Goal: Transaction & Acquisition: Book appointment/travel/reservation

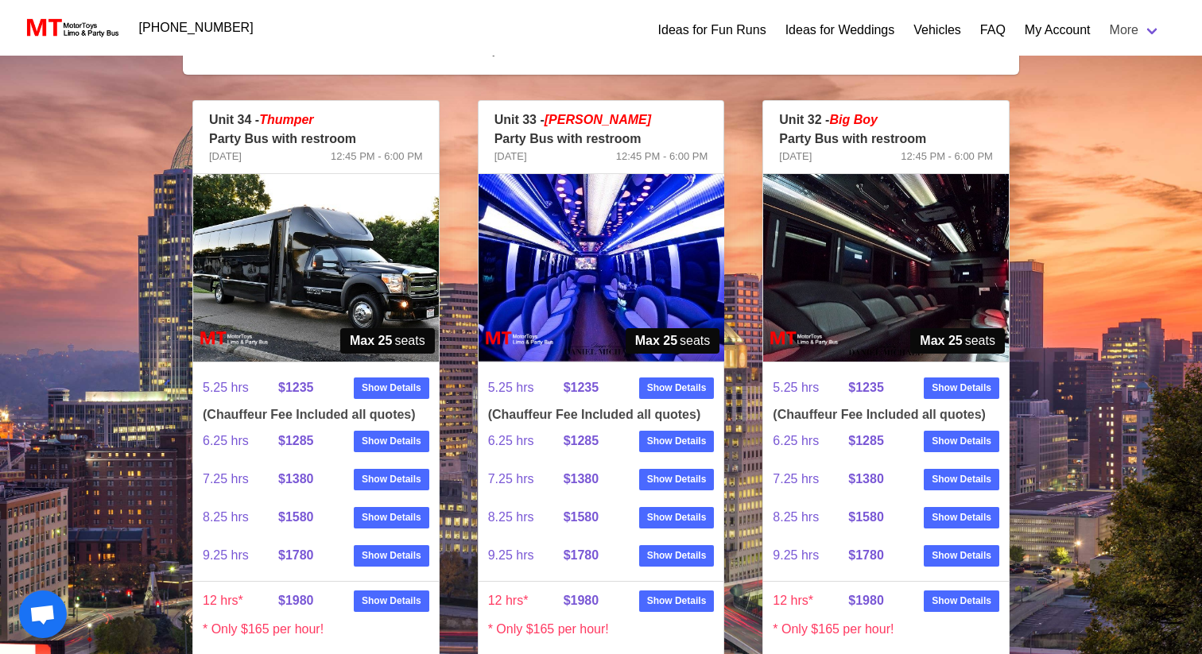
scroll to position [301, 0]
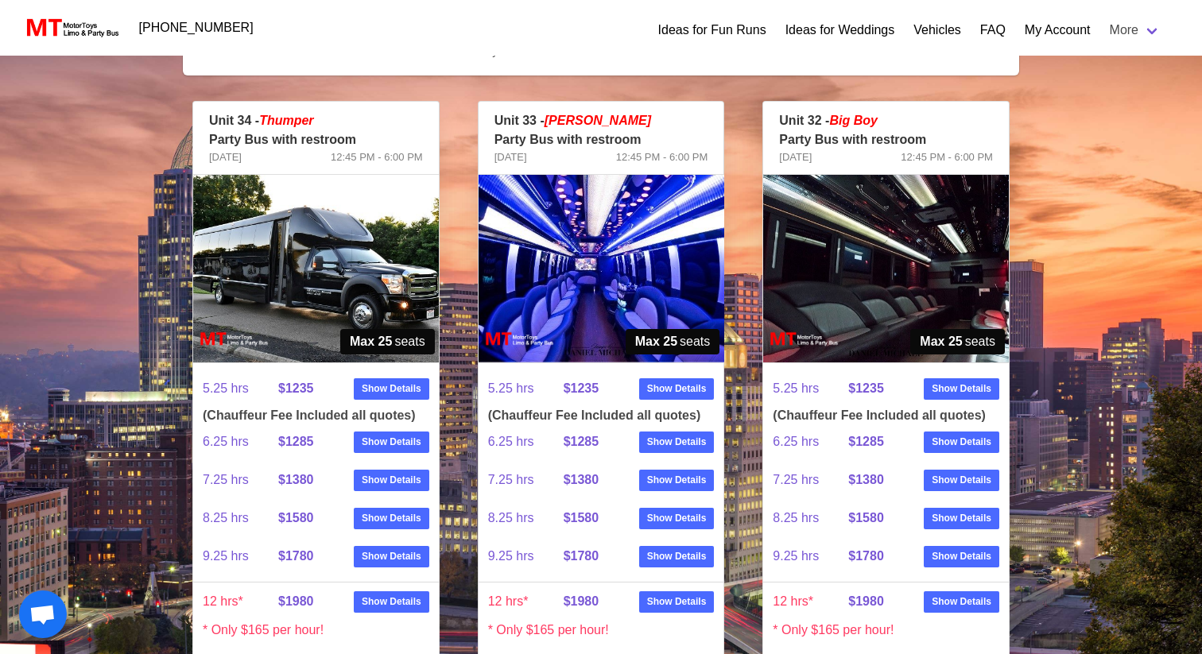
click at [647, 288] on img at bounding box center [601, 269] width 246 height 188
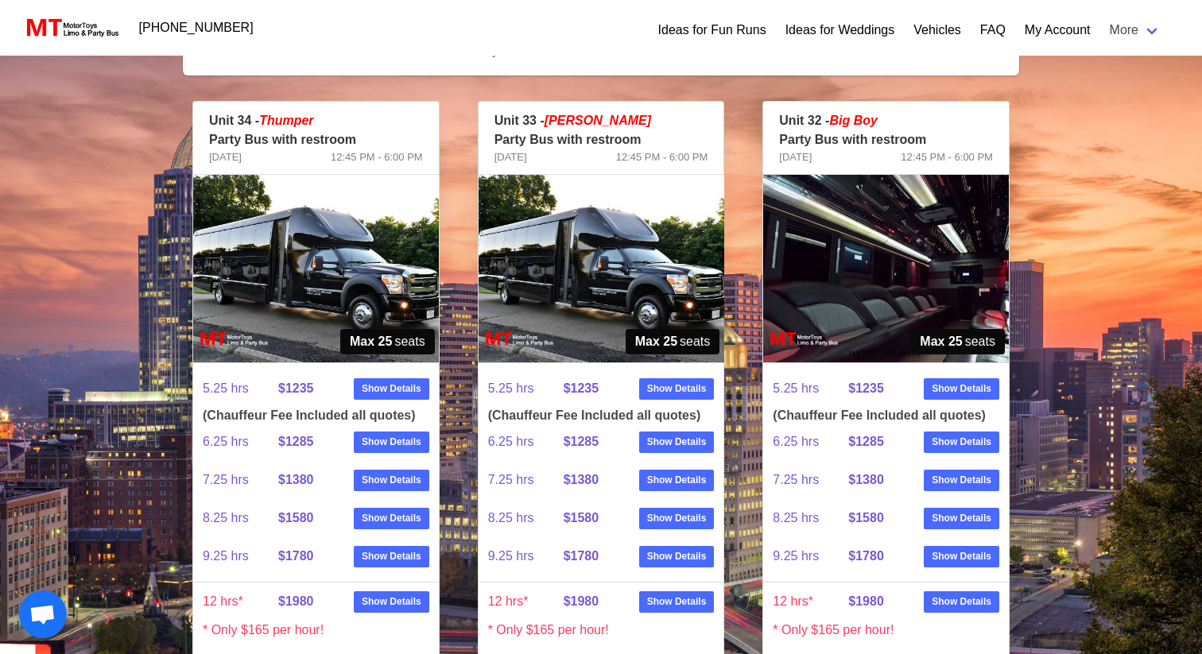
click at [647, 288] on img at bounding box center [601, 269] width 246 height 188
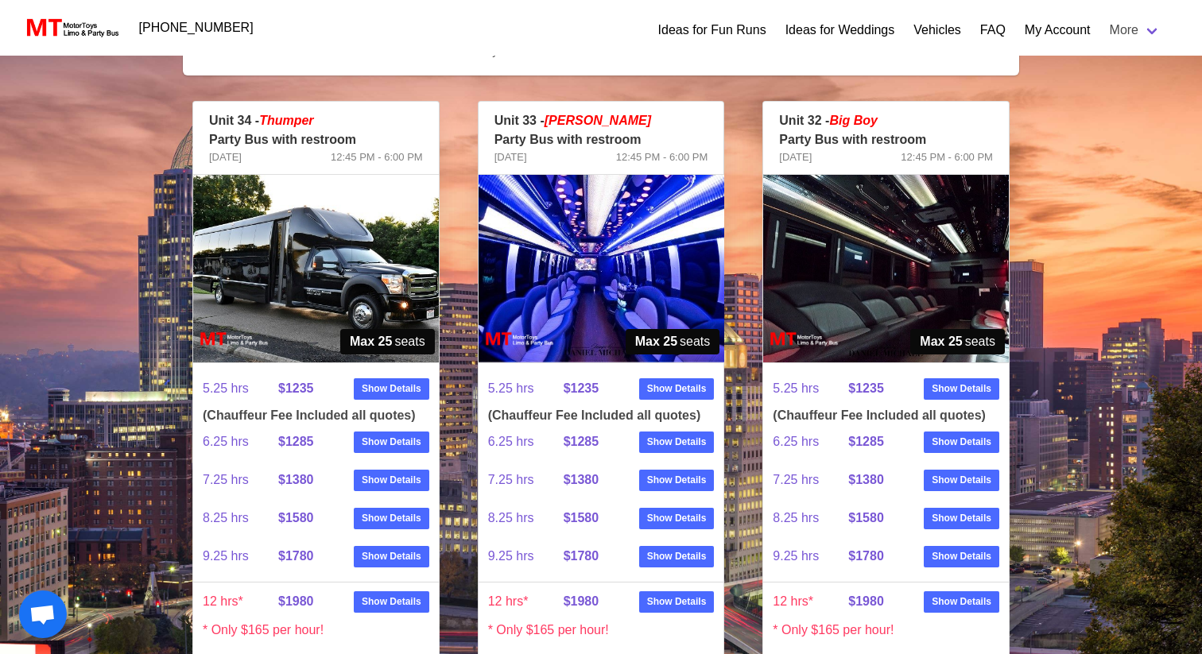
click at [807, 249] on img at bounding box center [886, 269] width 246 height 188
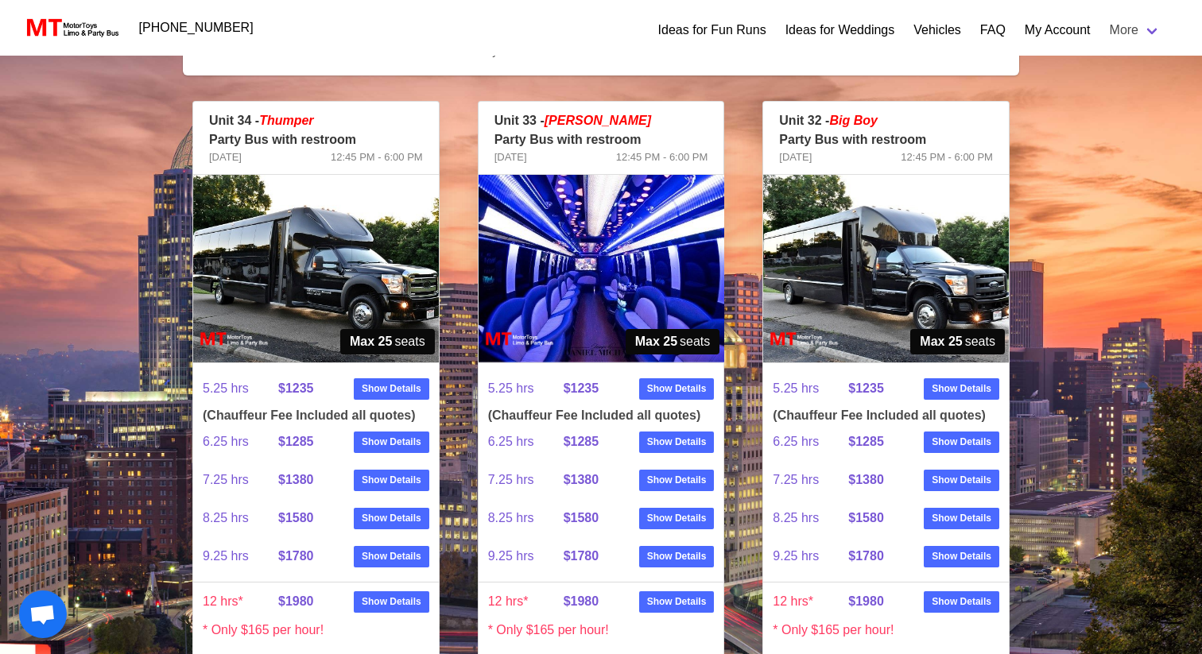
click at [807, 249] on img at bounding box center [886, 269] width 246 height 188
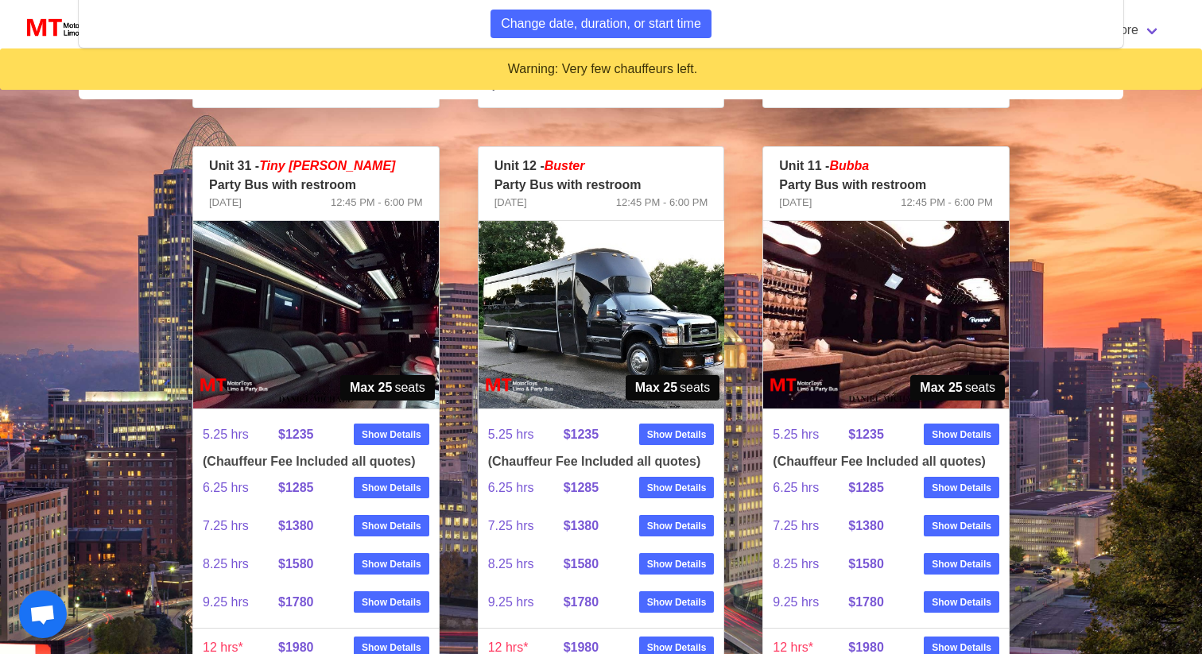
scroll to position [795, 0]
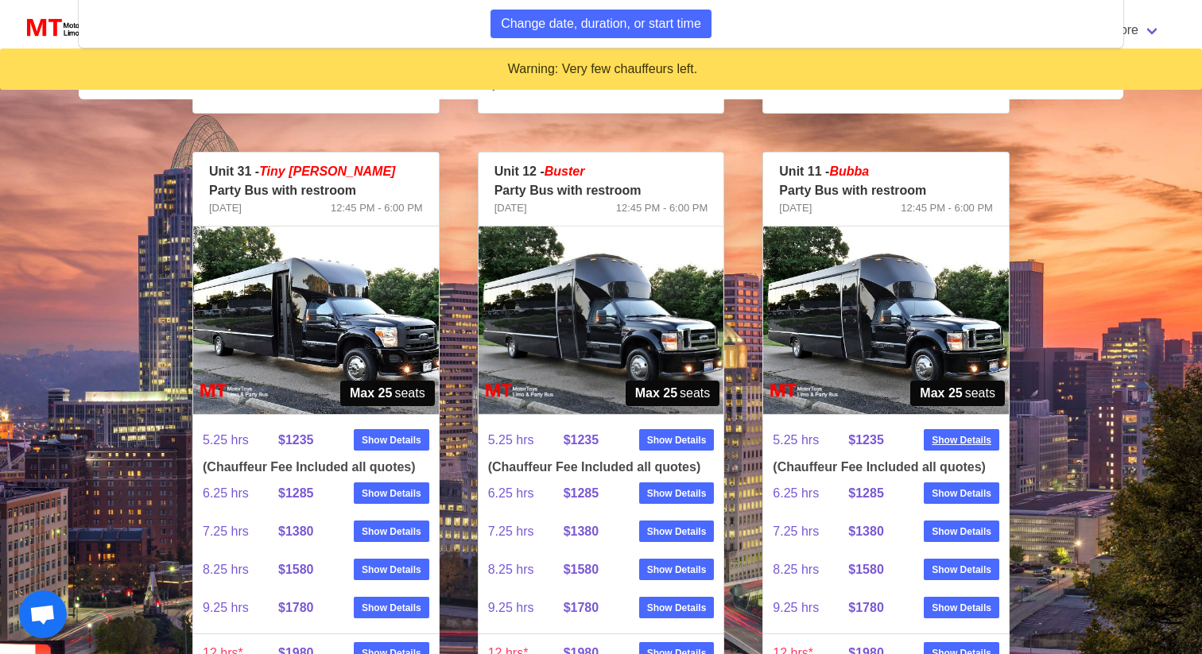
click at [968, 442] on strong "Show Details" at bounding box center [961, 440] width 60 height 14
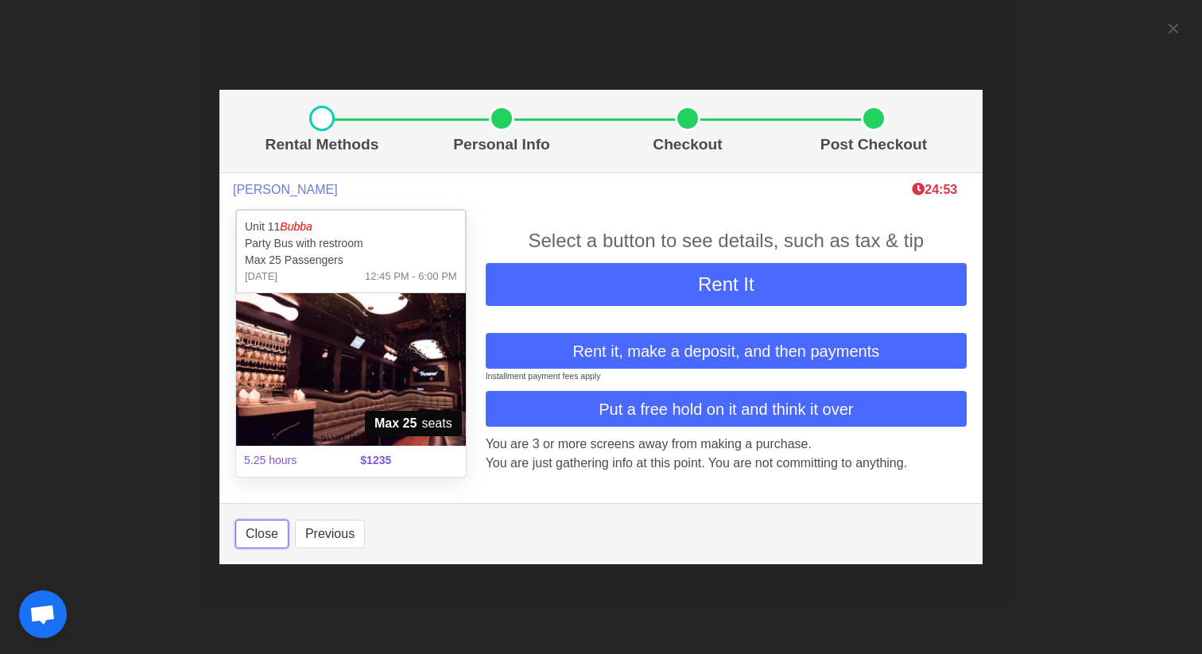
click at [244, 531] on button "Close" at bounding box center [261, 534] width 53 height 29
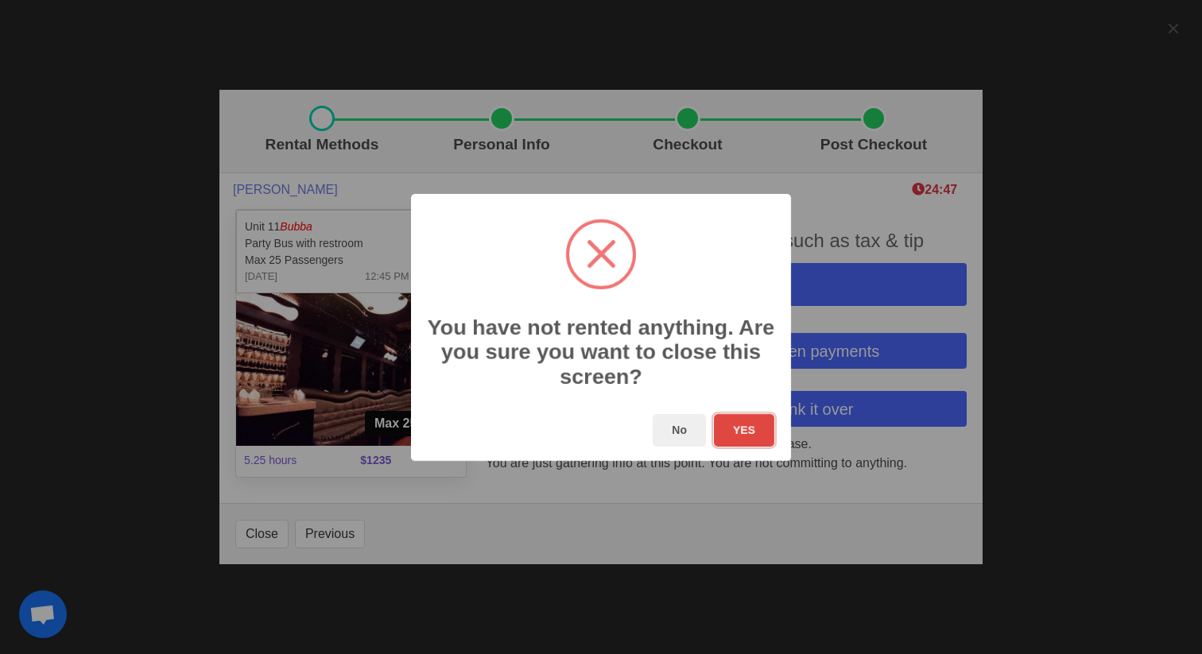
click at [730, 437] on button "YES" at bounding box center [744, 430] width 60 height 33
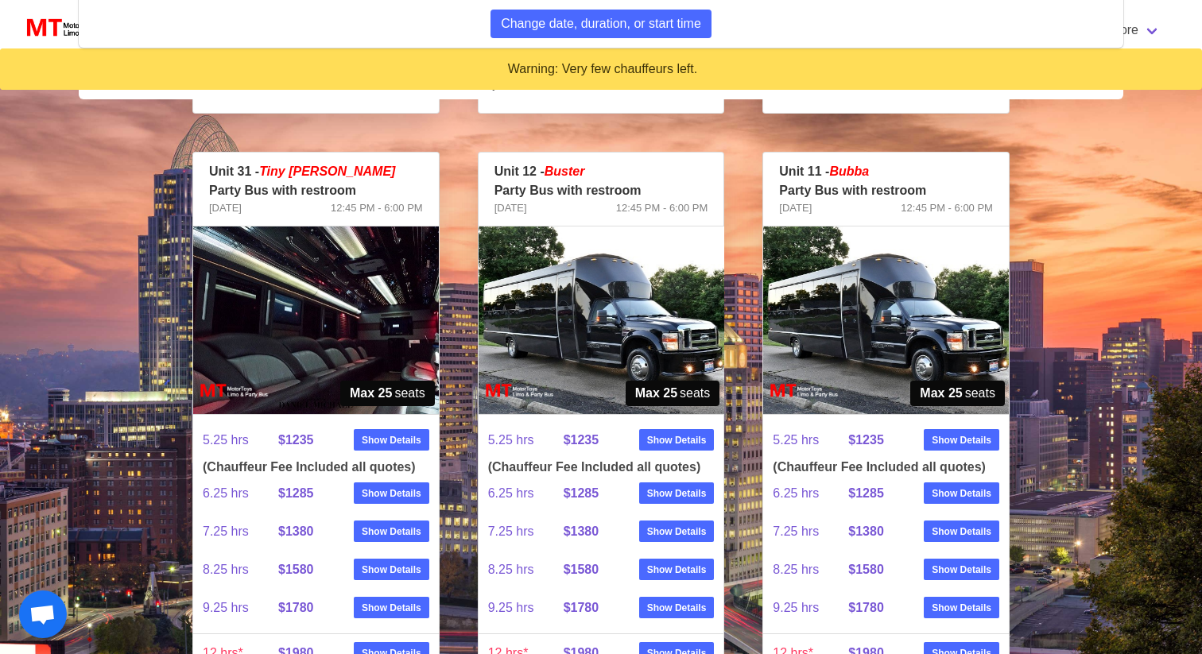
click at [866, 311] on img at bounding box center [886, 321] width 246 height 188
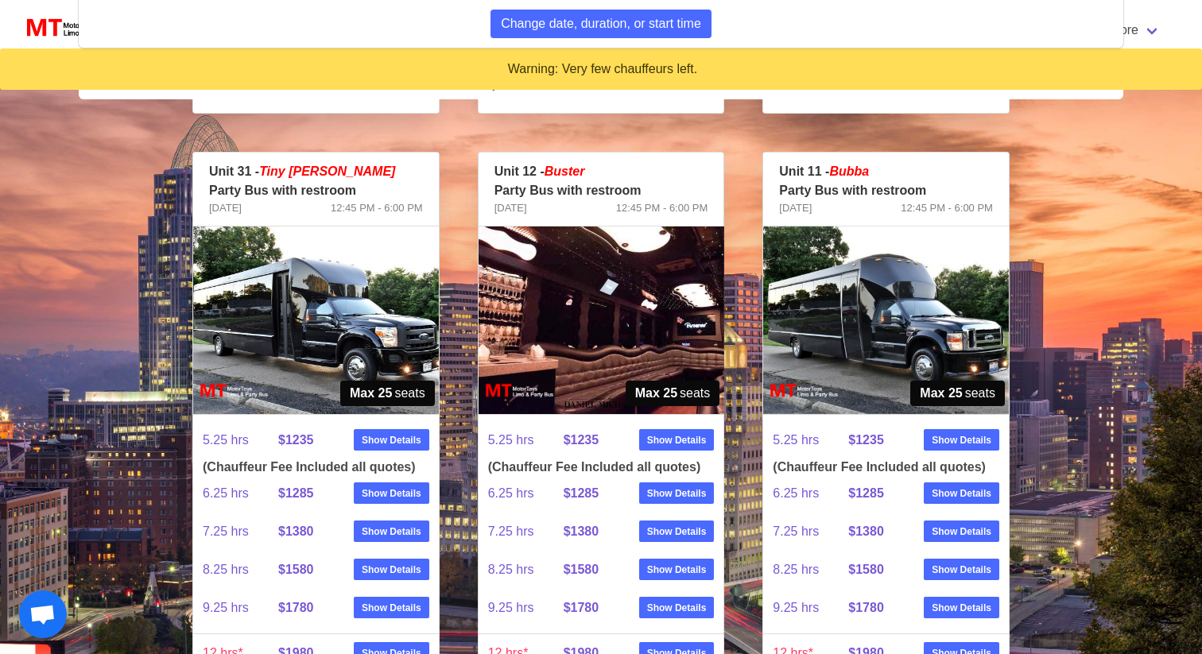
click at [578, 335] on img at bounding box center [601, 321] width 246 height 188
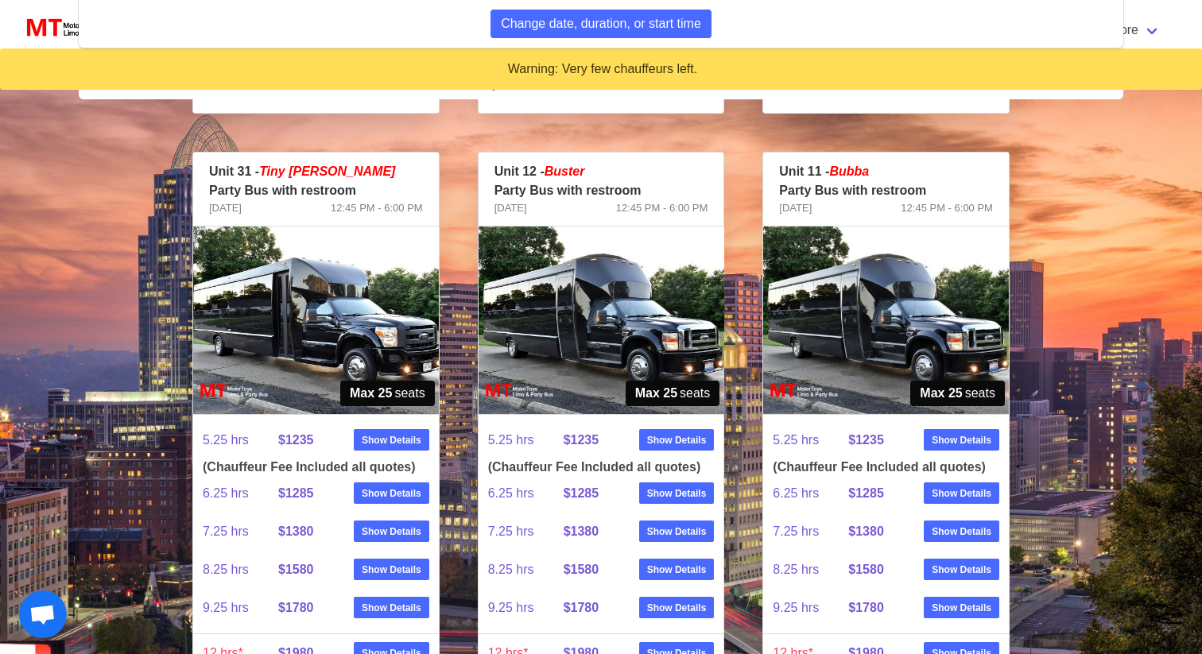
click at [578, 335] on img at bounding box center [601, 321] width 246 height 188
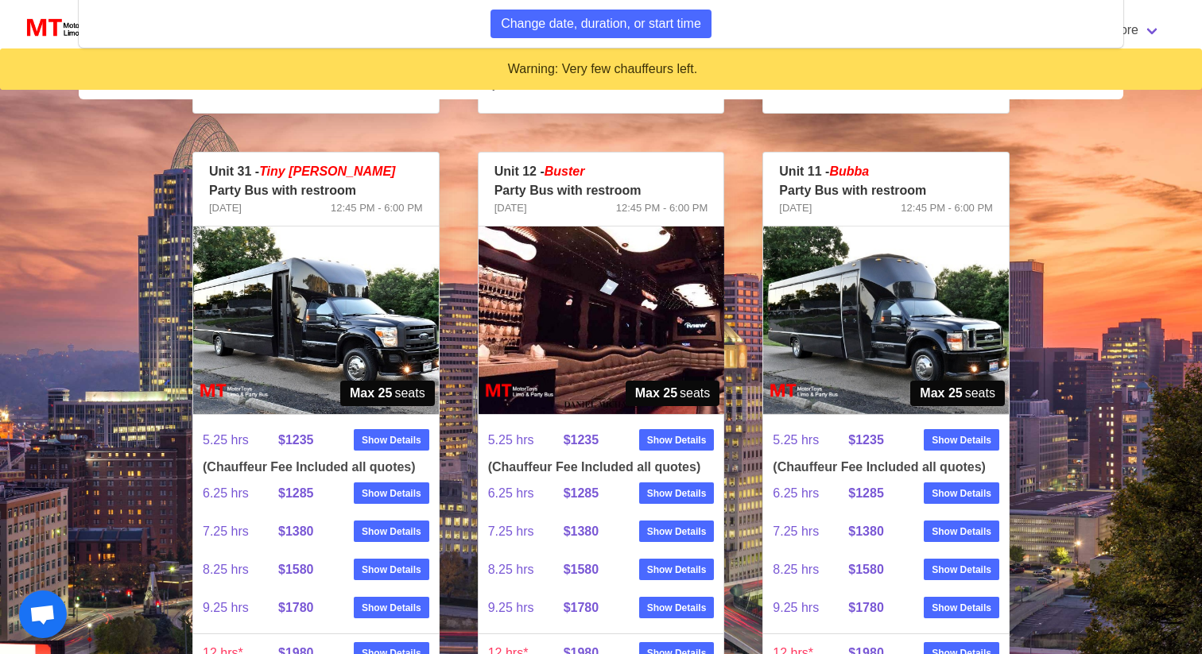
click at [839, 315] on img at bounding box center [886, 321] width 246 height 188
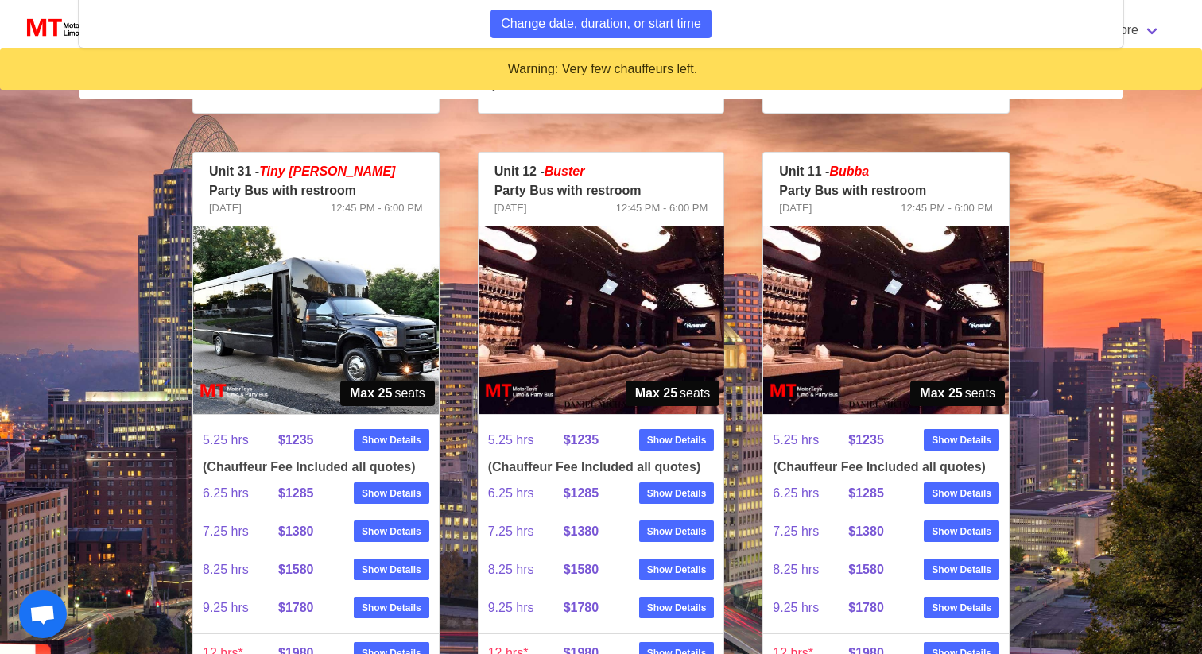
click at [660, 314] on img at bounding box center [601, 321] width 246 height 188
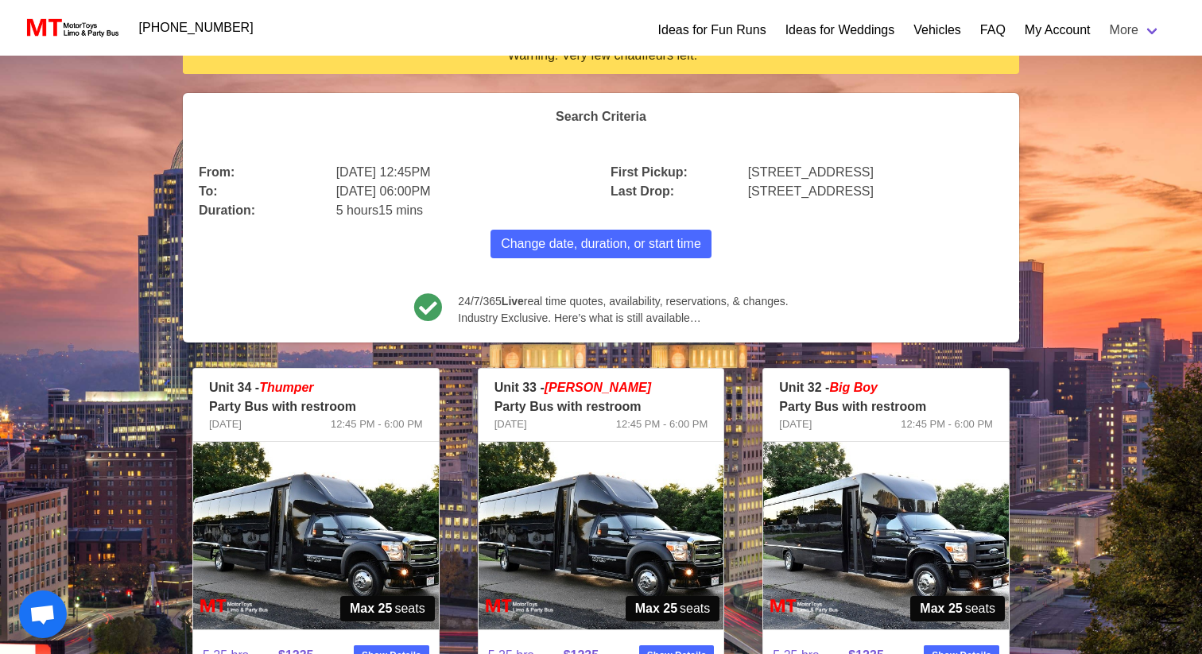
scroll to position [0, 0]
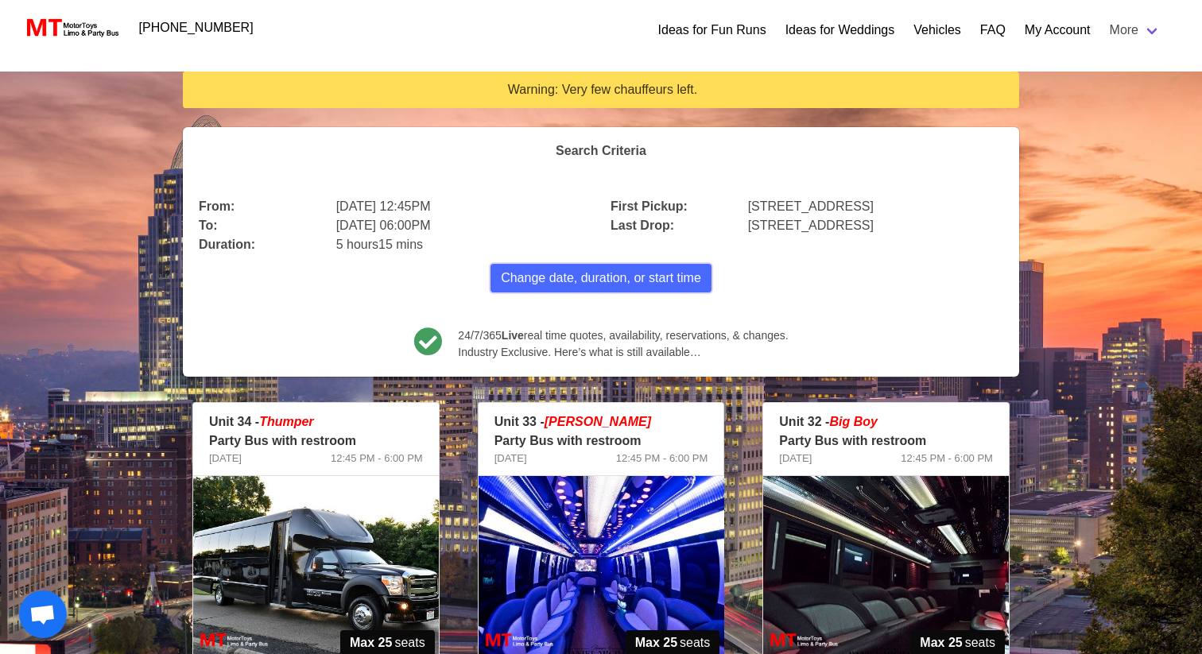
click at [588, 289] on button "Change date, duration, or start time" at bounding box center [600, 278] width 221 height 29
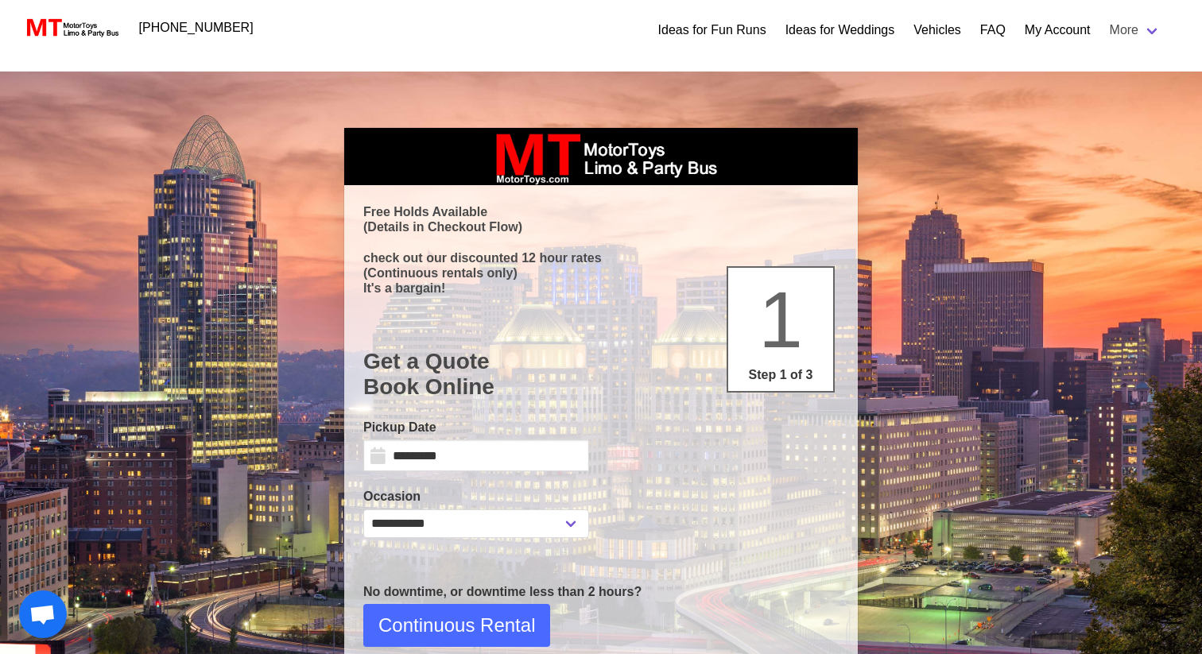
select select "**"
select select "****"
select select "*"
select select "****"
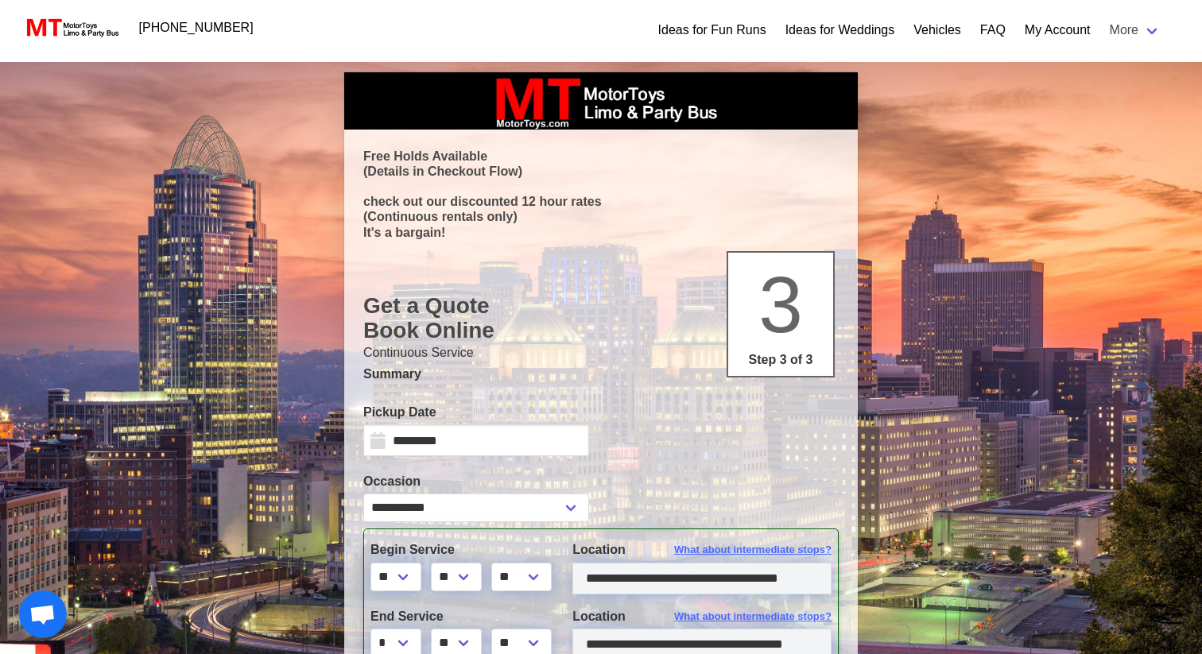
type input "**********"
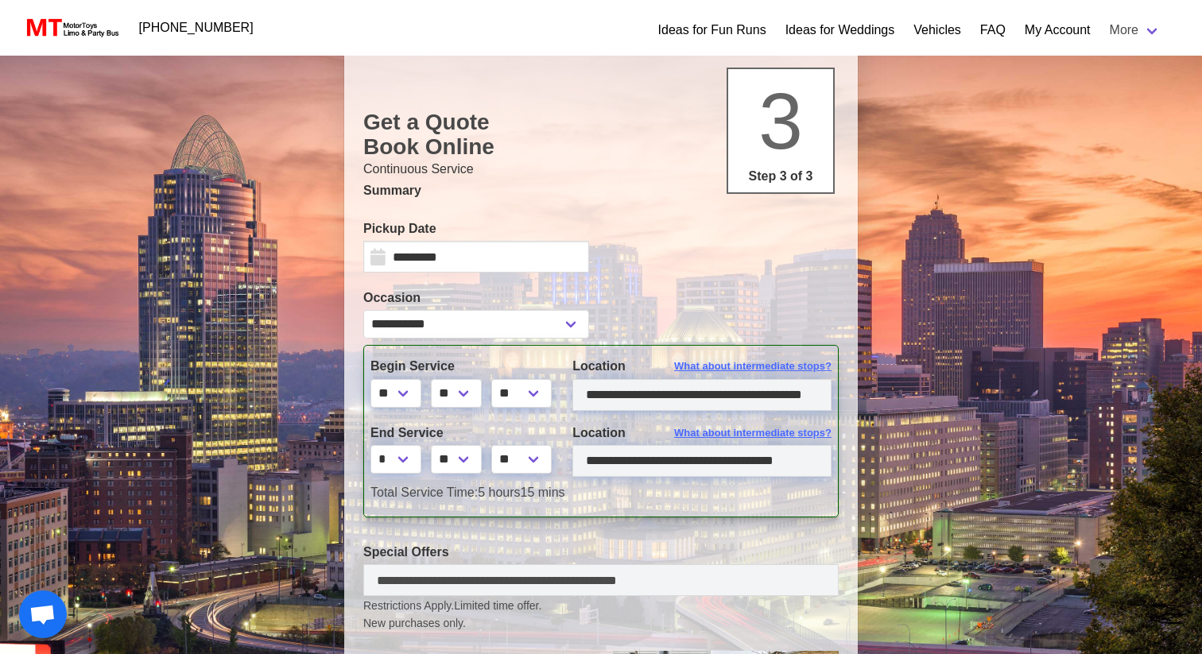
scroll to position [185, 0]
click at [466, 390] on select "** ** ** **" at bounding box center [456, 392] width 51 height 29
click at [468, 385] on select "** ** ** **" at bounding box center [456, 392] width 51 height 29
select select "**"
click at [629, 392] on input "**********" at bounding box center [701, 394] width 259 height 32
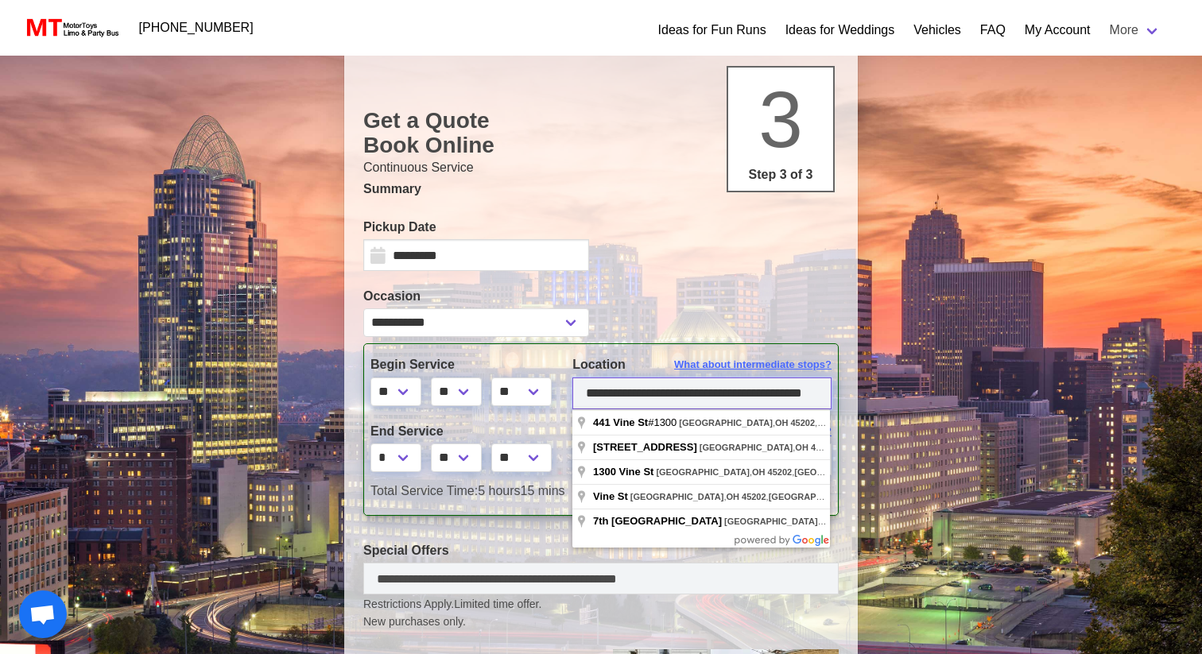
click at [629, 390] on input "**********" at bounding box center [701, 394] width 259 height 32
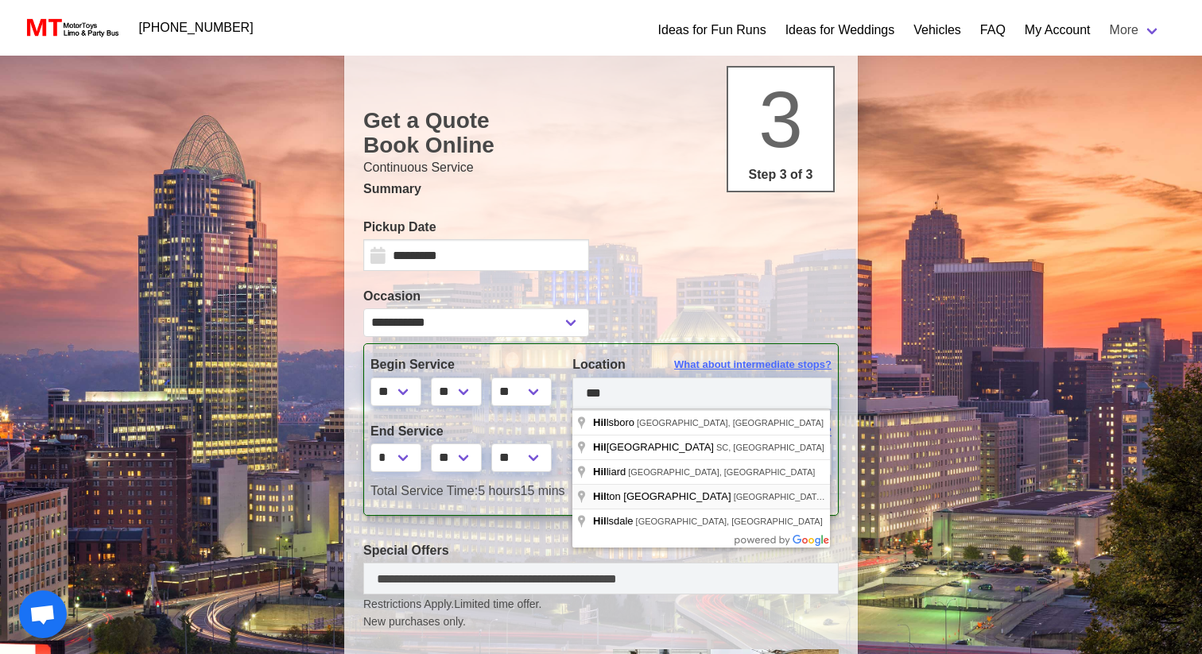
type input "**********"
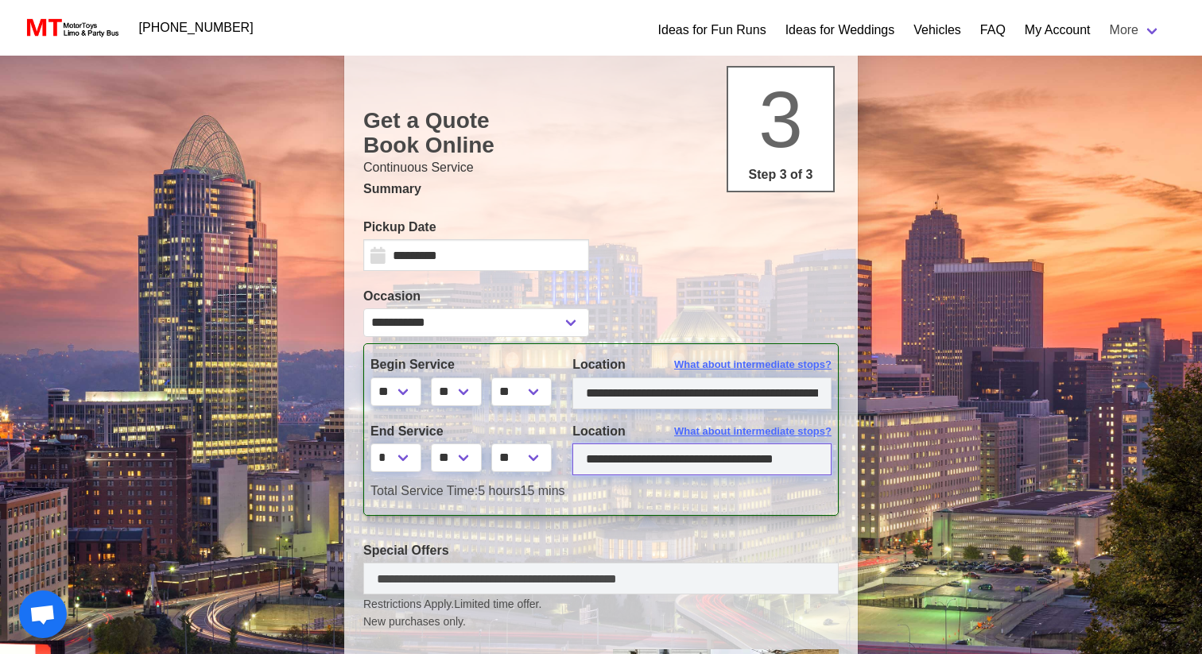
click at [695, 461] on input "**********" at bounding box center [701, 459] width 259 height 32
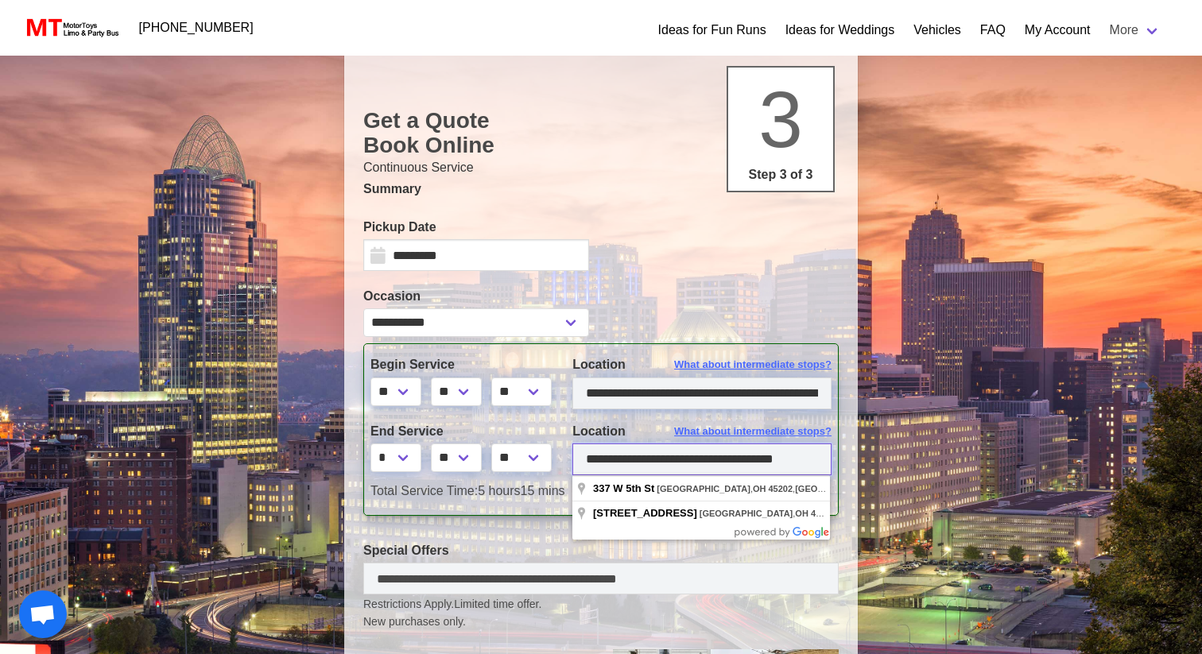
click at [753, 464] on input "**********" at bounding box center [701, 459] width 259 height 32
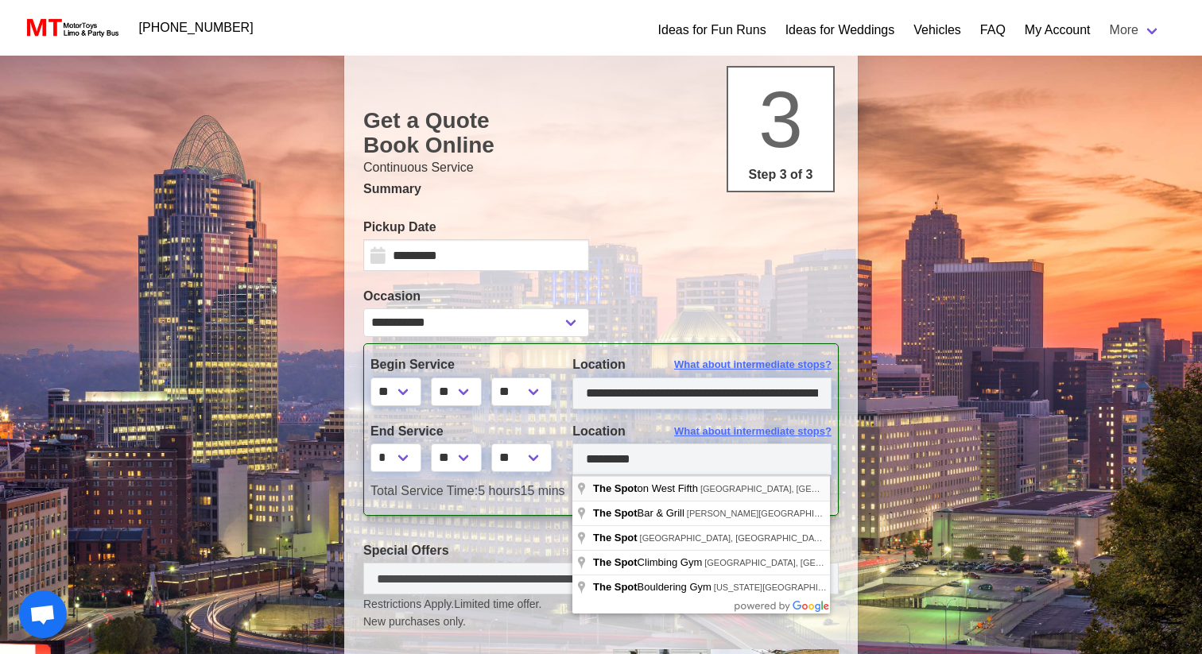
type input "**********"
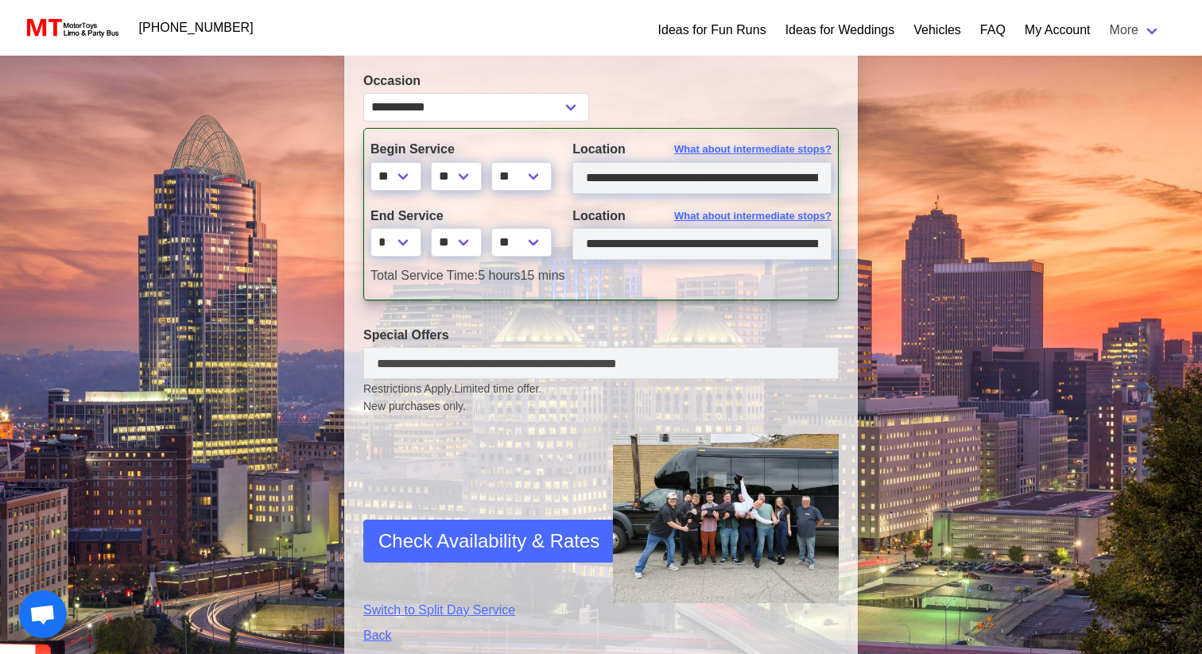
scroll to position [399, 0]
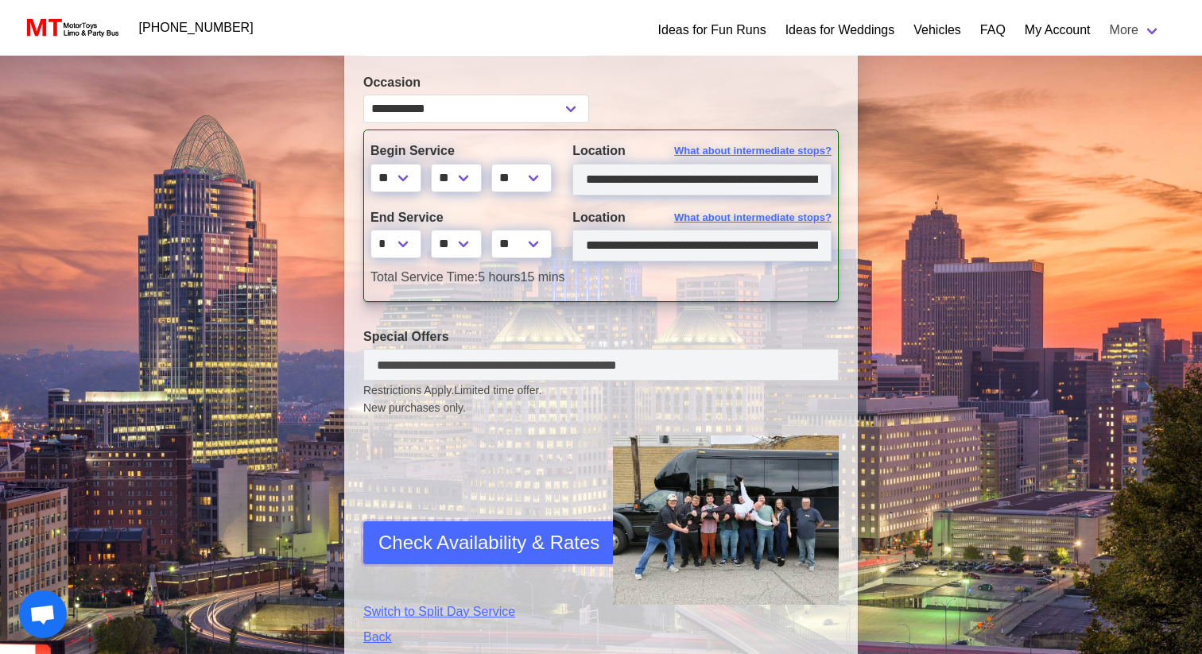
click at [487, 543] on span "Check Availability & Rates" at bounding box center [488, 543] width 221 height 29
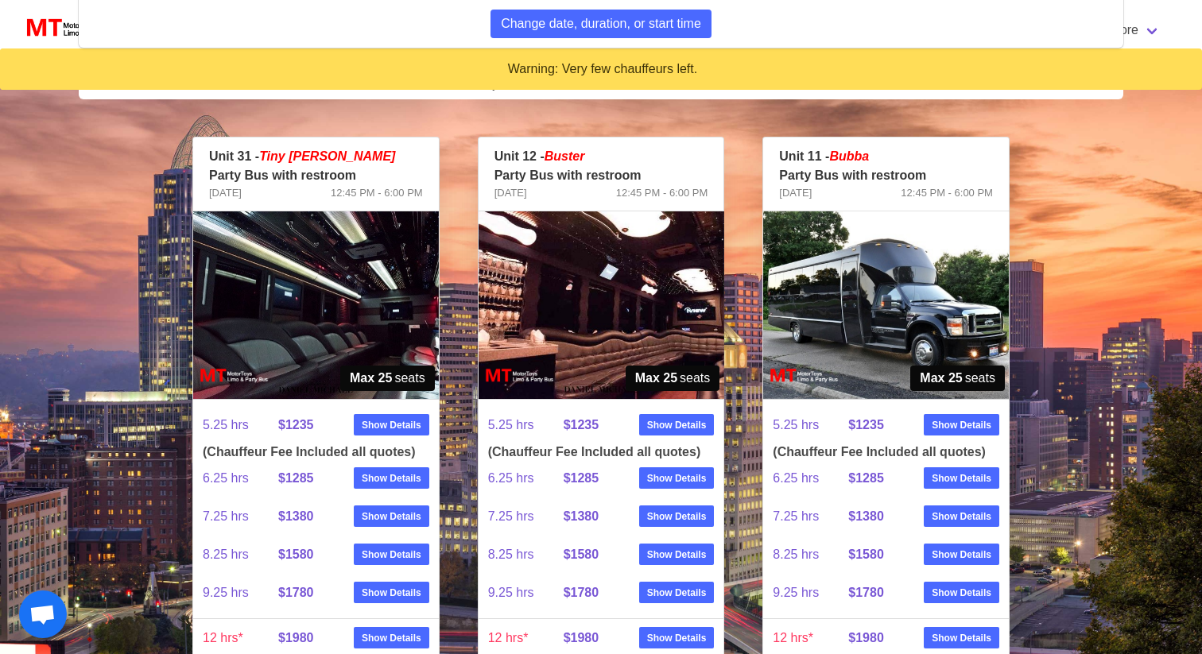
scroll to position [808, 0]
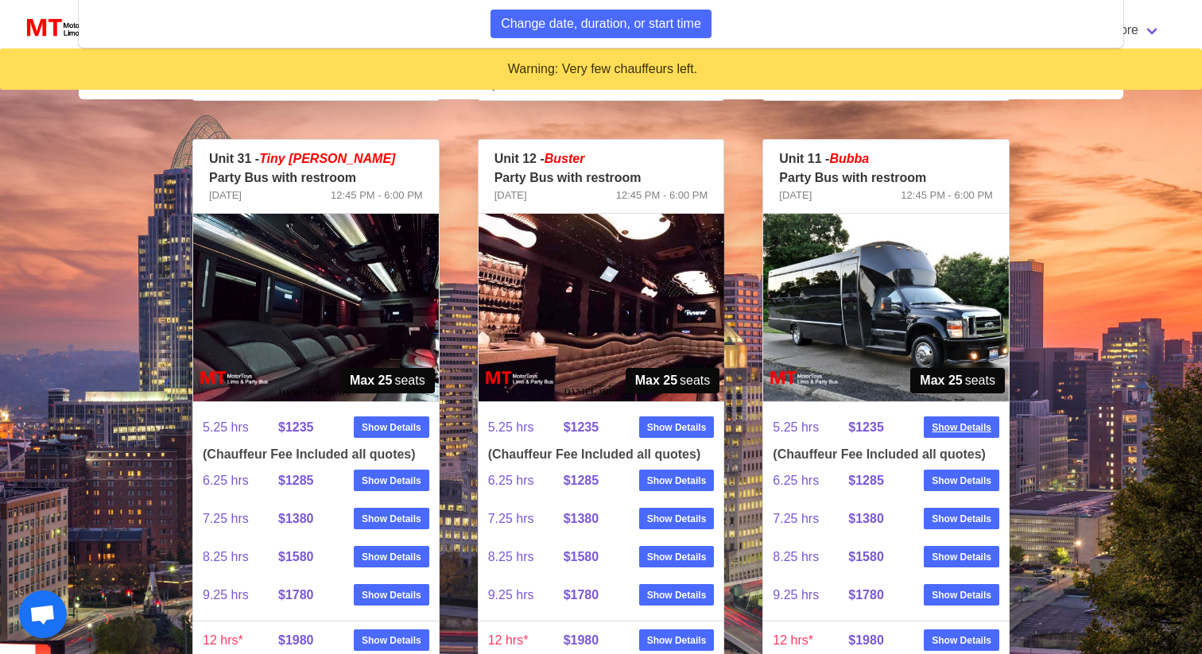
click at [948, 424] on strong "Show Details" at bounding box center [961, 427] width 60 height 14
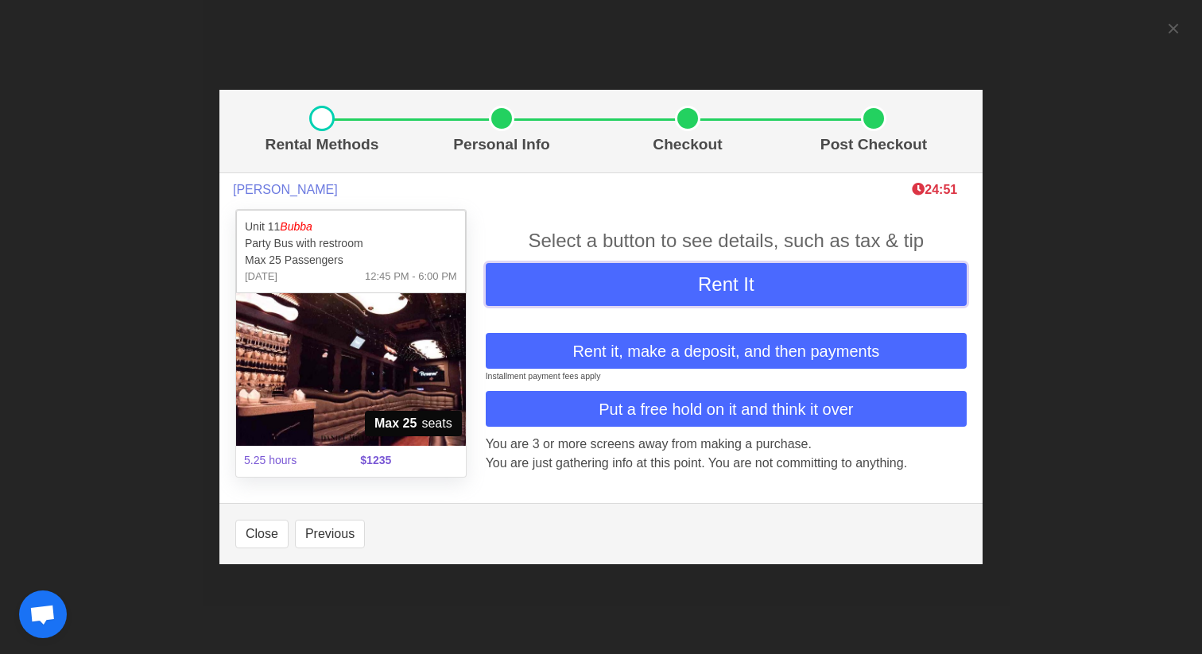
click at [690, 289] on button "Rent It" at bounding box center [726, 284] width 481 height 43
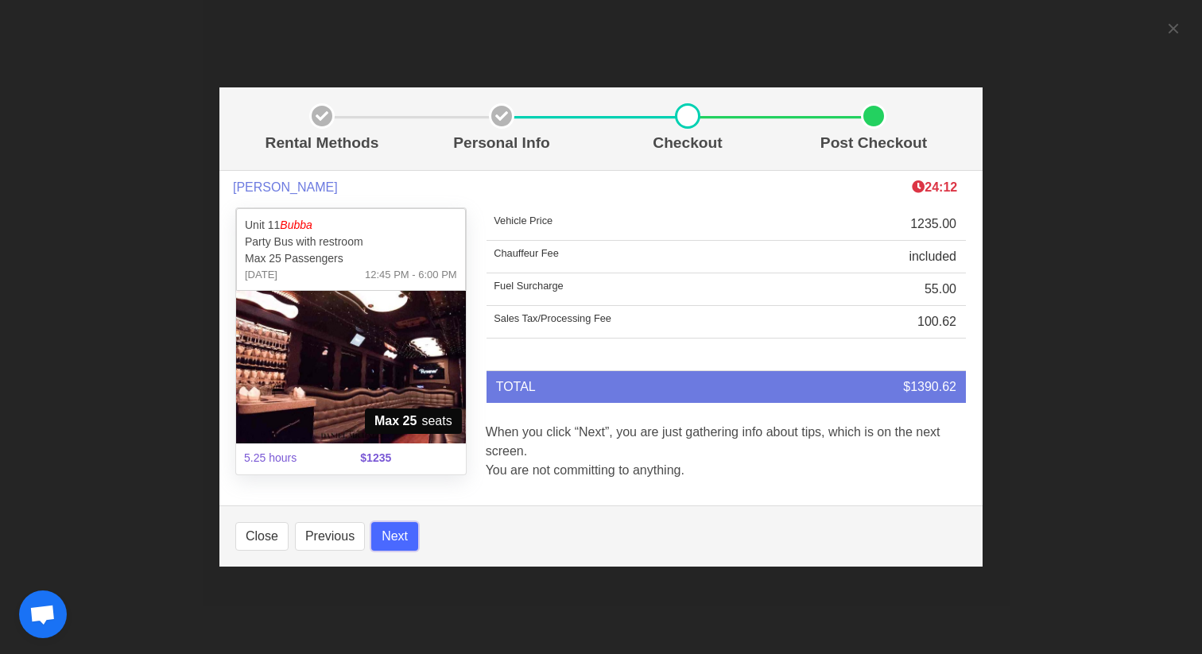
click at [397, 535] on button "Next" at bounding box center [394, 536] width 47 height 29
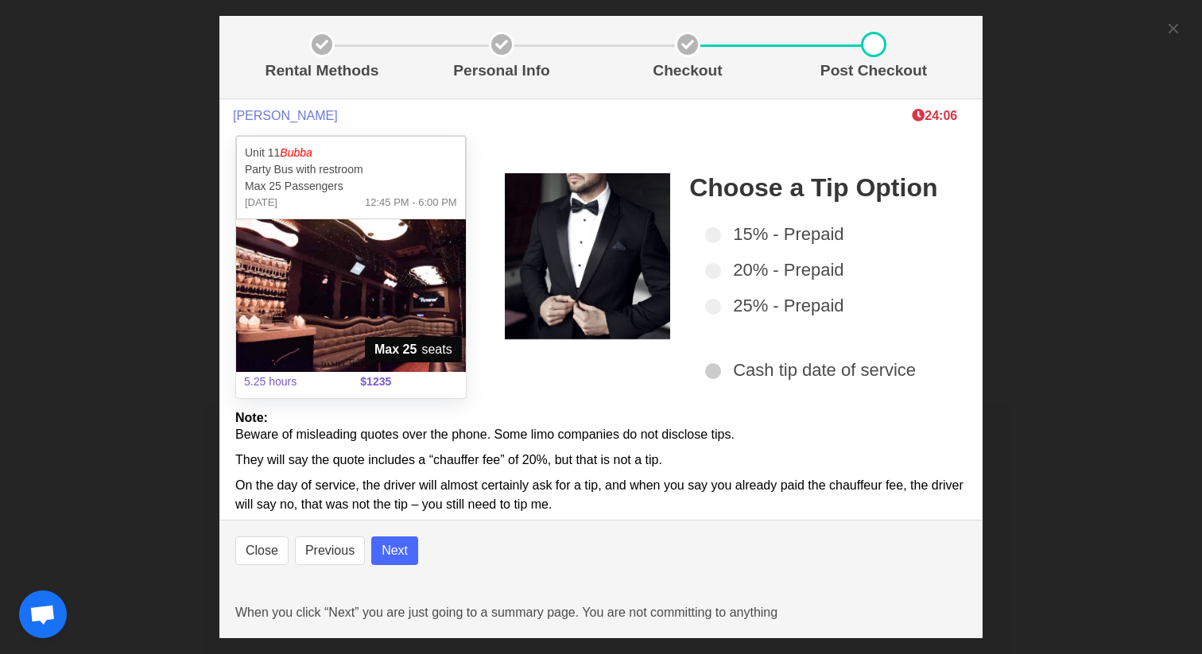
click at [716, 368] on span at bounding box center [713, 371] width 16 height 16
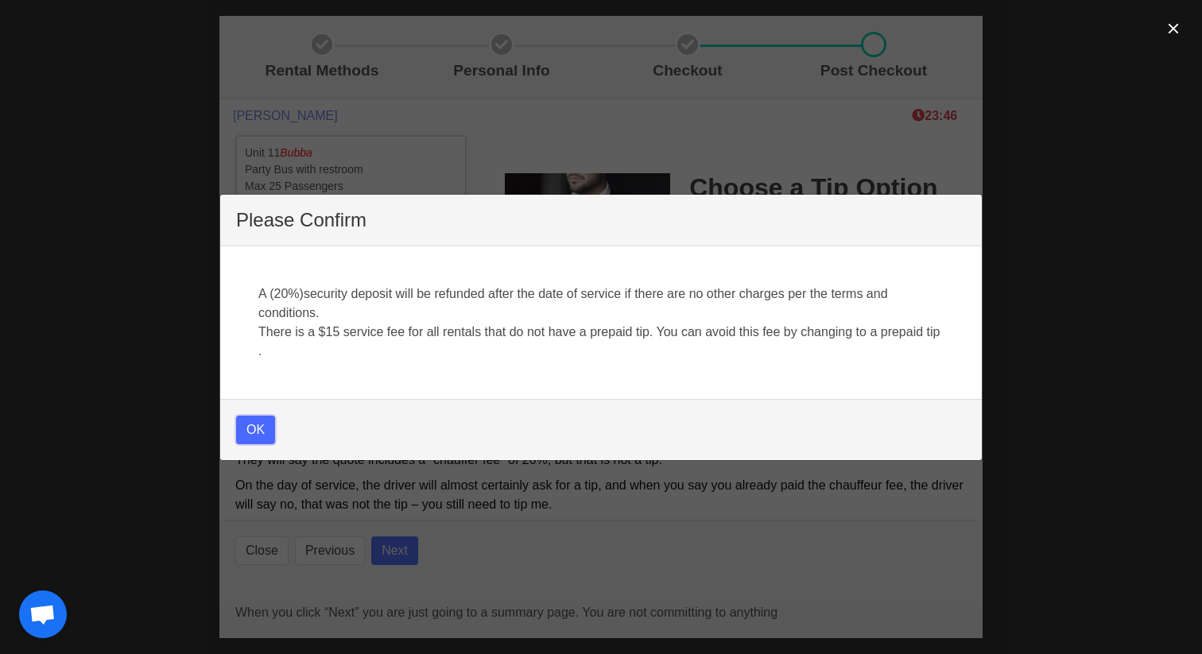
click at [253, 432] on button "OK" at bounding box center [255, 430] width 39 height 29
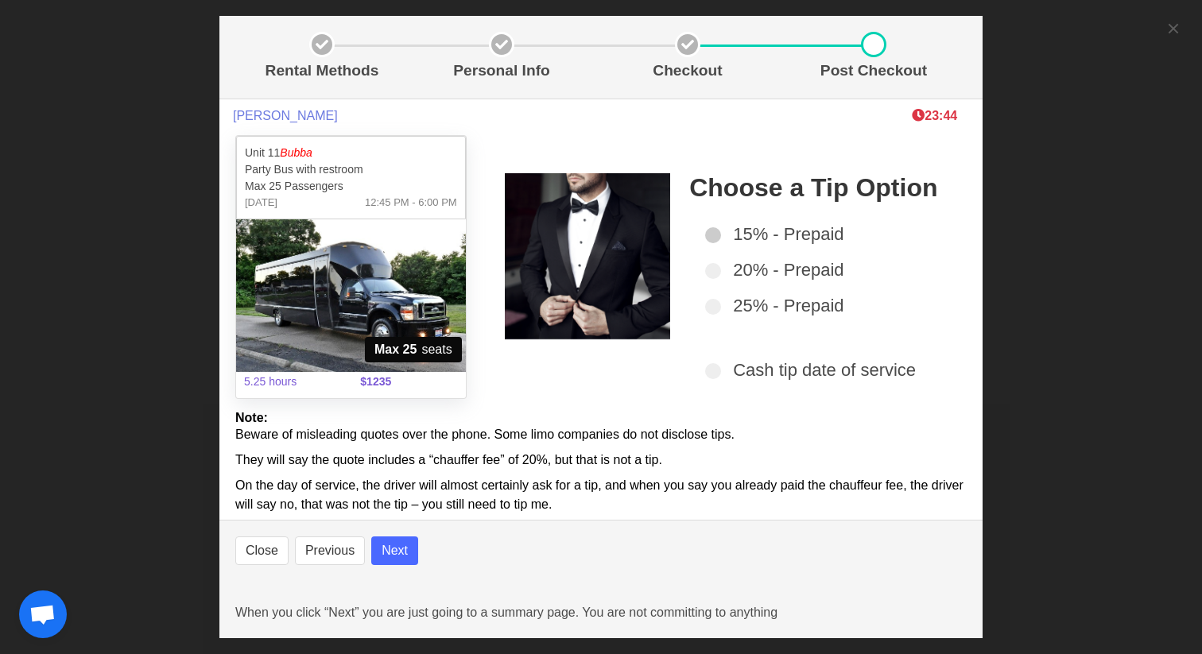
click at [715, 239] on span at bounding box center [713, 235] width 16 height 16
click at [714, 375] on span at bounding box center [713, 371] width 16 height 16
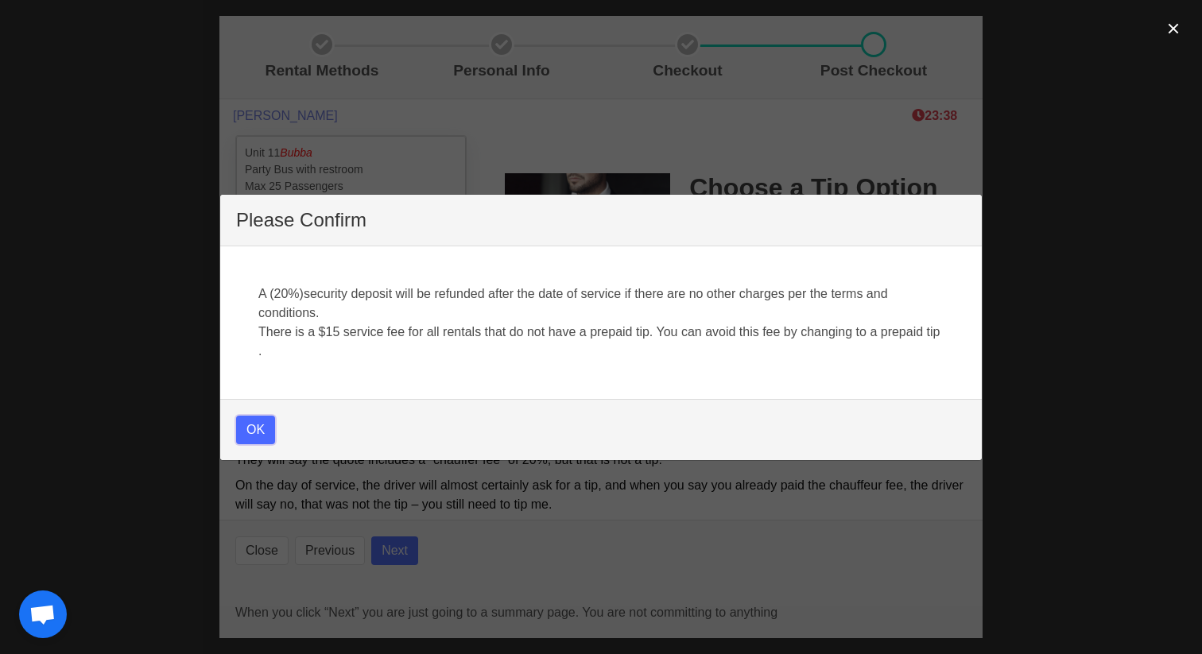
click at [265, 430] on button "OK" at bounding box center [255, 430] width 39 height 29
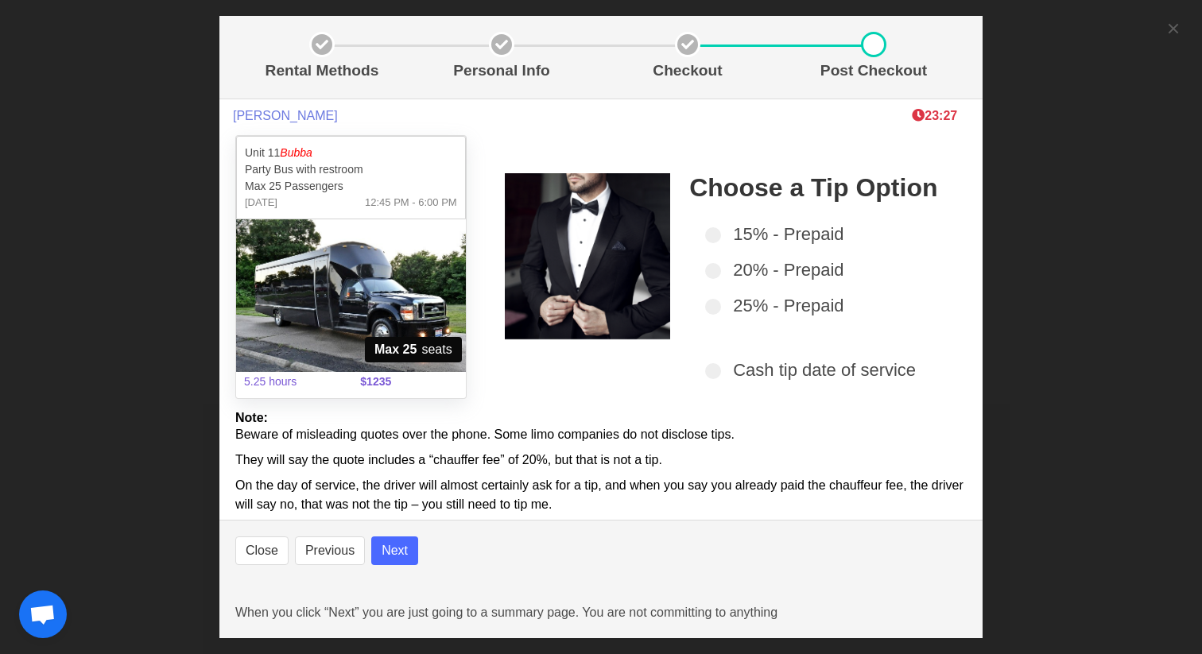
select select
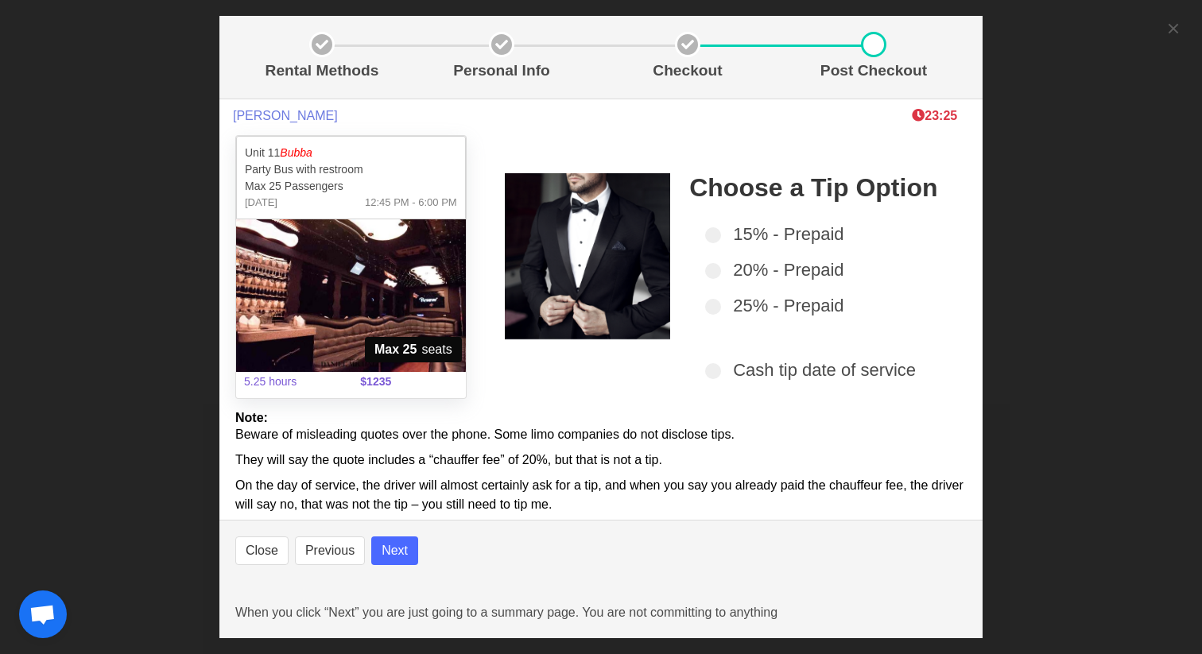
select select
click at [406, 548] on button "Next" at bounding box center [394, 550] width 47 height 29
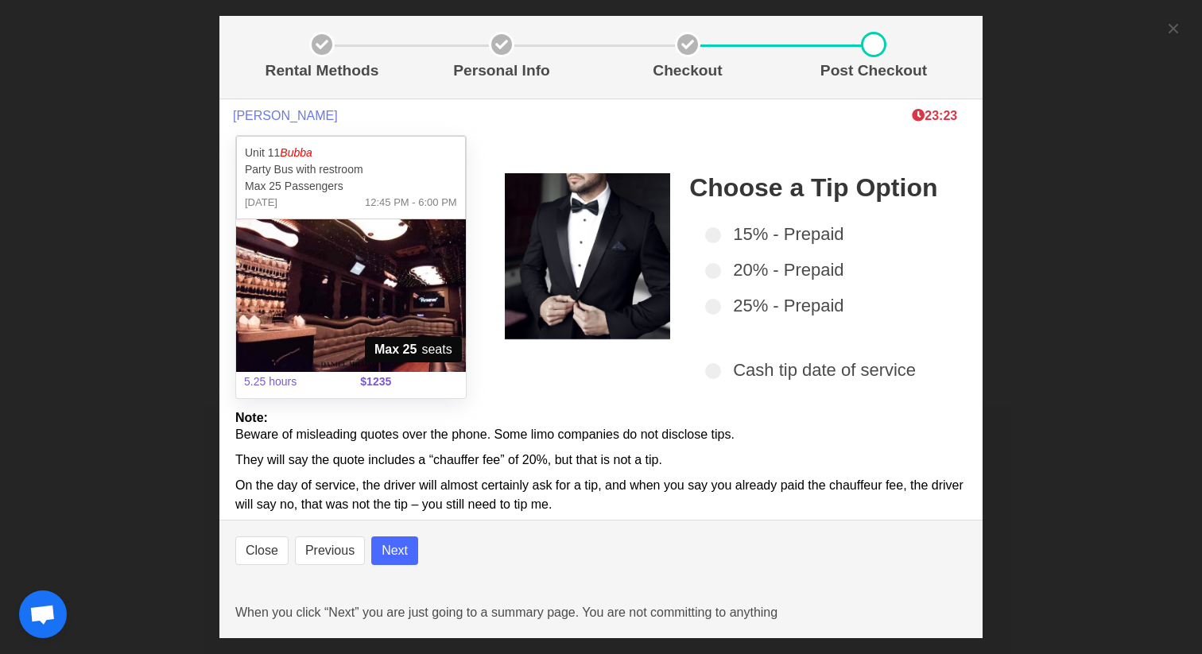
select select
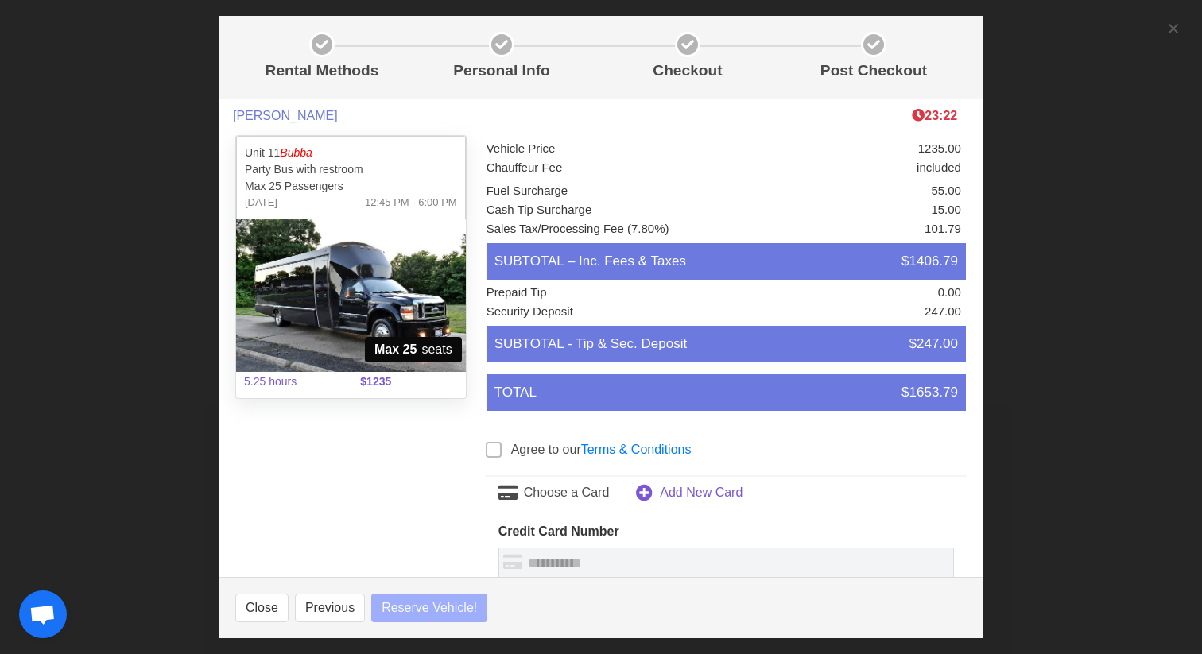
select select
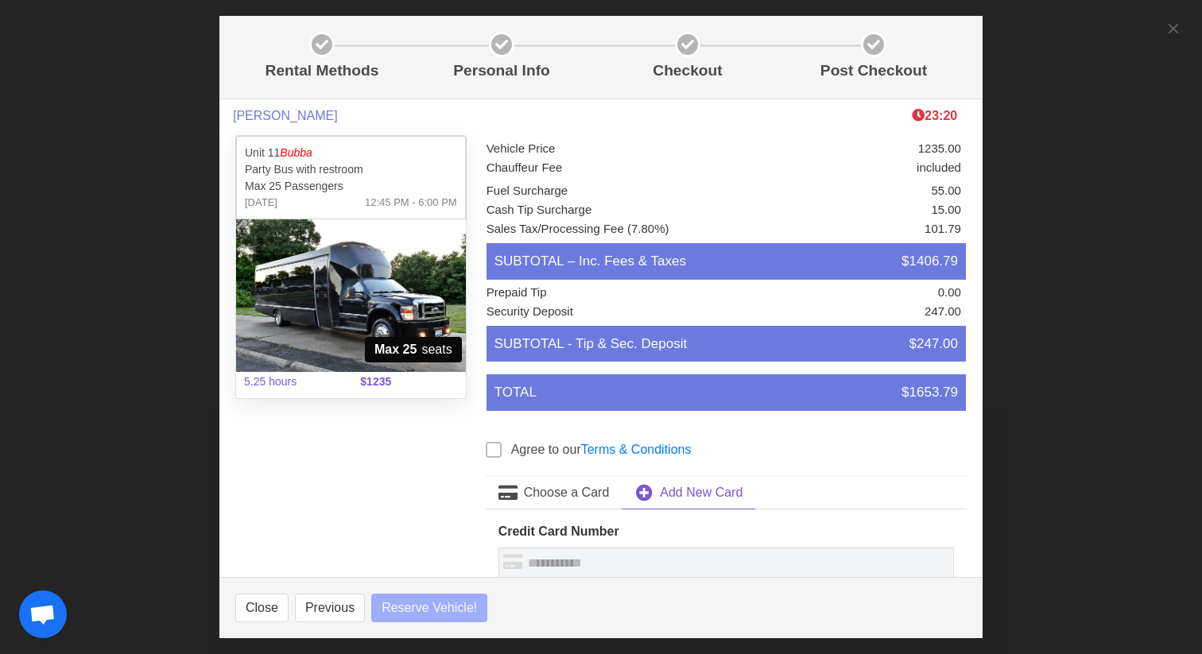
select select
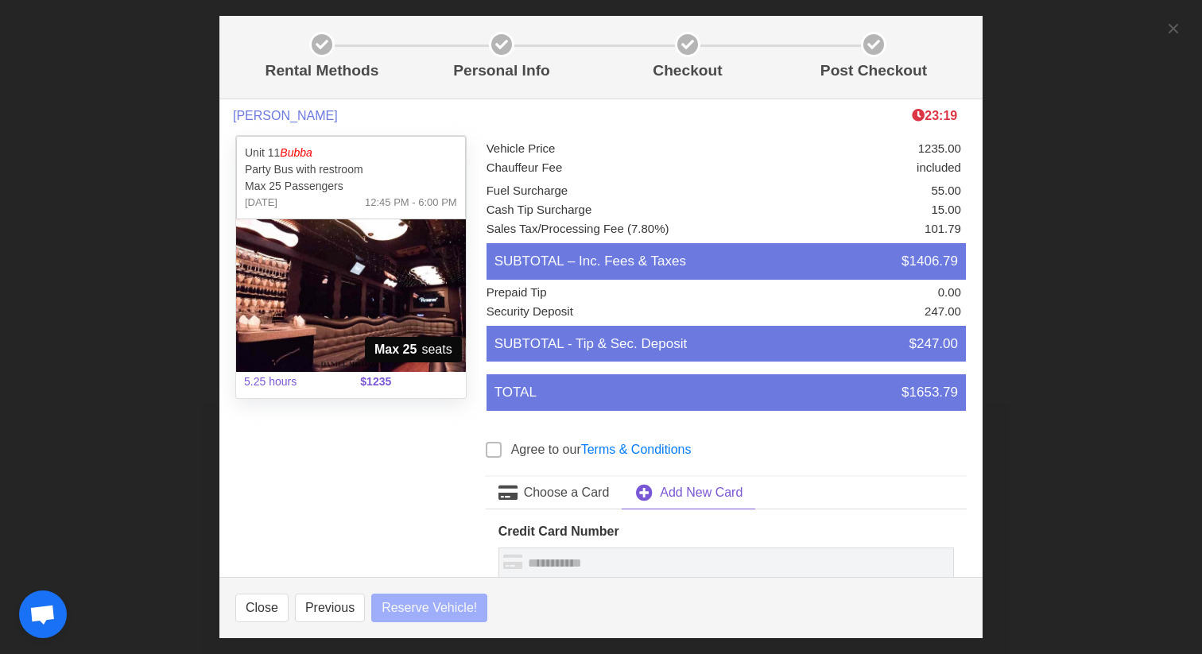
select select
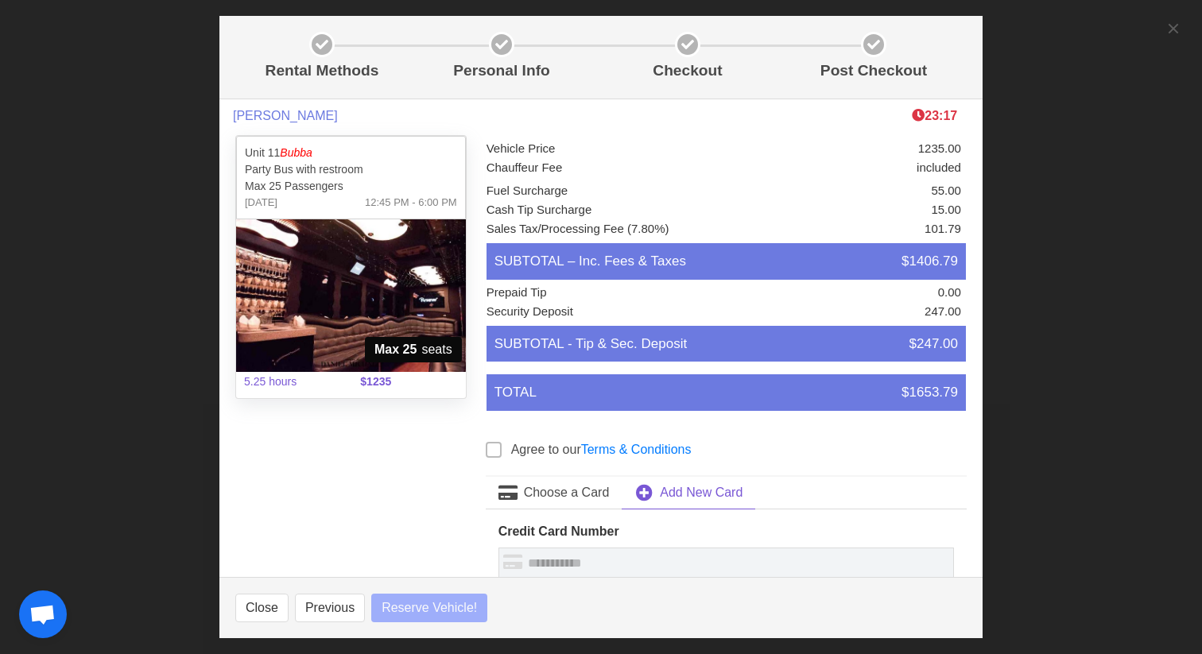
select select
click at [493, 451] on span at bounding box center [494, 450] width 16 height 16
select select
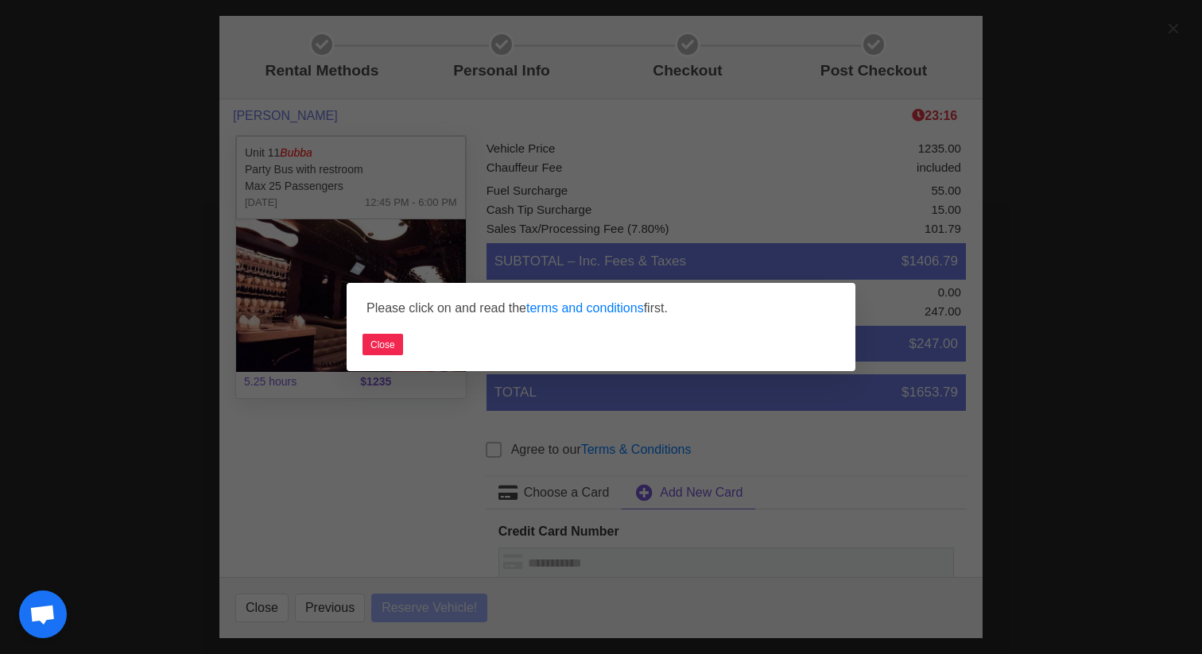
select select
click at [568, 311] on link "terms and conditions" at bounding box center [585, 308] width 118 height 14
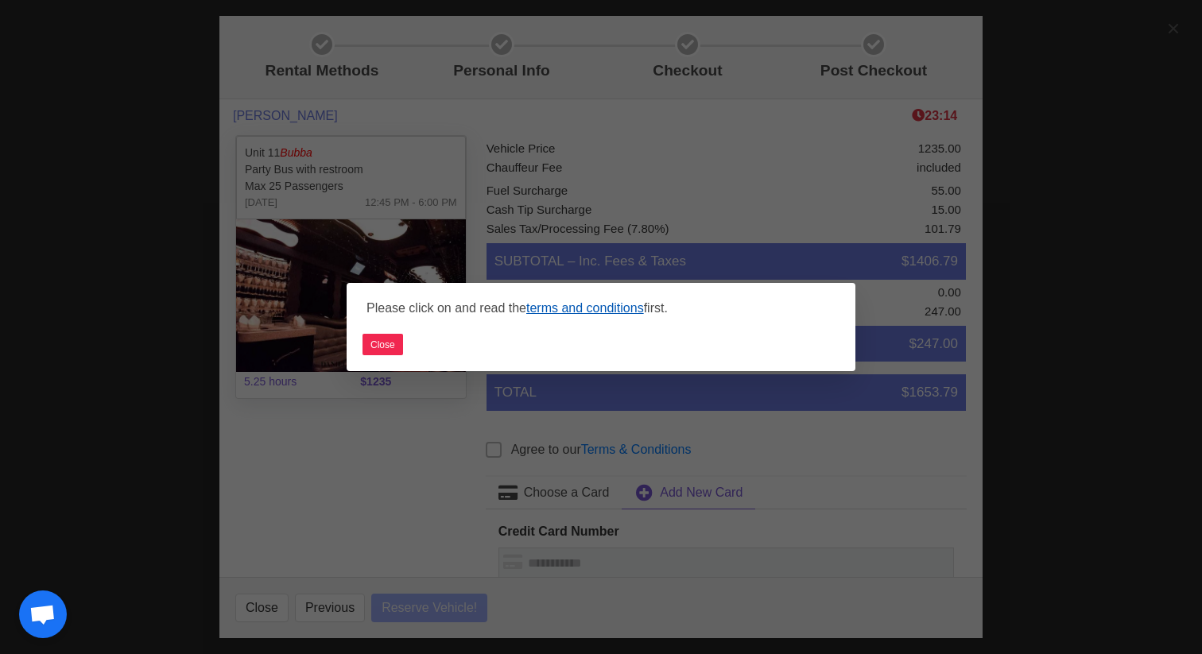
select select
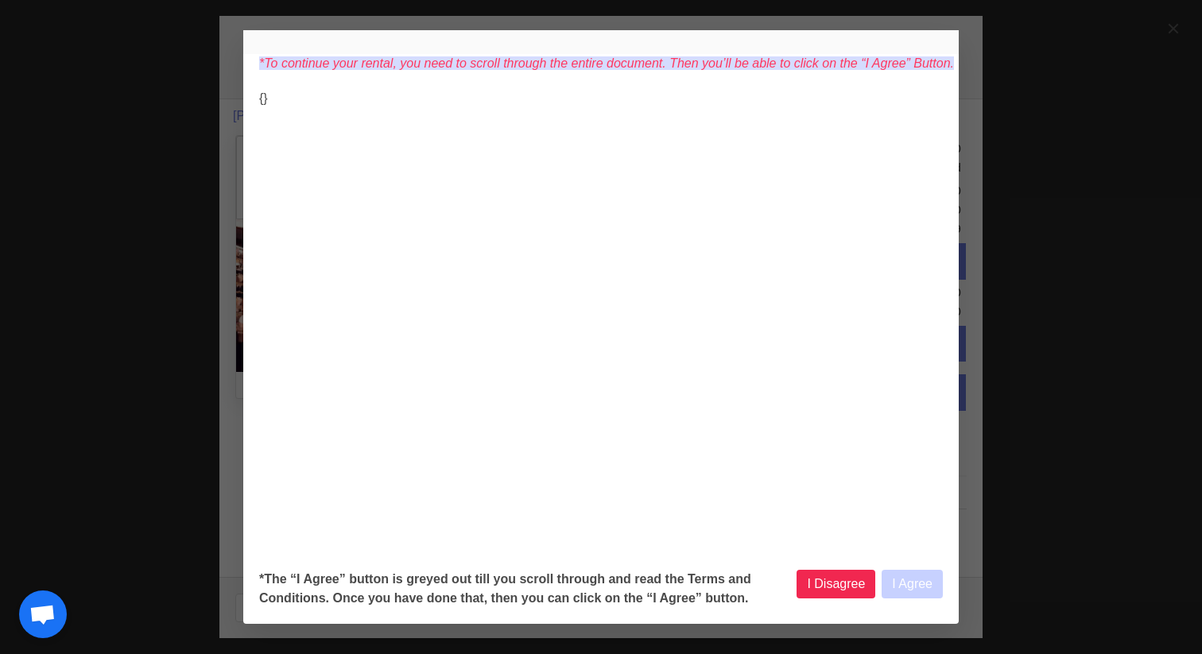
select select
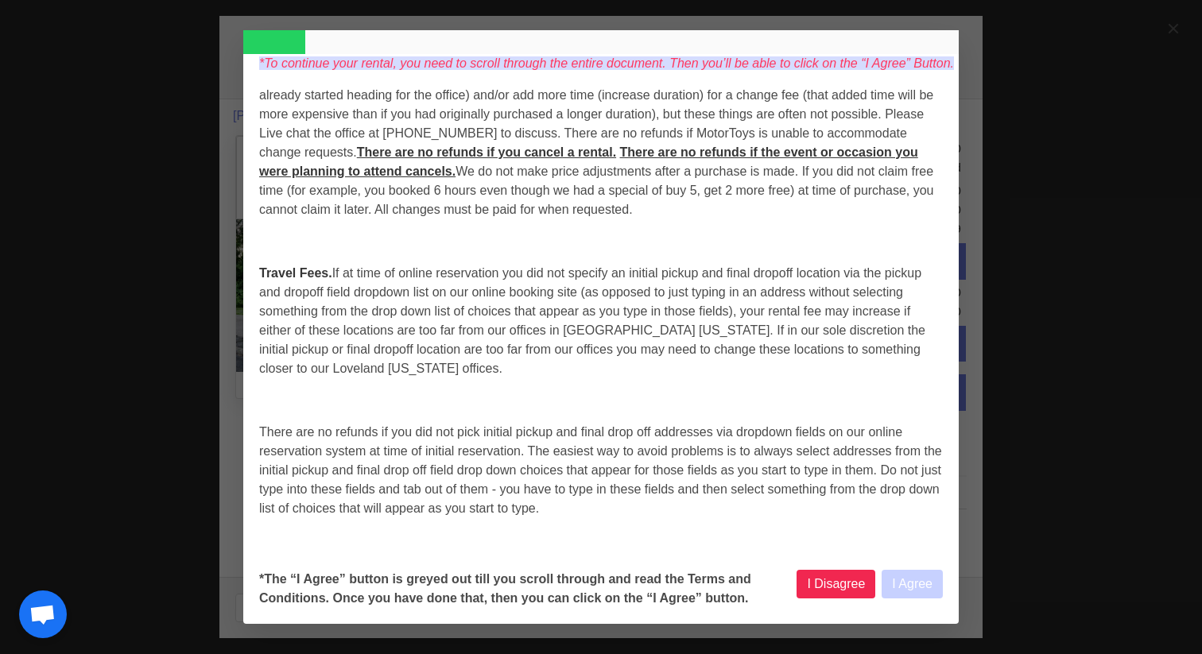
select select
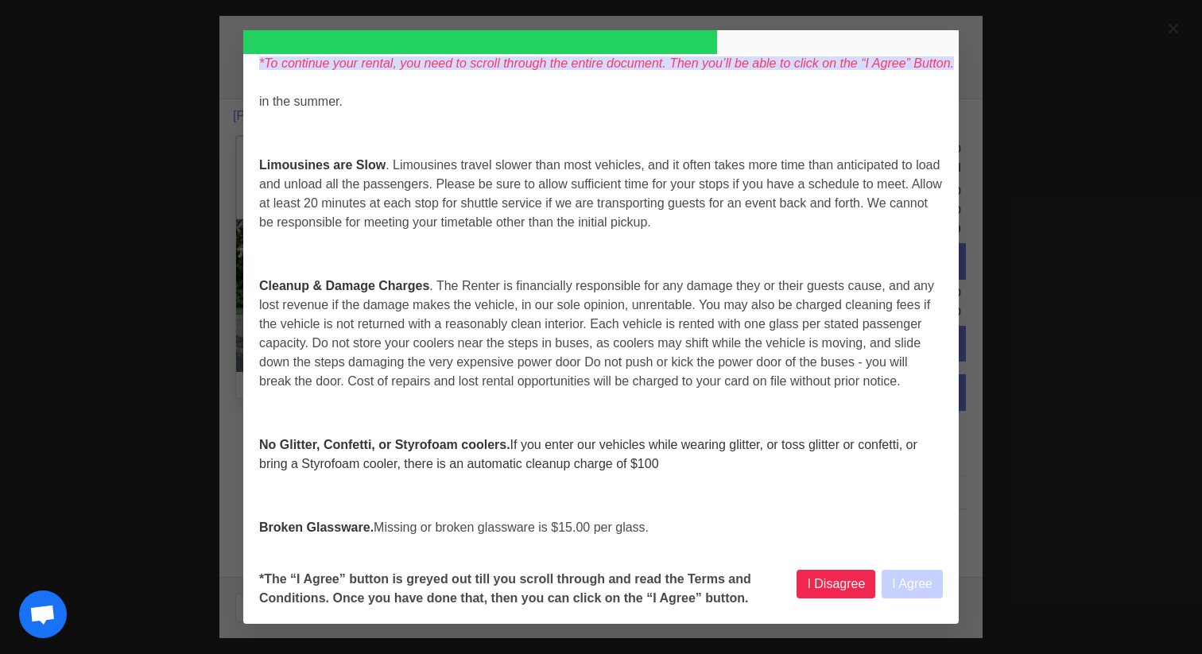
select select
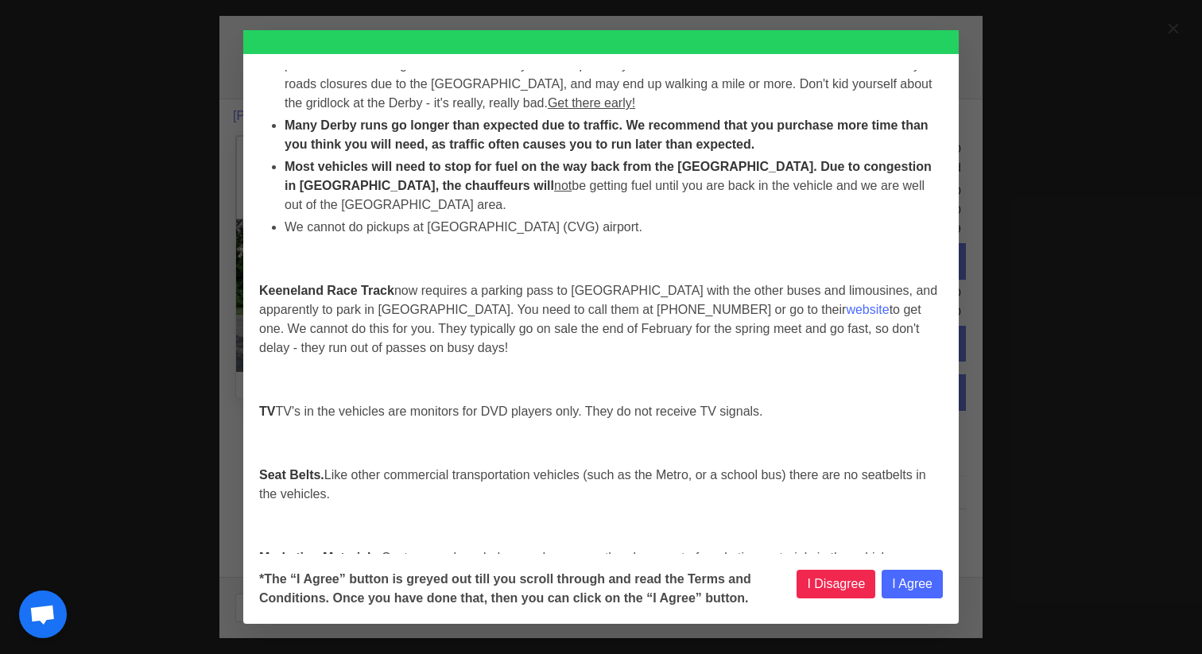
scroll to position [6636, 0]
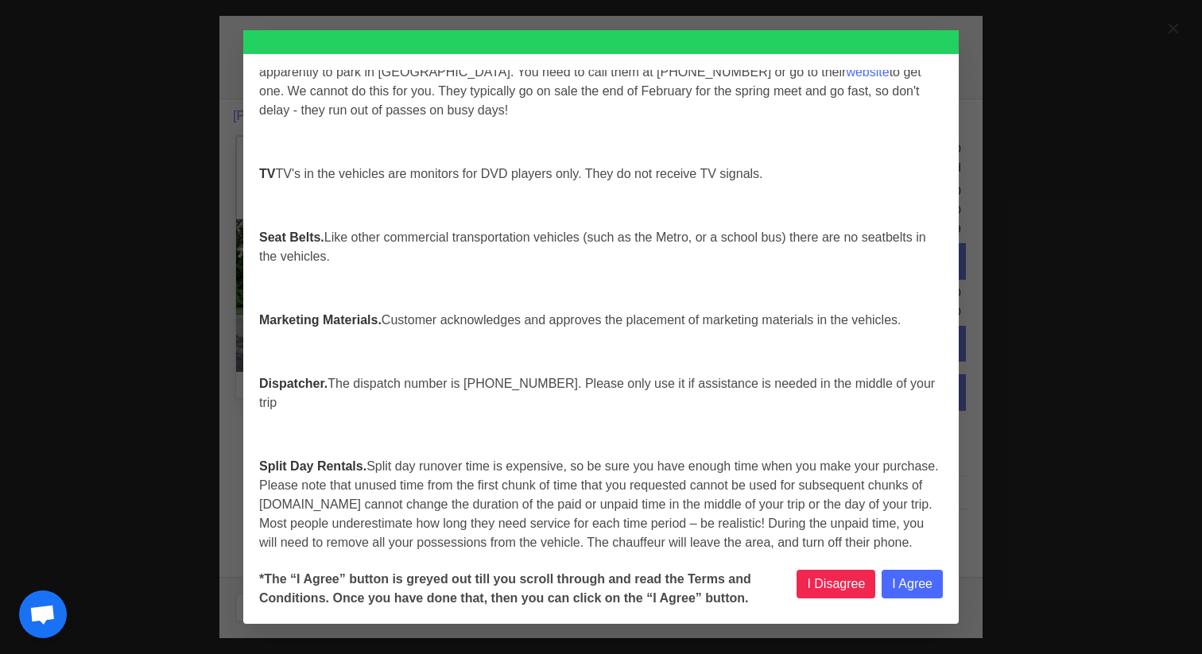
select select
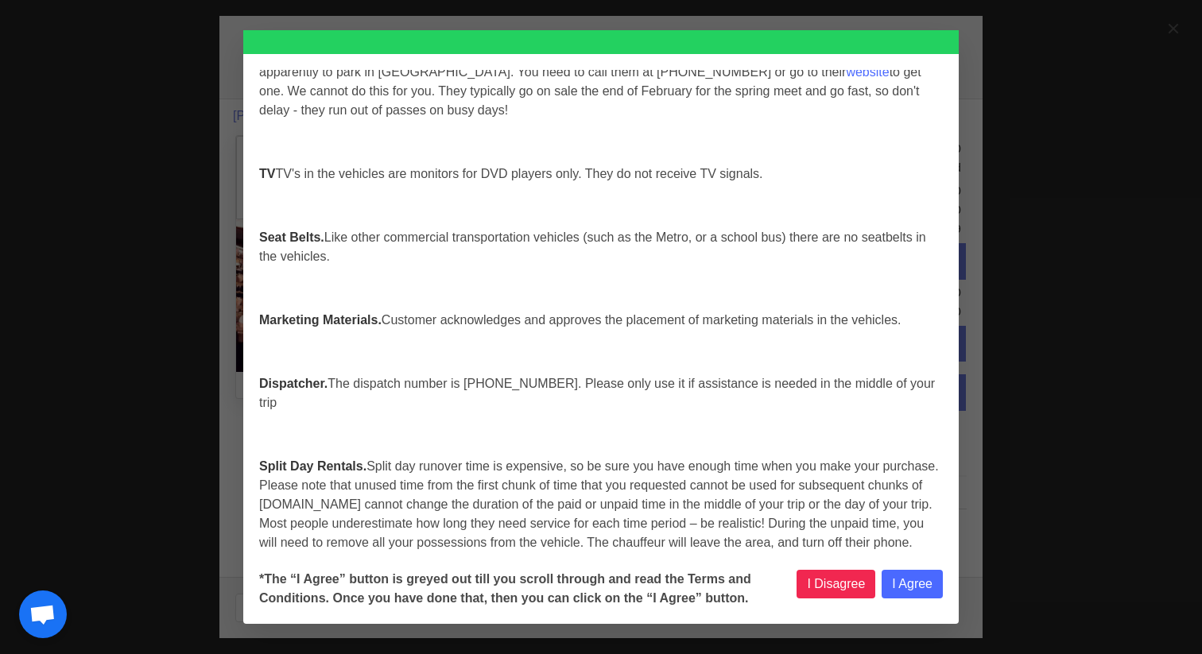
select select
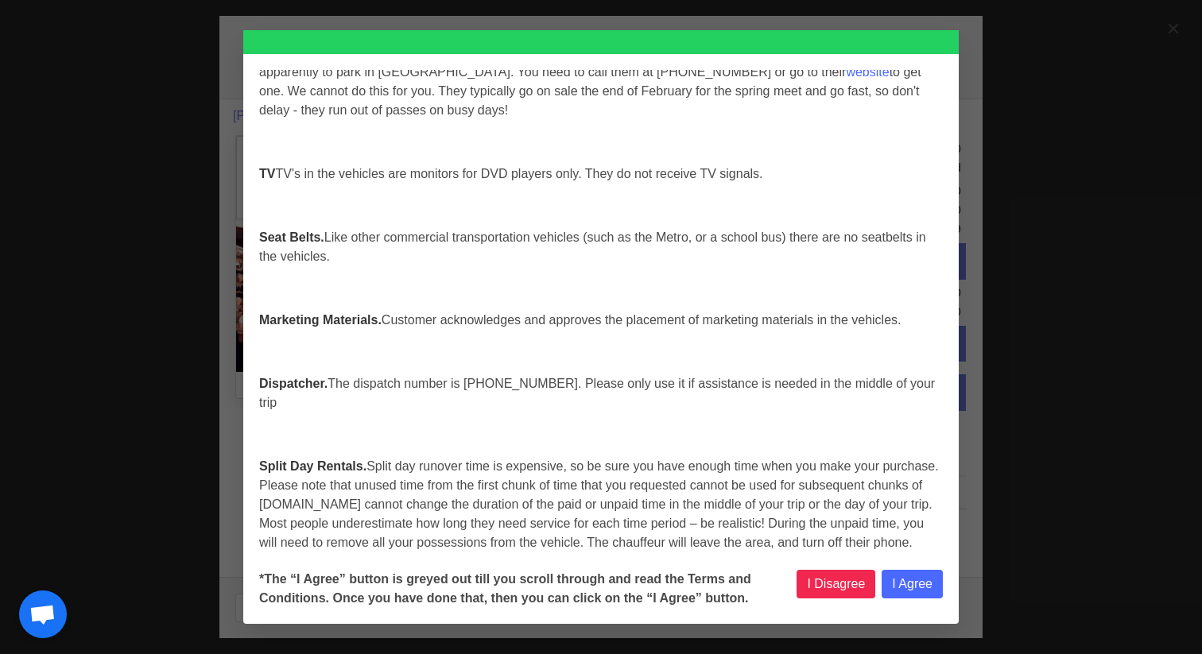
select select
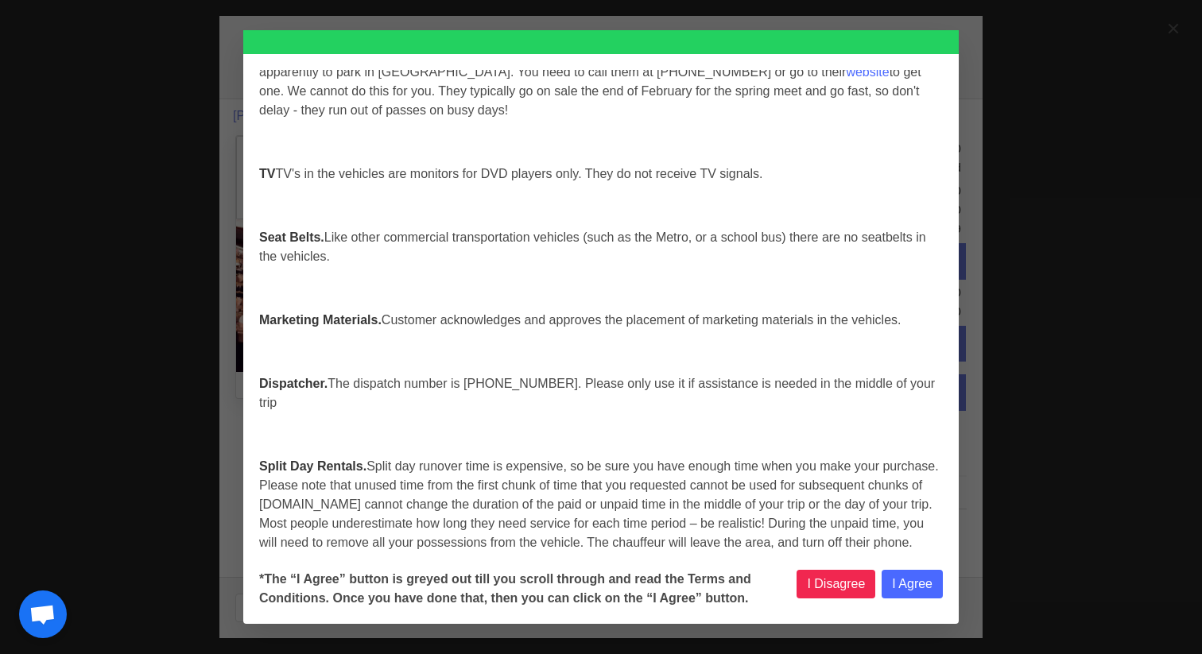
select select
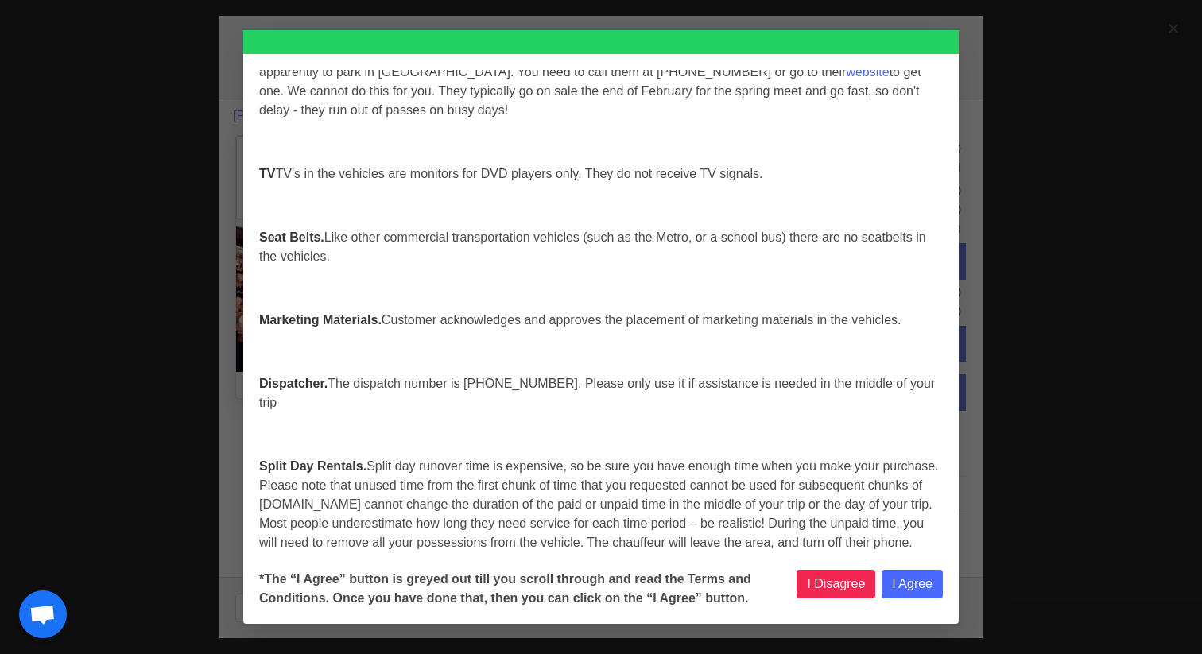
select select
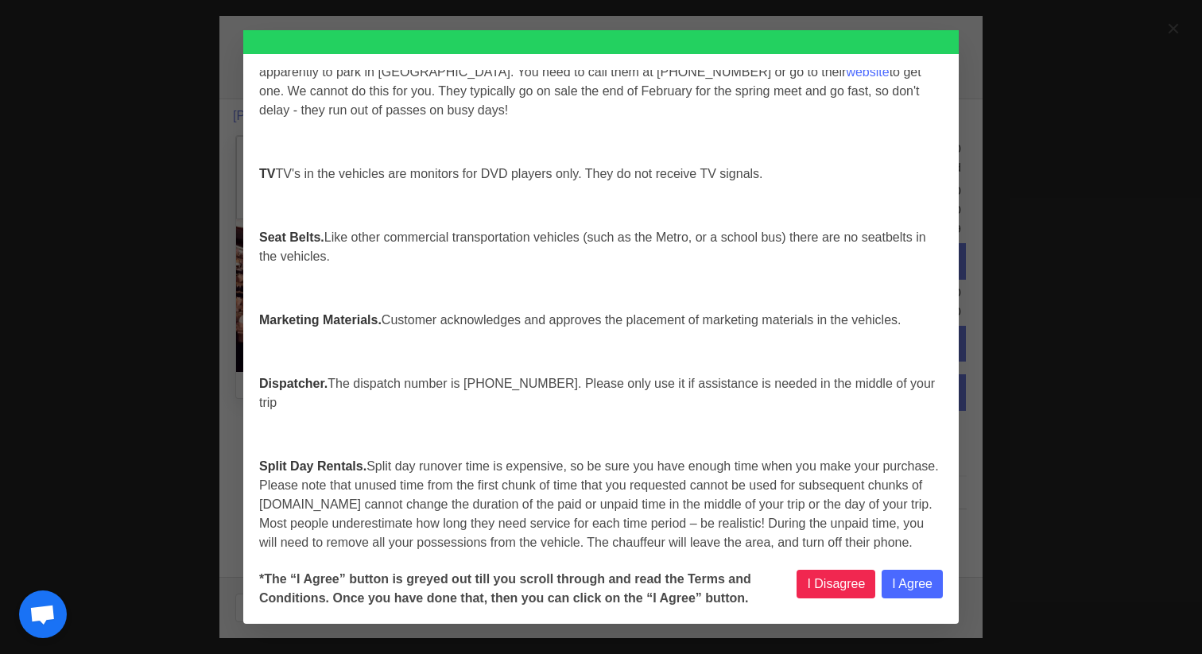
select select
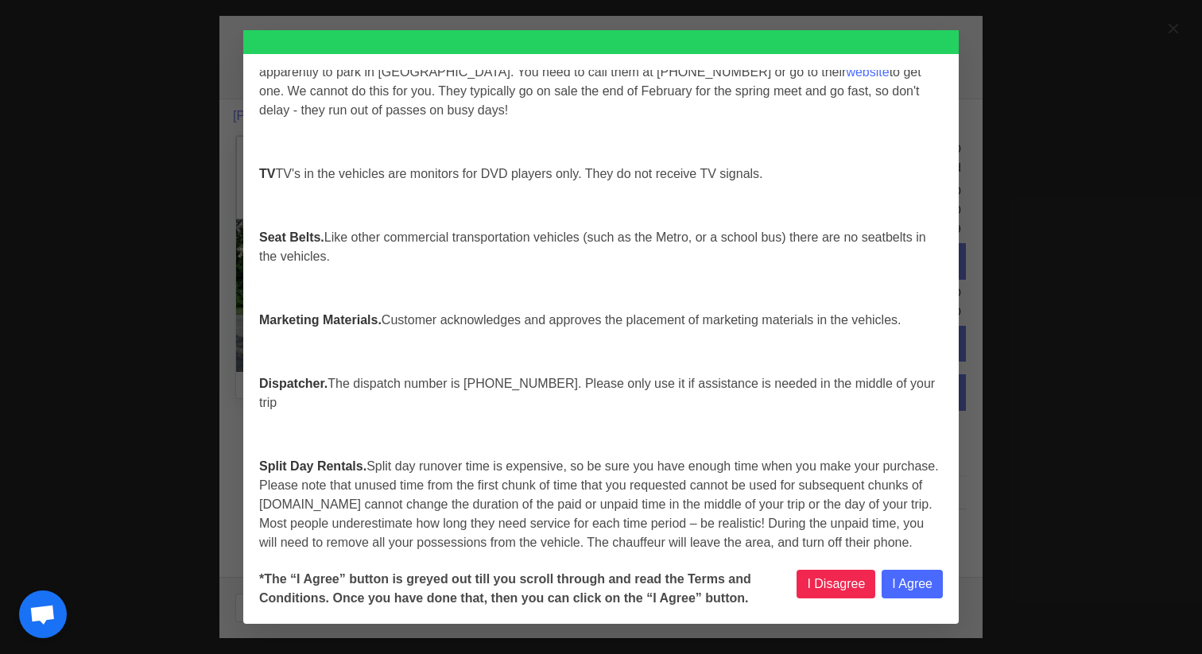
select select
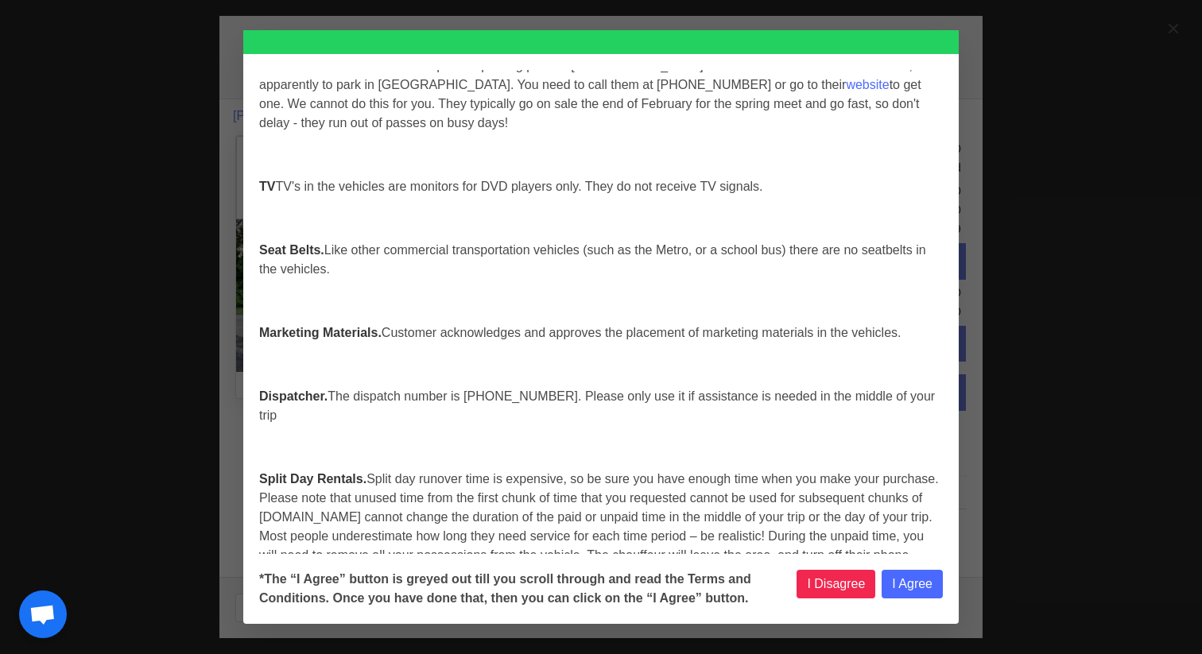
select select
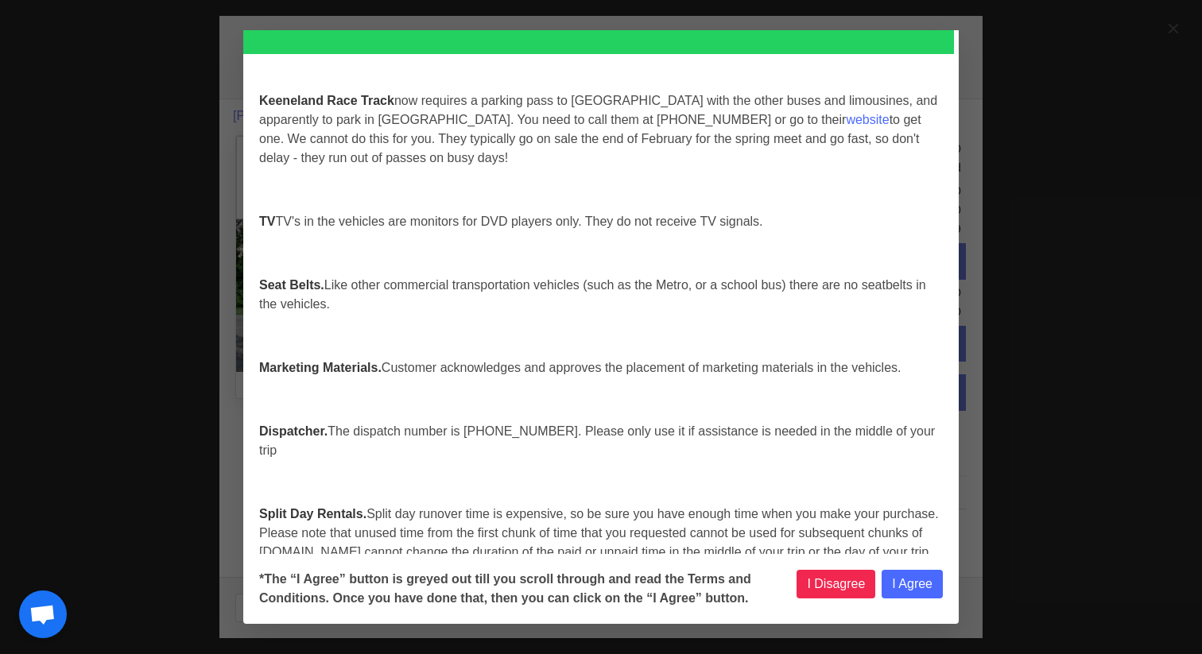
scroll to position [6587, 0]
select select
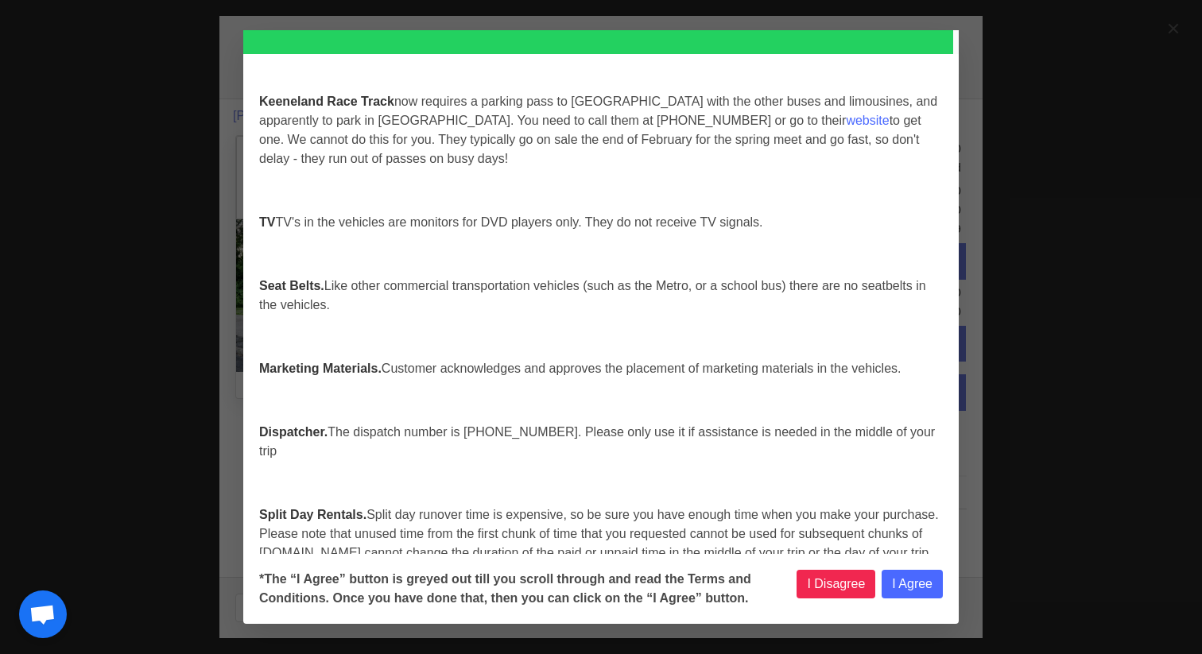
select select
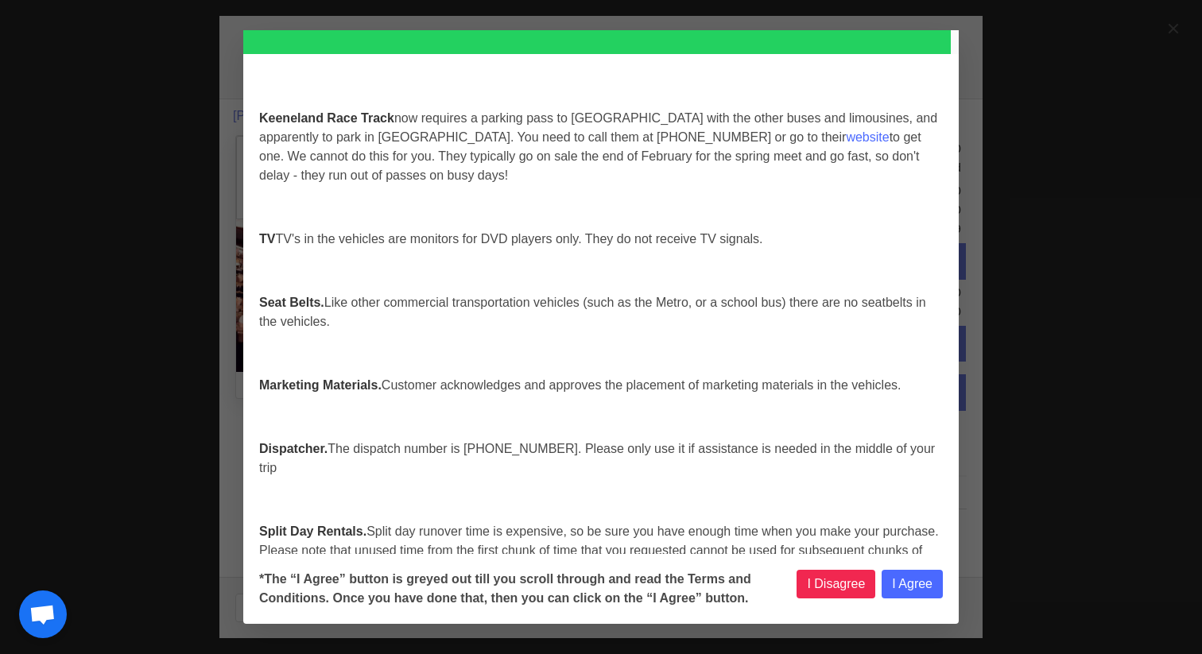
scroll to position [6557, 0]
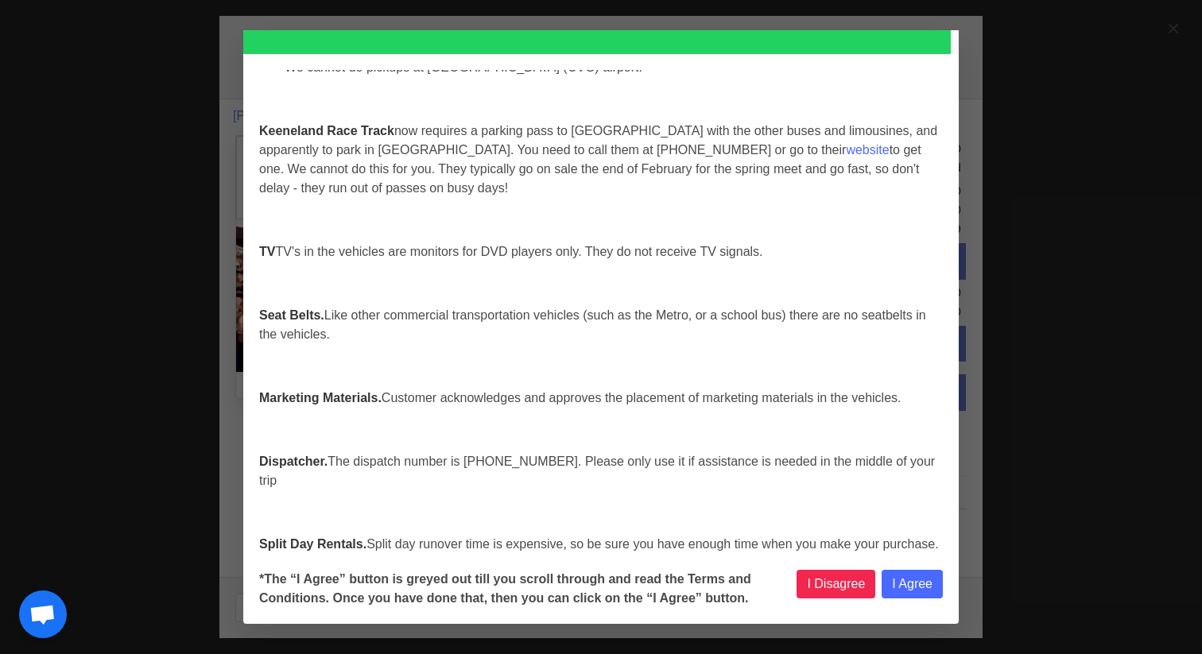
select select
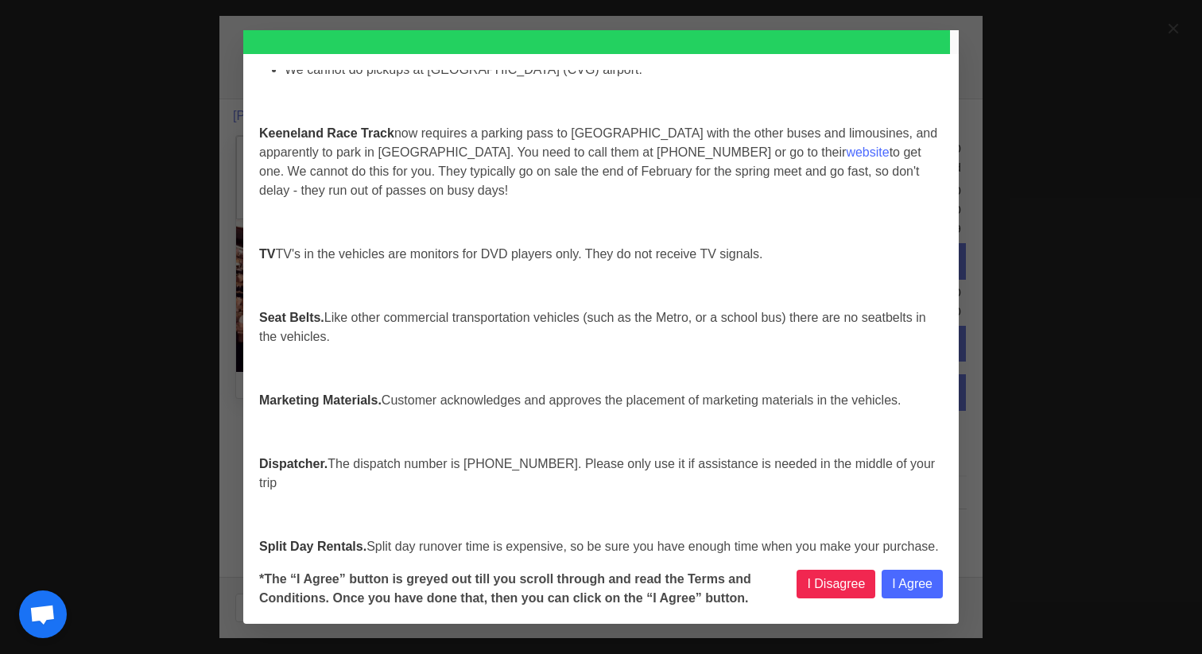
select select
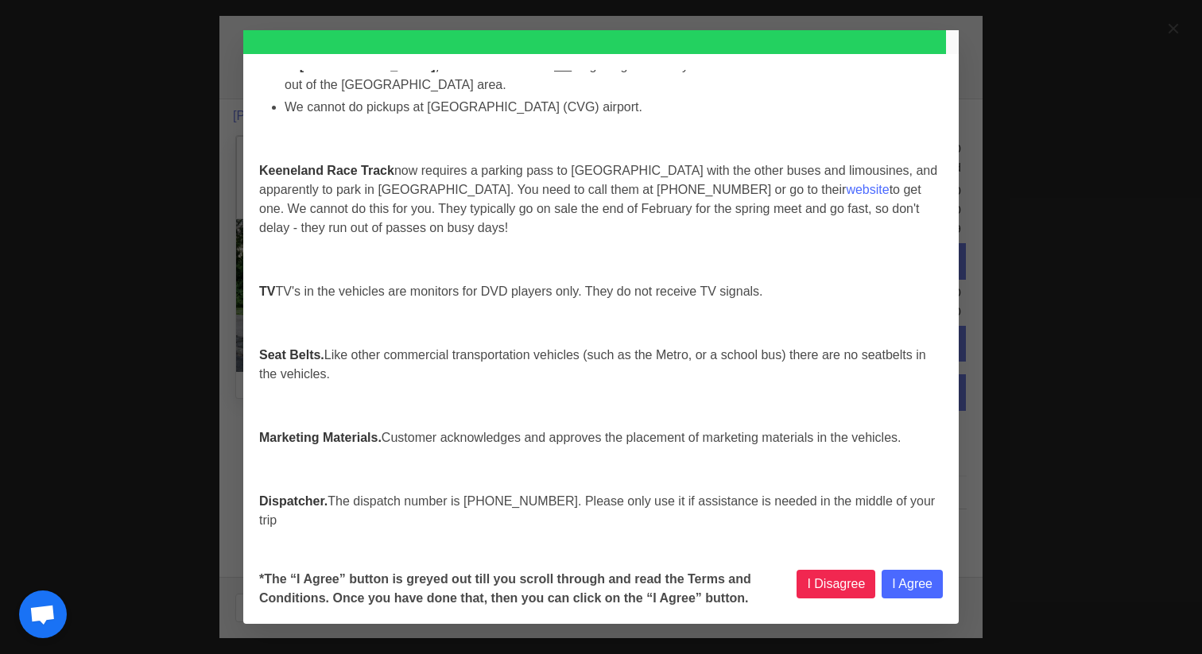
scroll to position [6517, 0]
select select
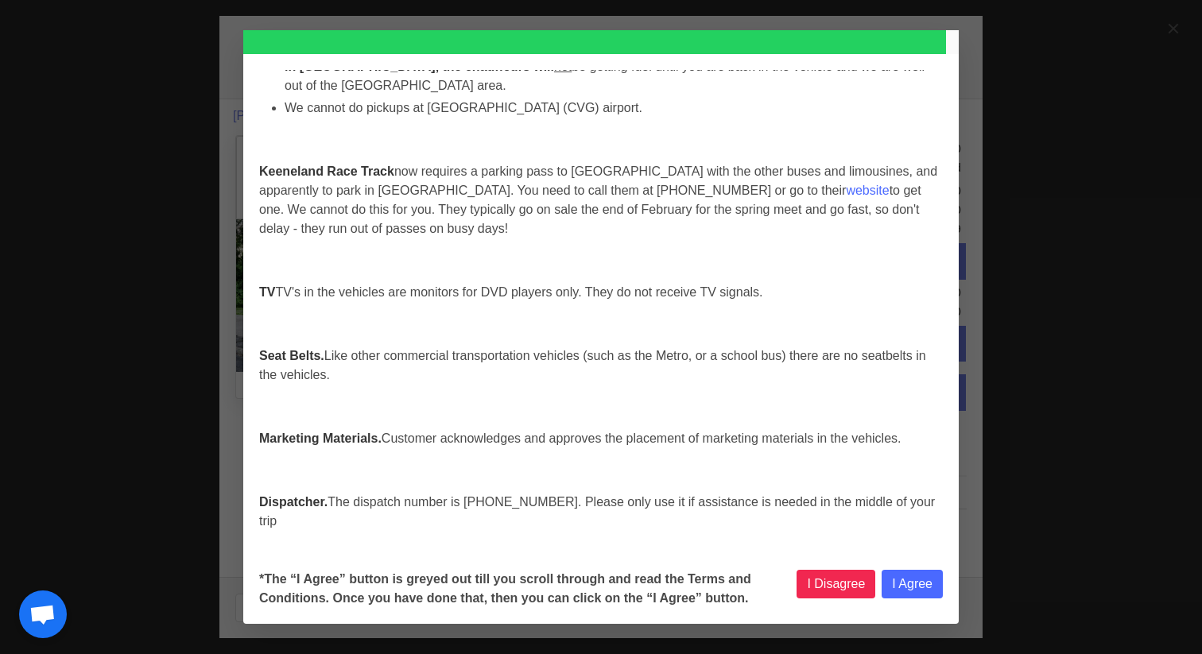
select select
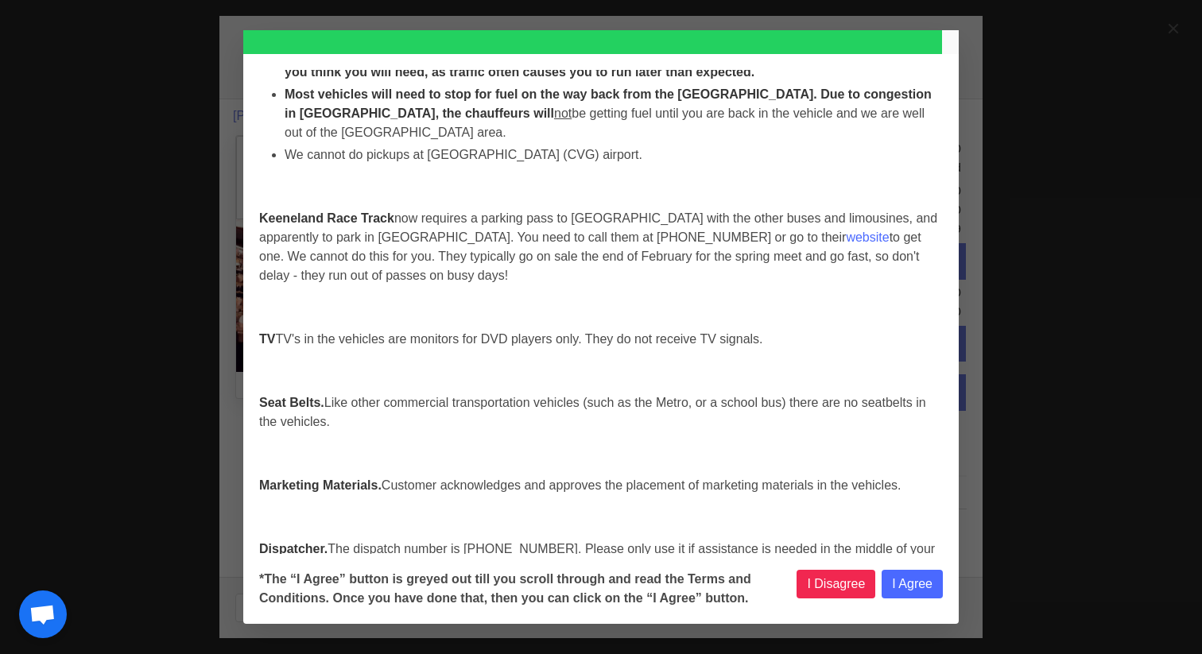
select select
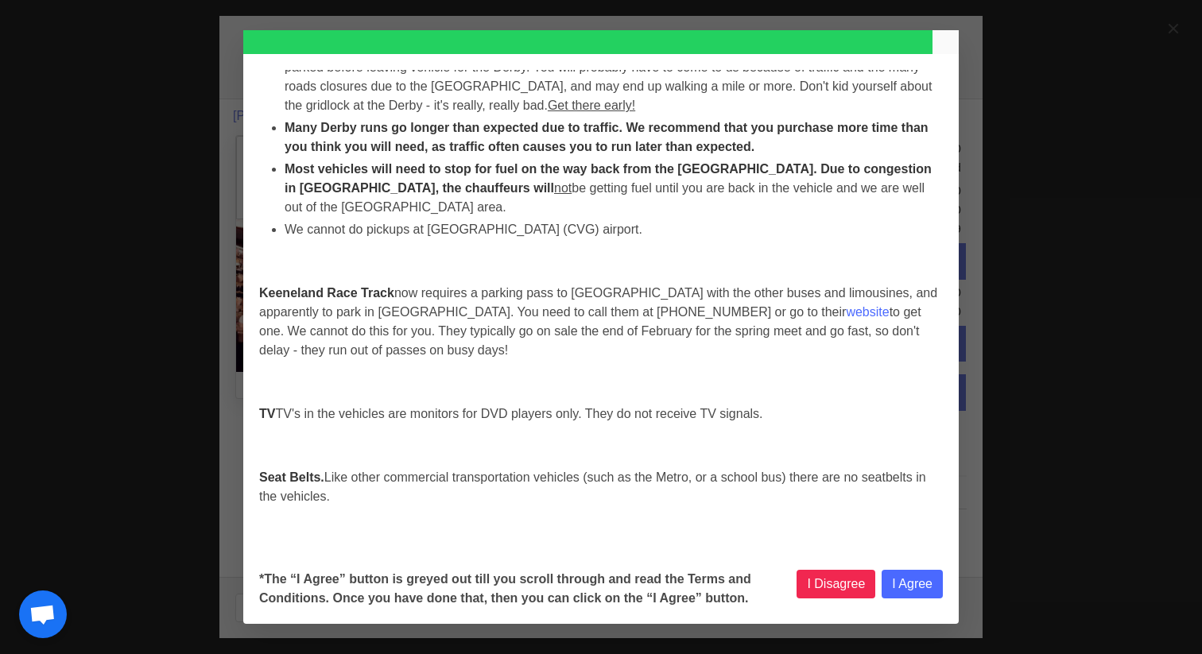
select select
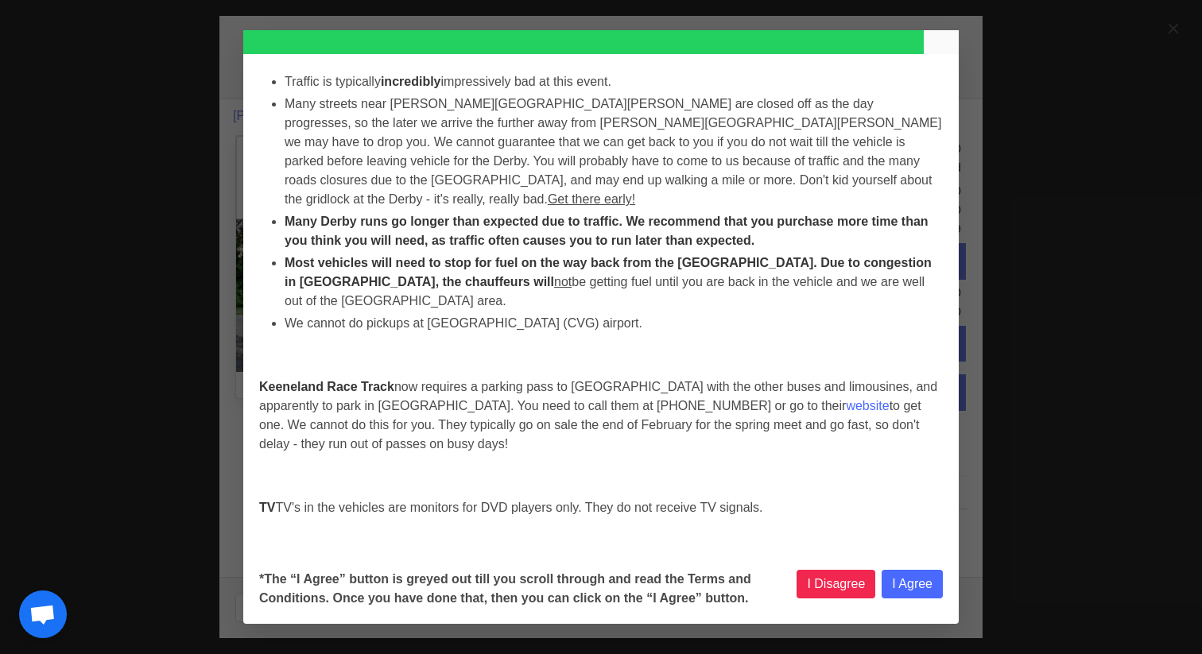
select select
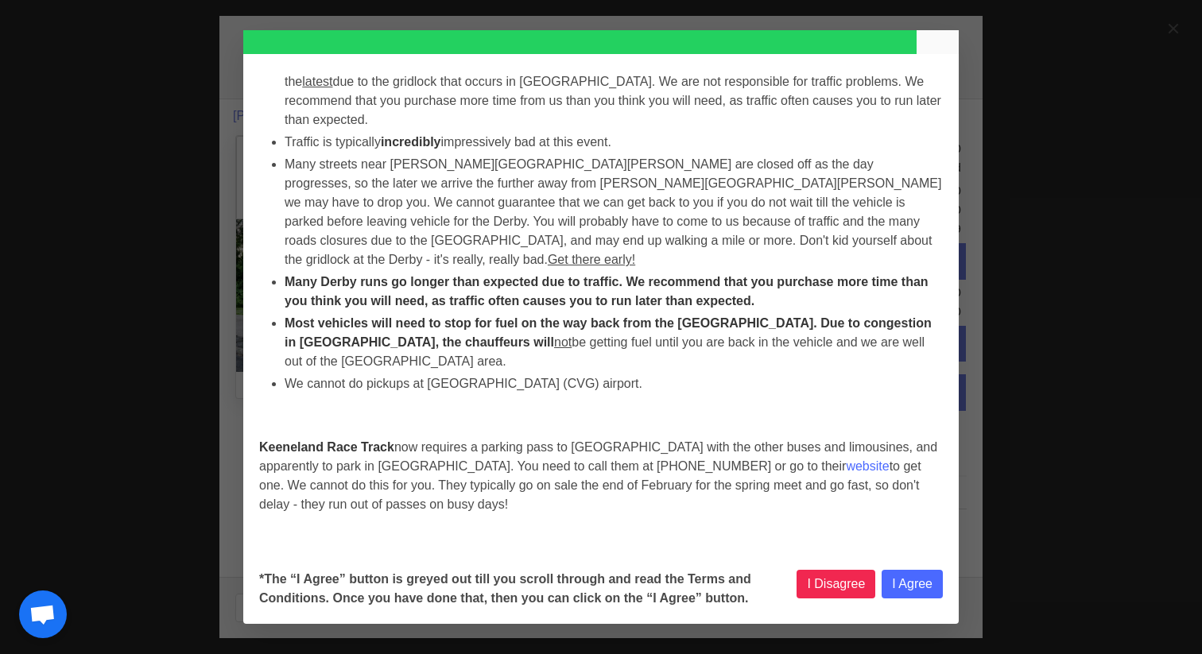
select select
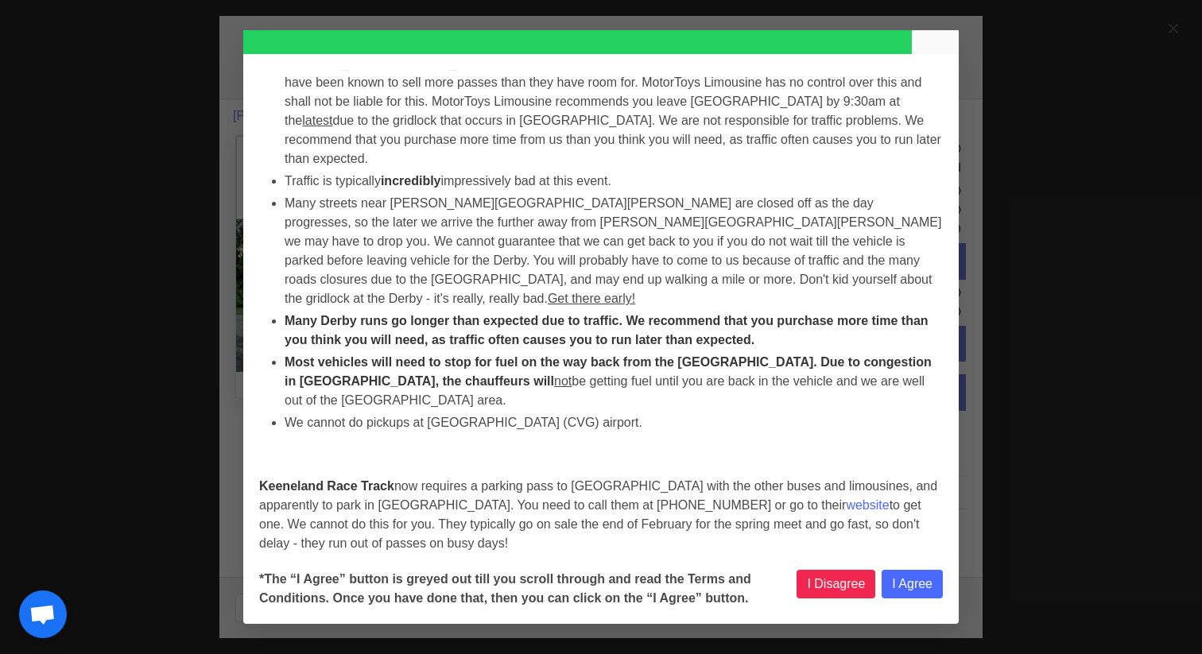
select select
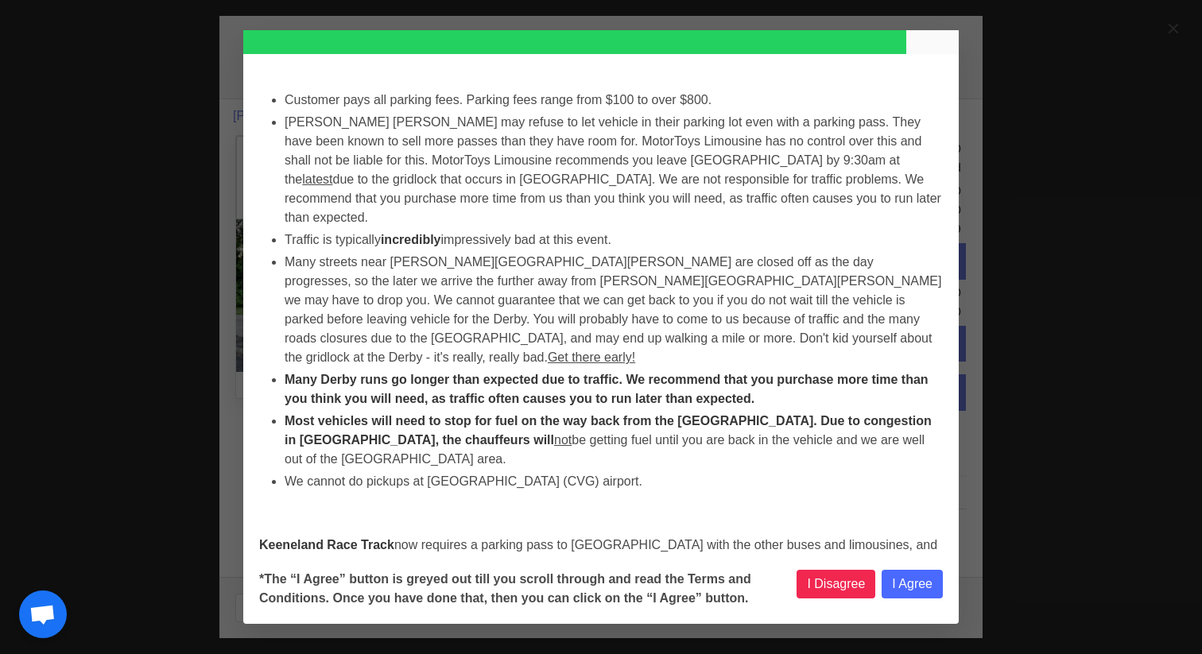
select select
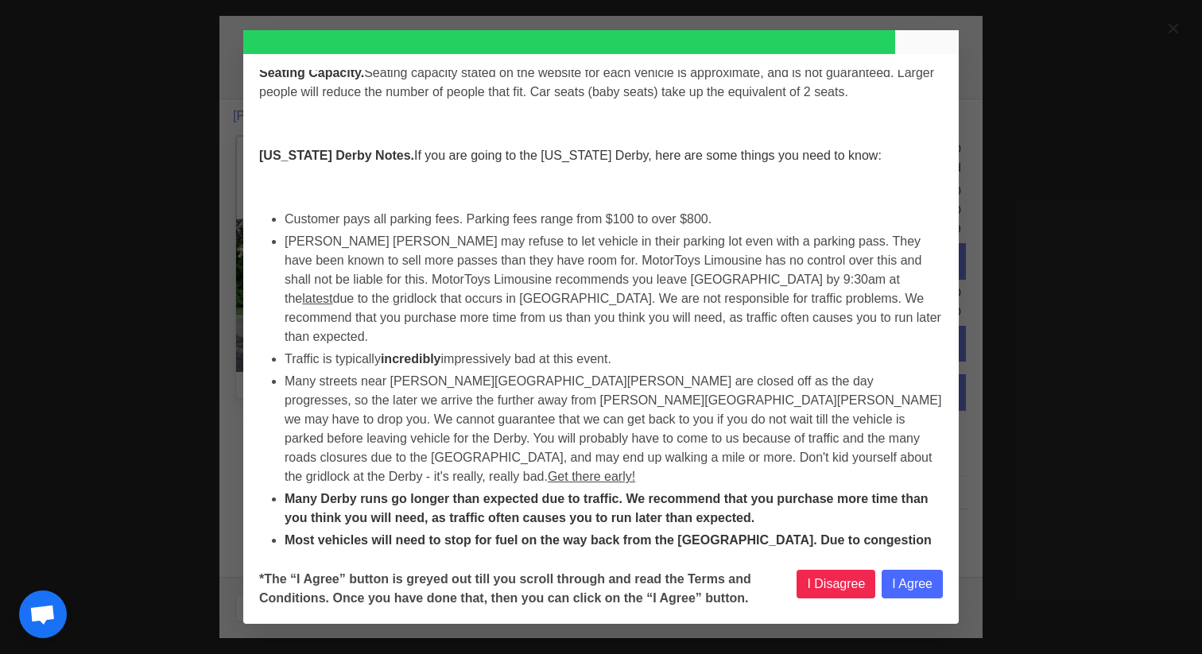
select select
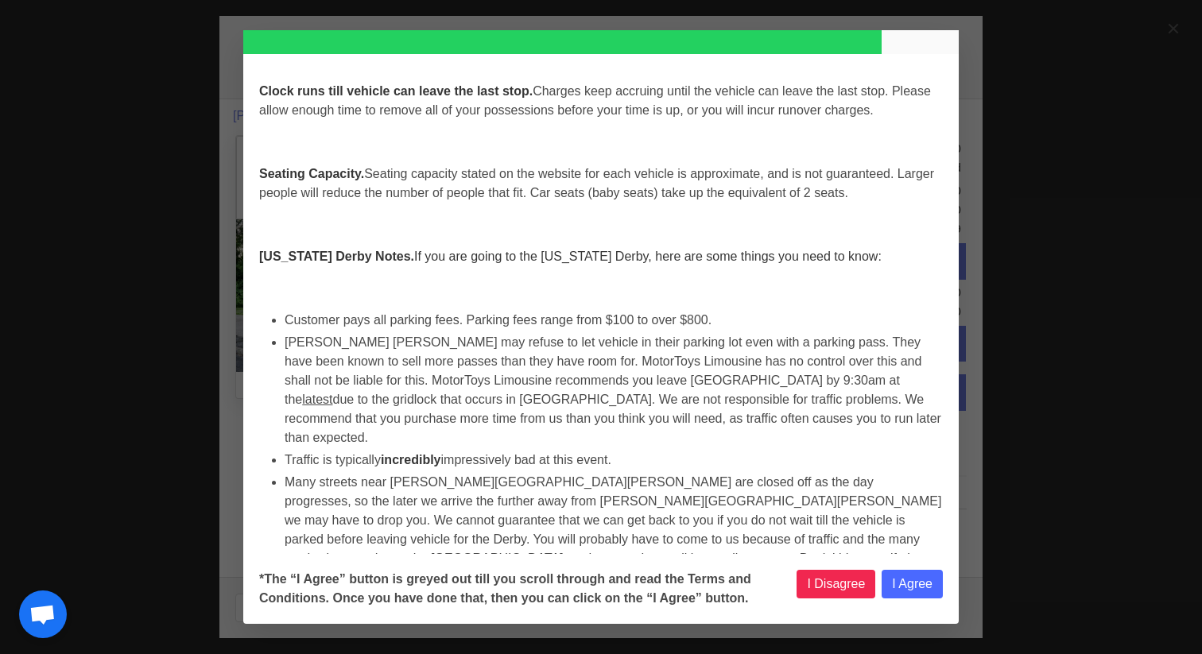
scroll to position [5906, 0]
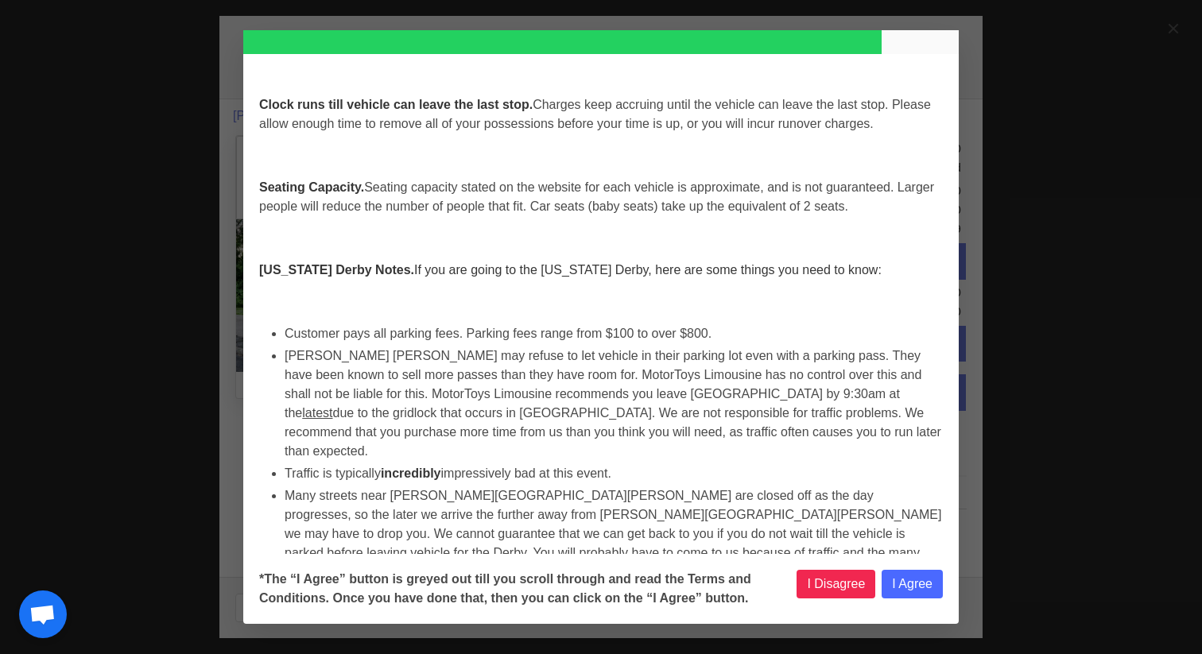
select select
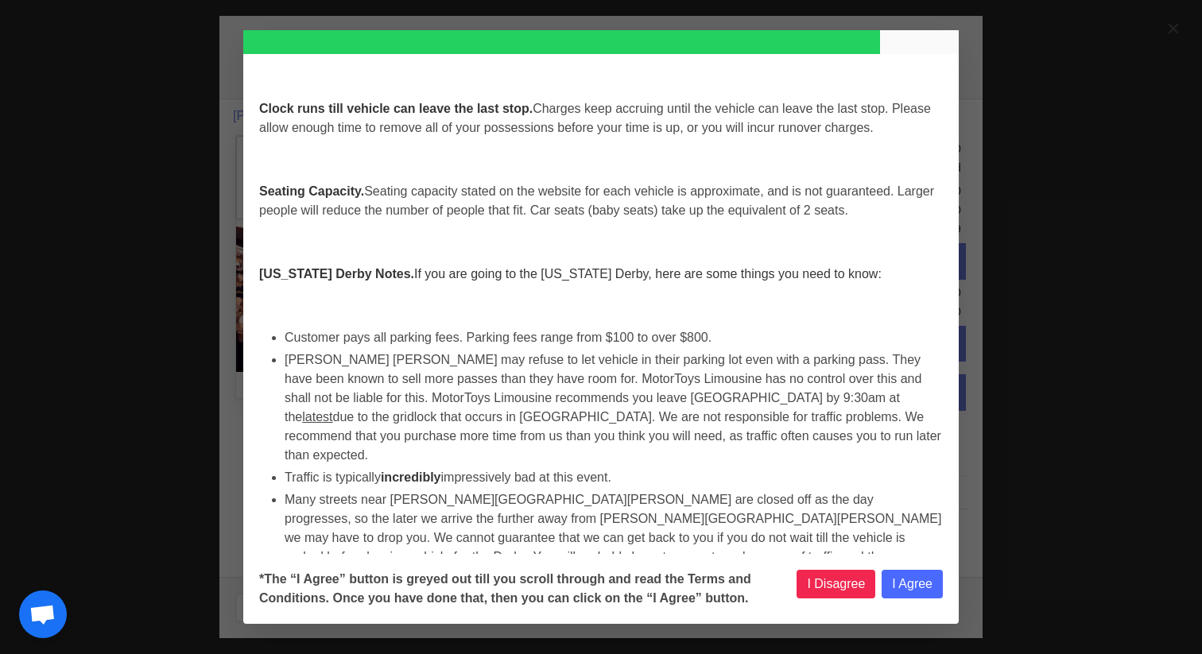
select select
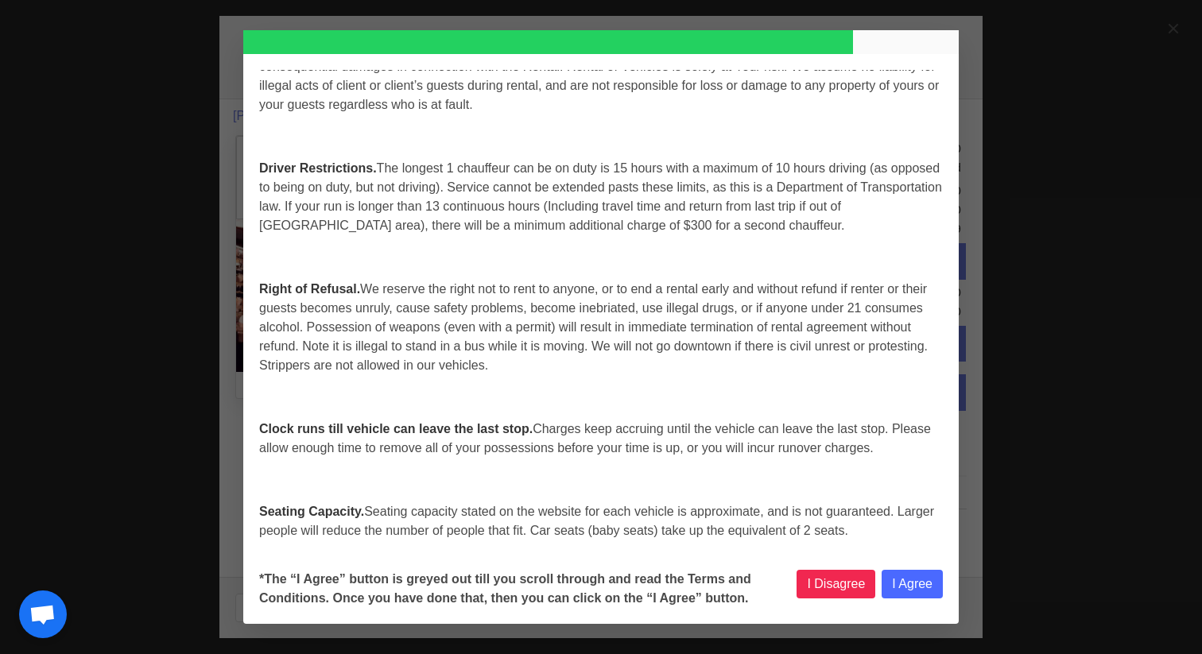
select select
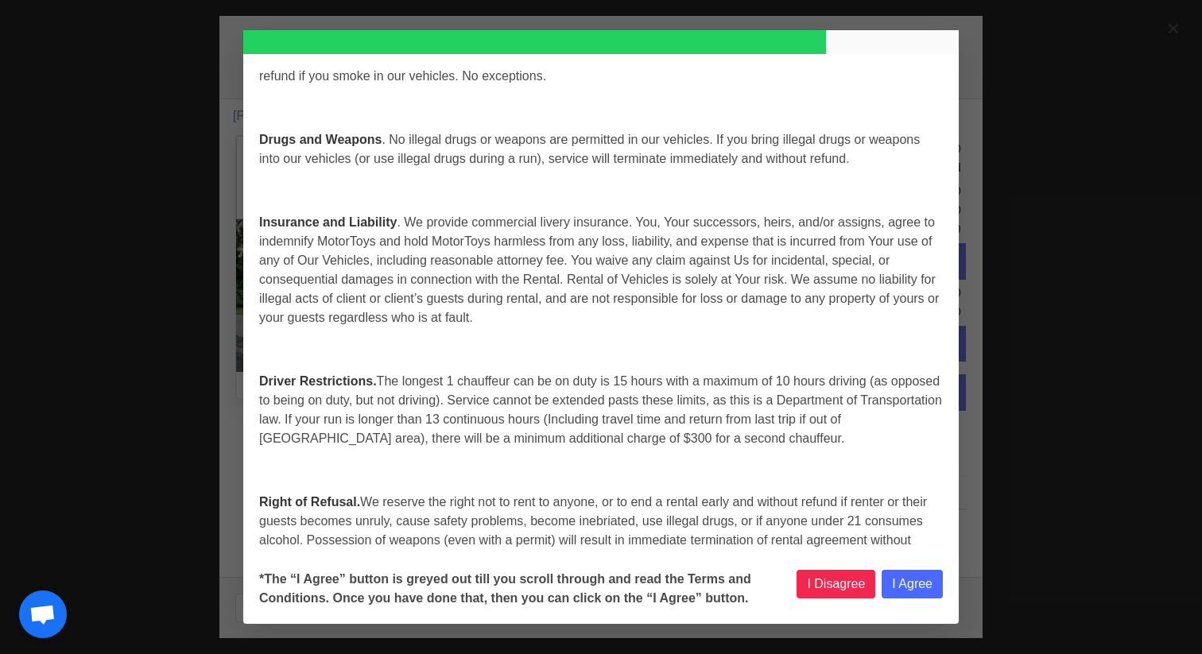
select select
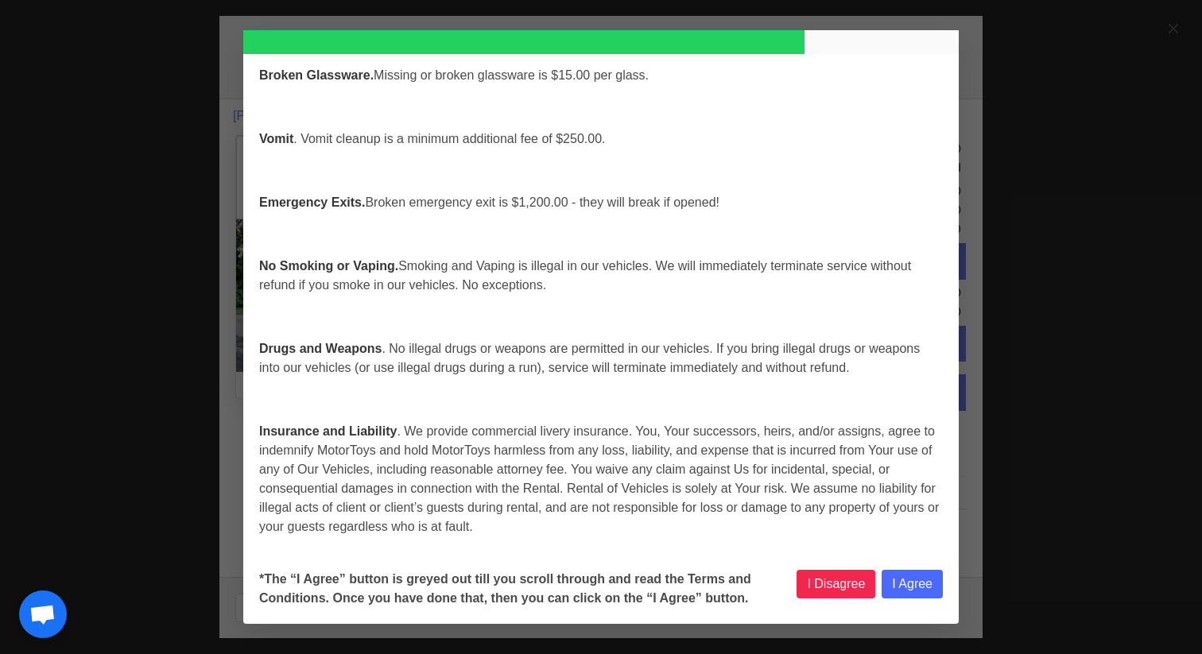
select select
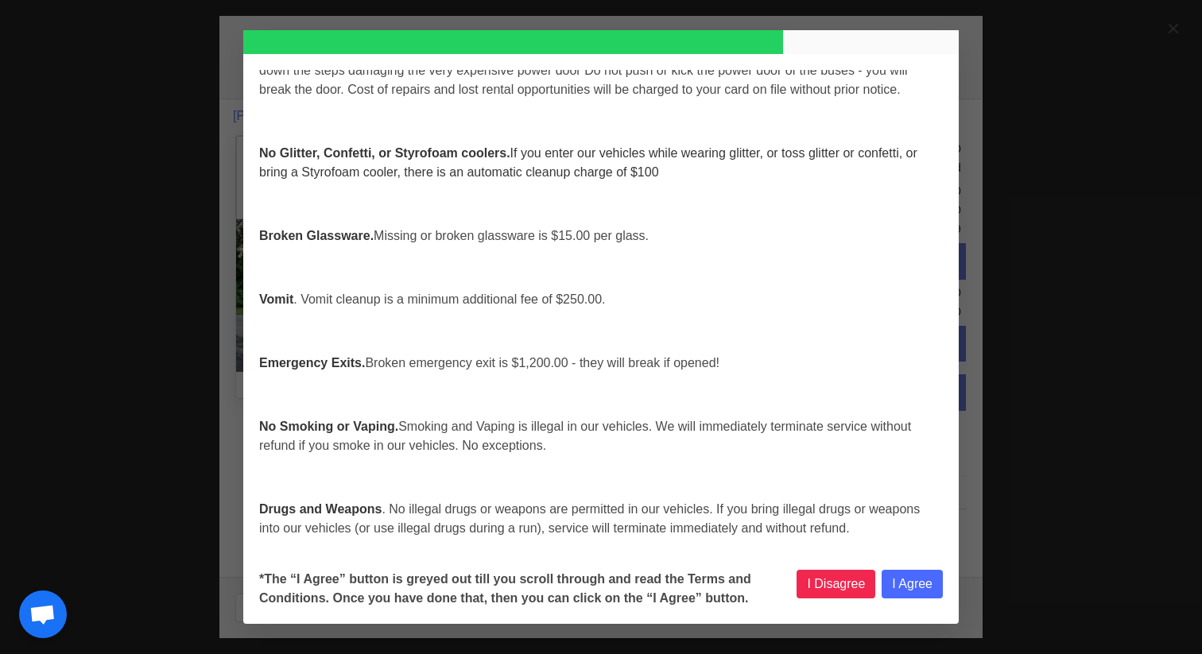
select select
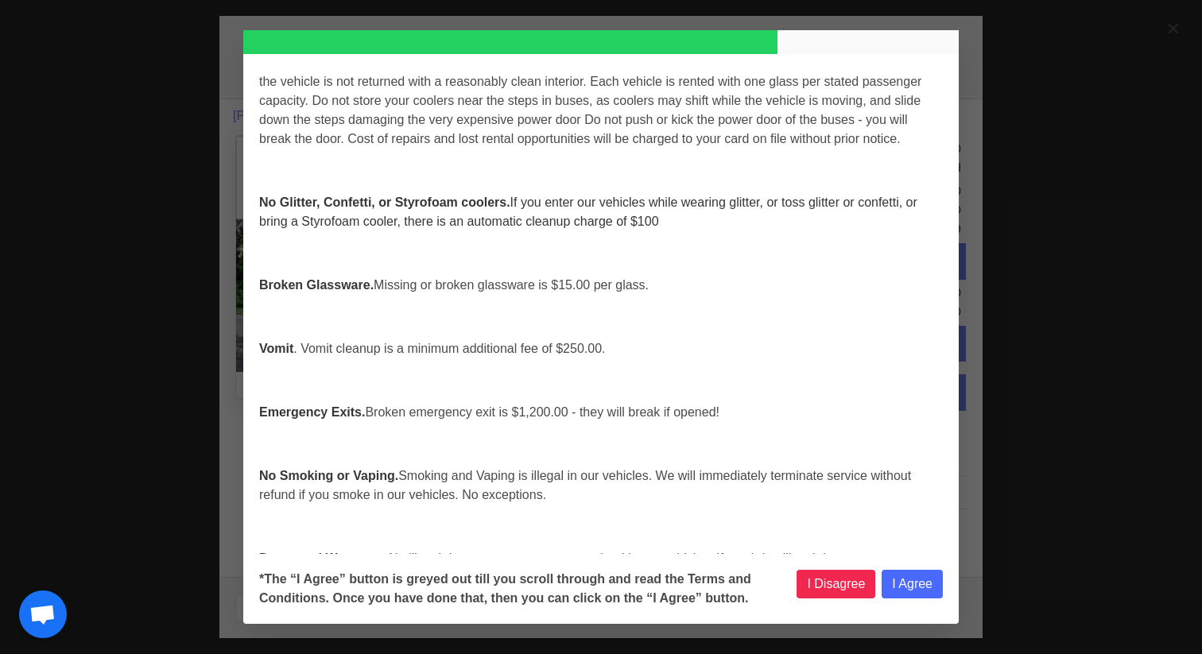
select select
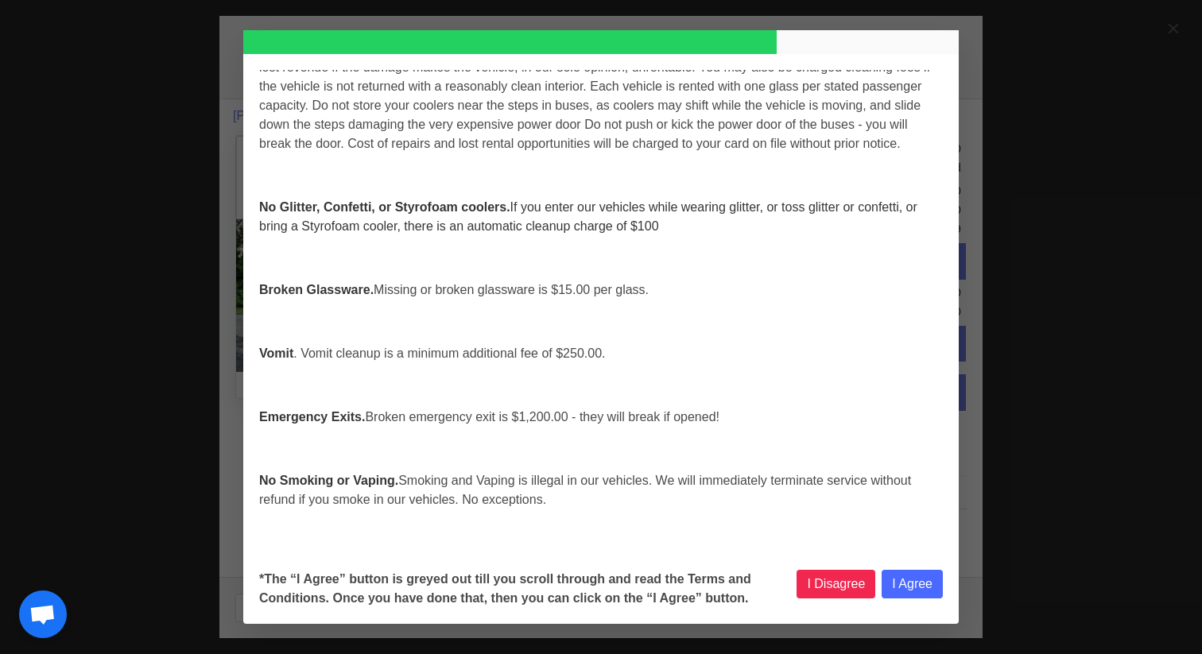
scroll to position [4947, 0]
select select
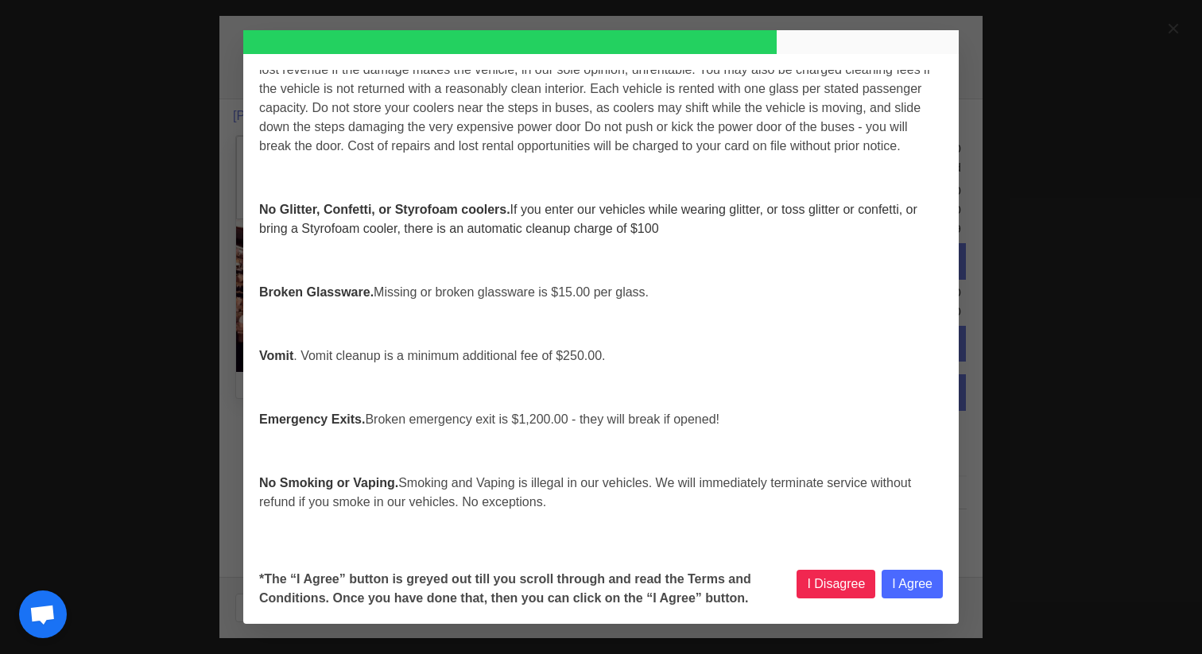
select select
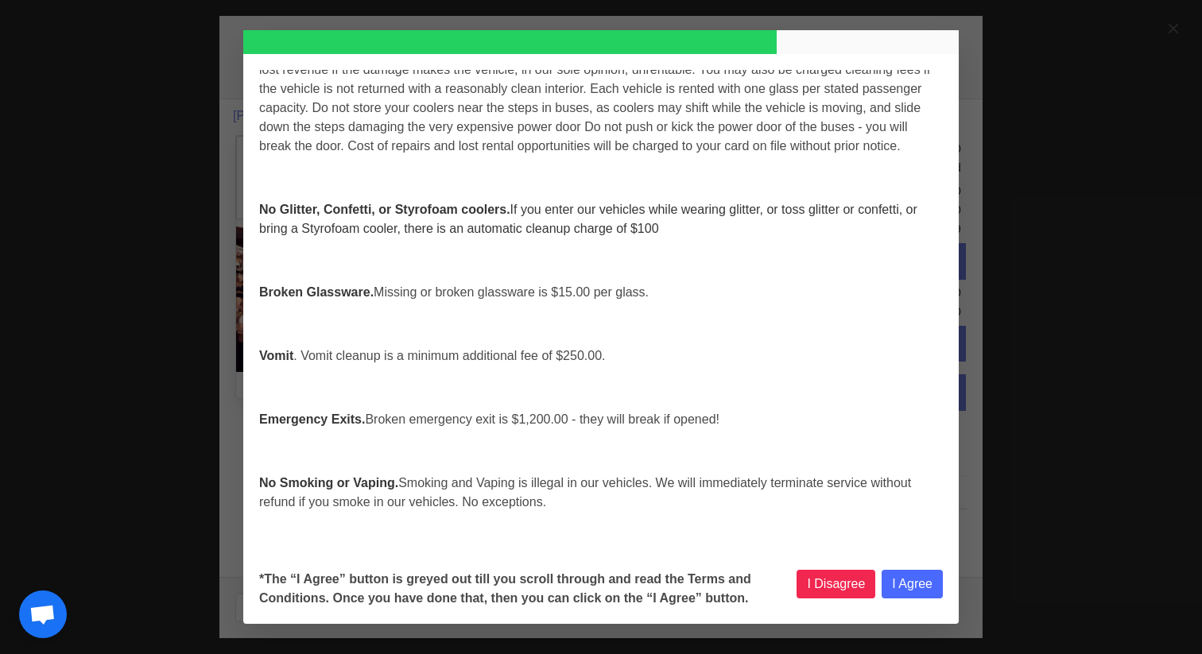
select select
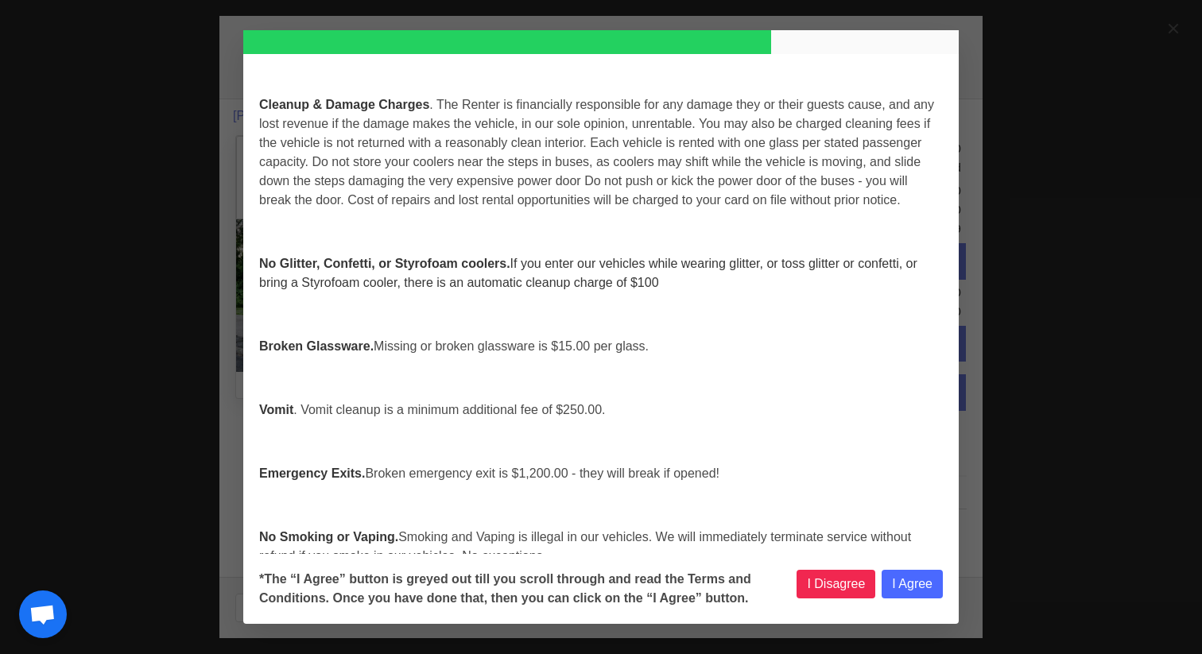
select select
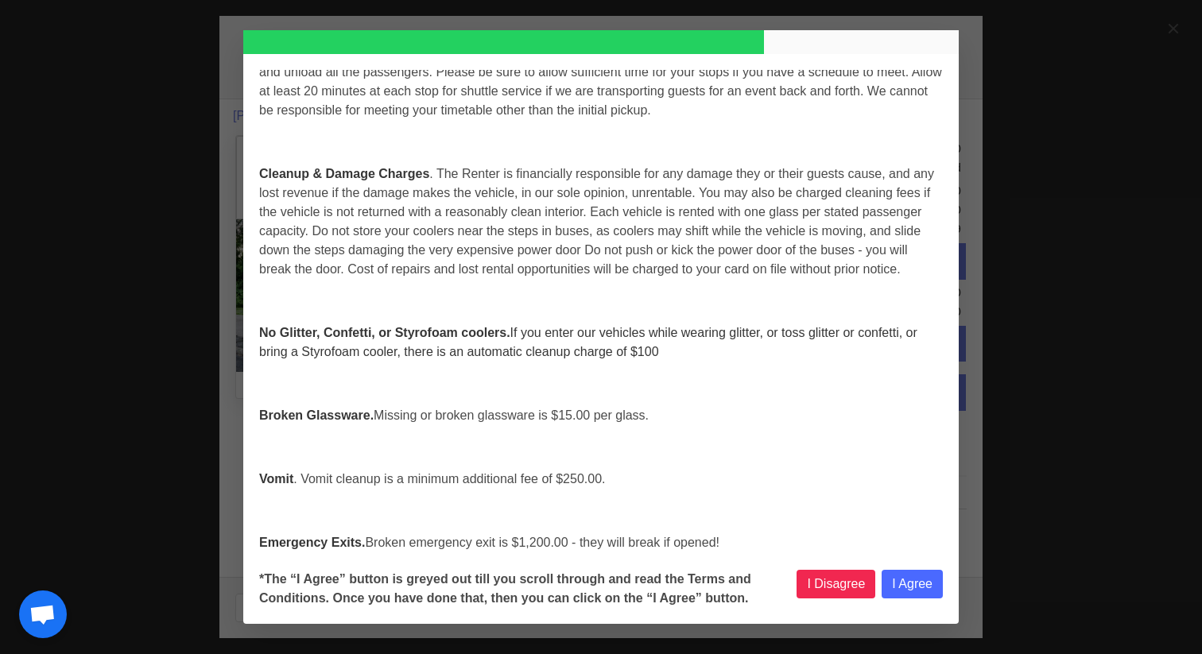
select select
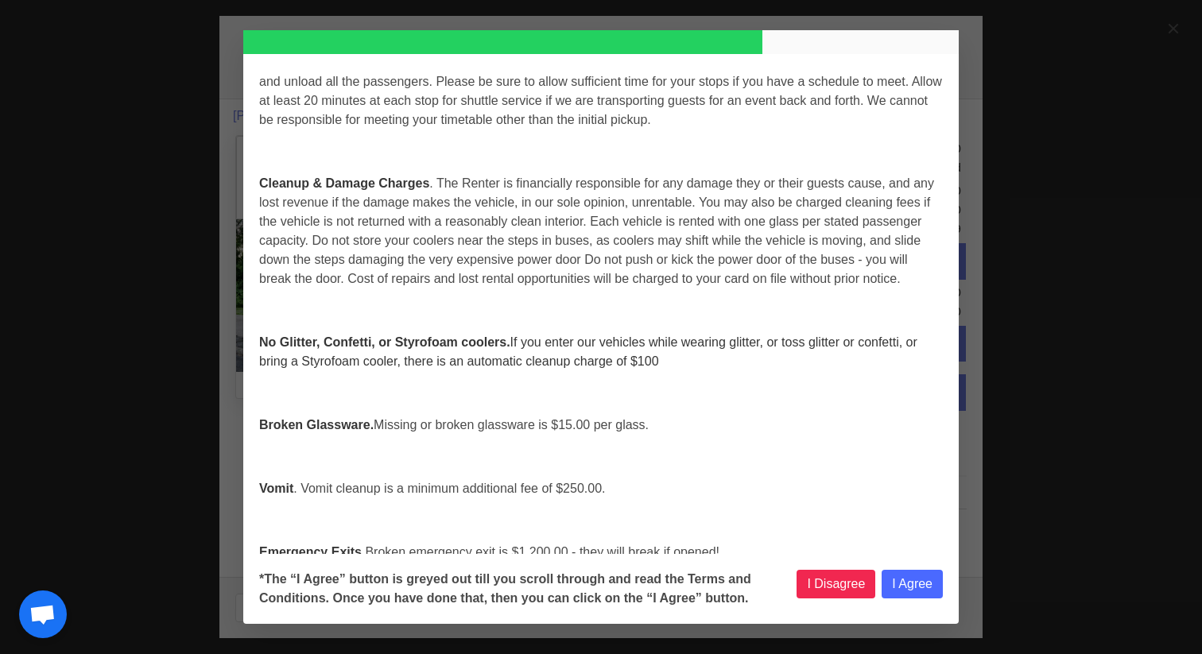
select select
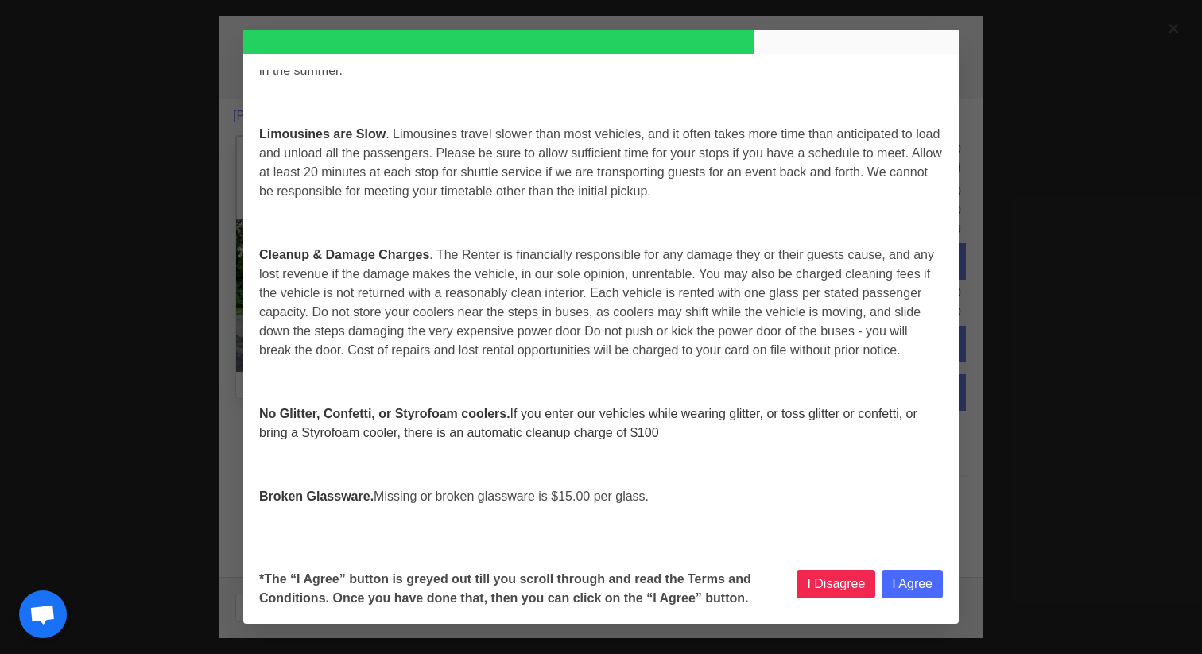
select select
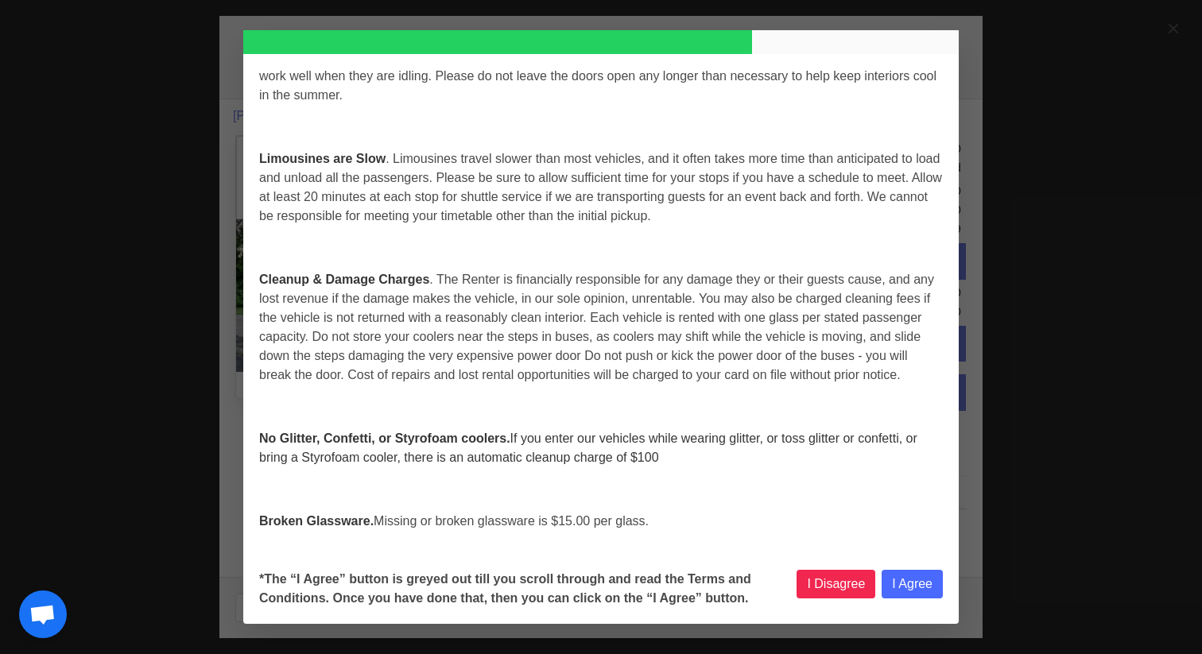
select select
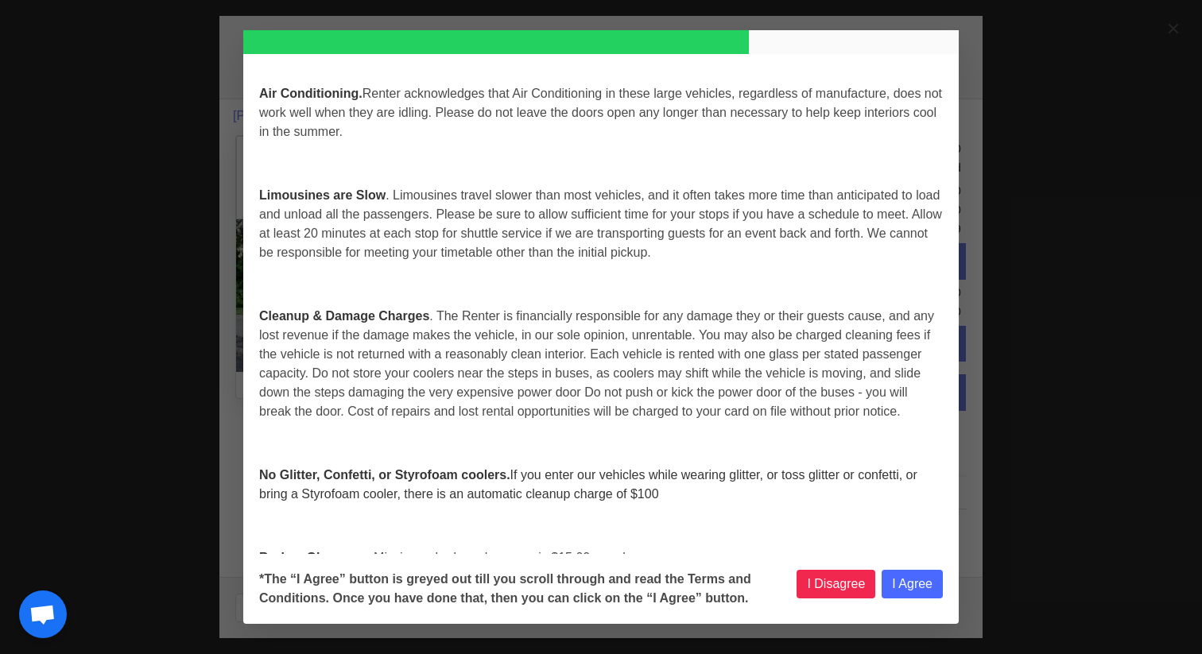
select select
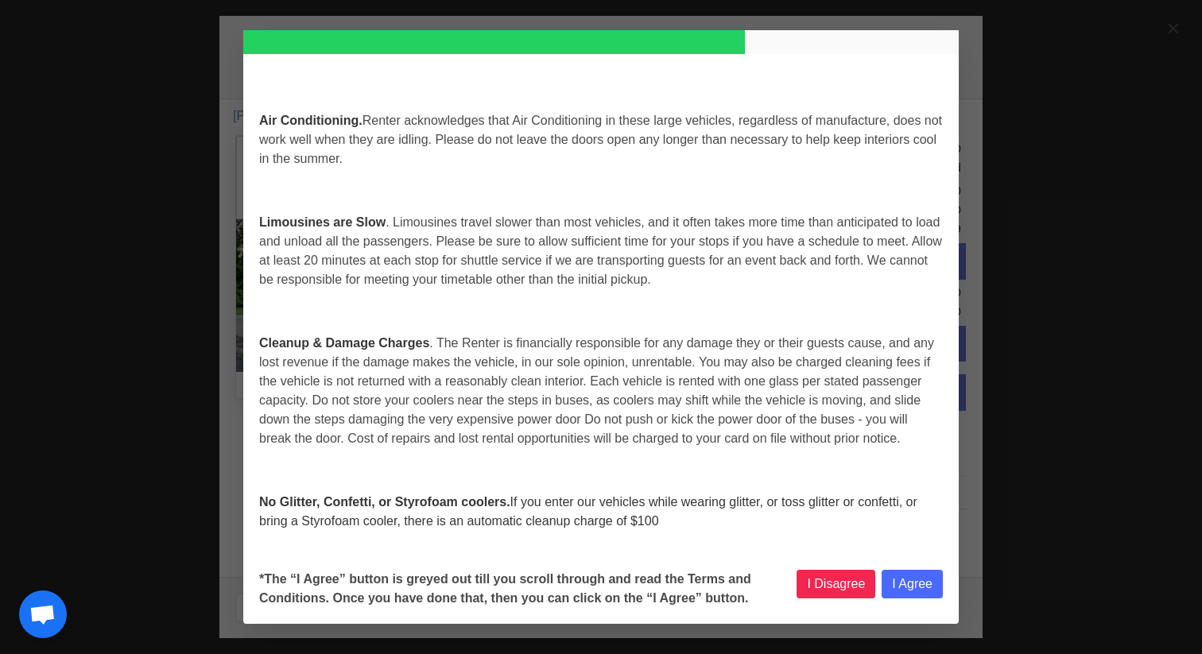
select select
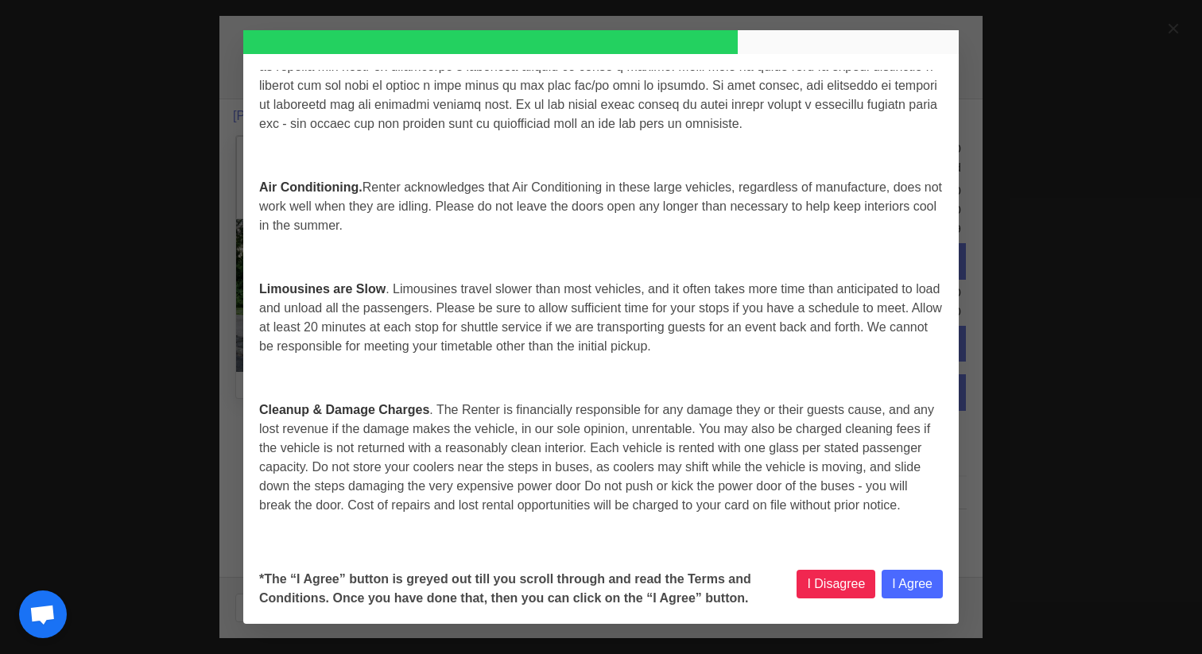
select select
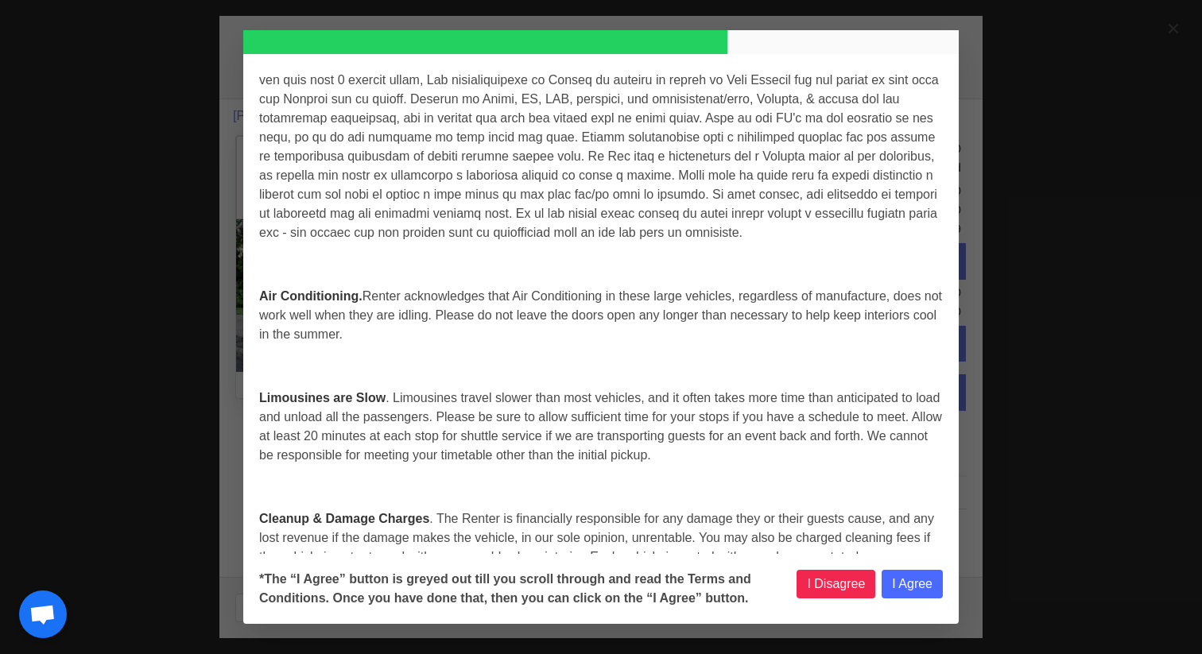
select select
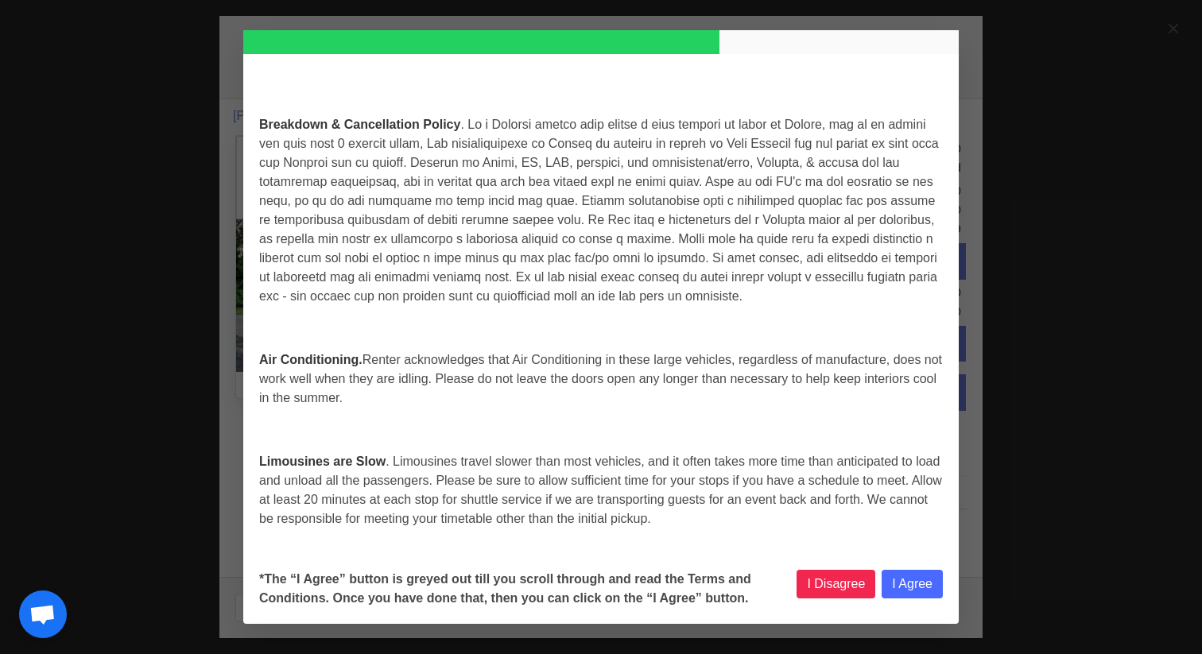
select select
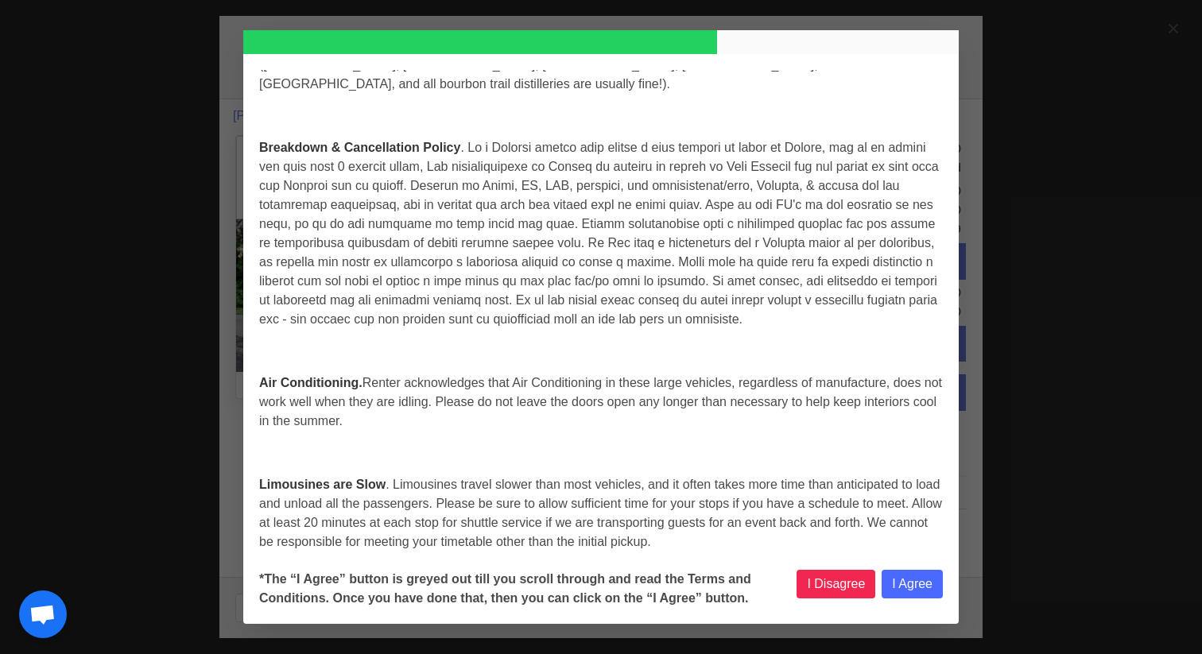
scroll to position [4390, 0]
select select
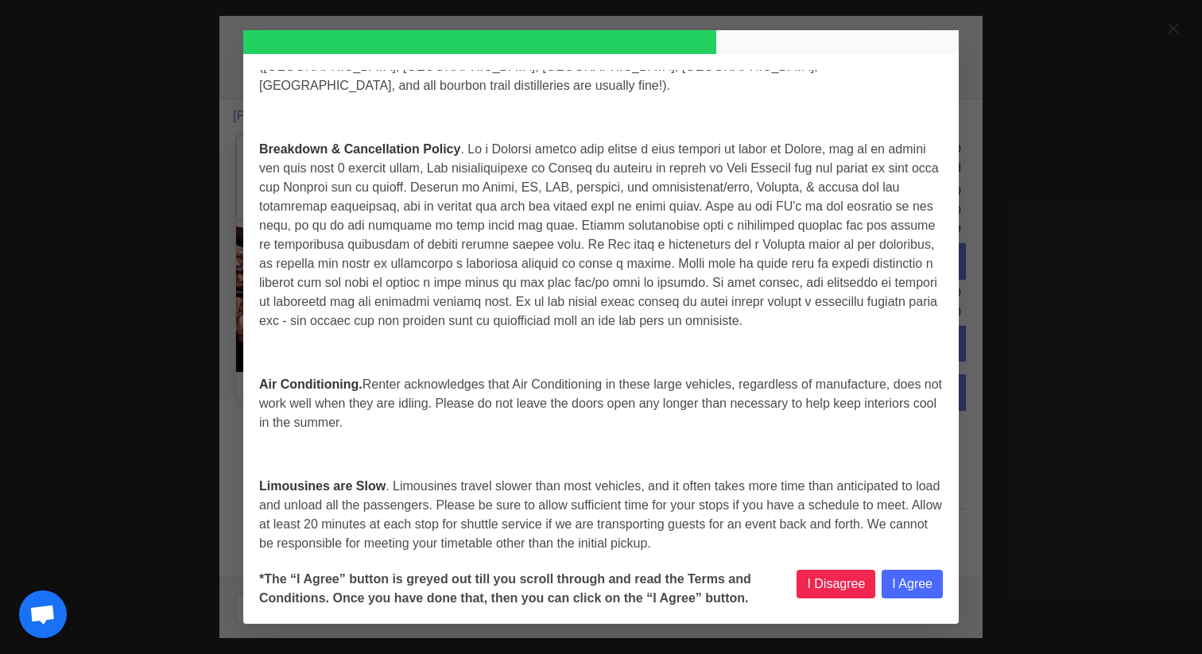
select select
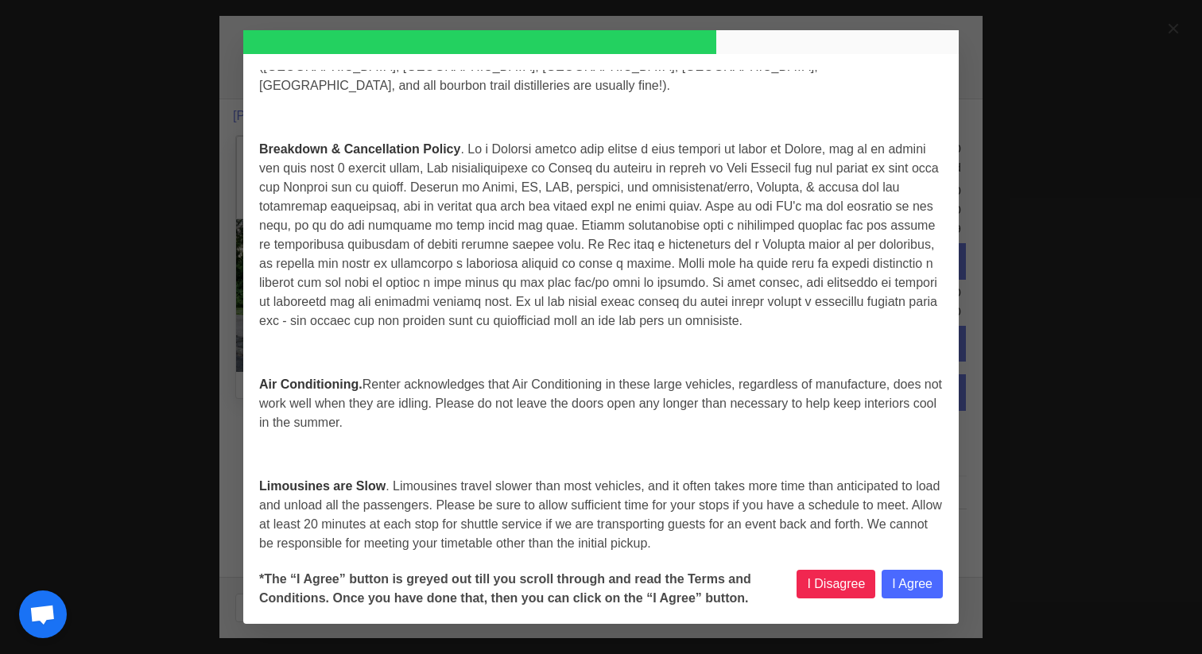
select select
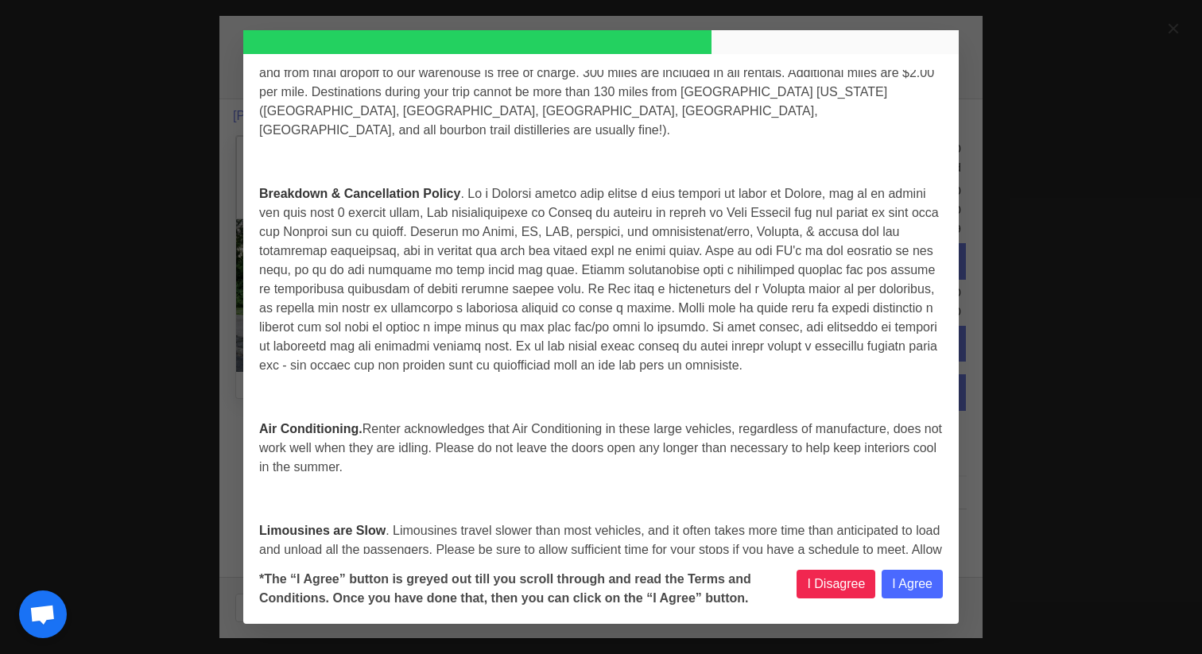
select select
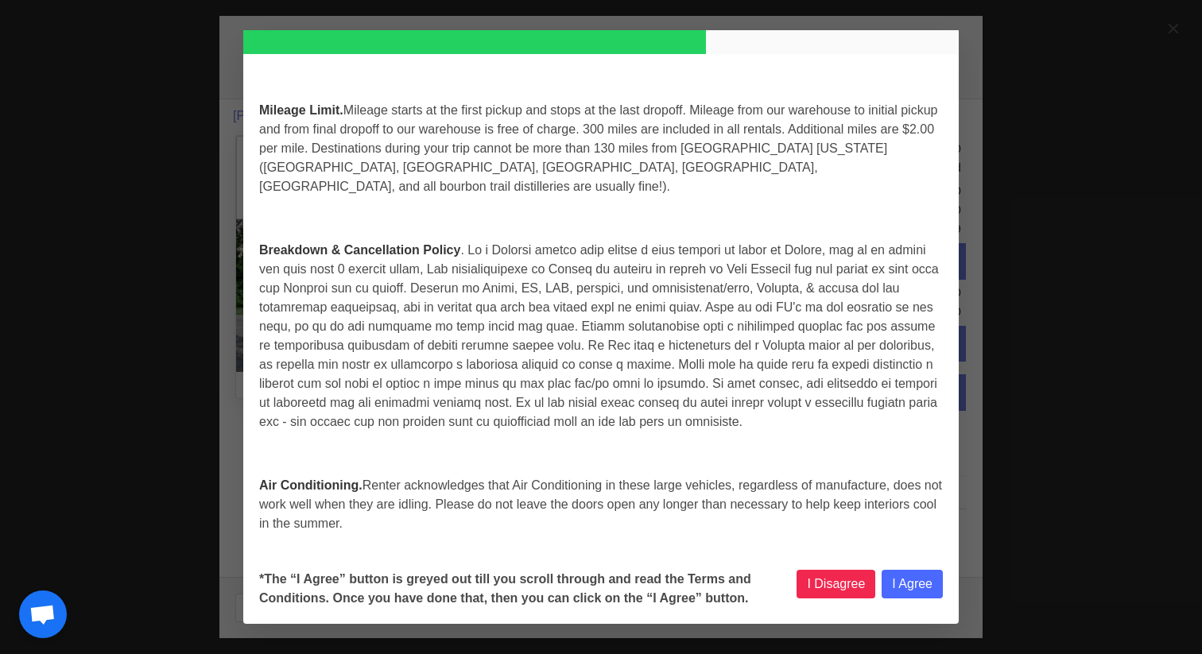
select select
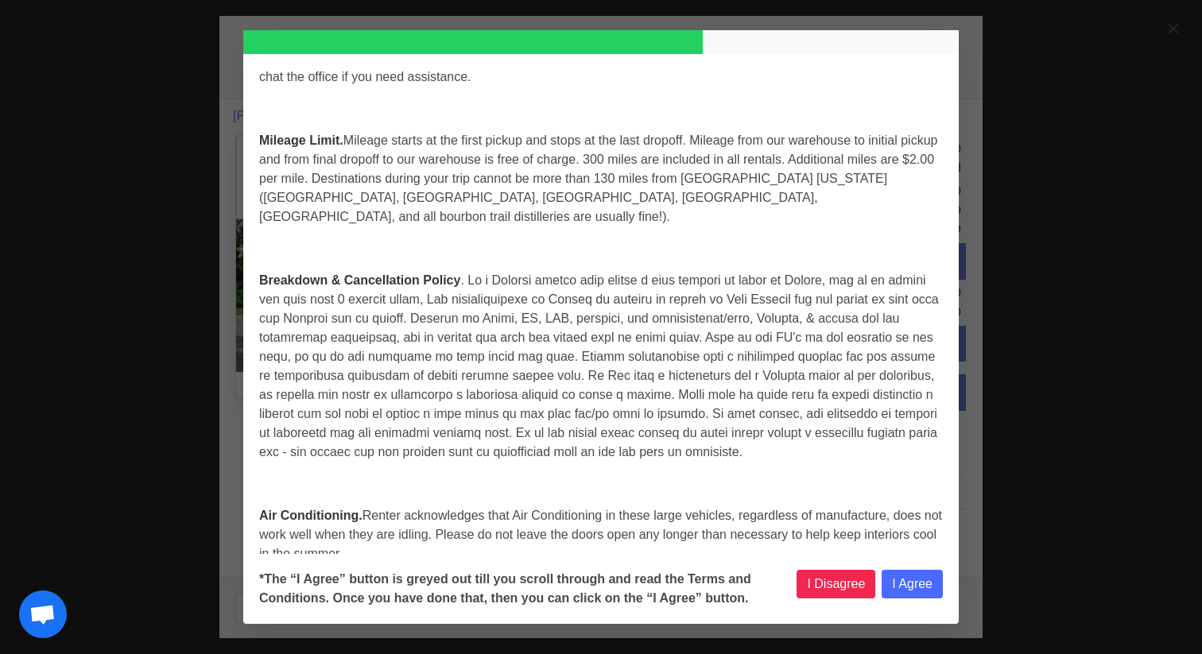
scroll to position [4256, 0]
select select
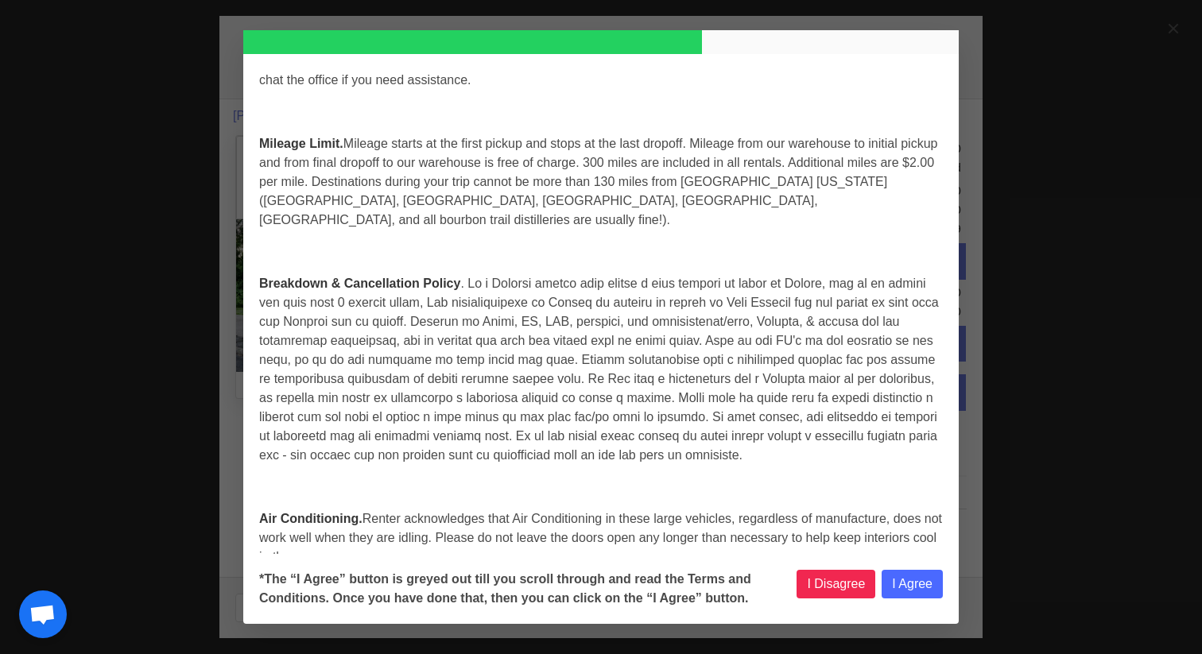
select select
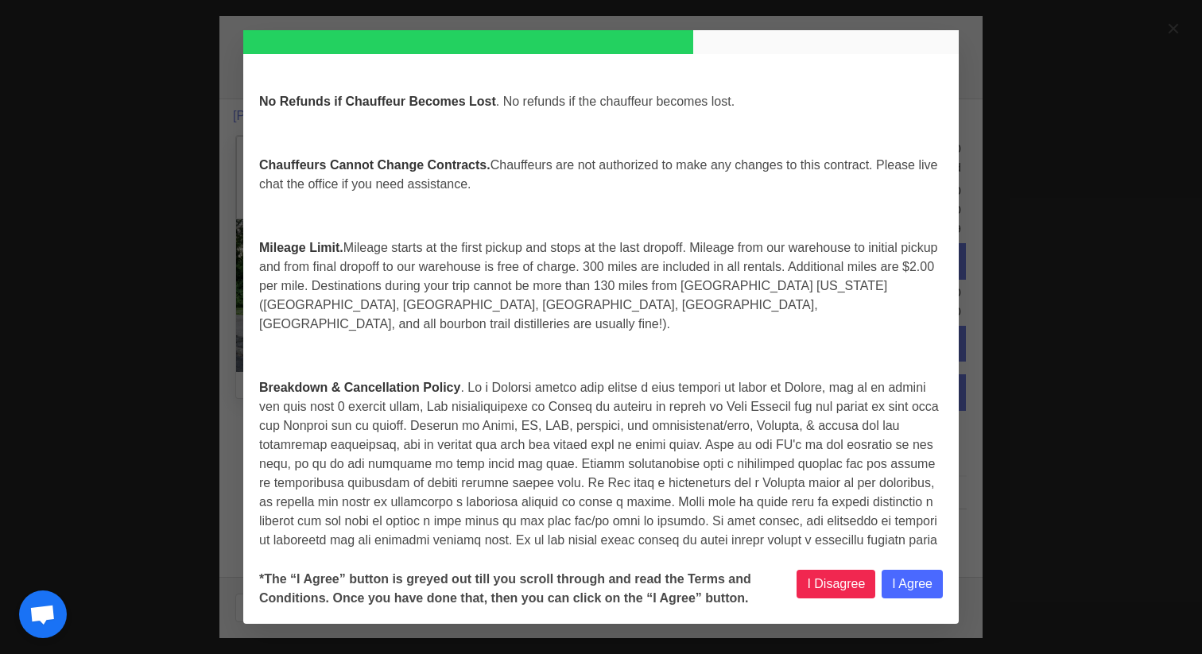
select select
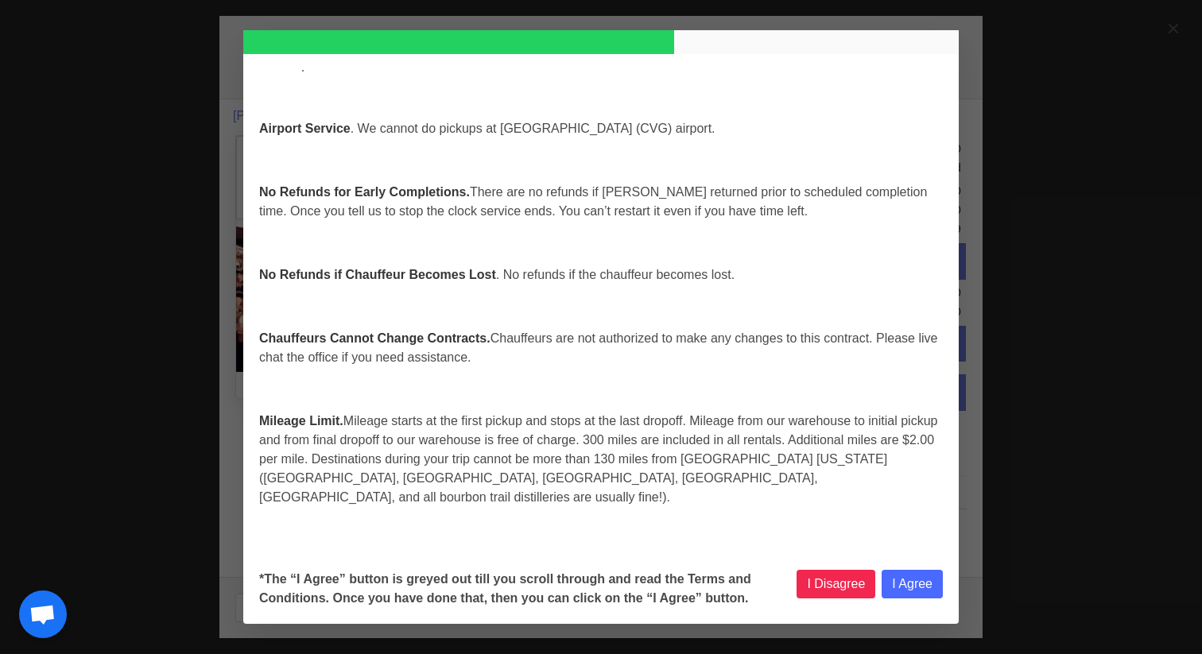
select select
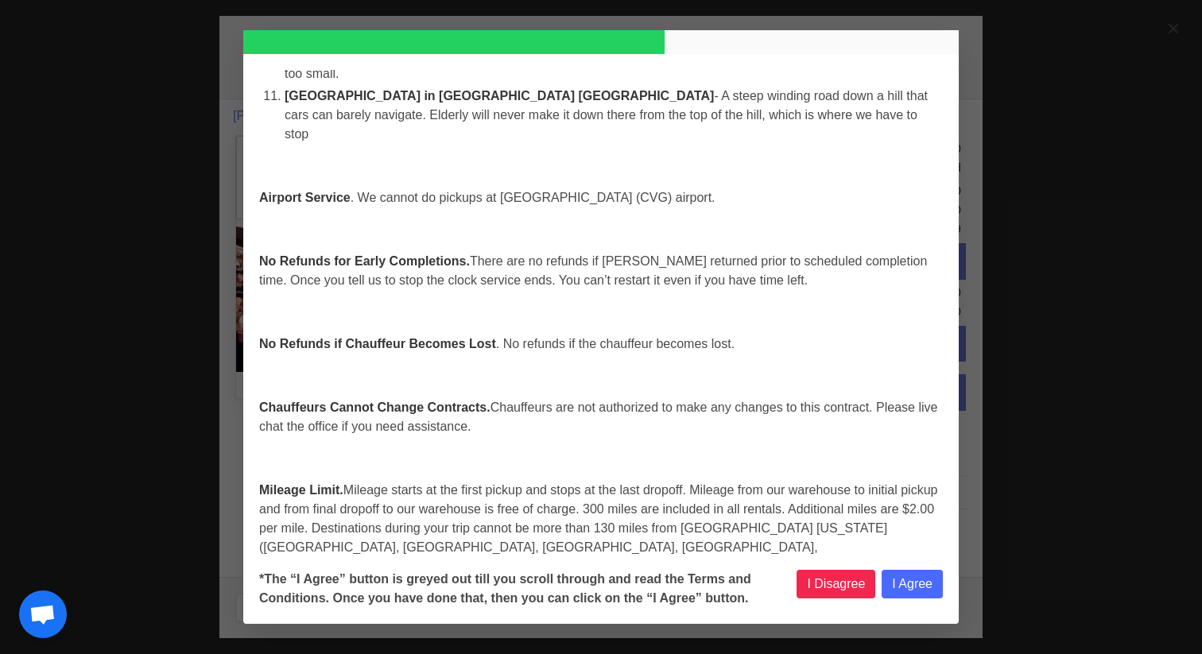
select select
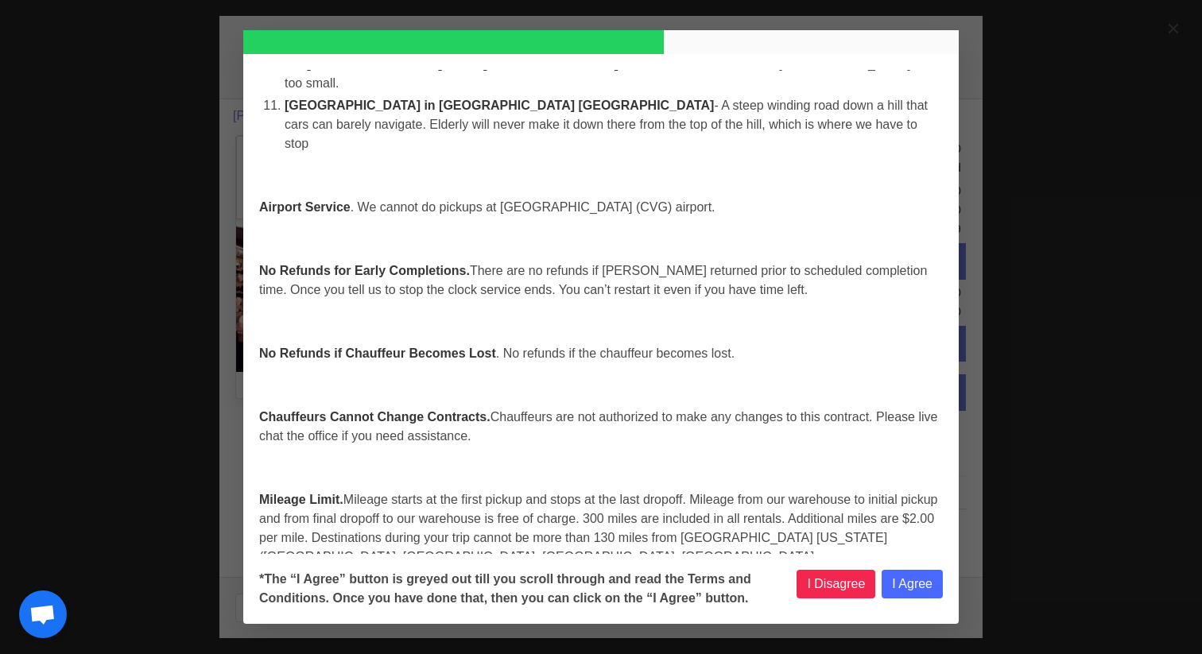
select select
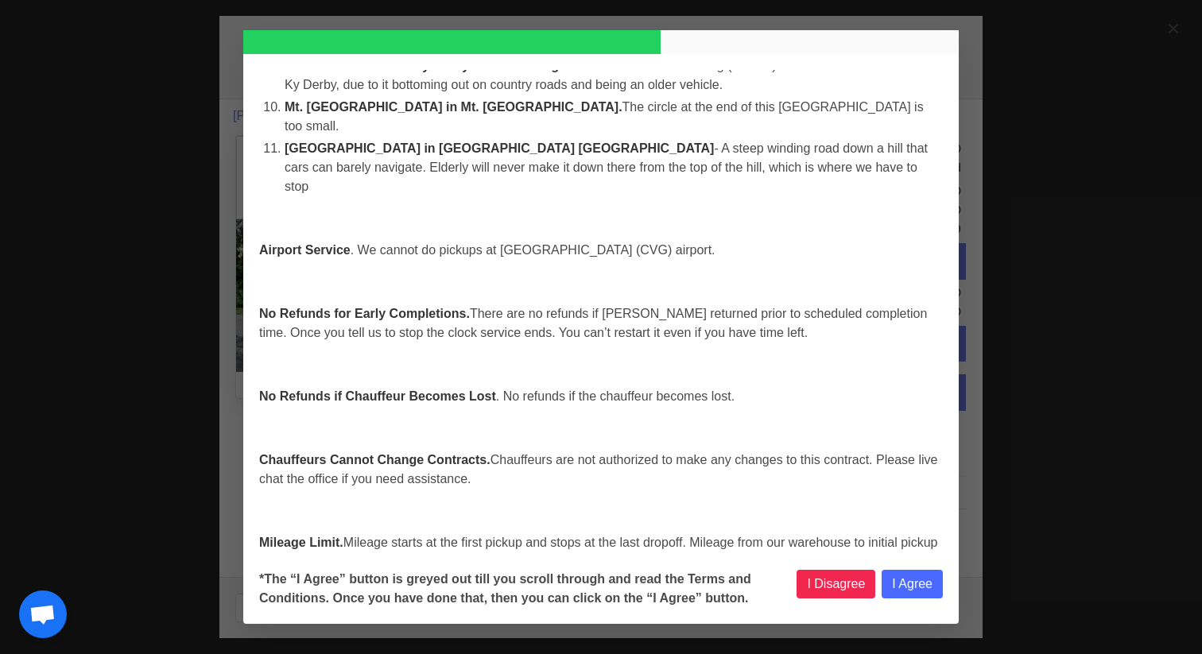
select select
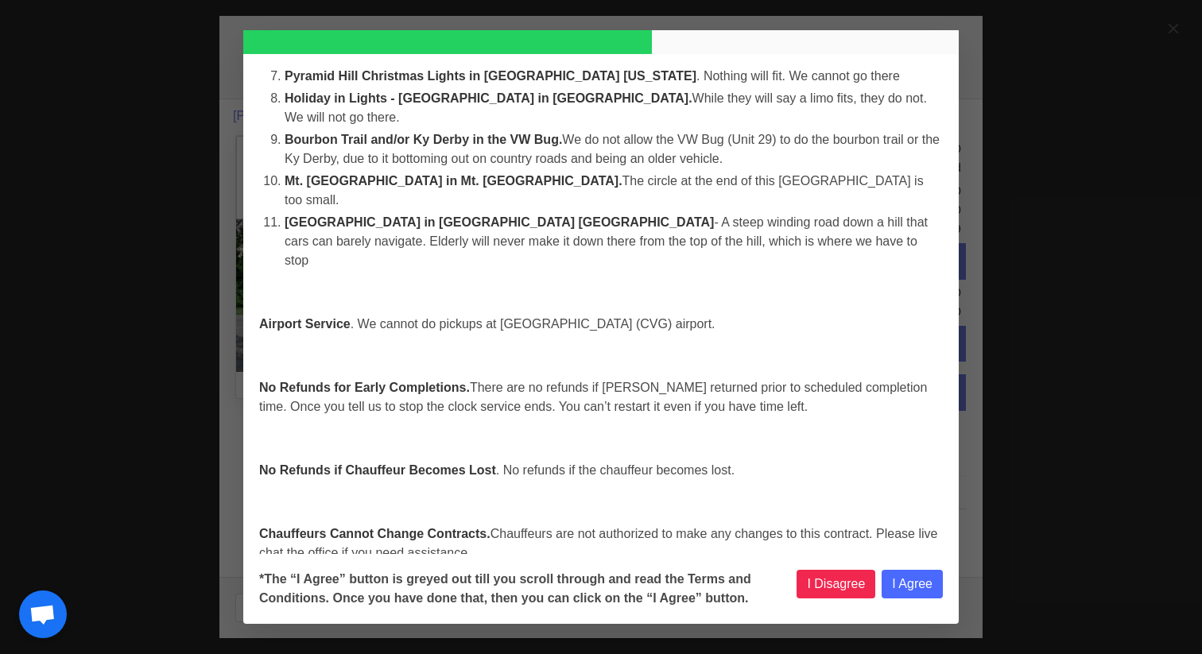
select select
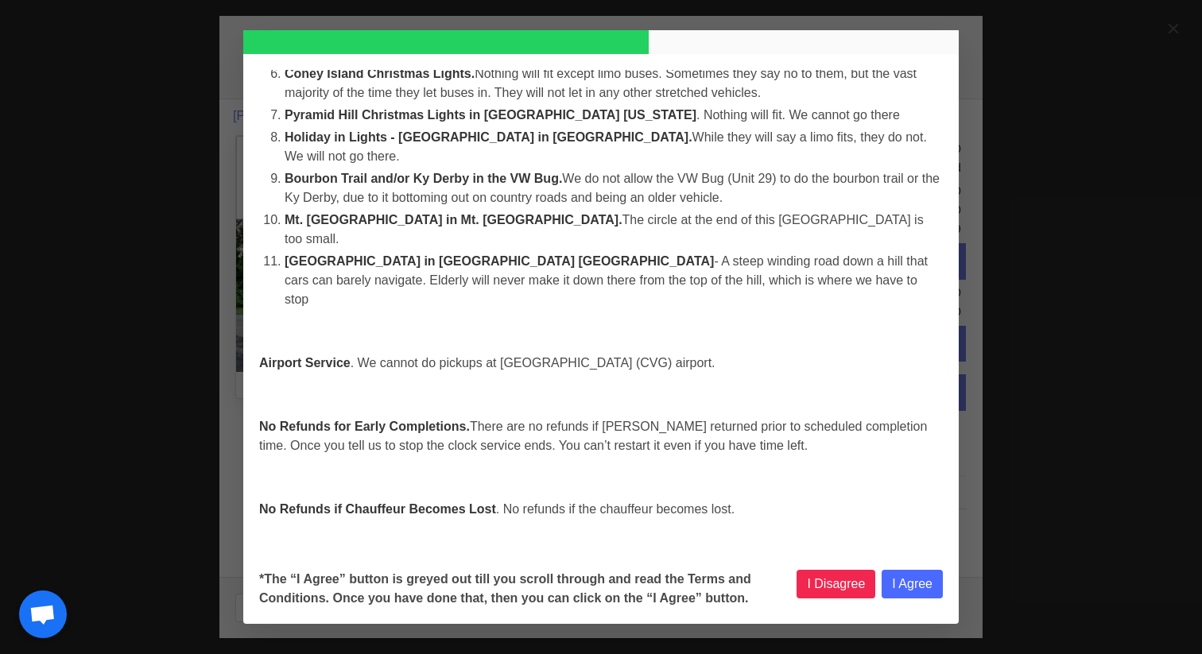
scroll to position [3736, 0]
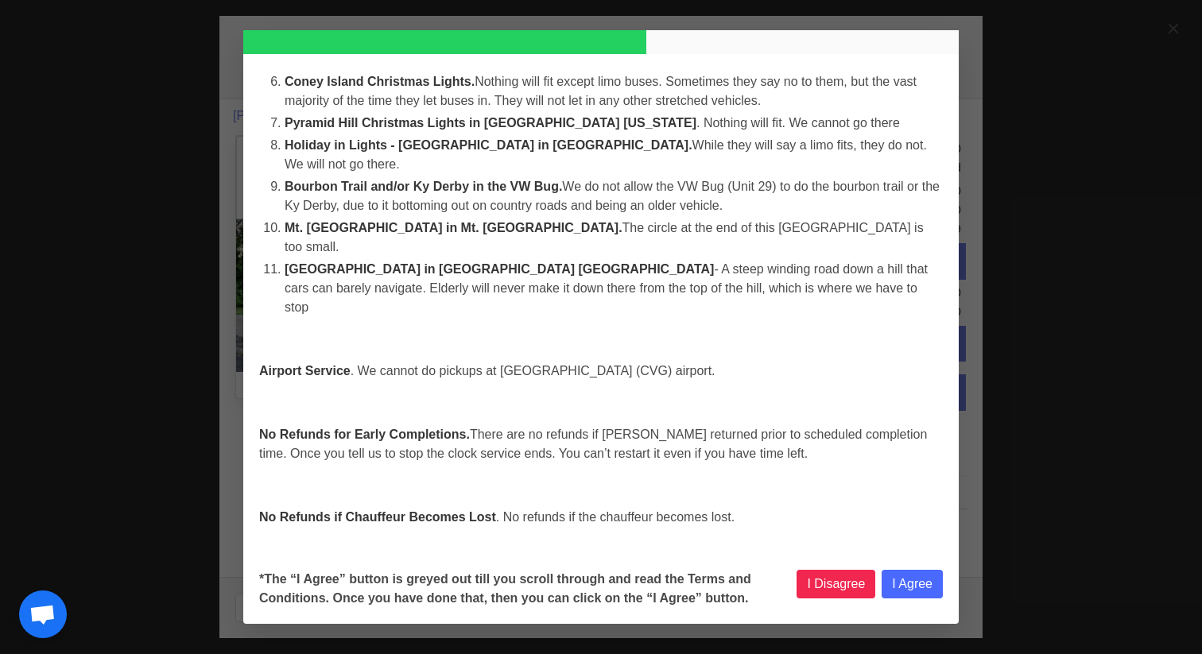
select select
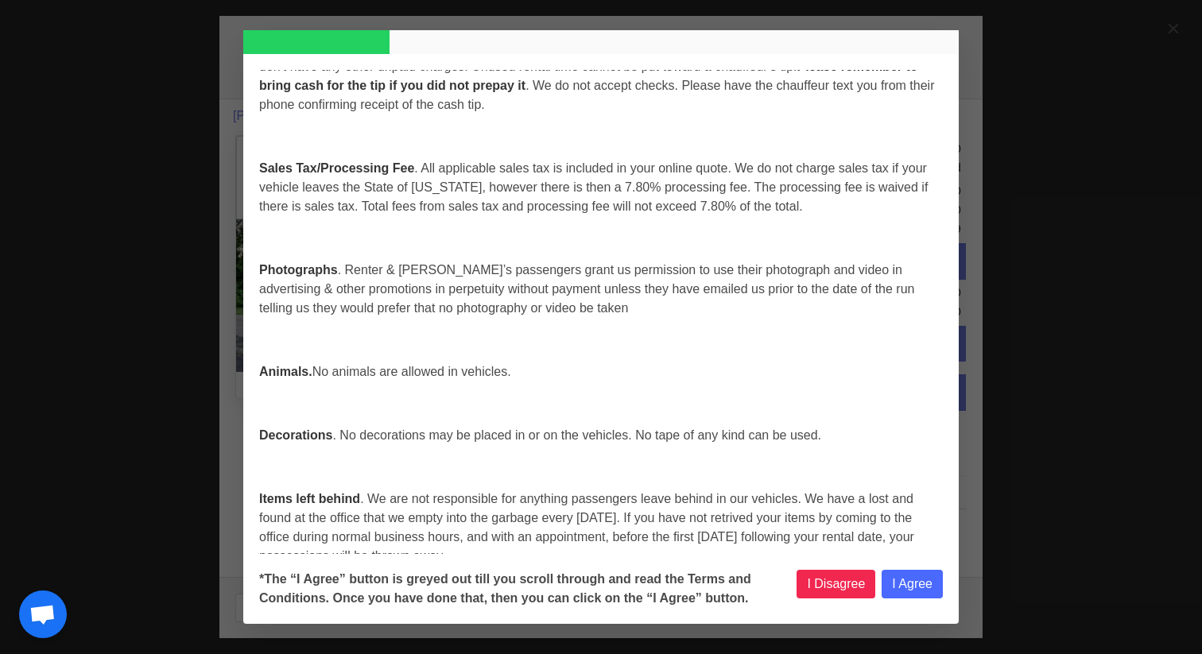
scroll to position [1349, 0]
click at [909, 587] on button "I Agree" at bounding box center [911, 584] width 61 height 29
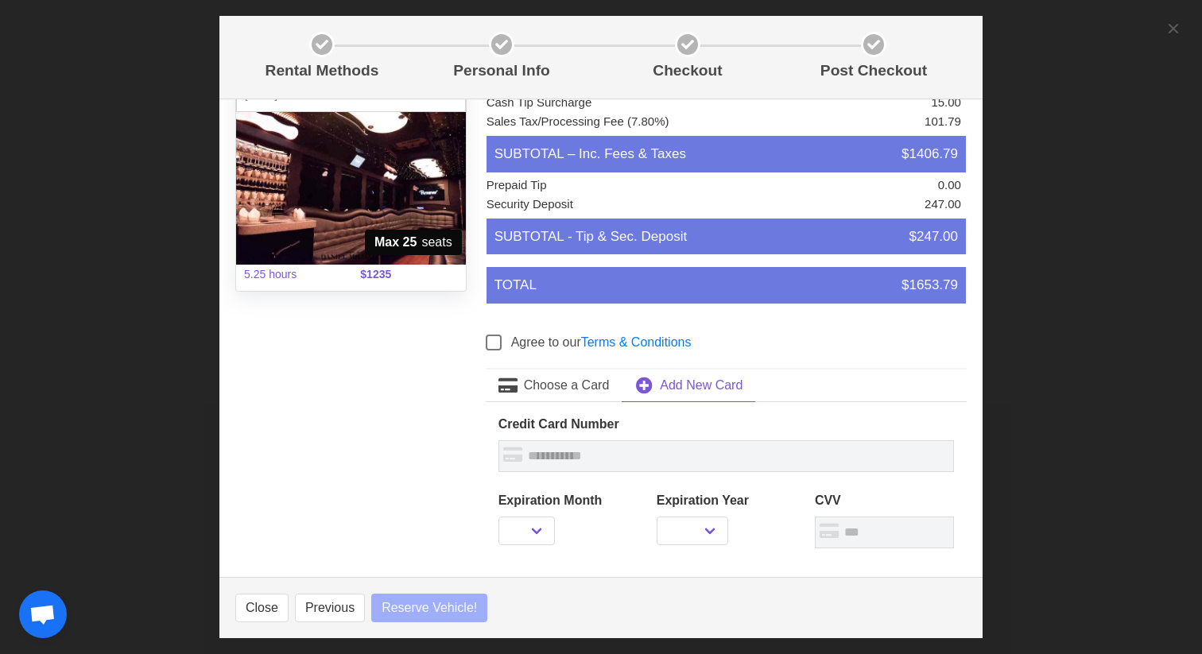
scroll to position [108, 0]
click at [628, 347] on link "Terms & Conditions" at bounding box center [636, 342] width 110 height 14
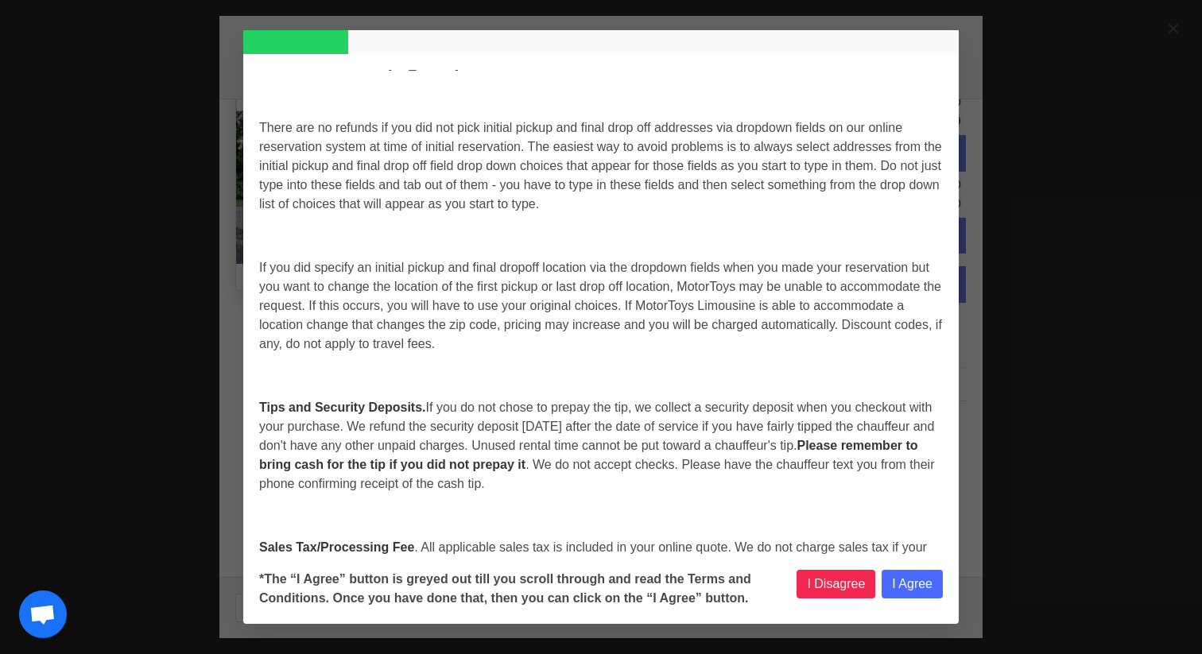
scroll to position [961, 0]
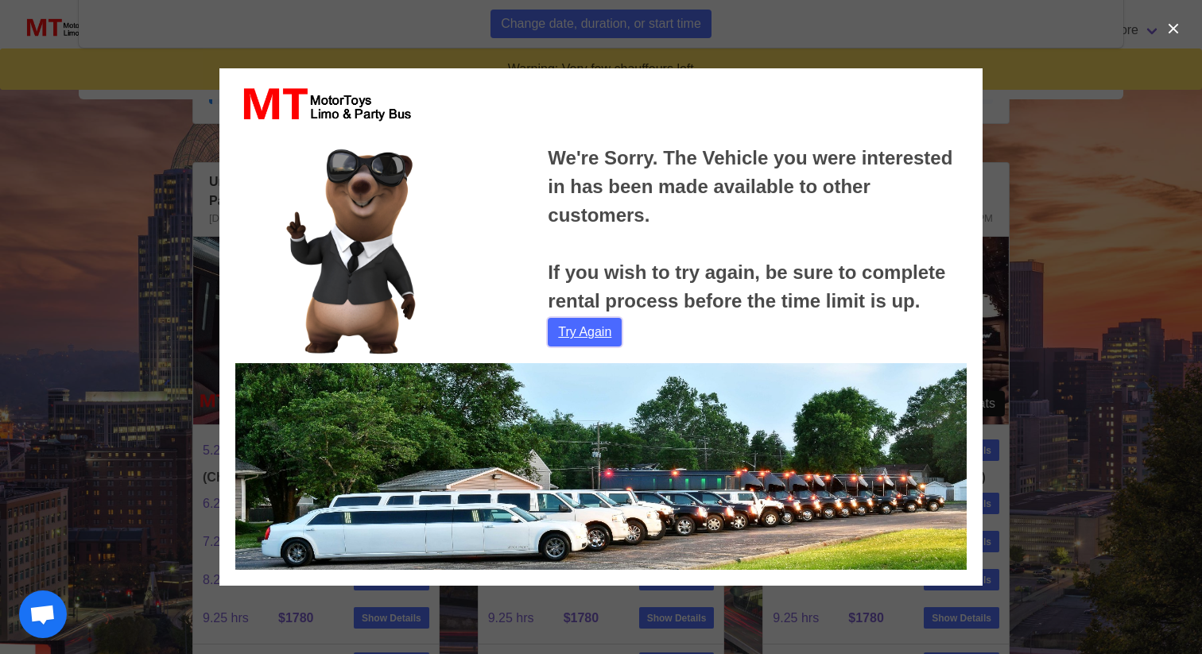
click at [594, 331] on link "Try Again" at bounding box center [585, 332] width 74 height 29
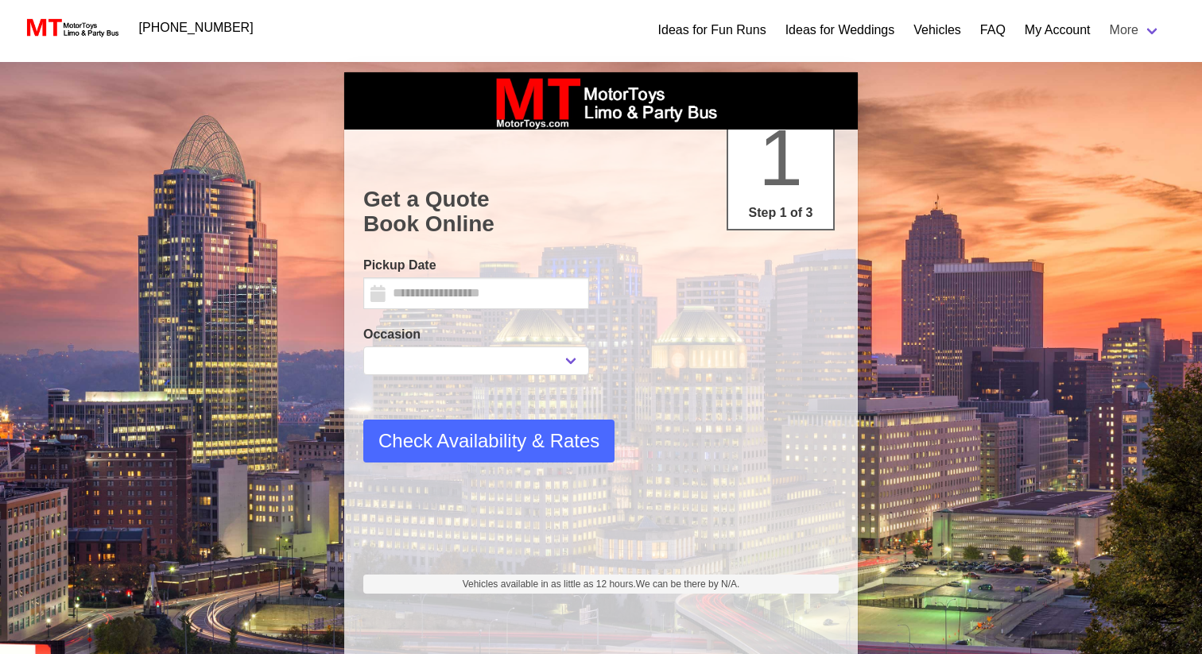
select select
type input "*********"
select select
select select "**"
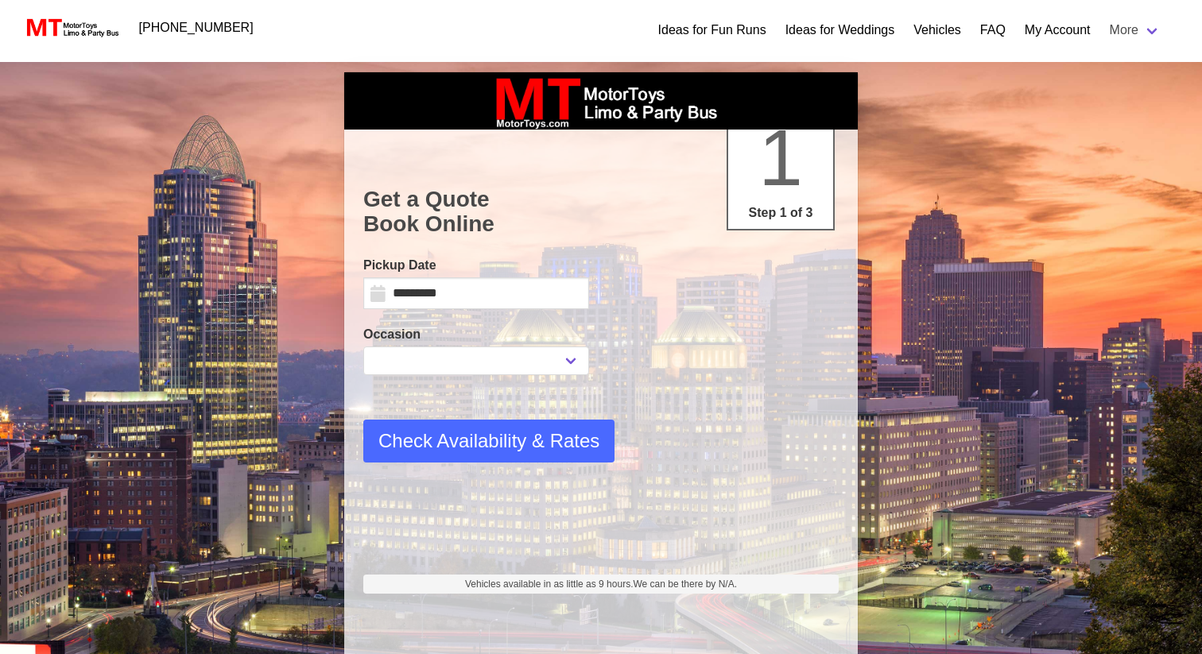
select select "****"
select select "*"
select select "**"
select select "****"
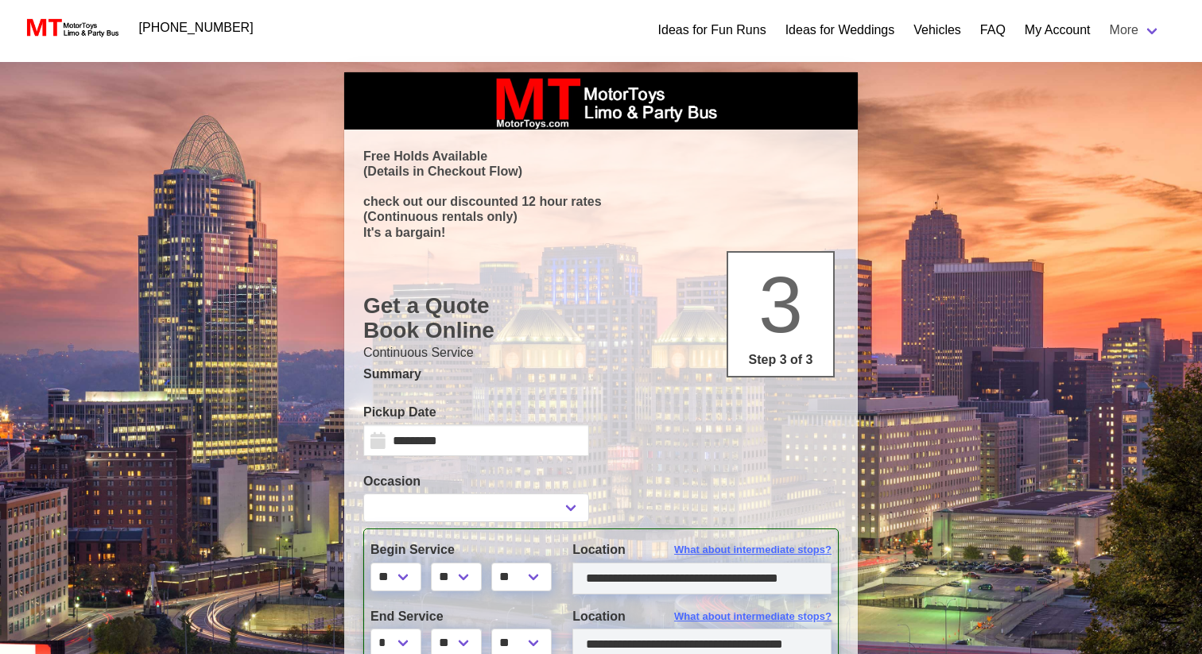
type input "**********"
select select
type input "**********"
select select
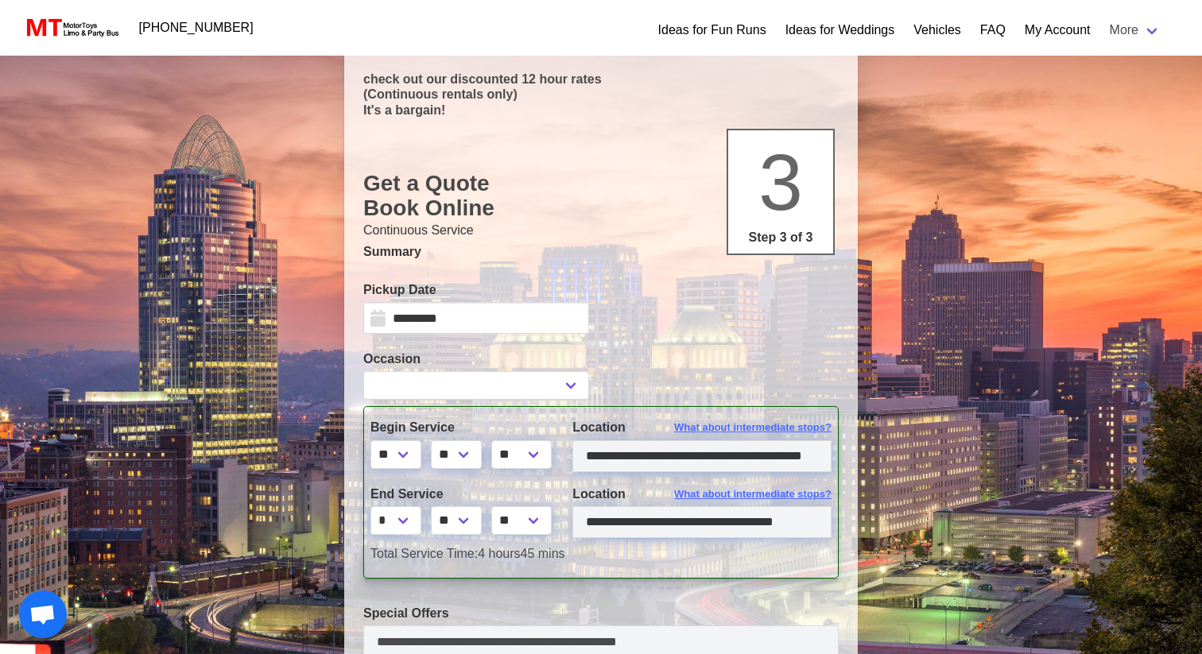
scroll to position [137, 0]
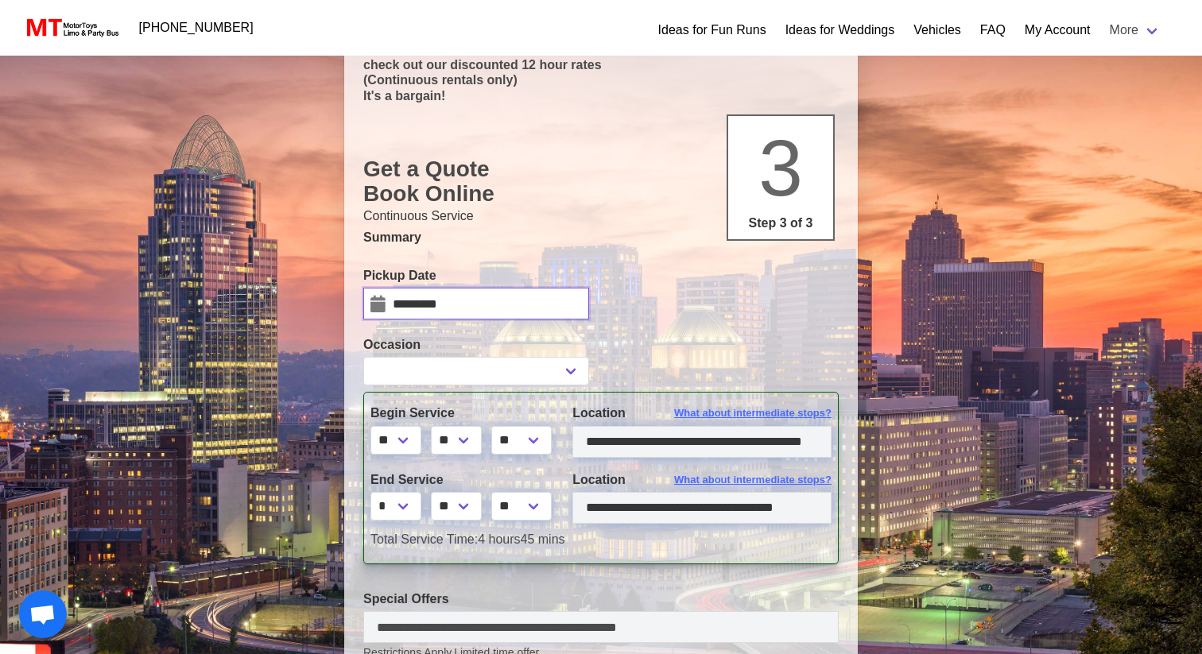
click at [463, 302] on input "*********" at bounding box center [476, 304] width 226 height 32
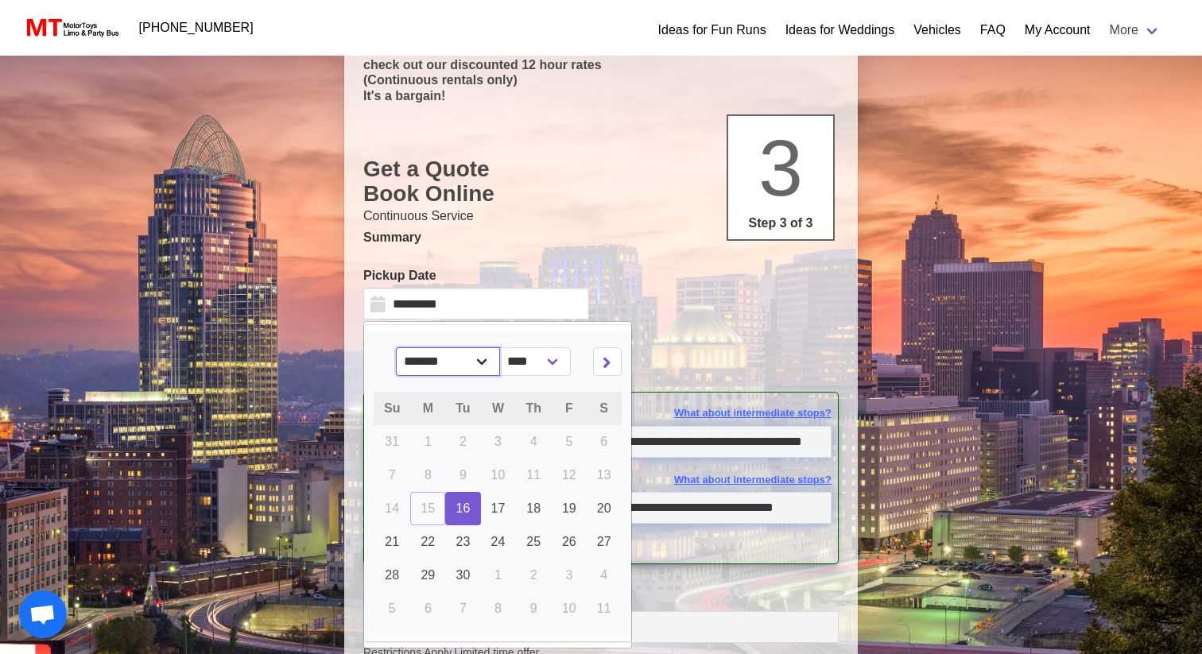
click at [490, 364] on select "******* ******** ***** ***** *** **** **** ****** ********* ******* ******** **…" at bounding box center [448, 361] width 105 height 29
select select "*"
click at [583, 446] on link "3" at bounding box center [569, 441] width 35 height 33
type input "*********"
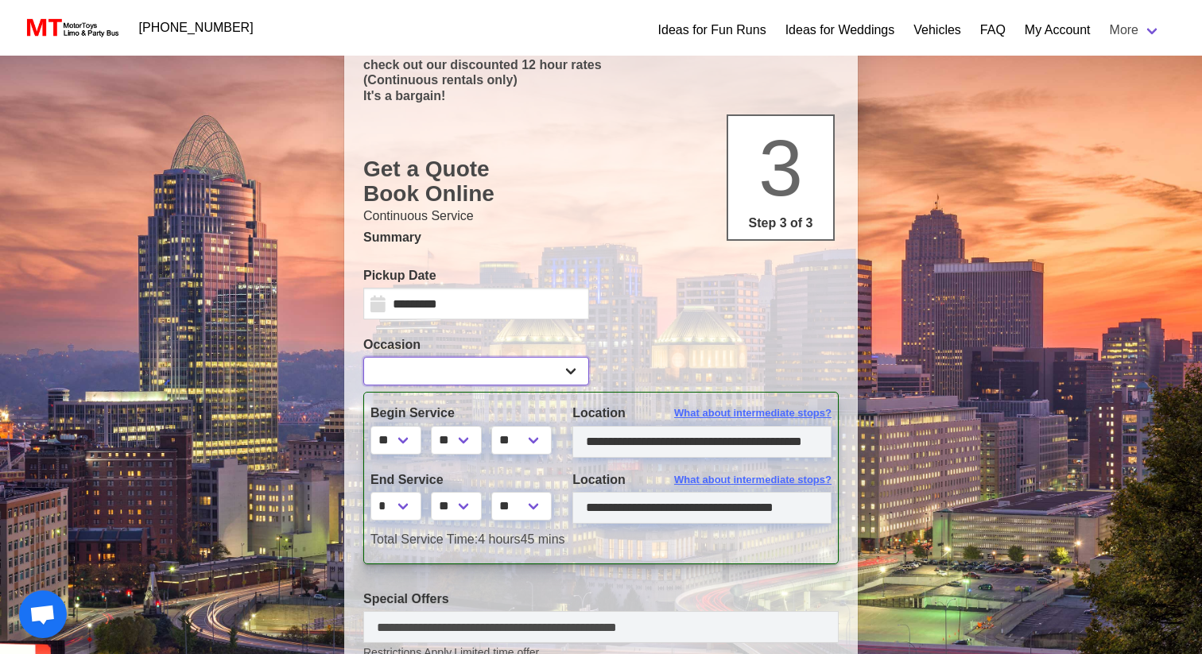
click at [548, 358] on select "**********" at bounding box center [476, 371] width 226 height 29
select select "*"
click at [478, 443] on select "** ** ** **" at bounding box center [456, 440] width 51 height 29
click at [407, 501] on select "* * * * * * * * * ** ** **" at bounding box center [395, 506] width 51 height 29
select select "*"
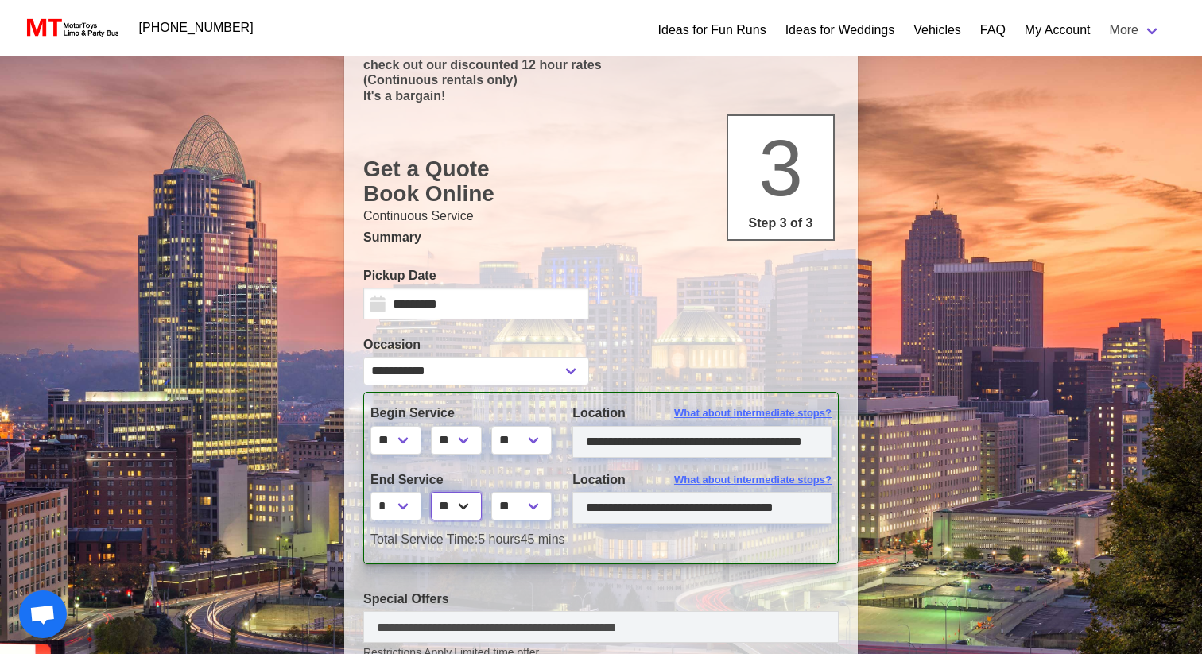
click at [472, 502] on select "** ** ** **" at bounding box center [456, 506] width 51 height 29
select select "*"
click at [687, 445] on input "**********" at bounding box center [701, 442] width 259 height 32
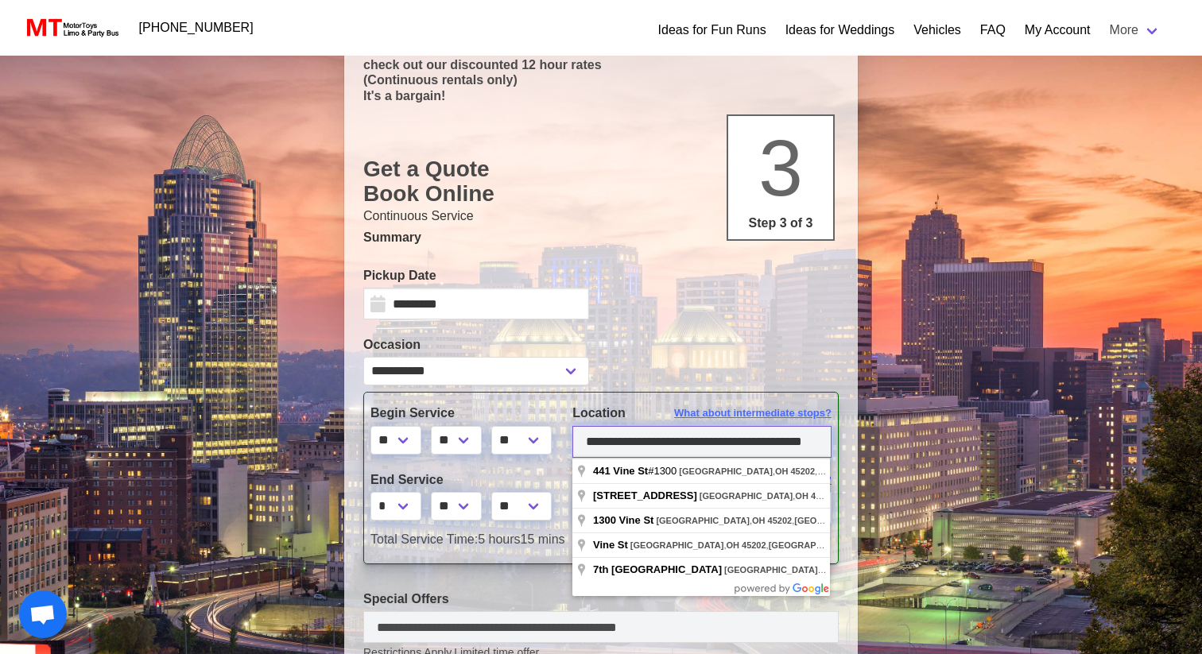
click at [687, 443] on input "**********" at bounding box center [701, 442] width 259 height 32
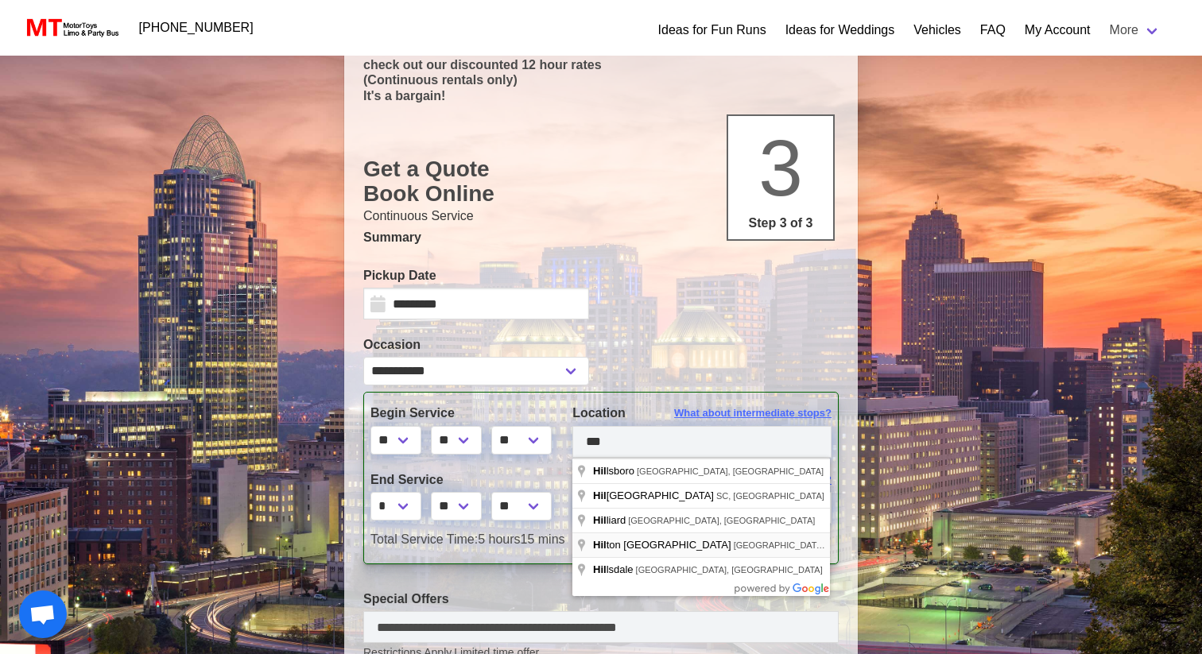
type input "**********"
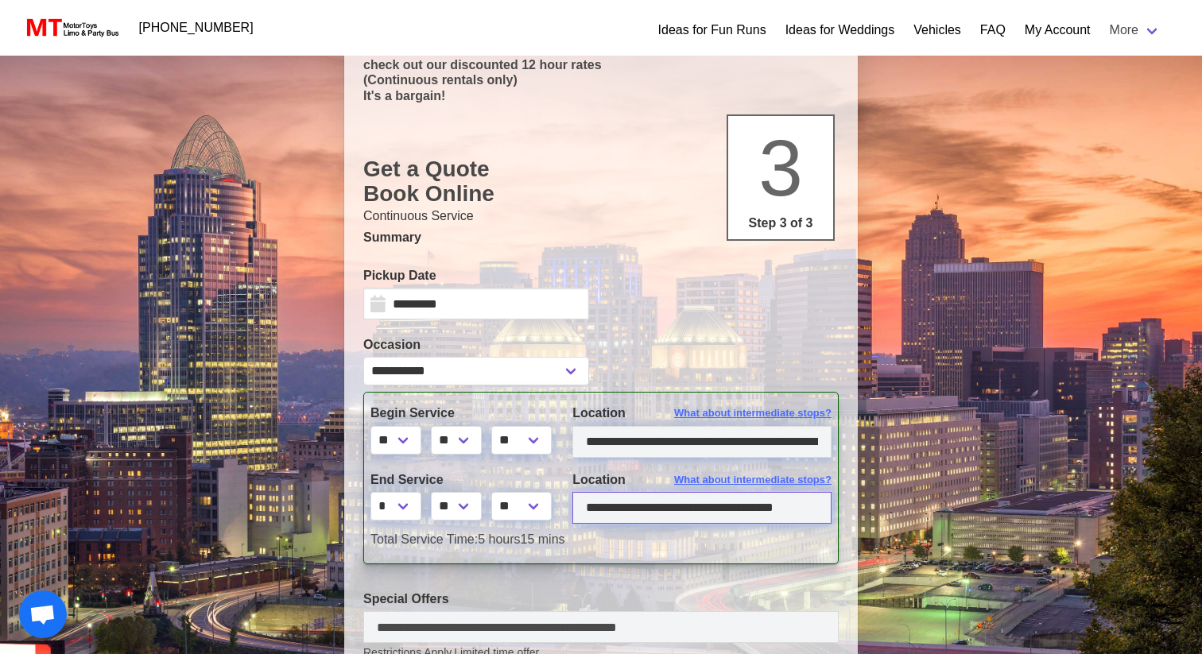
click at [666, 509] on input "**********" at bounding box center [701, 508] width 259 height 32
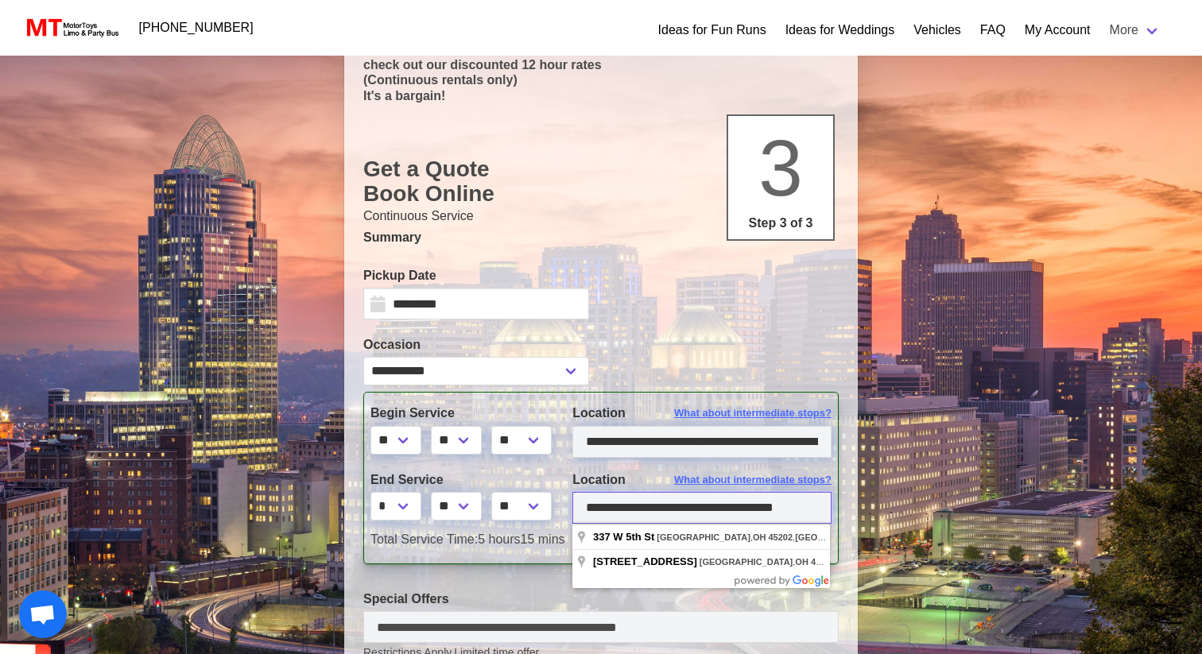
click at [666, 509] on input "**********" at bounding box center [701, 508] width 259 height 32
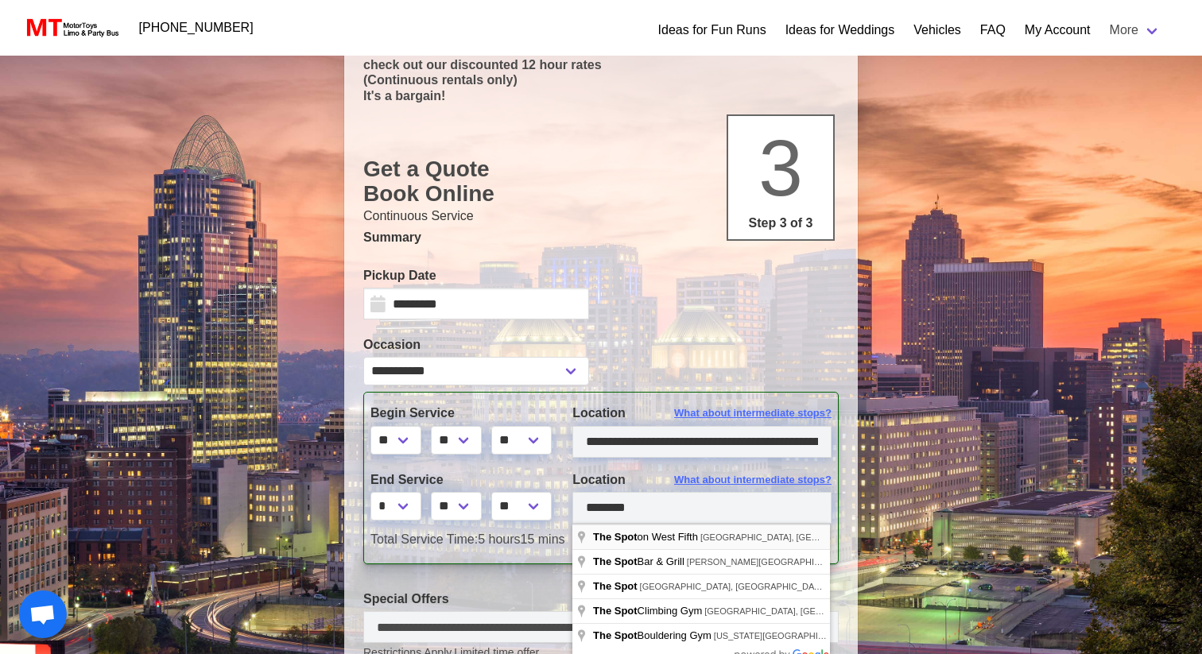
type input "**********"
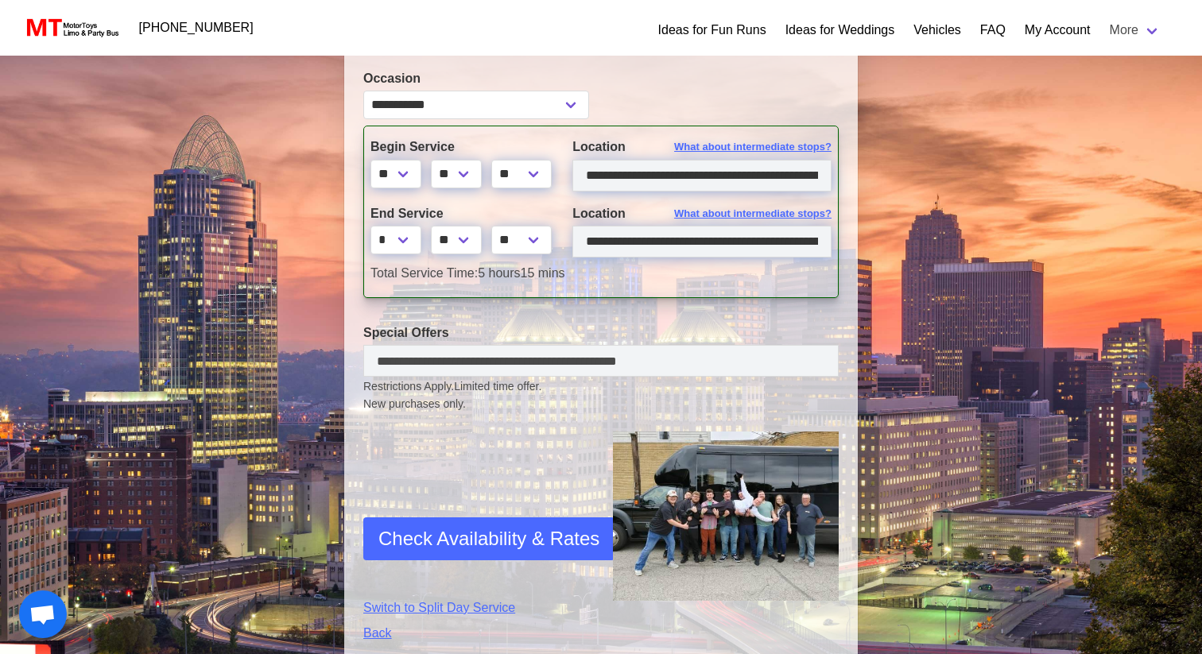
scroll to position [408, 0]
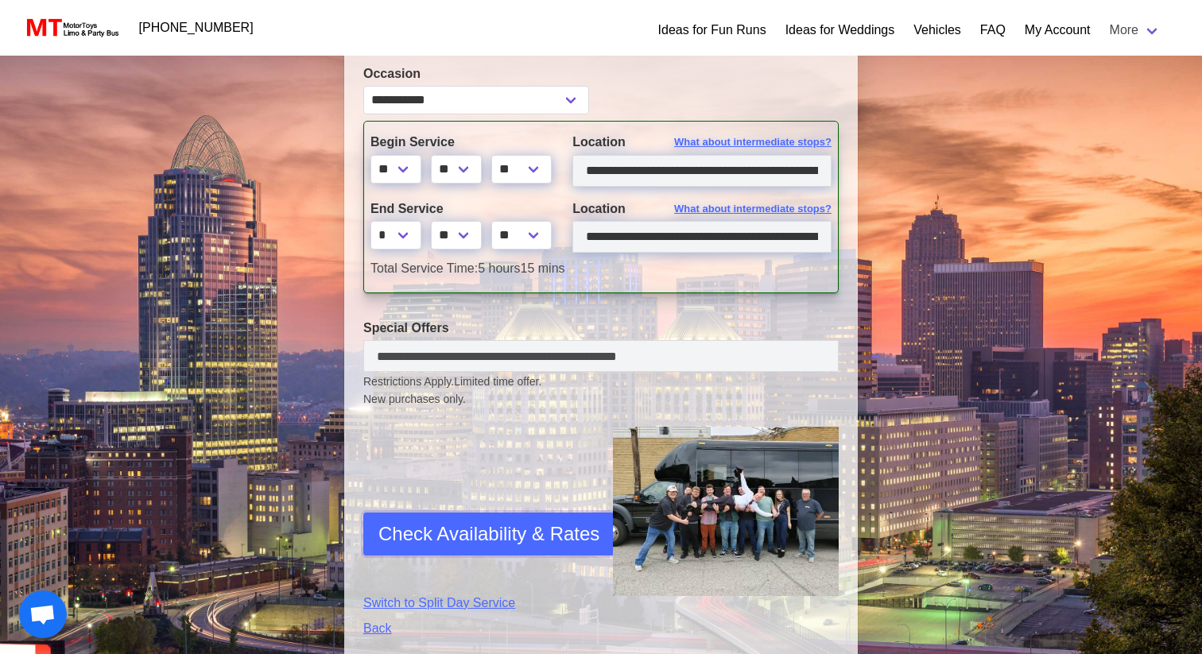
click at [463, 537] on span "Check Availability & Rates" at bounding box center [488, 534] width 221 height 29
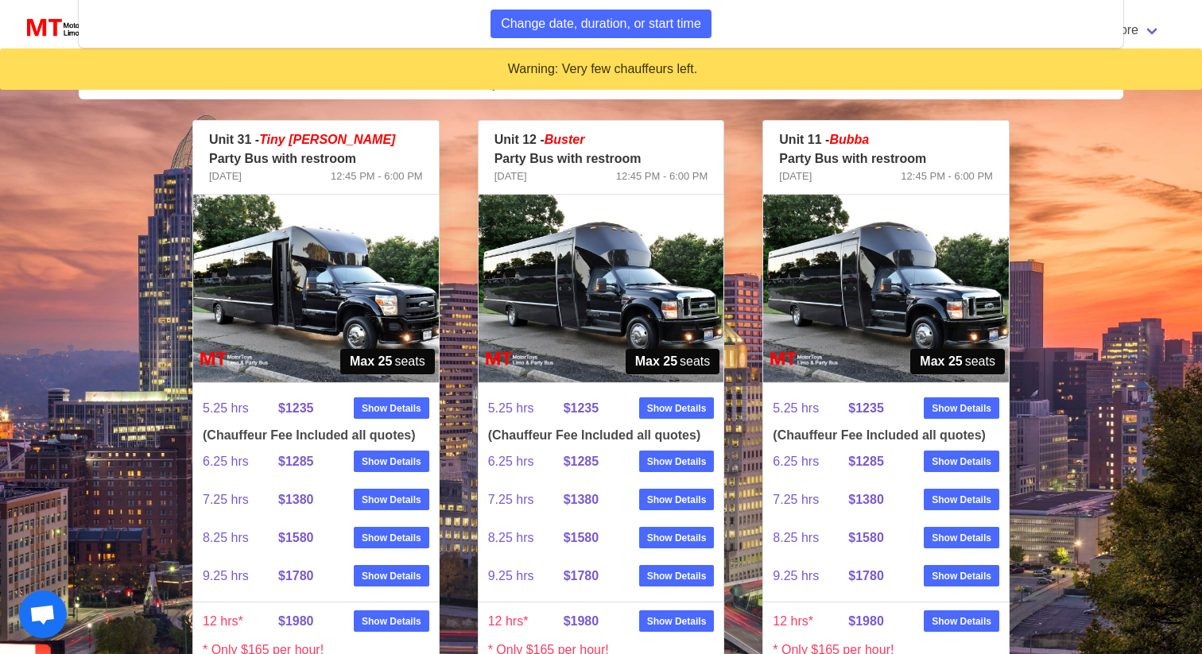
scroll to position [836, 0]
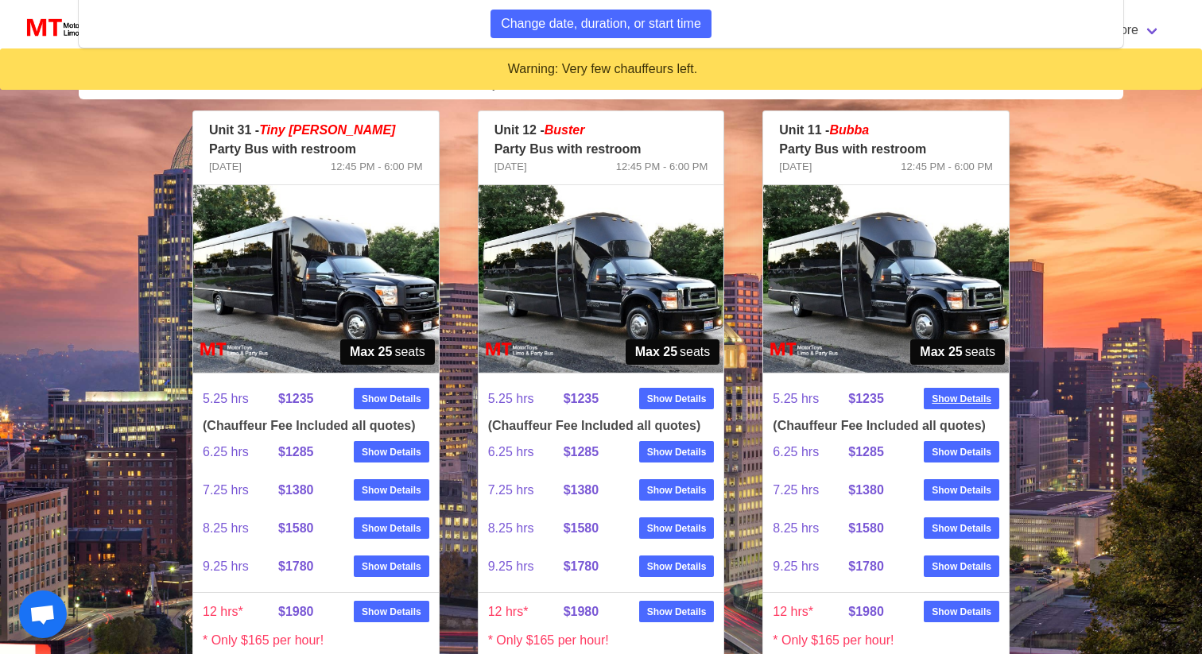
click at [939, 391] on link "Show Details" at bounding box center [962, 398] width 76 height 21
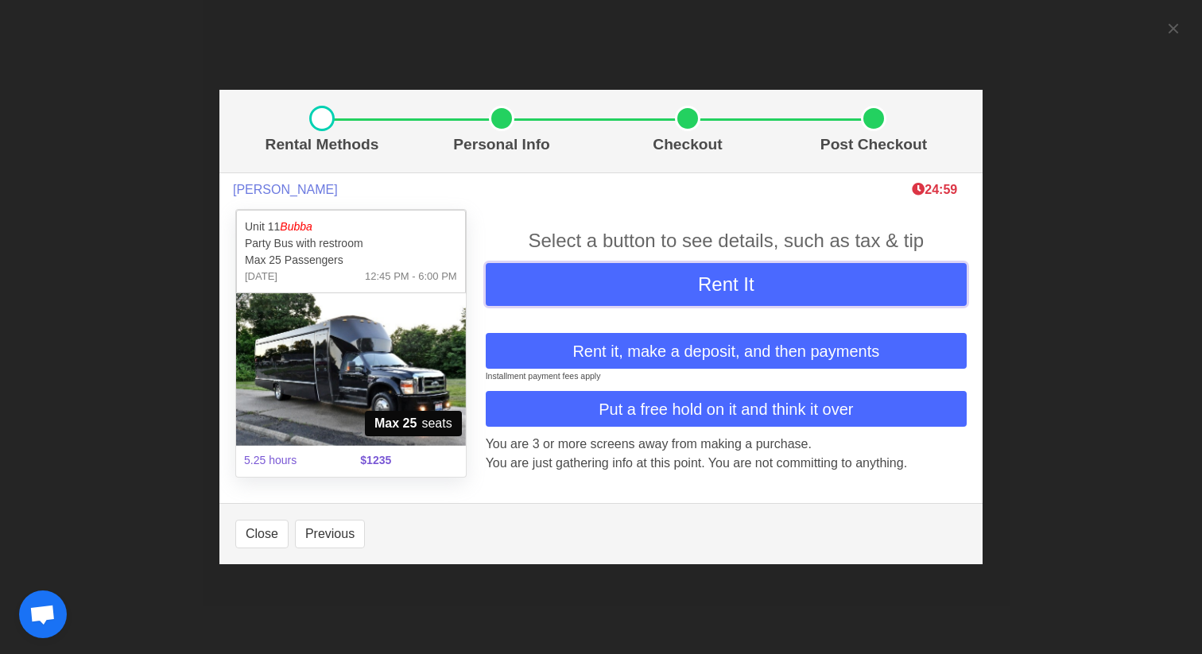
click at [720, 287] on span "Rent It" at bounding box center [726, 283] width 56 height 21
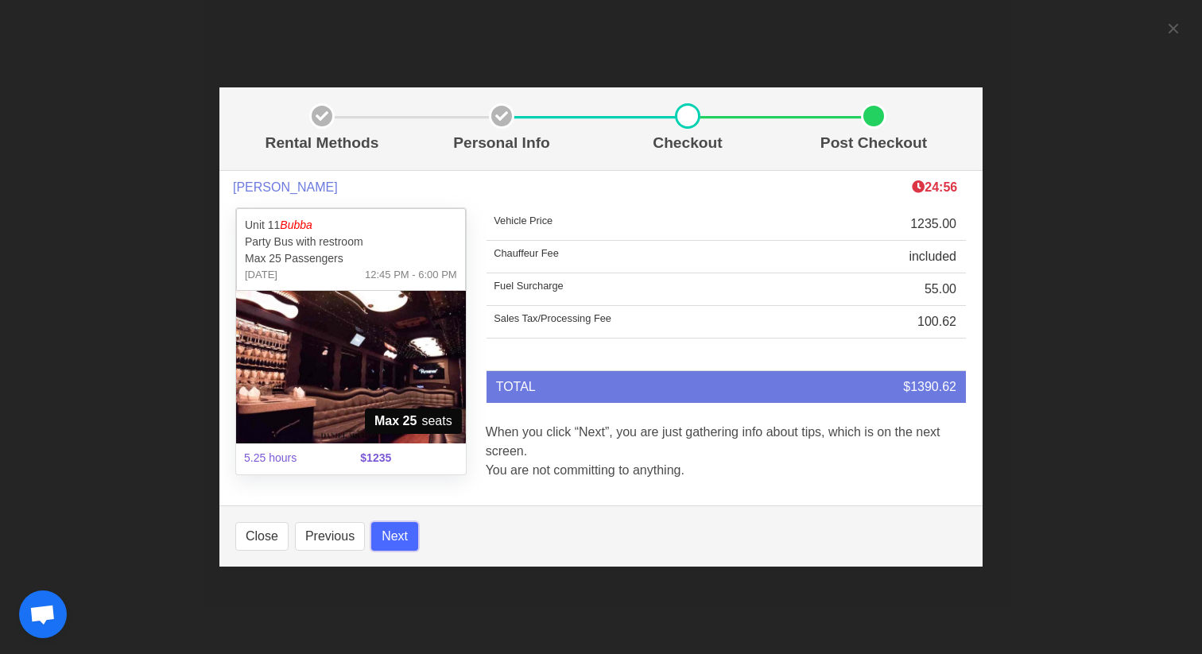
click at [405, 540] on button "Next" at bounding box center [394, 536] width 47 height 29
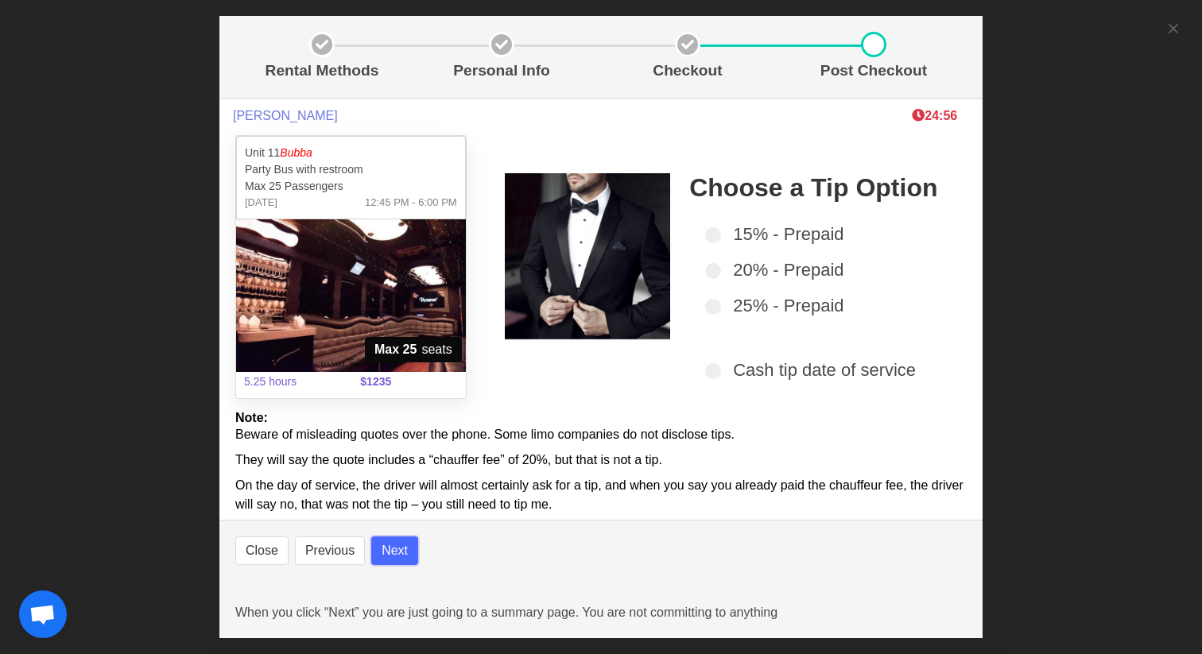
select select
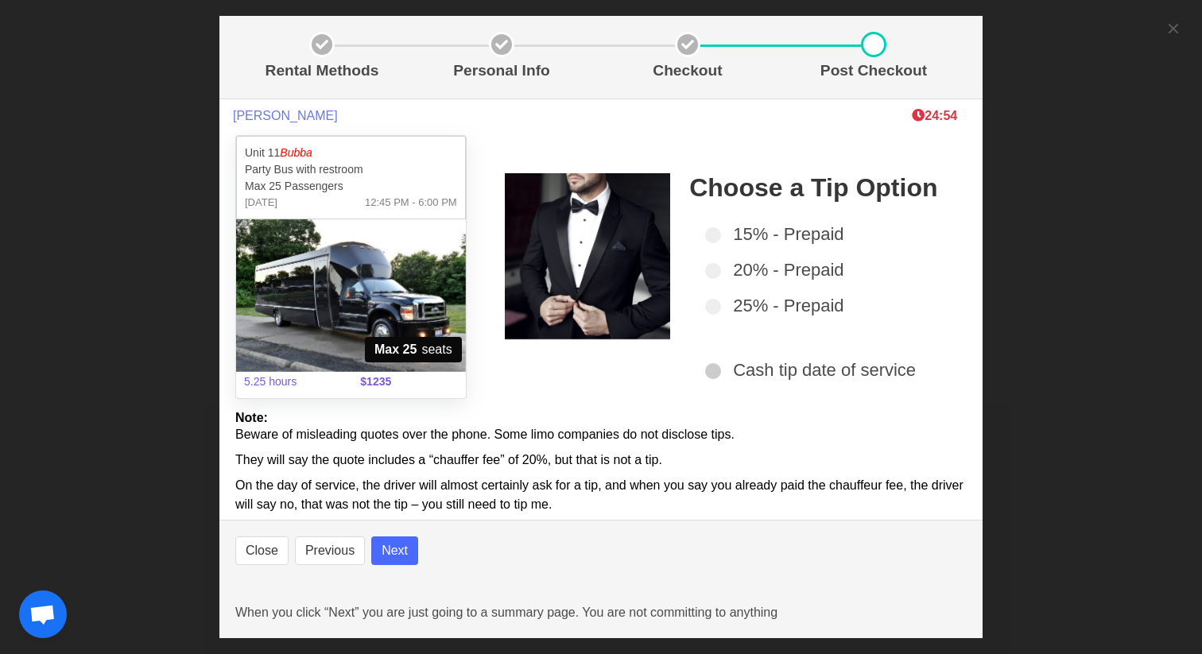
click at [708, 370] on span at bounding box center [713, 371] width 16 height 16
select select
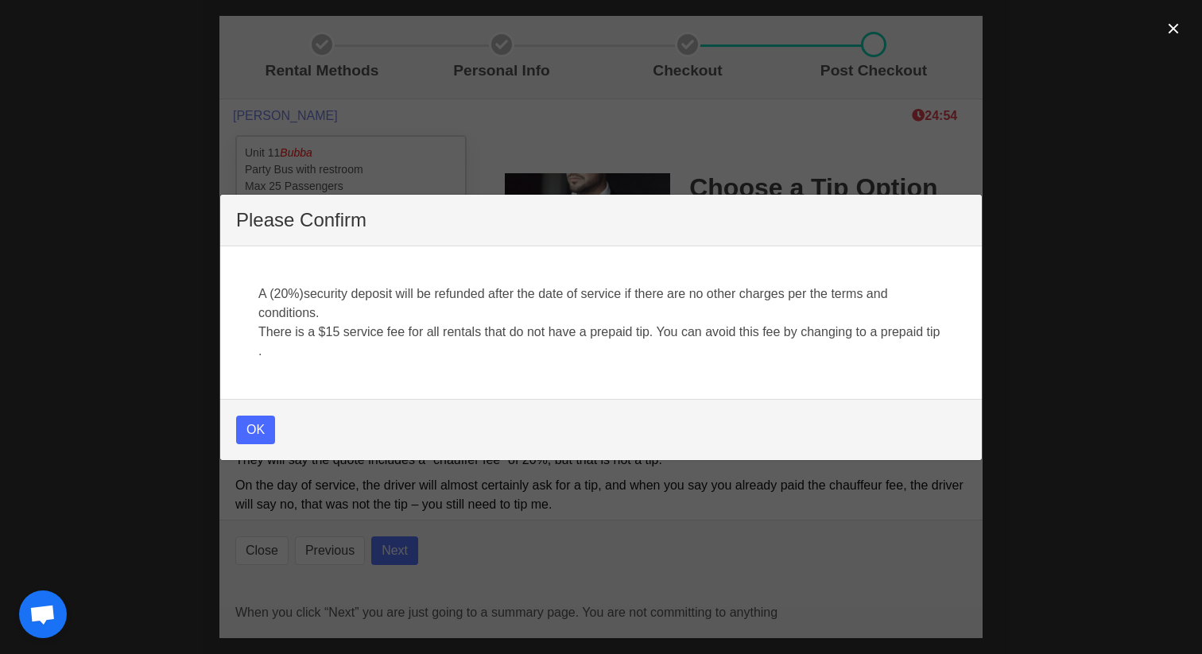
select select
click at [257, 422] on button "OK" at bounding box center [255, 430] width 39 height 29
select select
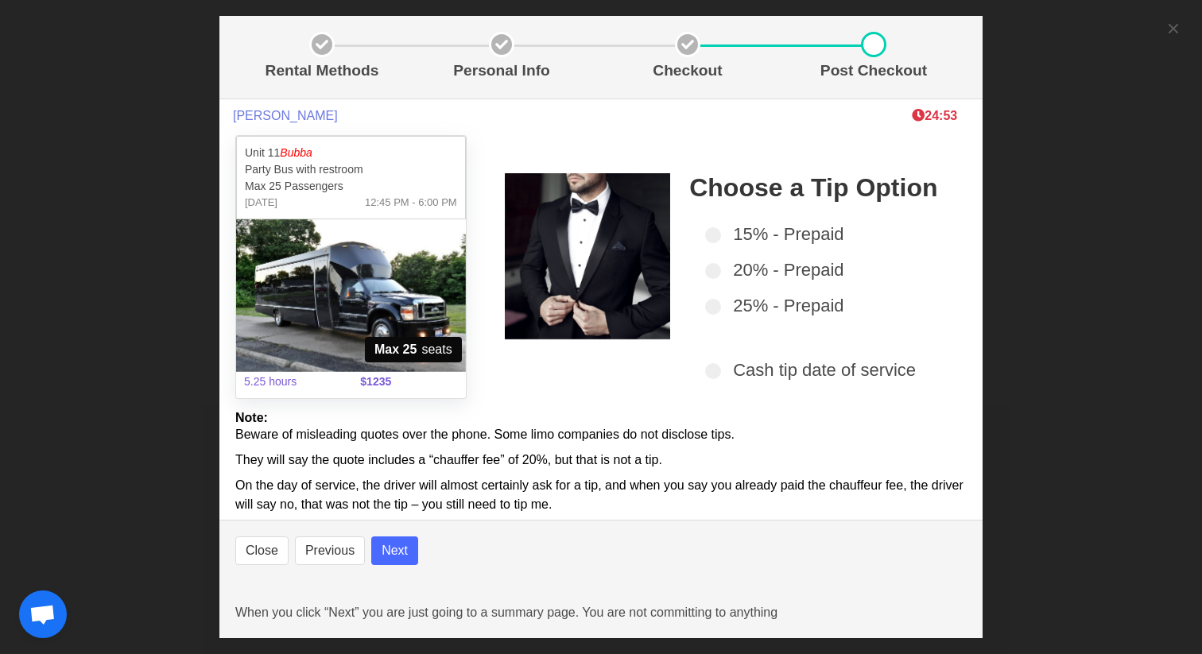
select select
click at [389, 544] on button "Next" at bounding box center [394, 550] width 47 height 29
select select
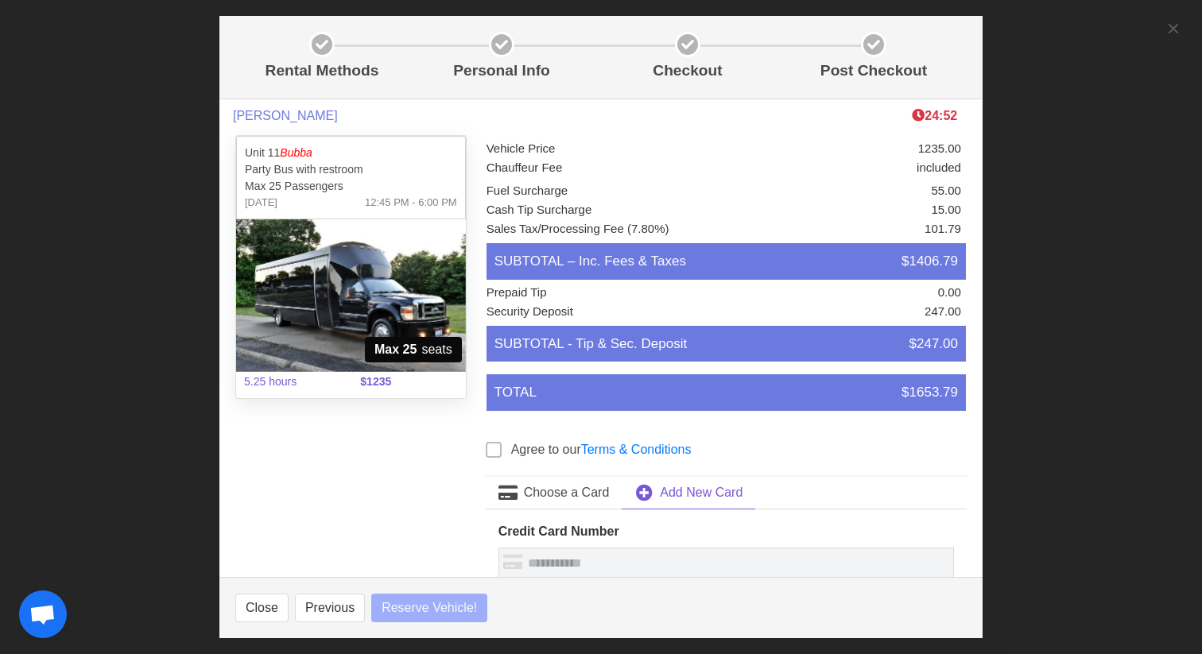
select select
click at [491, 453] on span at bounding box center [494, 450] width 16 height 16
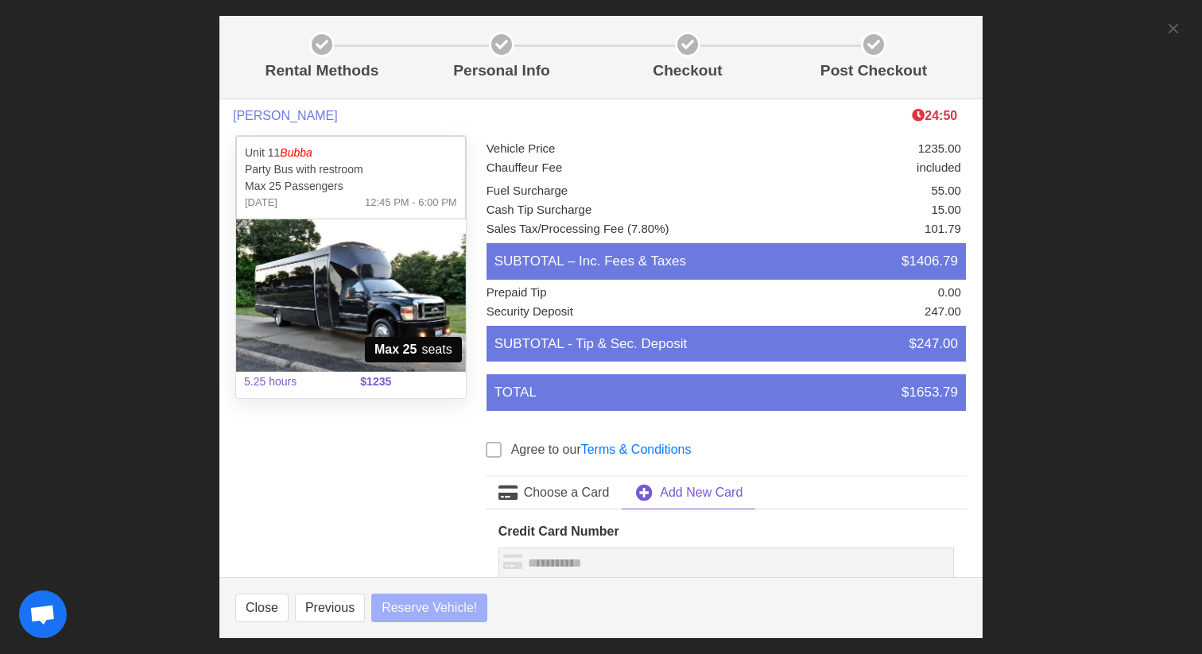
select select
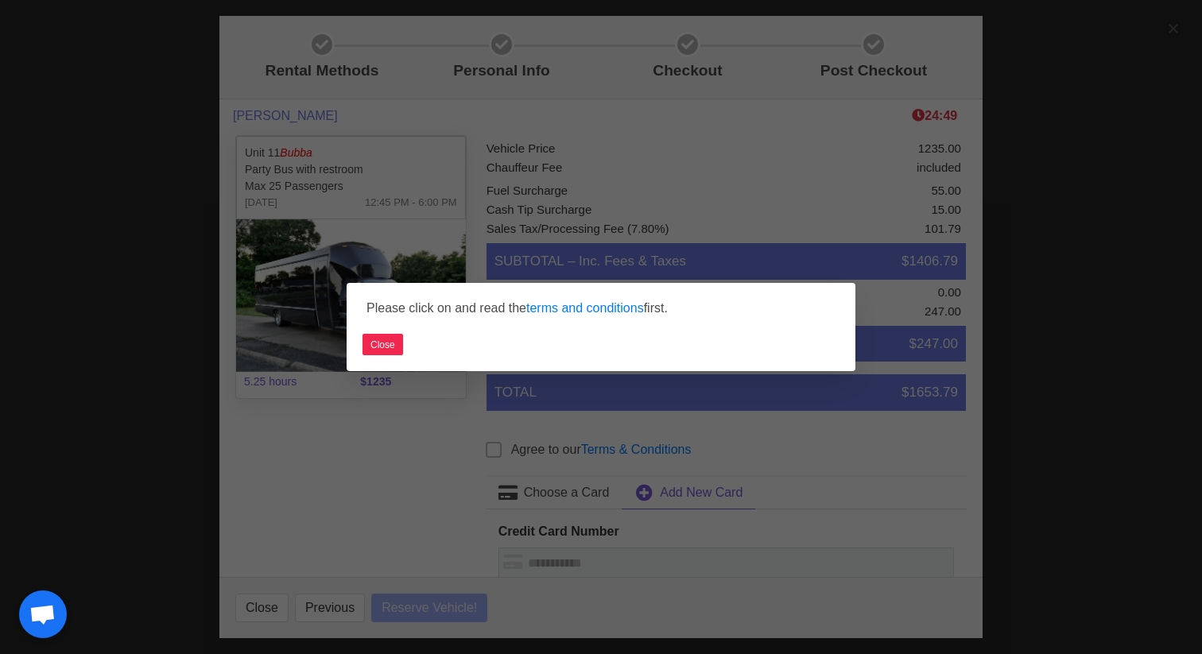
select select
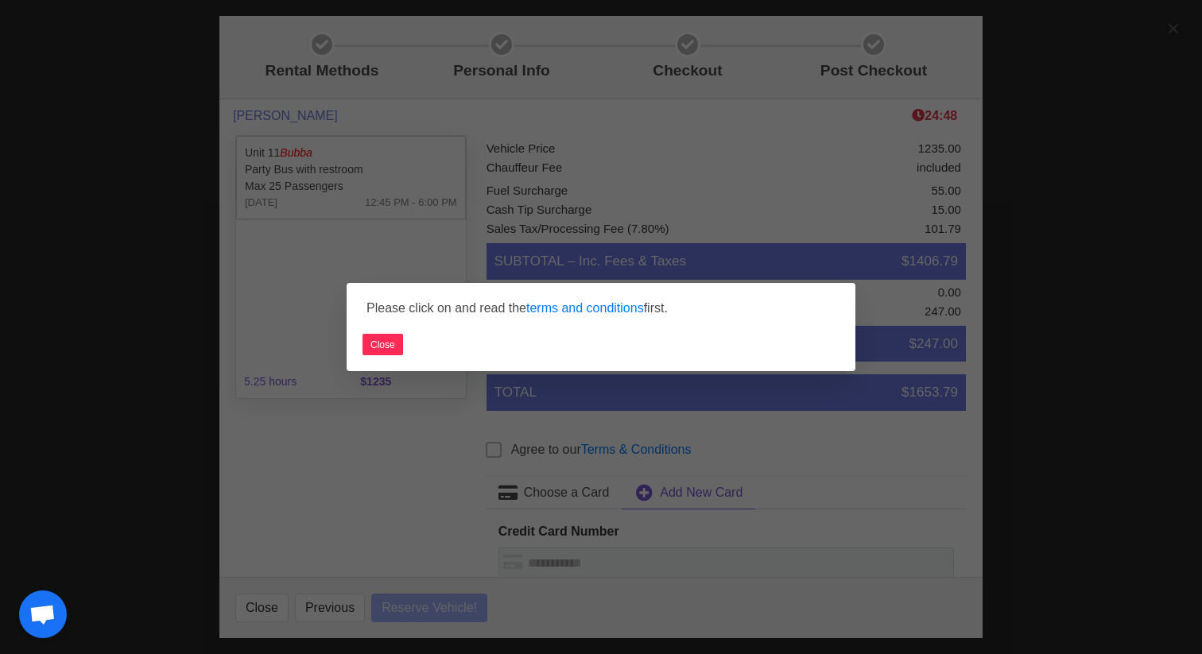
select select
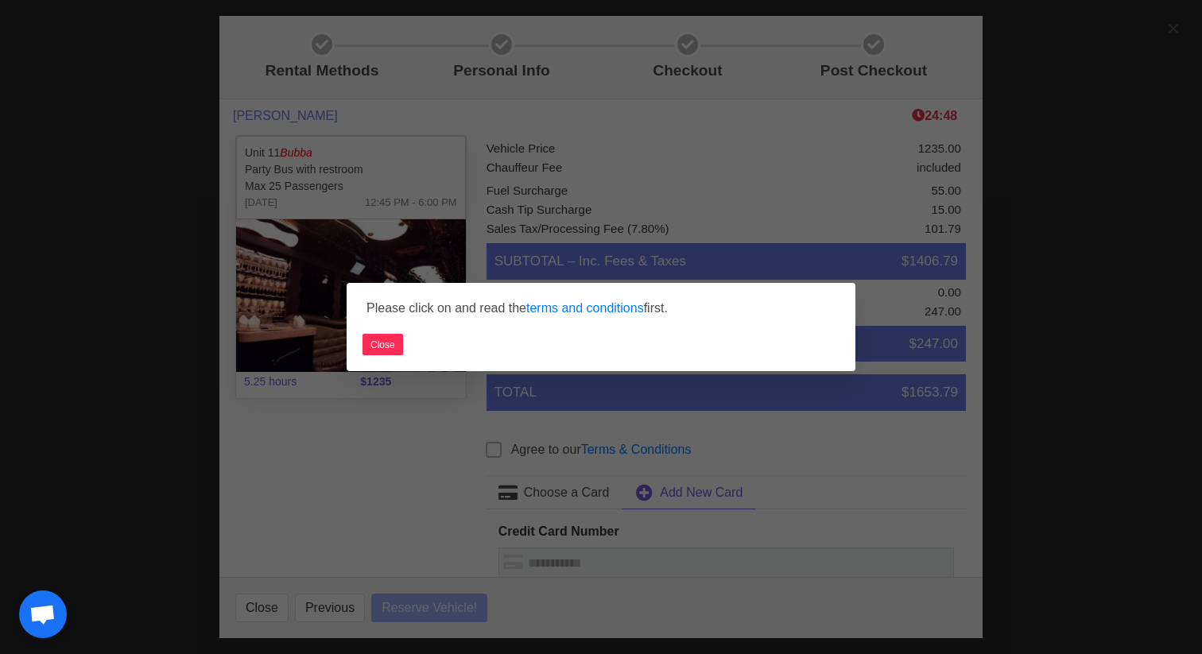
select select
click at [568, 308] on link "terms and conditions" at bounding box center [585, 308] width 118 height 14
select select
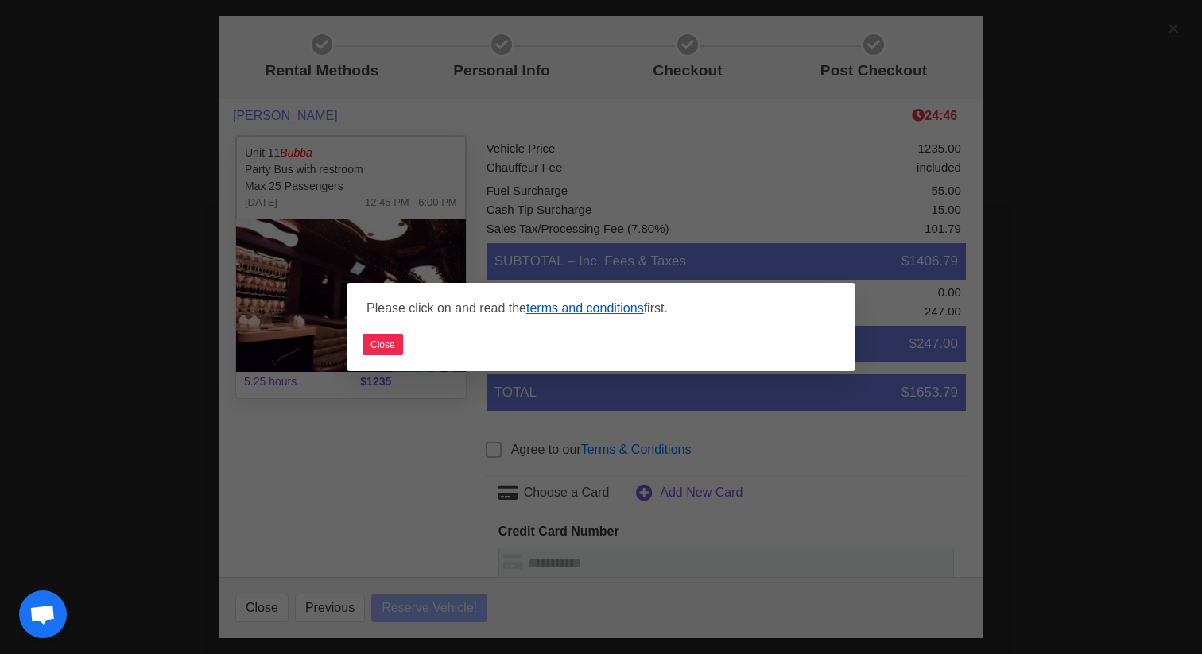
select select
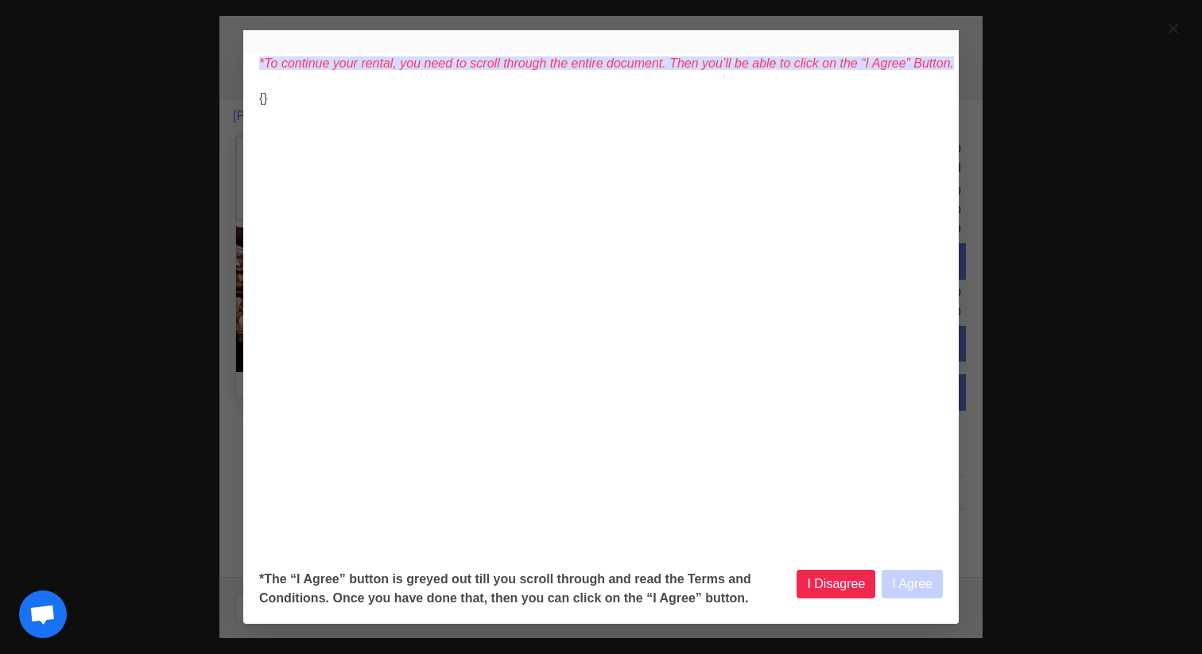
select select
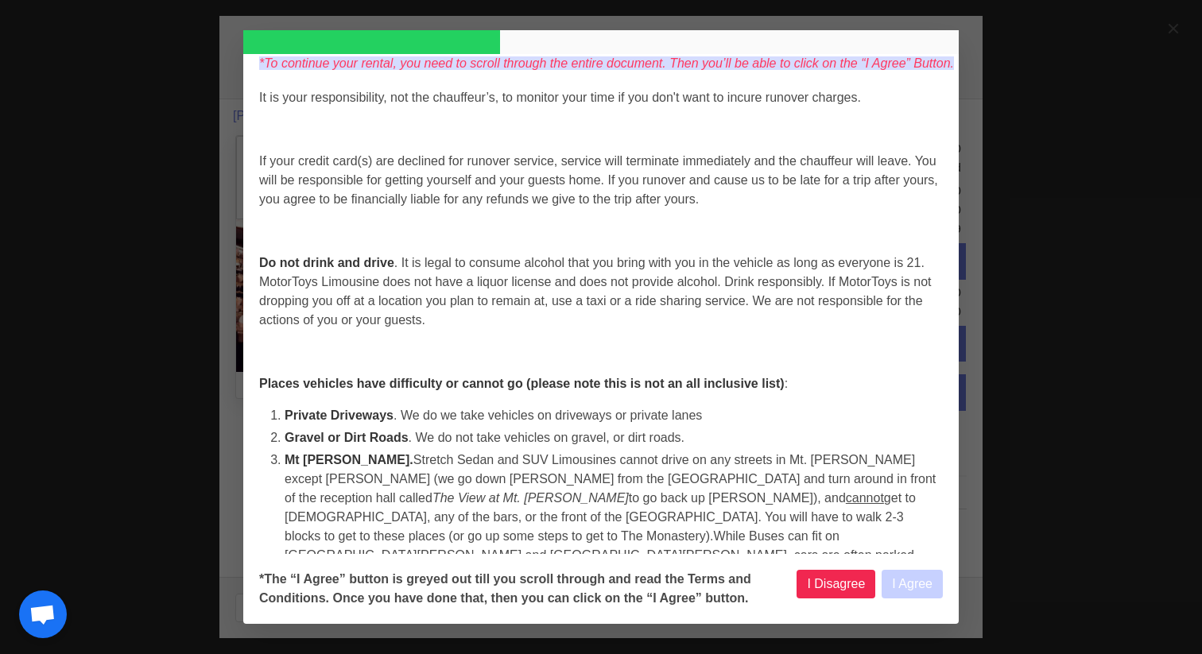
select select
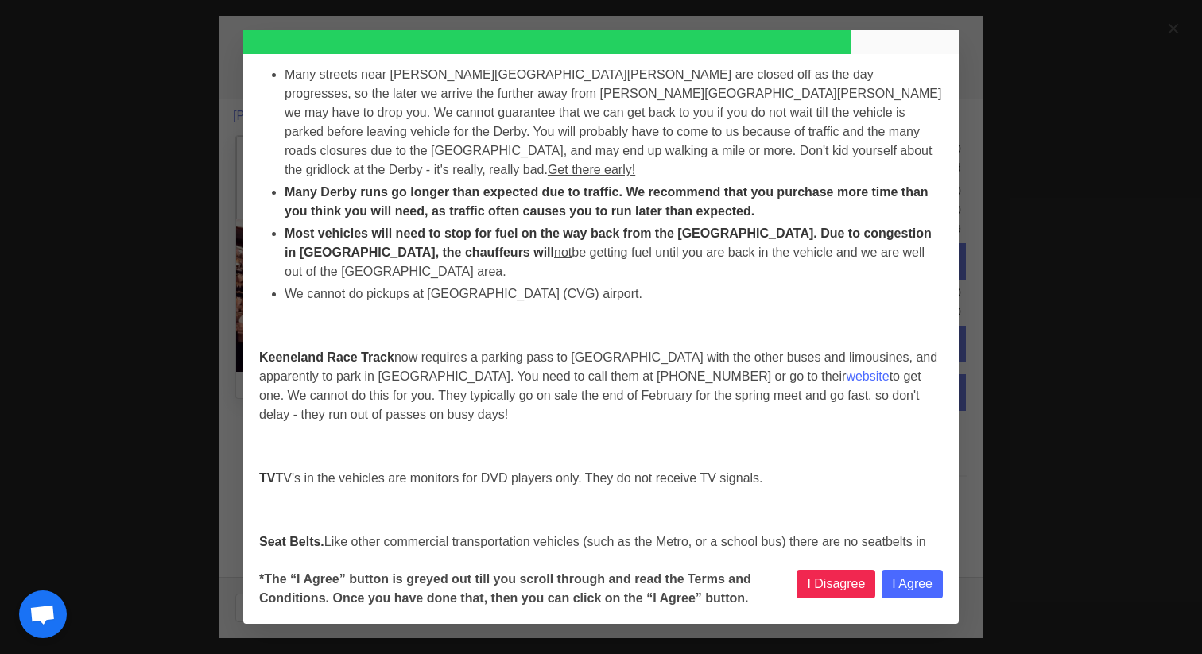
scroll to position [6636, 0]
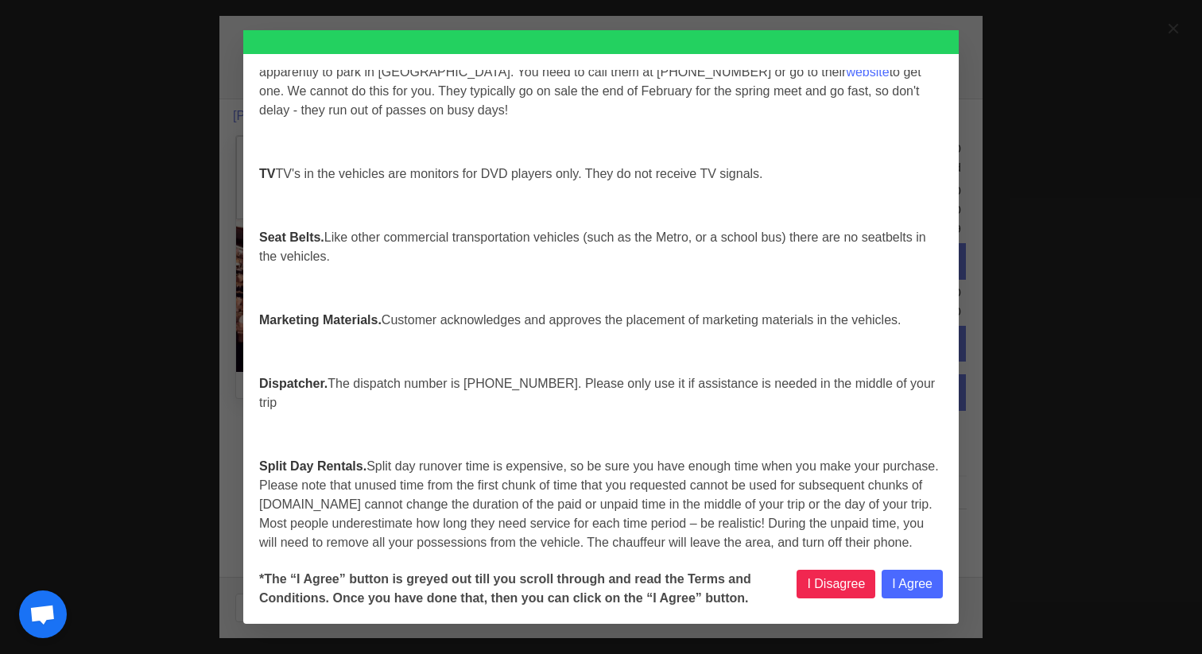
select select
click at [911, 581] on button "I Agree" at bounding box center [911, 584] width 61 height 29
select select
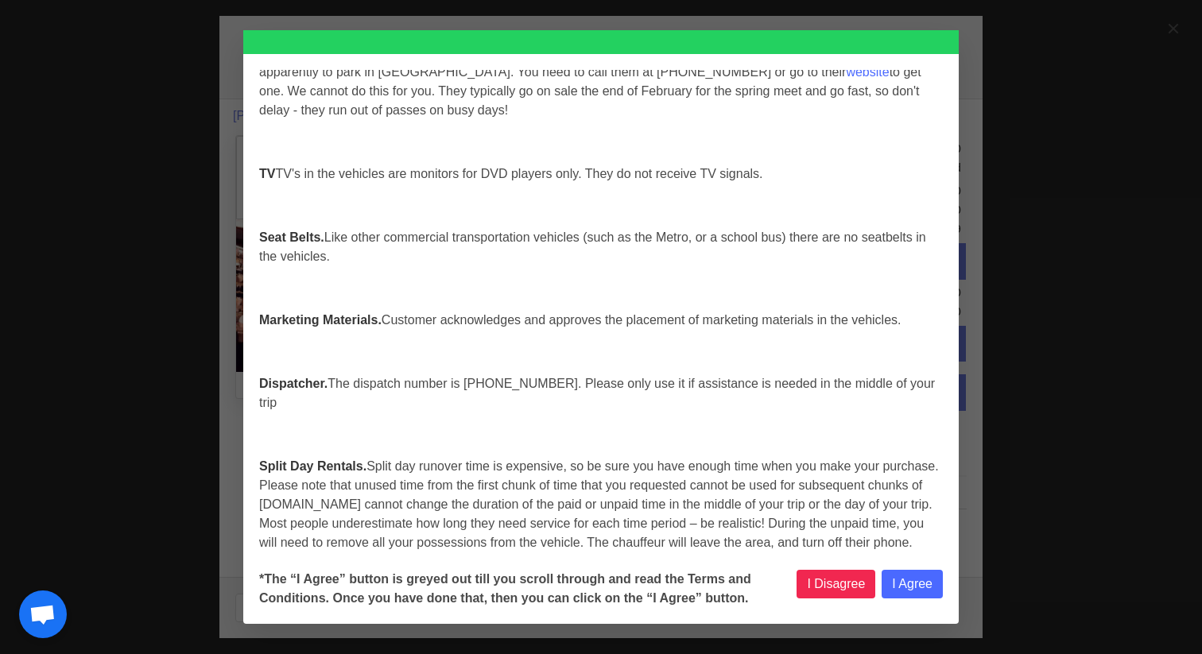
select select
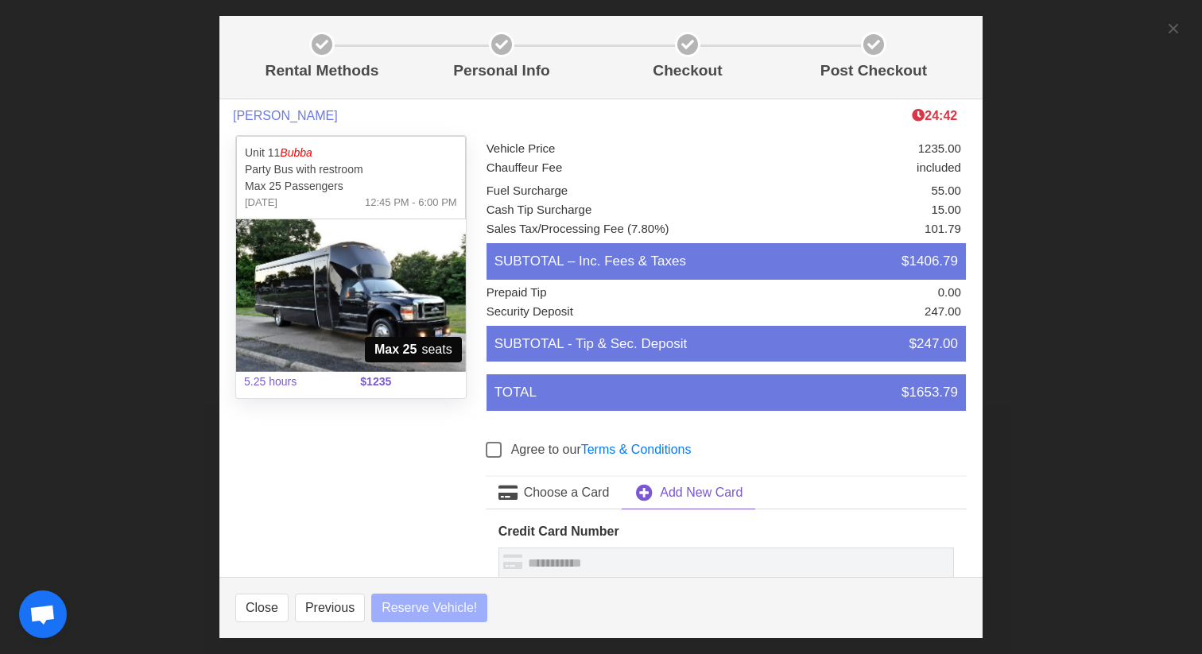
select select
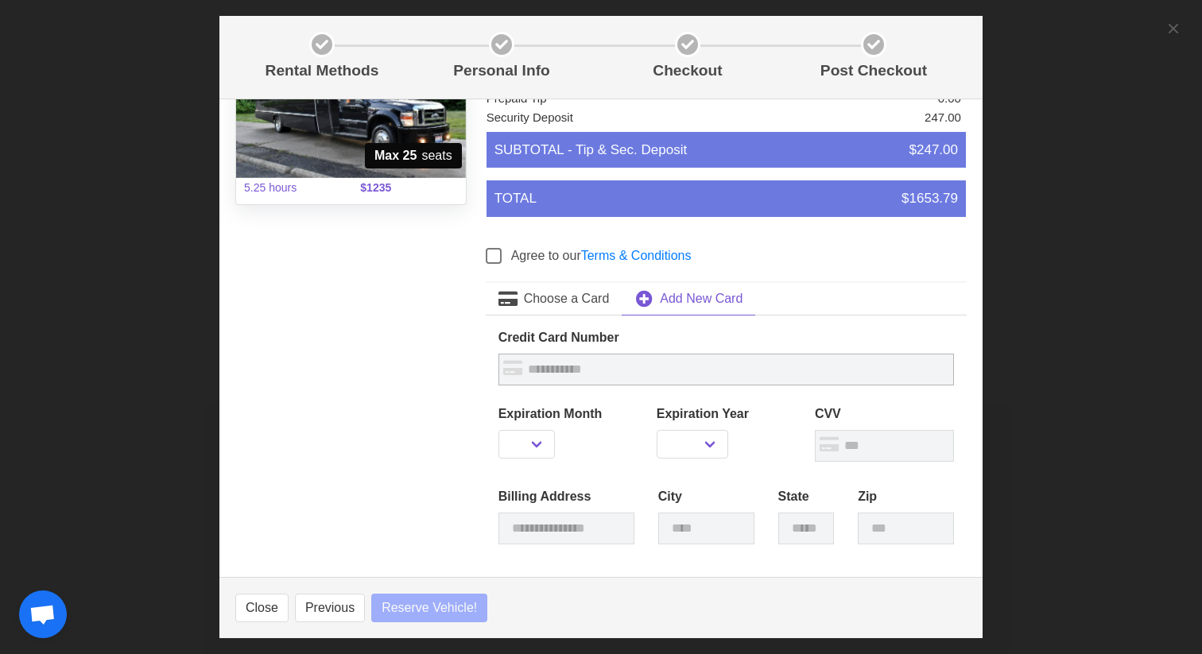
scroll to position [195, 0]
select select
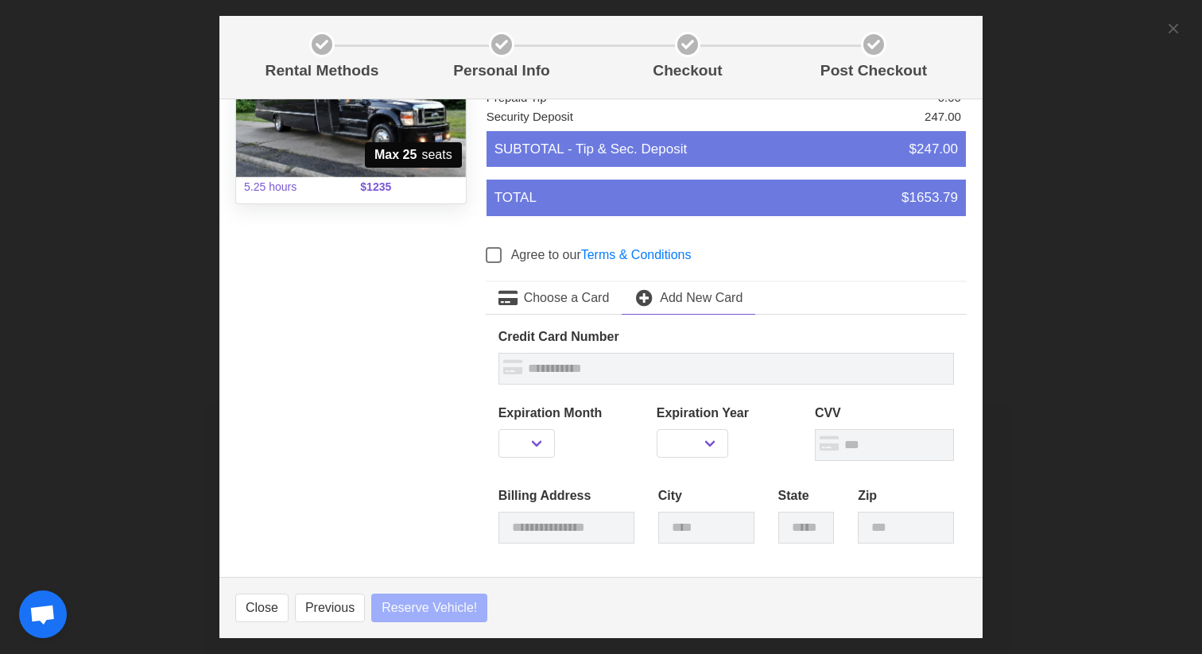
select select
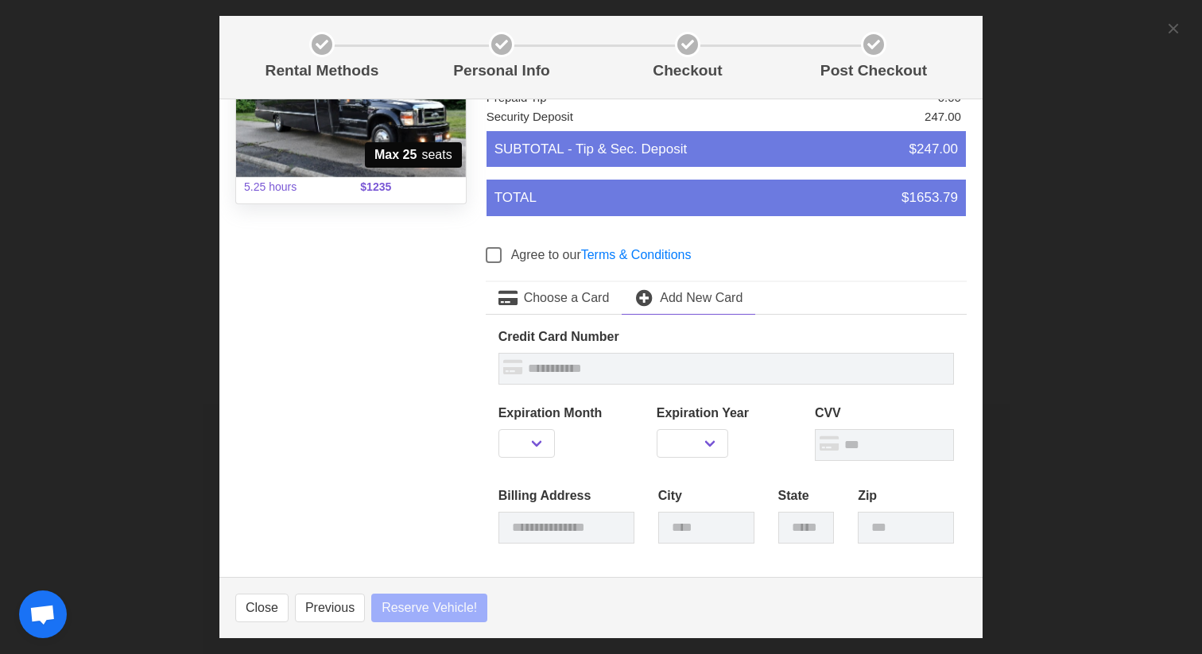
select select
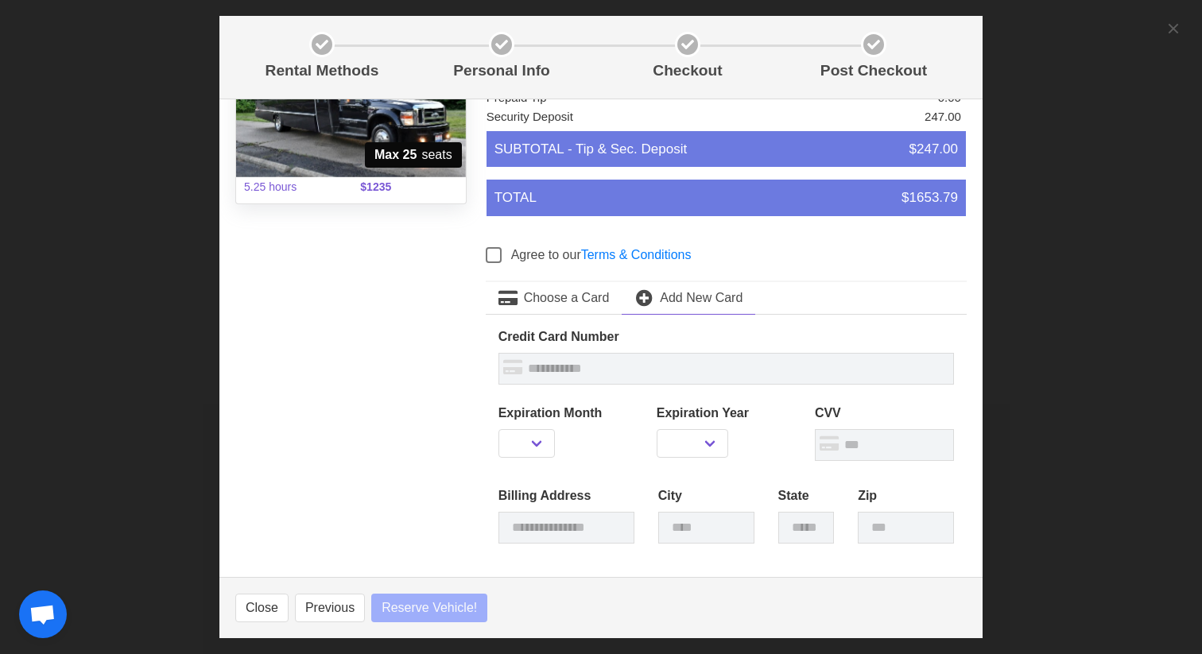
select select
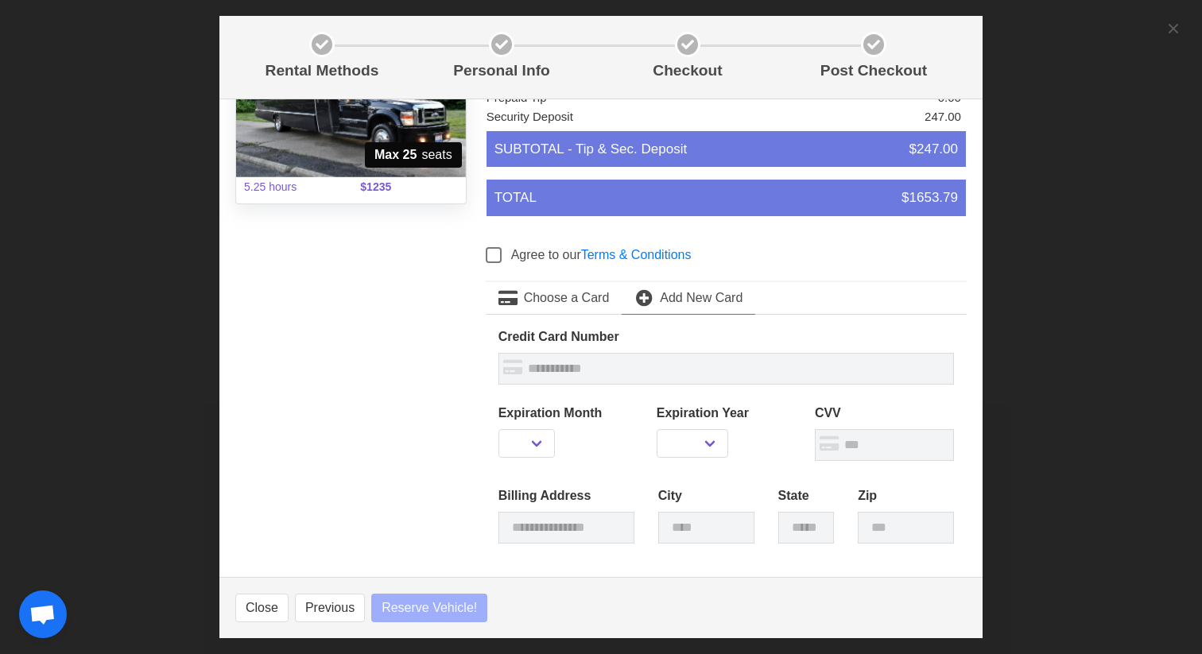
select select
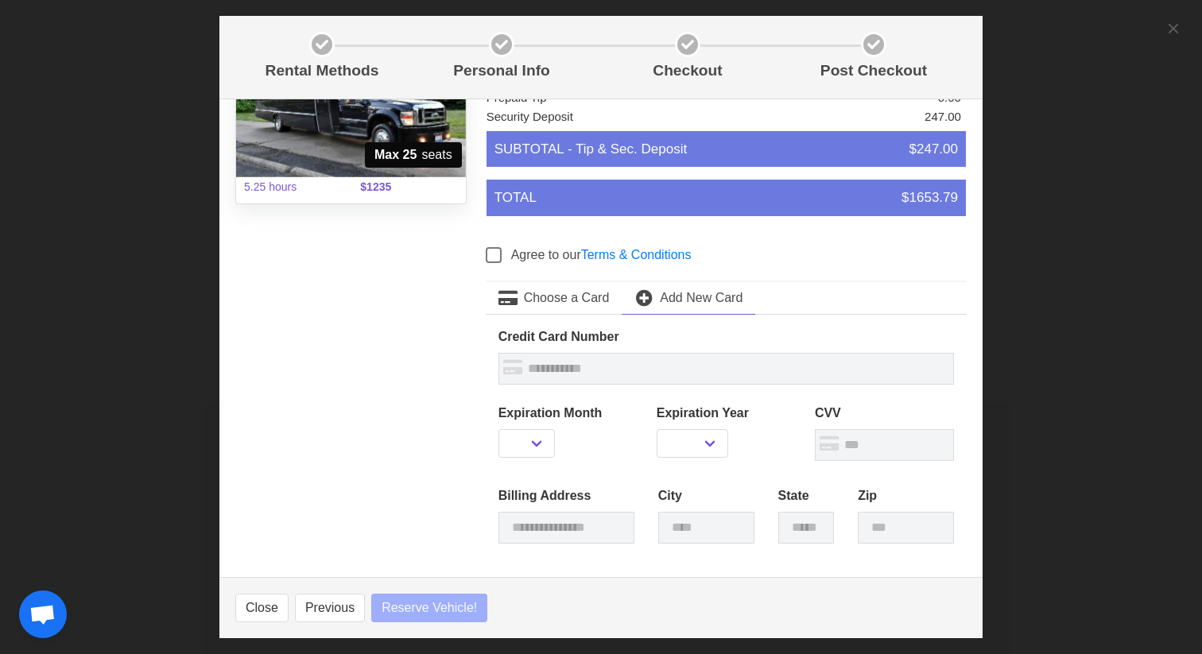
select select
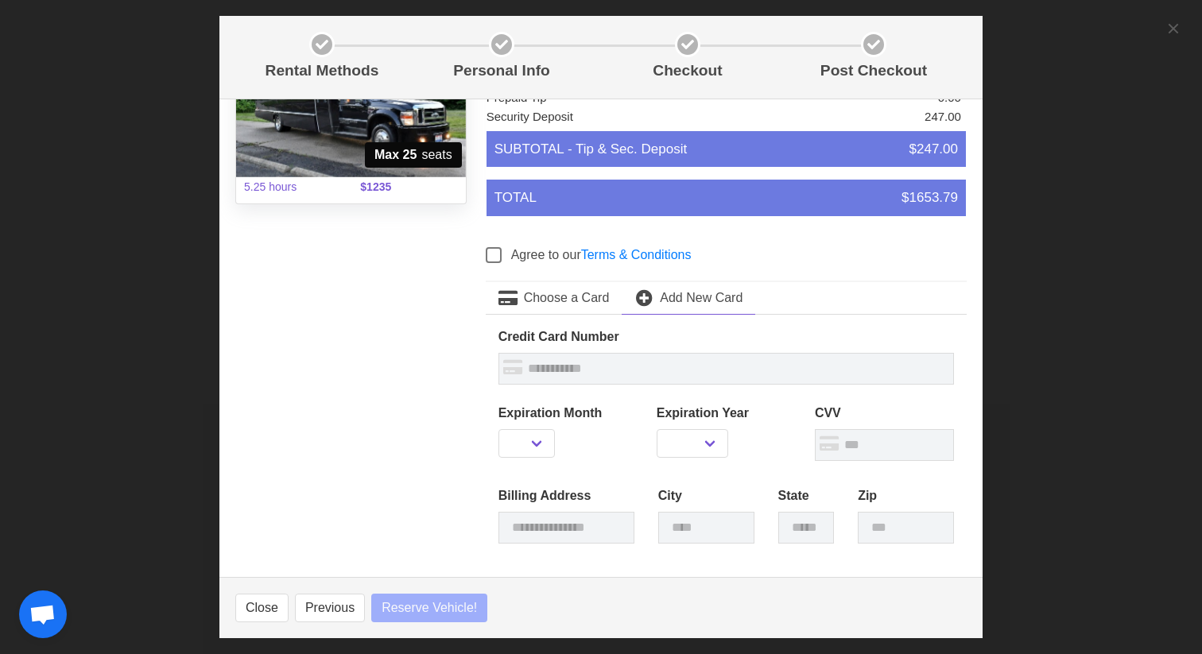
select select
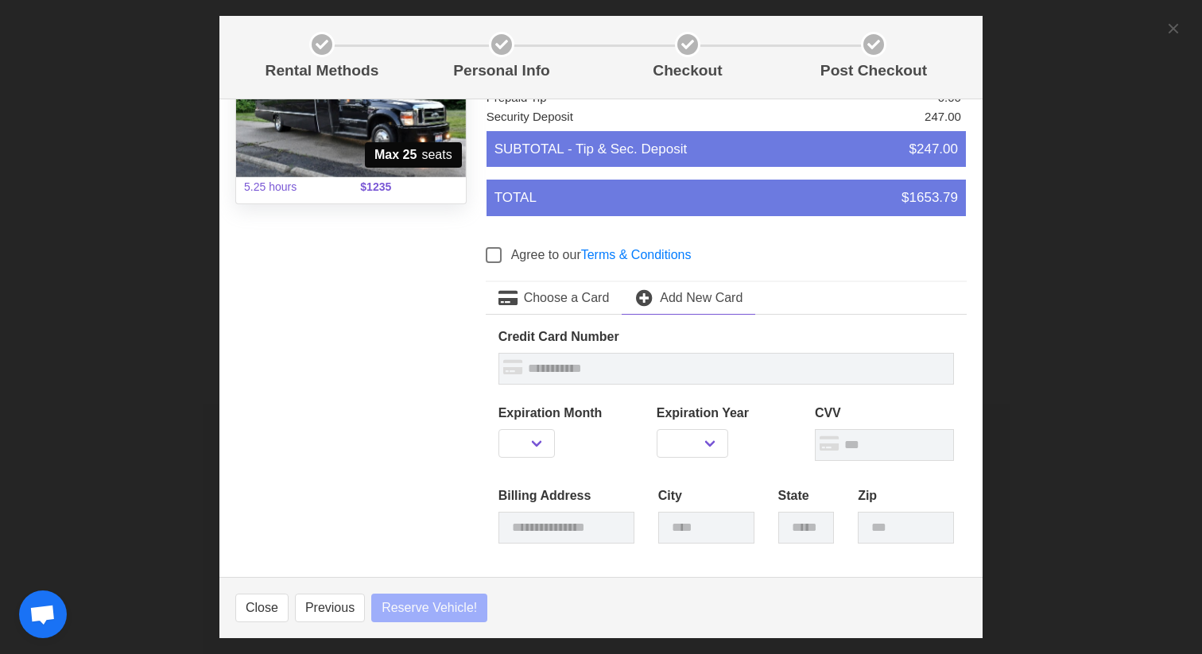
select select
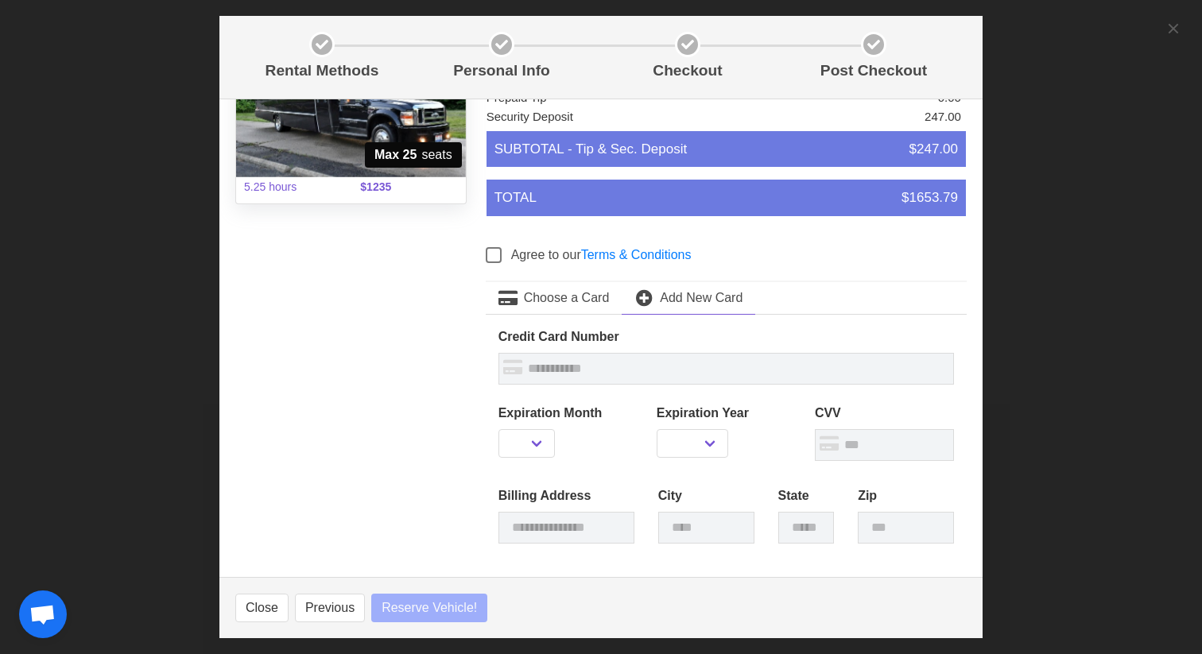
select select
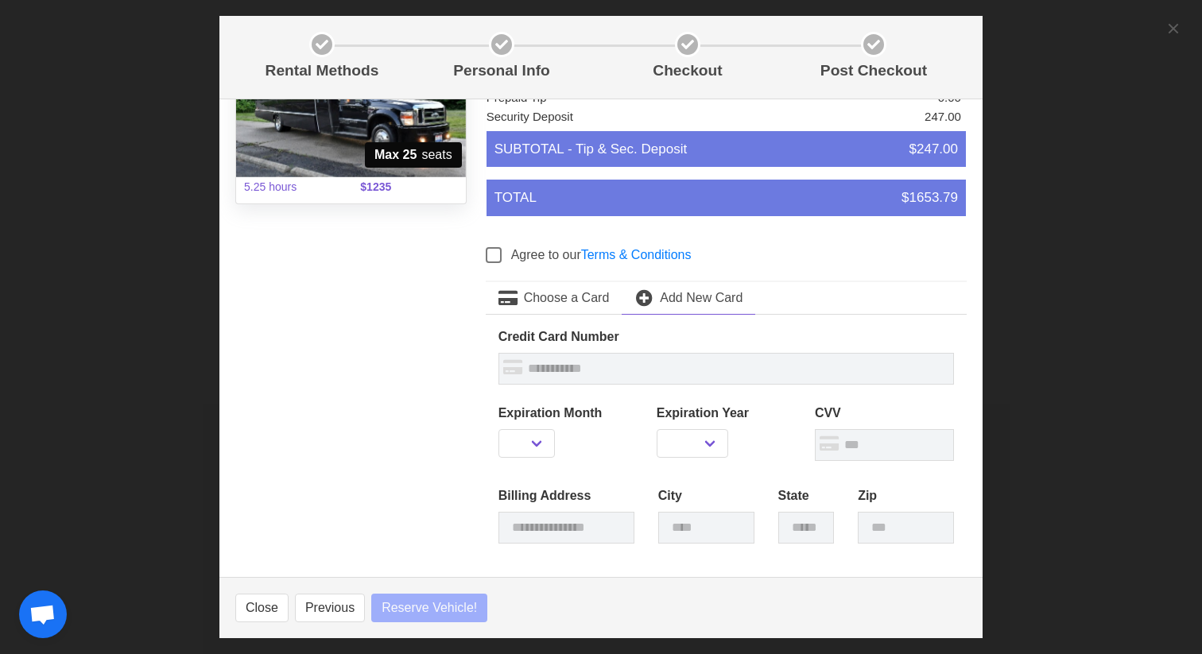
select select
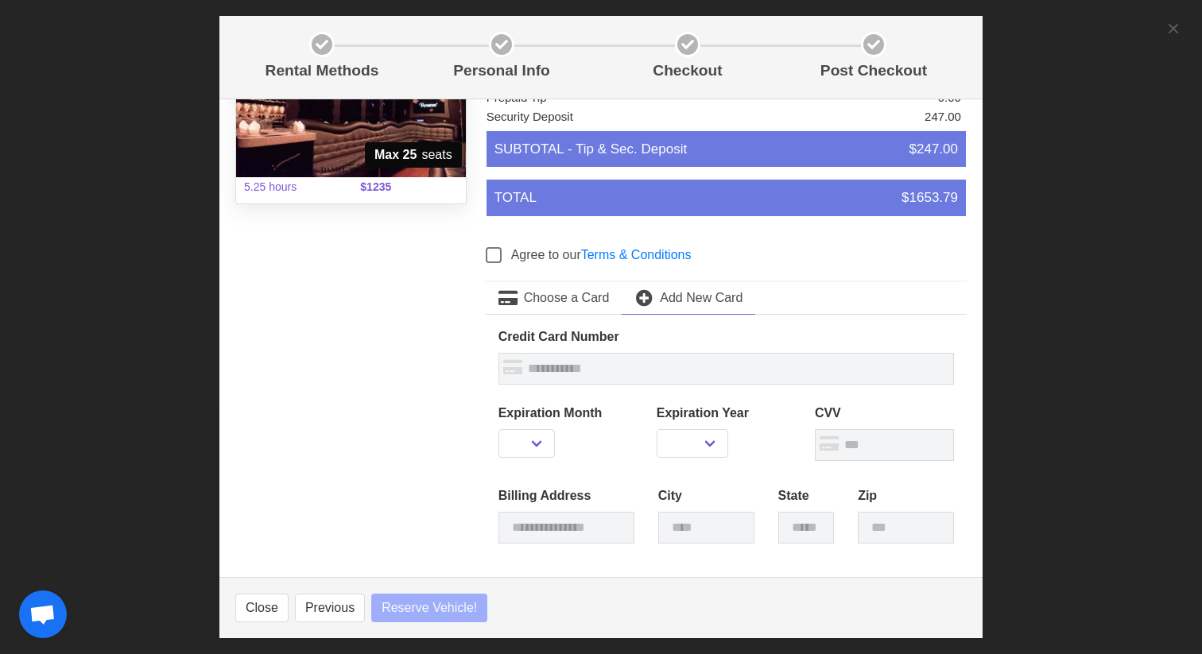
select select
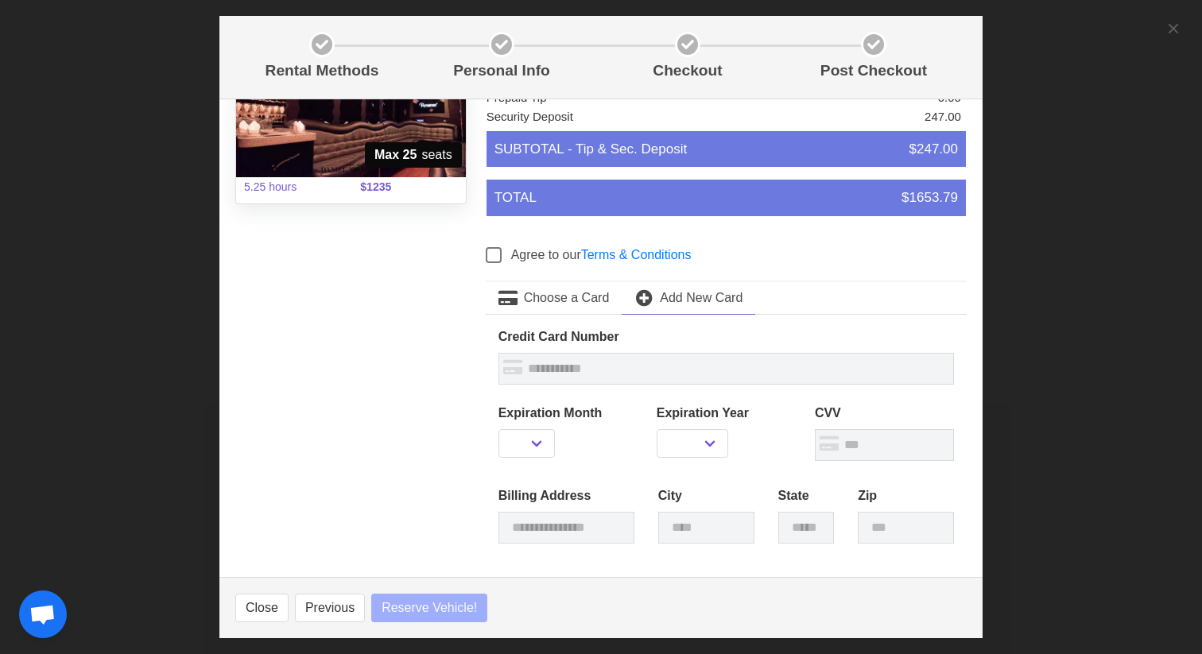
select select
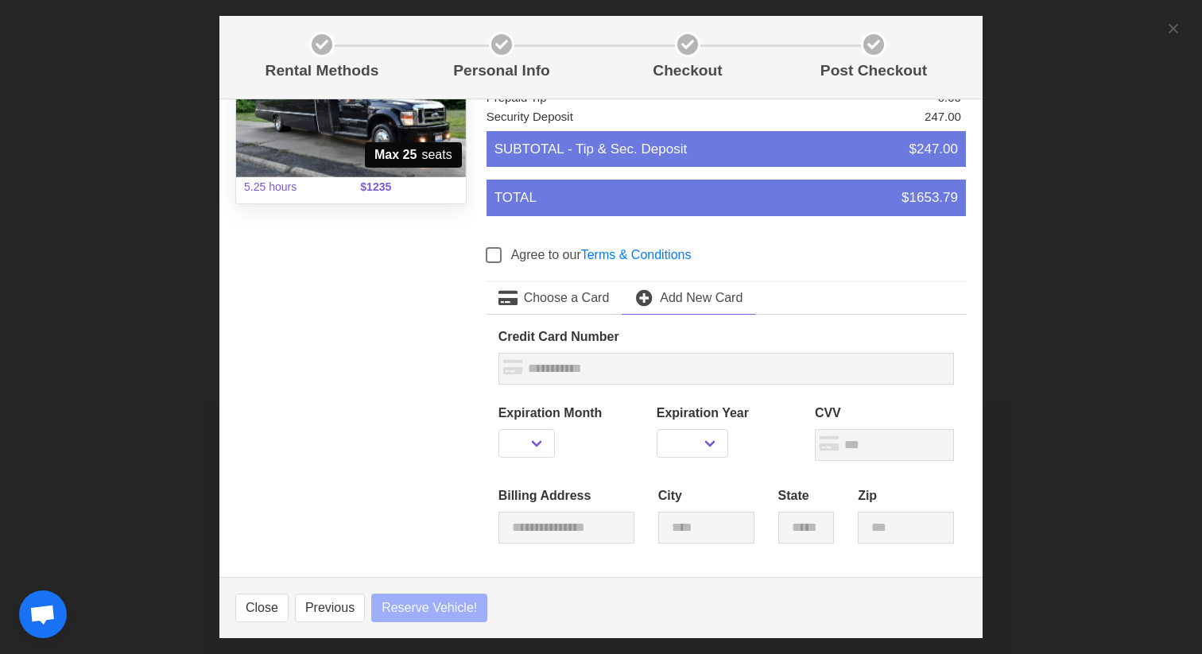
select select
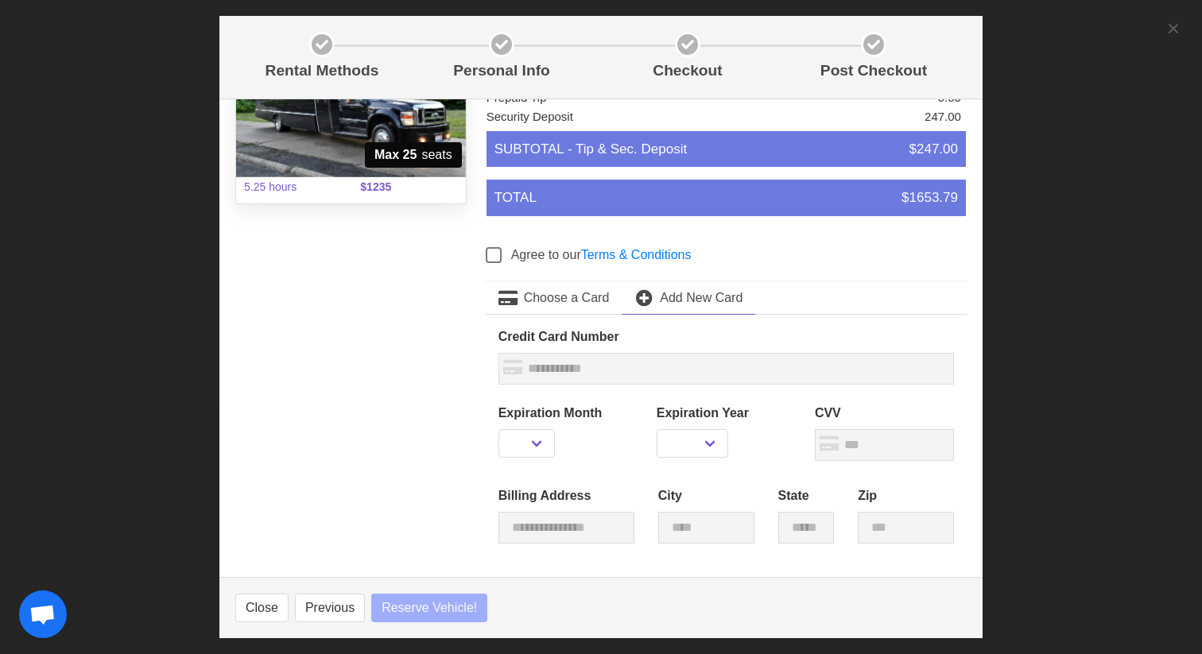
select select
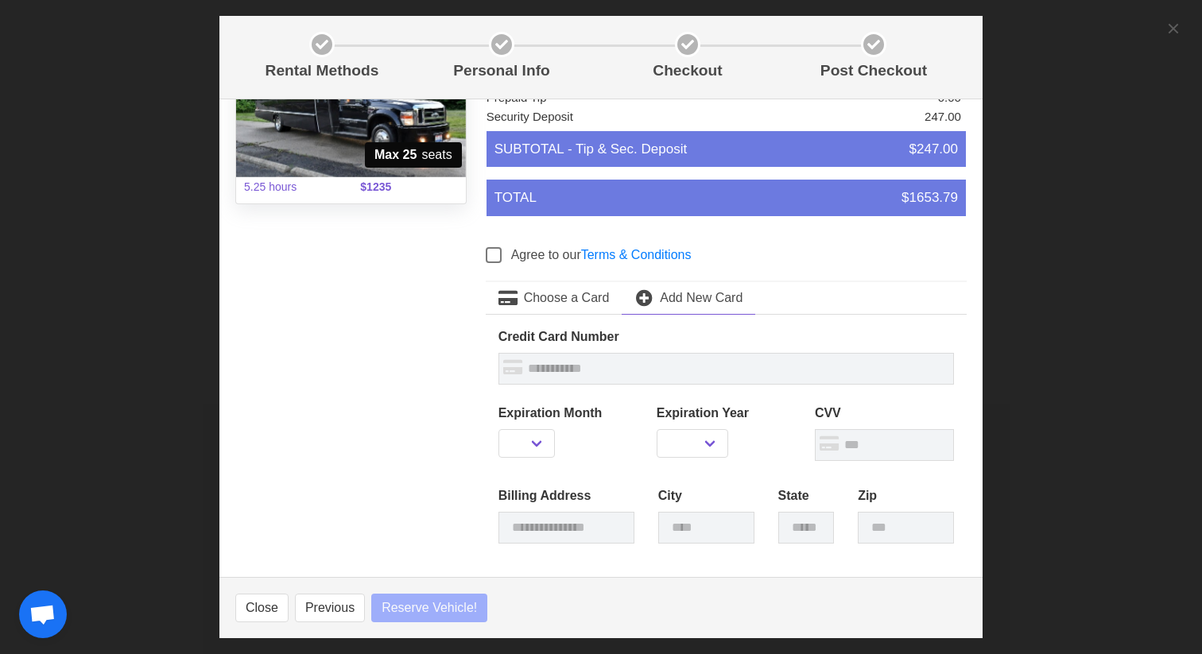
select select
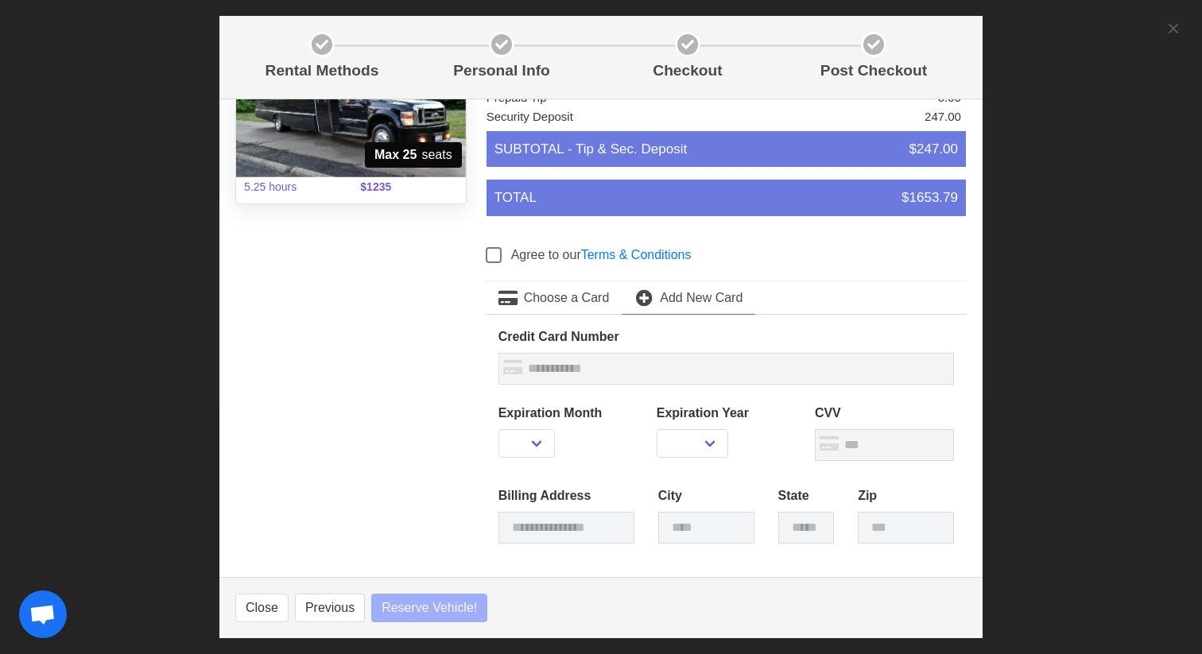
select select
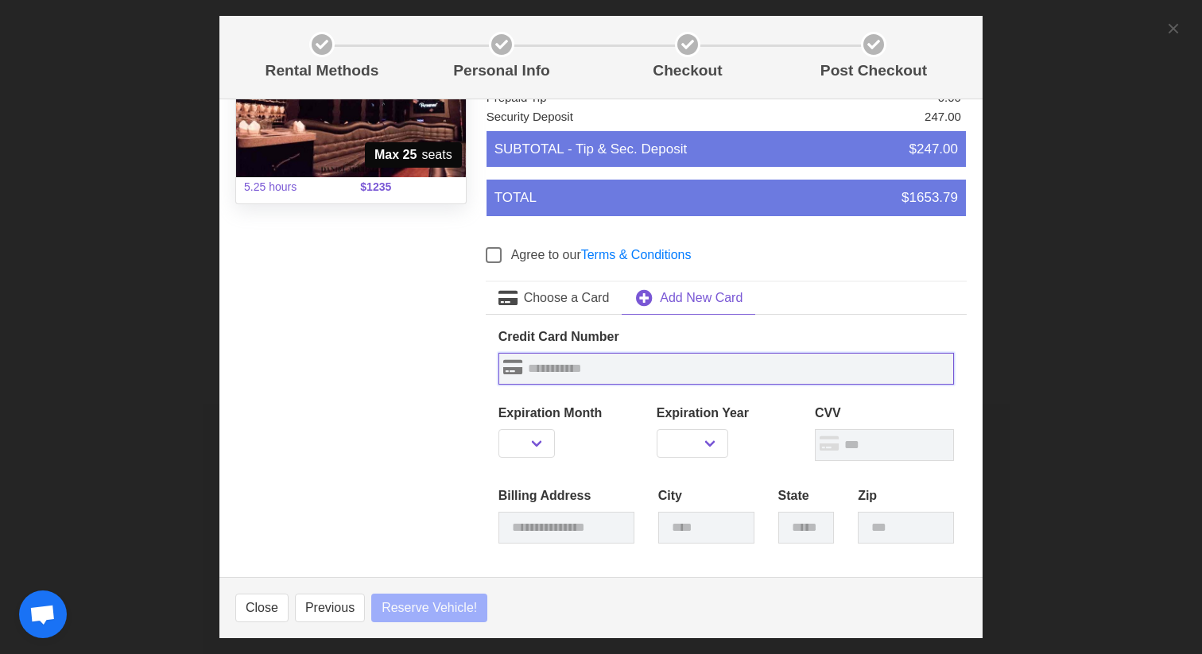
click at [647, 366] on input "text" at bounding box center [725, 369] width 455 height 32
select select
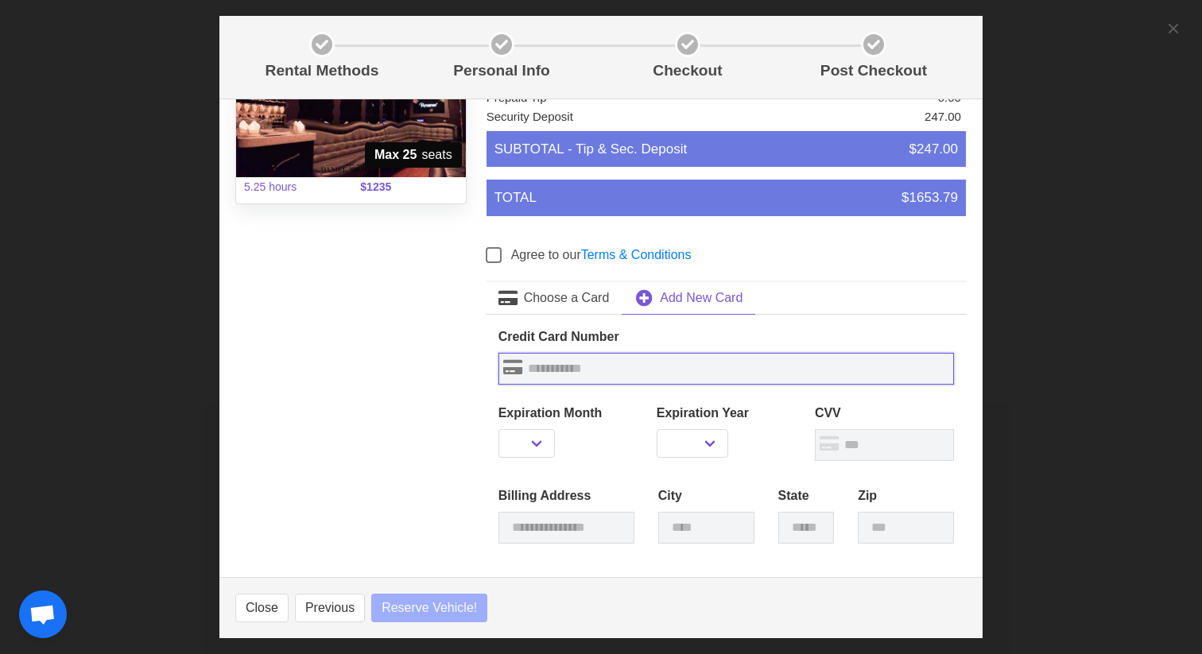
select select
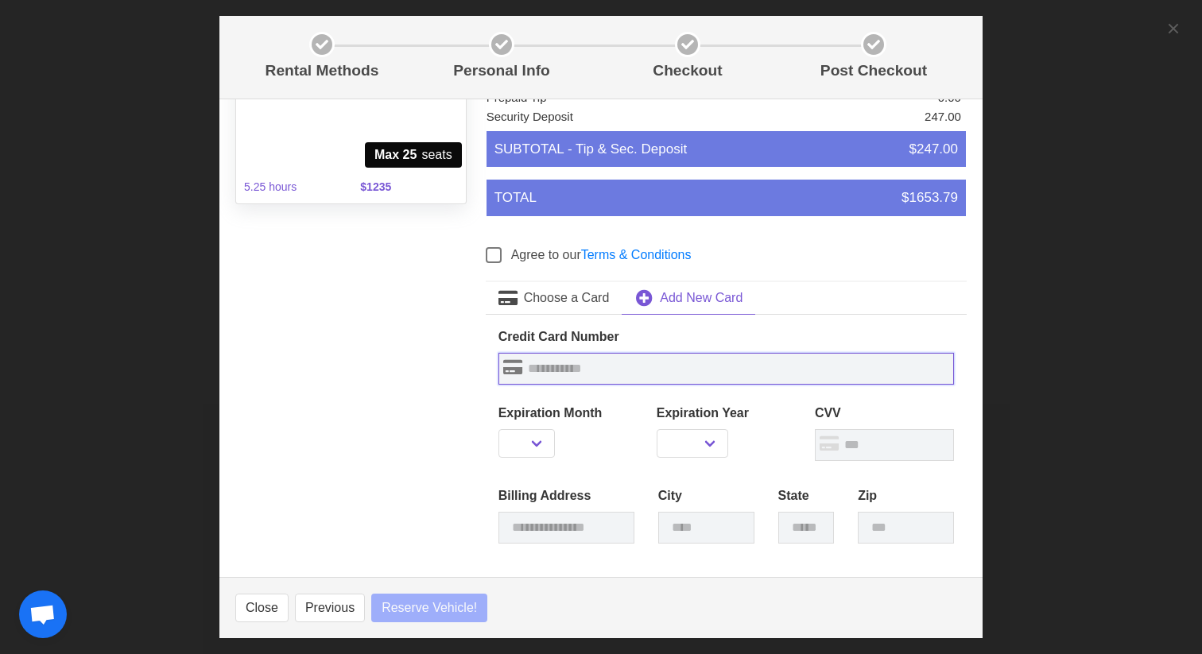
select select
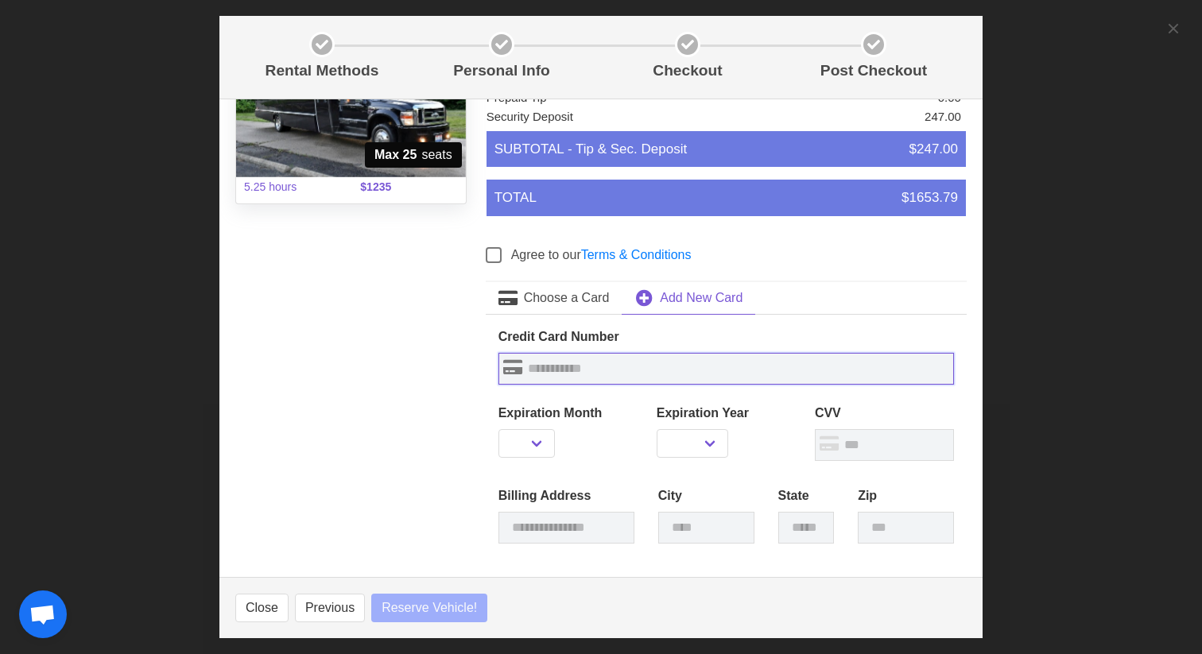
select select
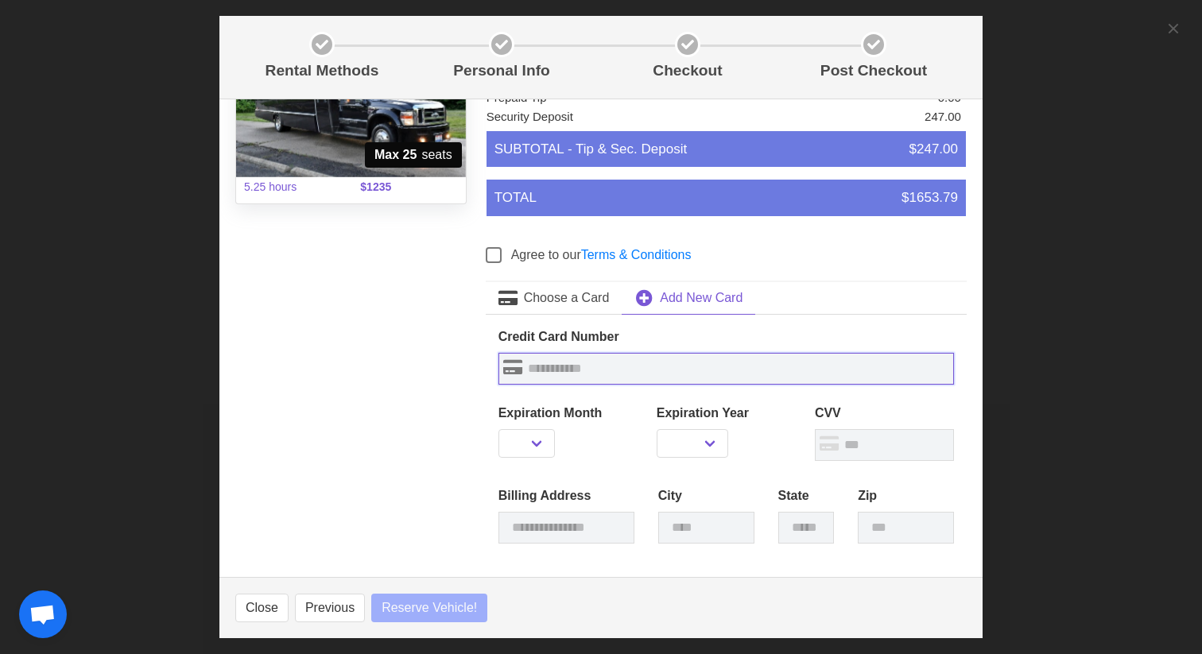
type input "*"
select select
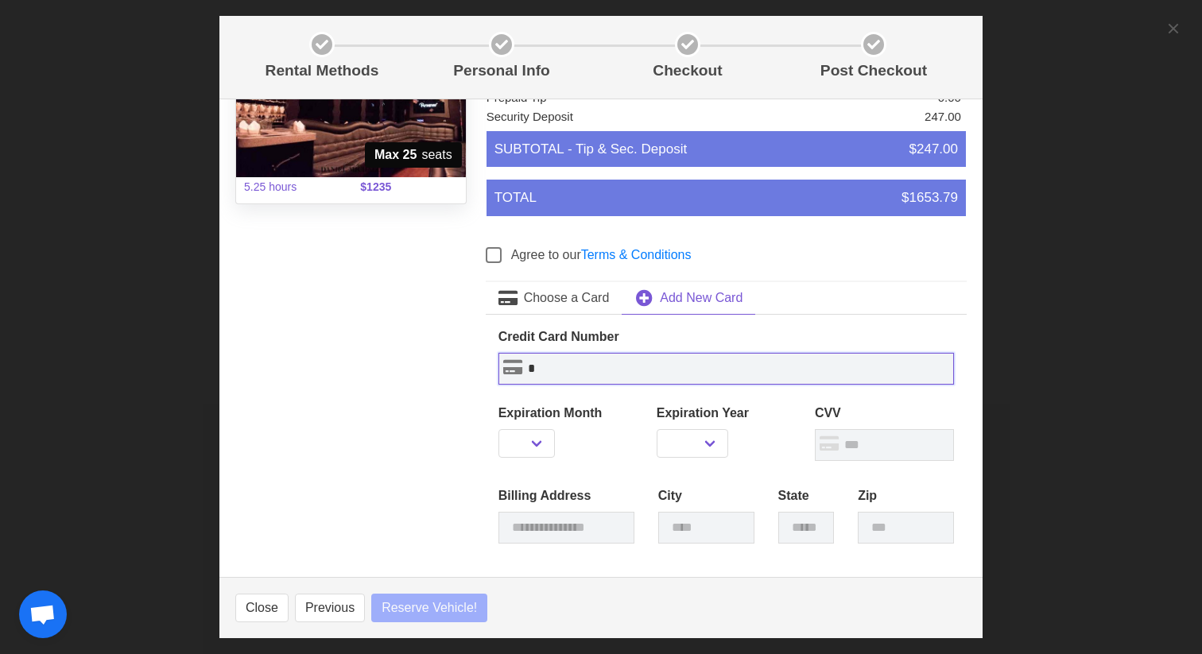
type input "**"
select select
type input "***"
select select
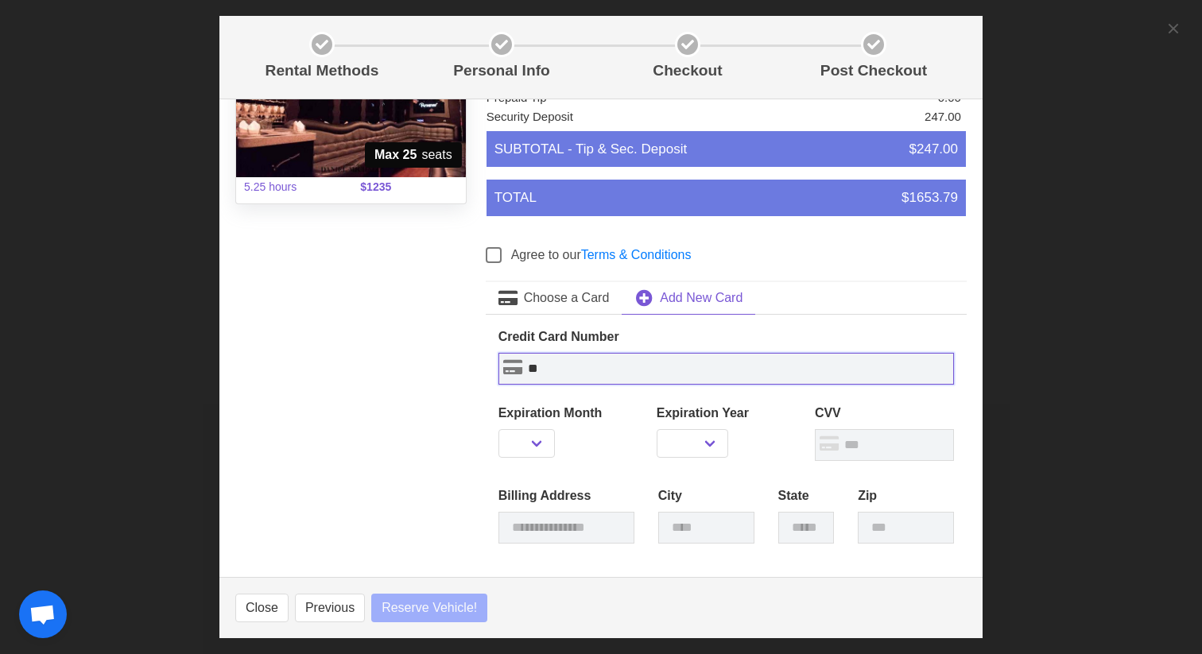
select select
type input "****"
select select
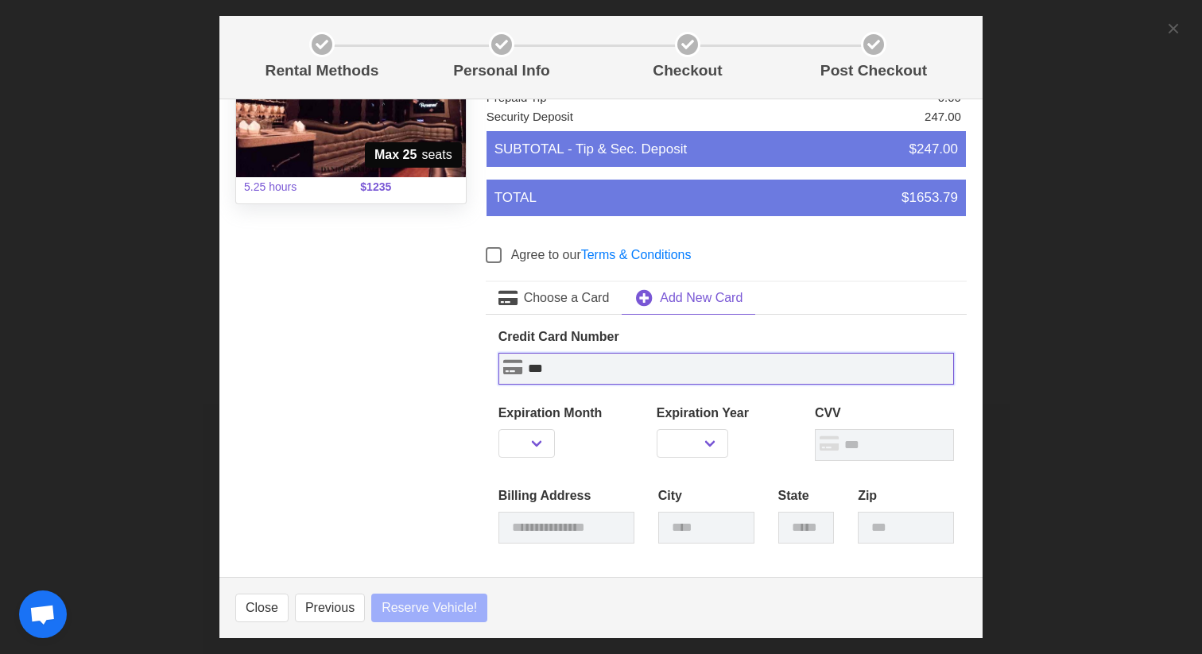
select select
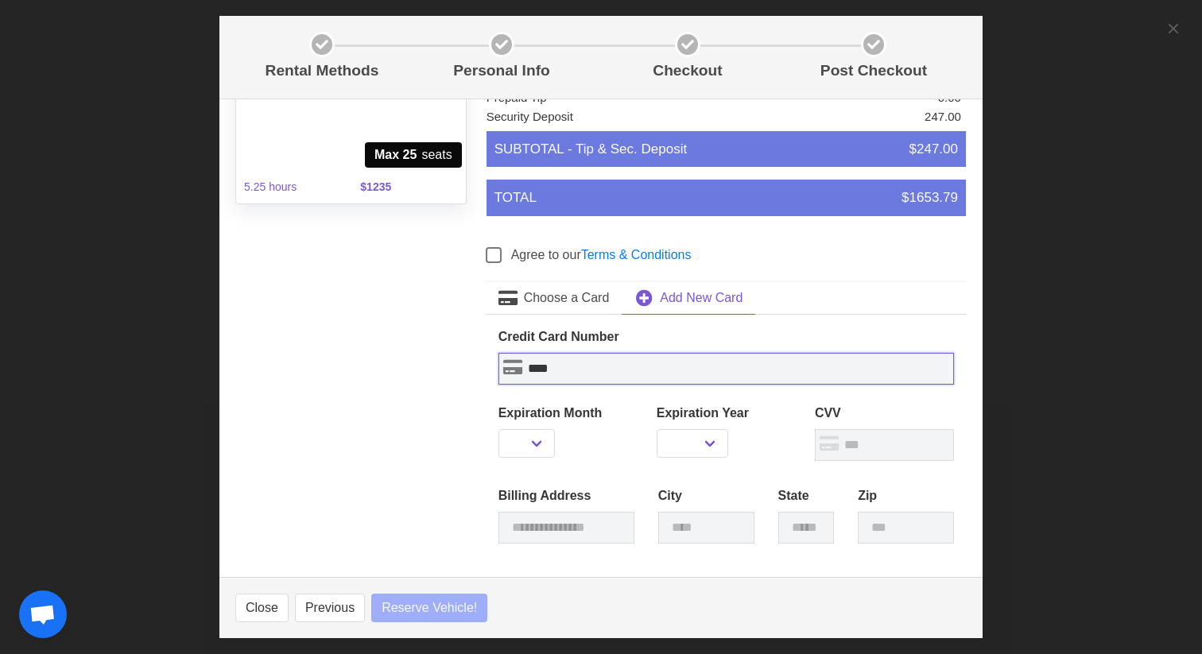
select select
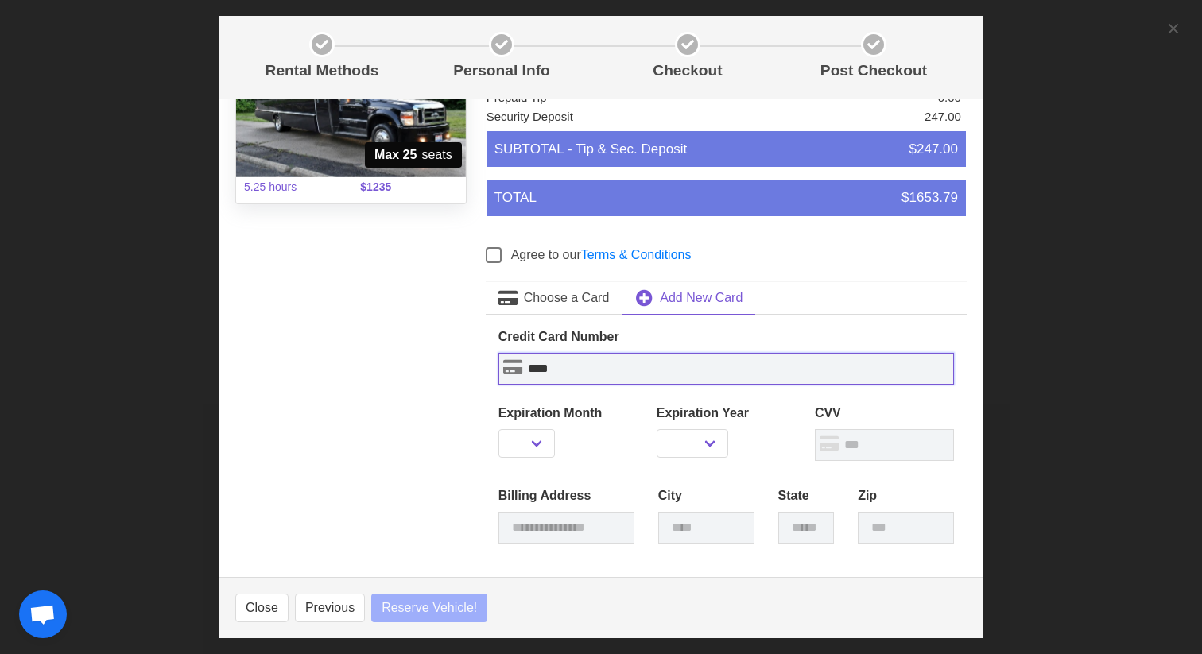
select select
type input "*****"
select select
type input "******"
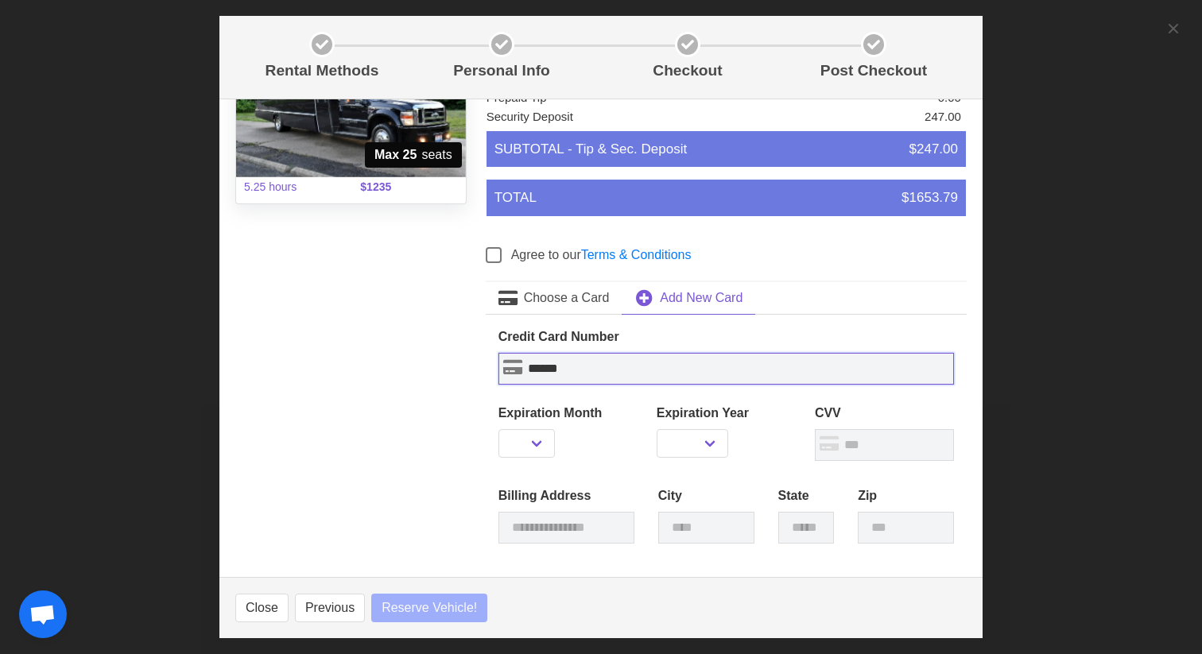
select select
type input "*******"
select select
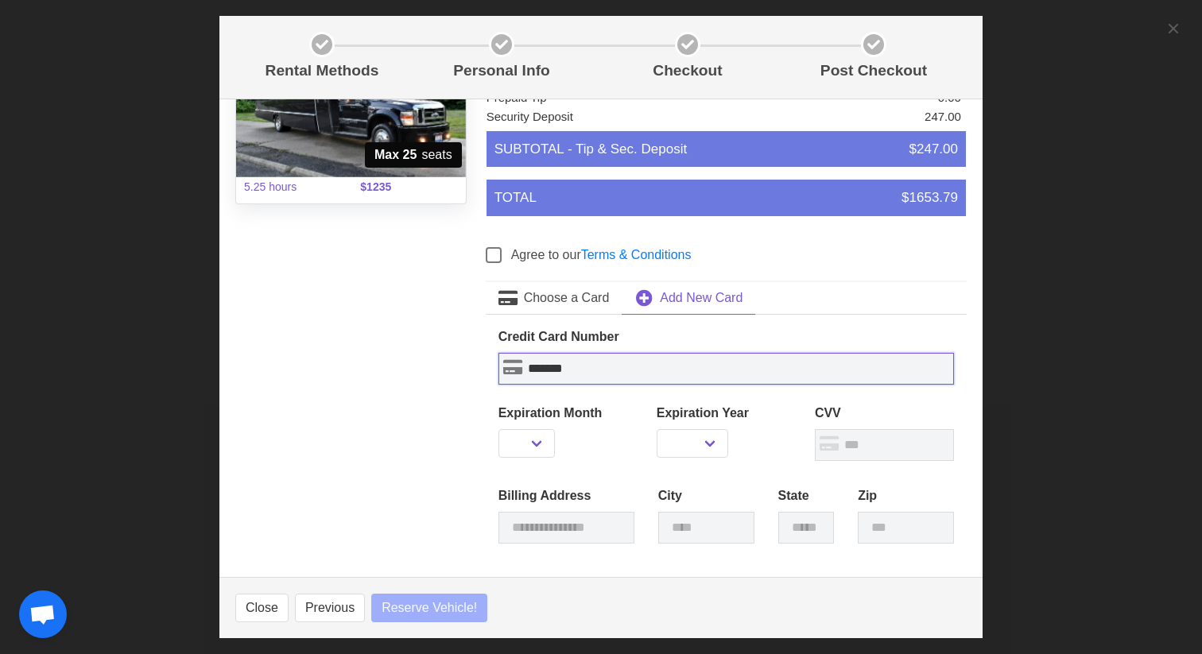
type input "********"
select select
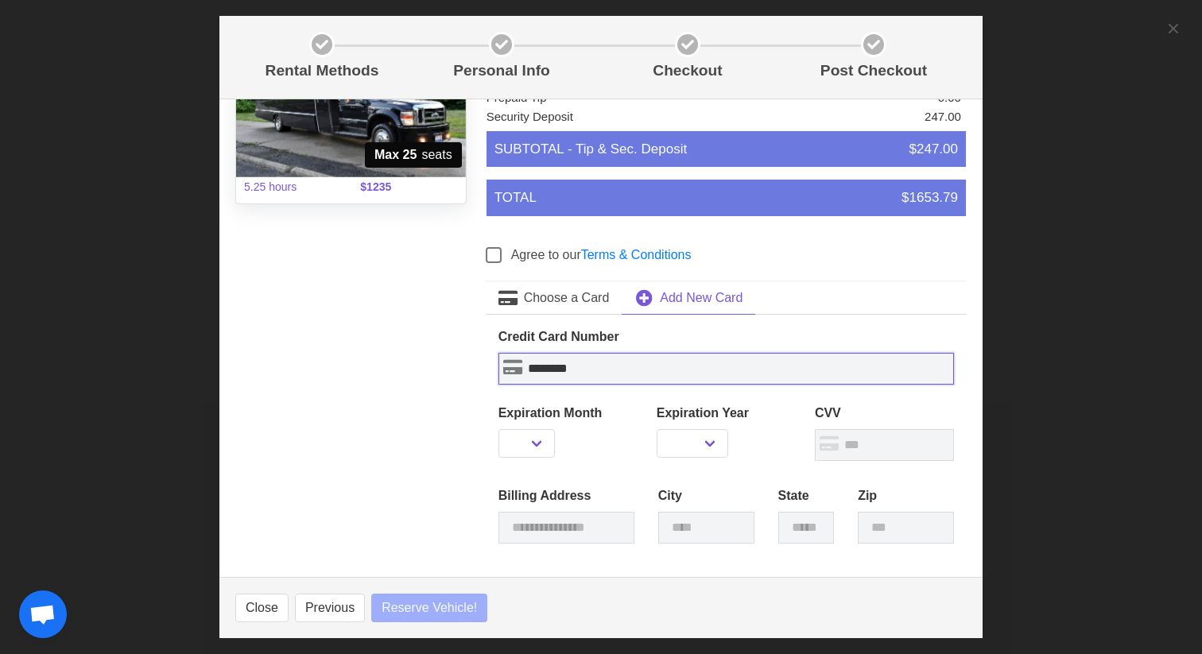
type input "*********"
select select
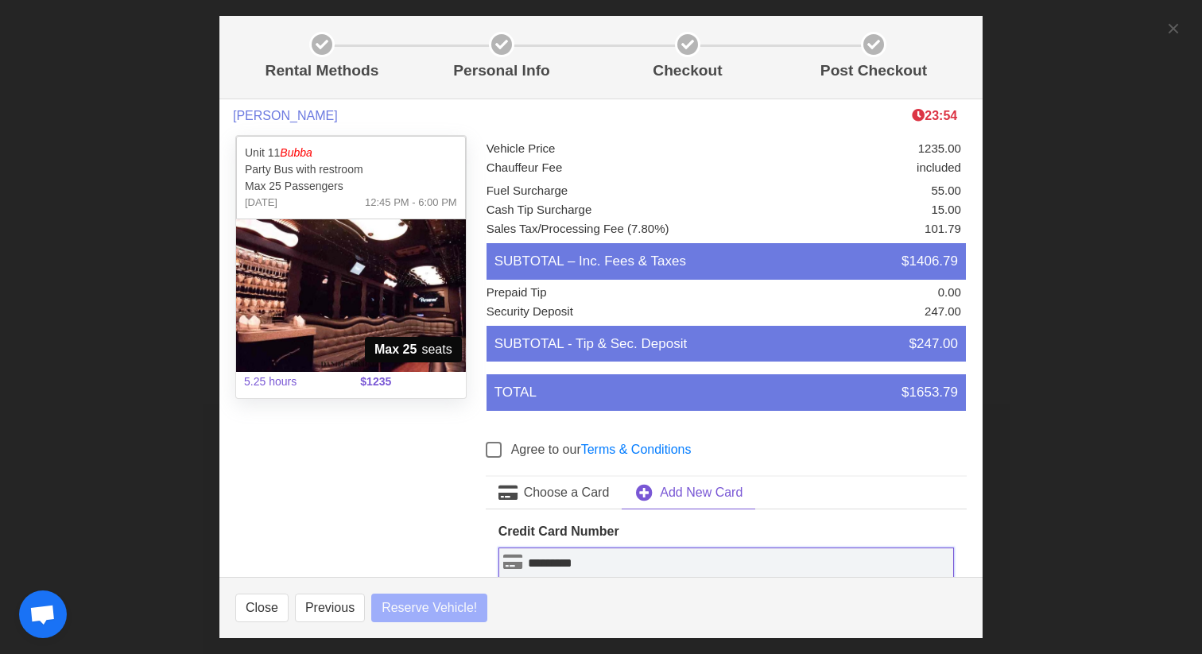
scroll to position [799, 0]
select select
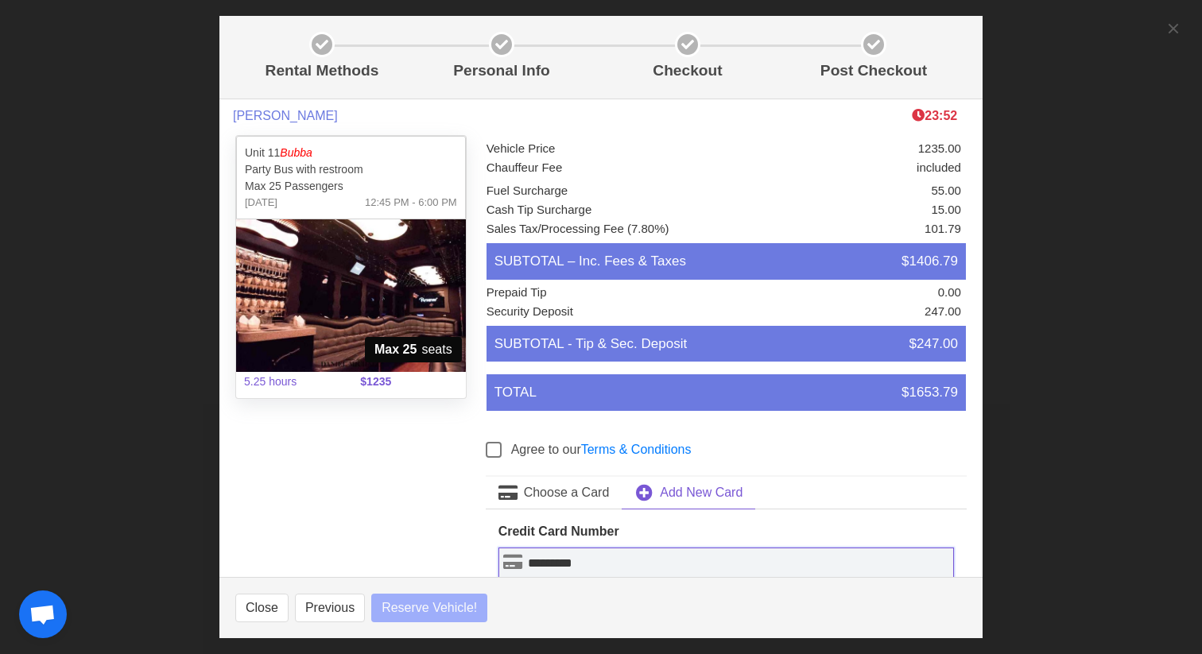
select select
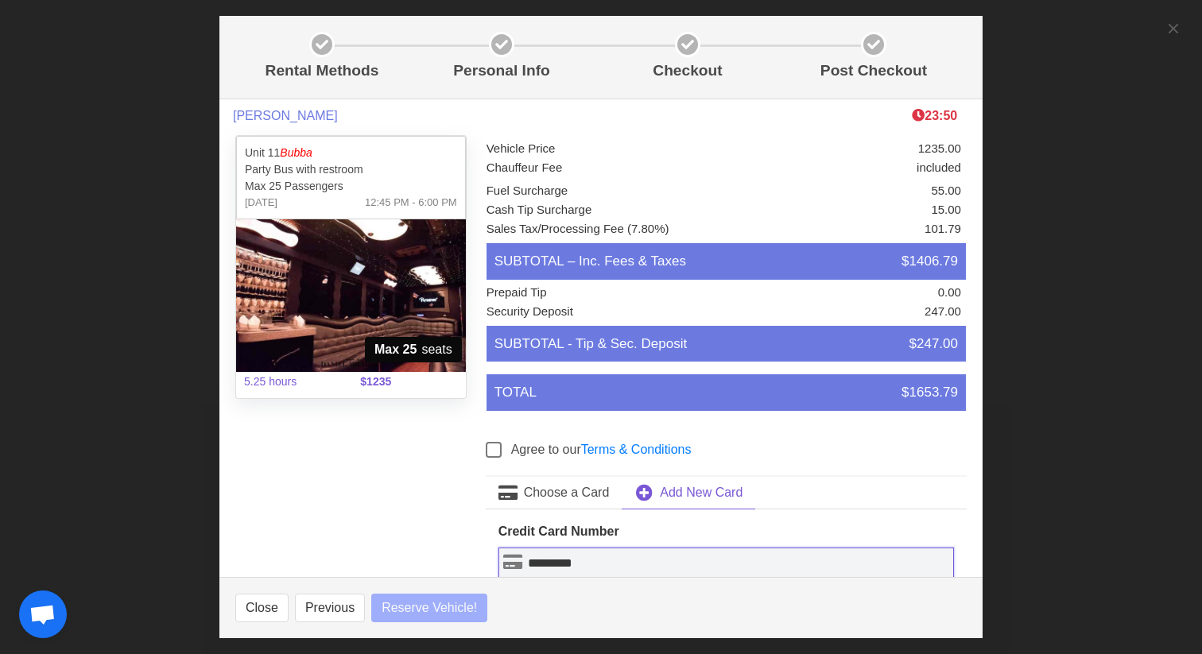
select select
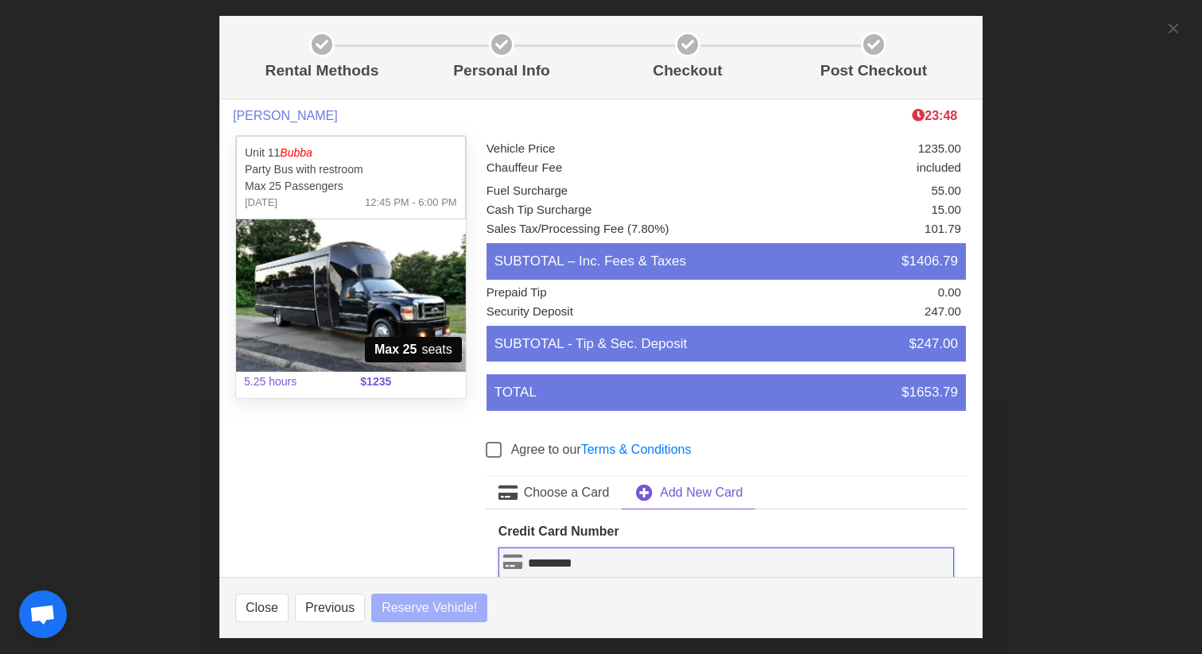
select select
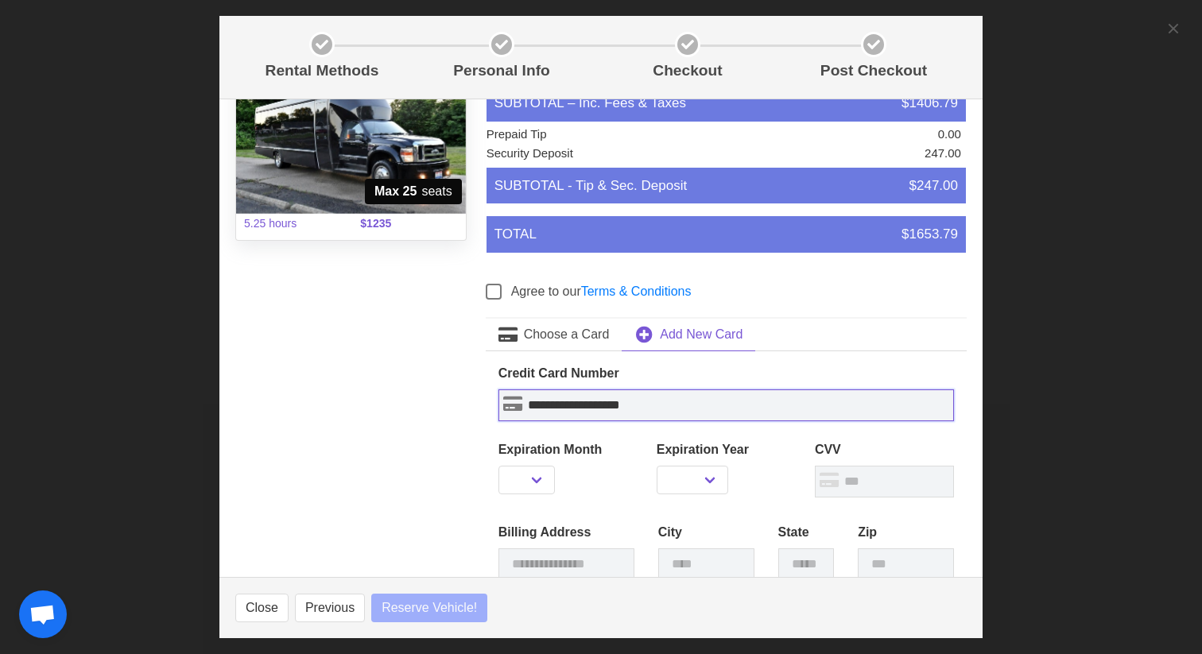
scroll to position [166, 0]
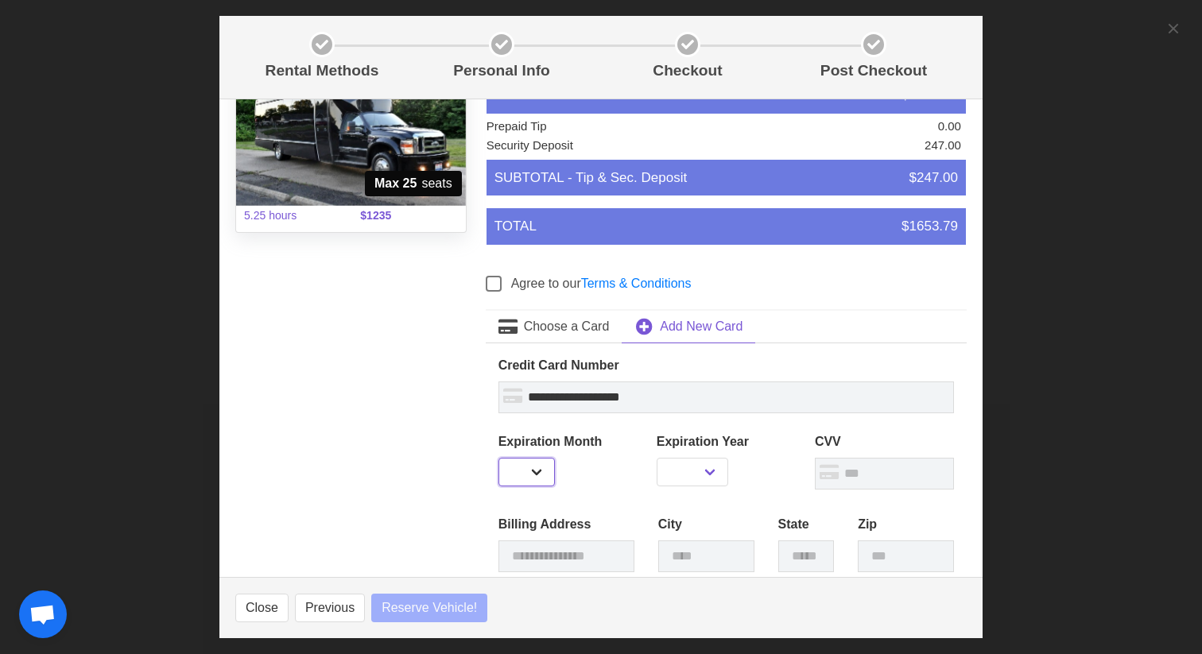
click at [529, 479] on select "** ** ** ** ** ** ** ** ** ** ** **" at bounding box center [526, 472] width 56 height 29
click at [690, 471] on select "**** **** **** **** **** **** **** **** **** ****" at bounding box center [692, 472] width 72 height 29
click at [879, 478] on input "text" at bounding box center [884, 474] width 139 height 32
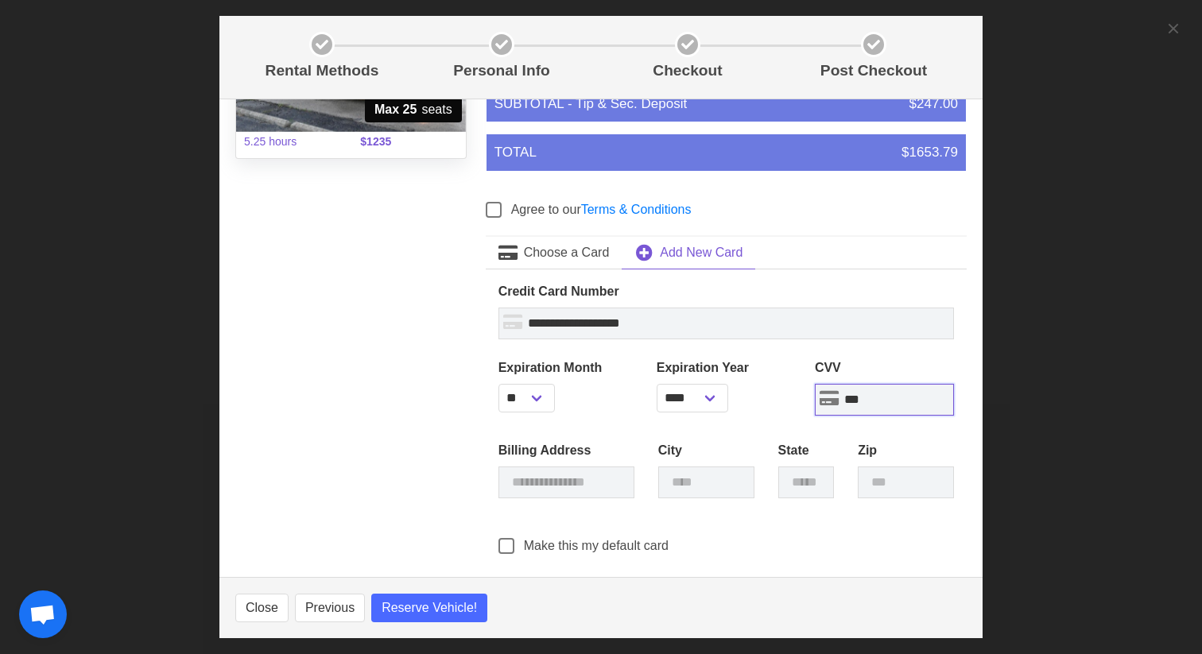
scroll to position [250, 0]
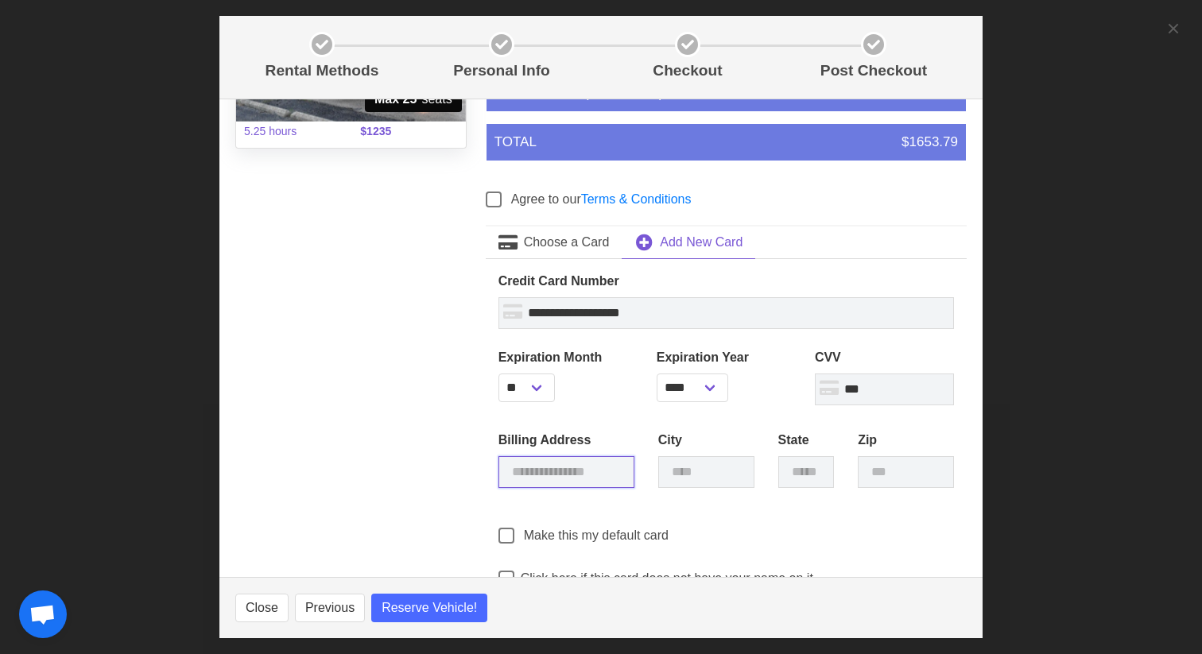
click at [598, 471] on input "text" at bounding box center [566, 472] width 136 height 32
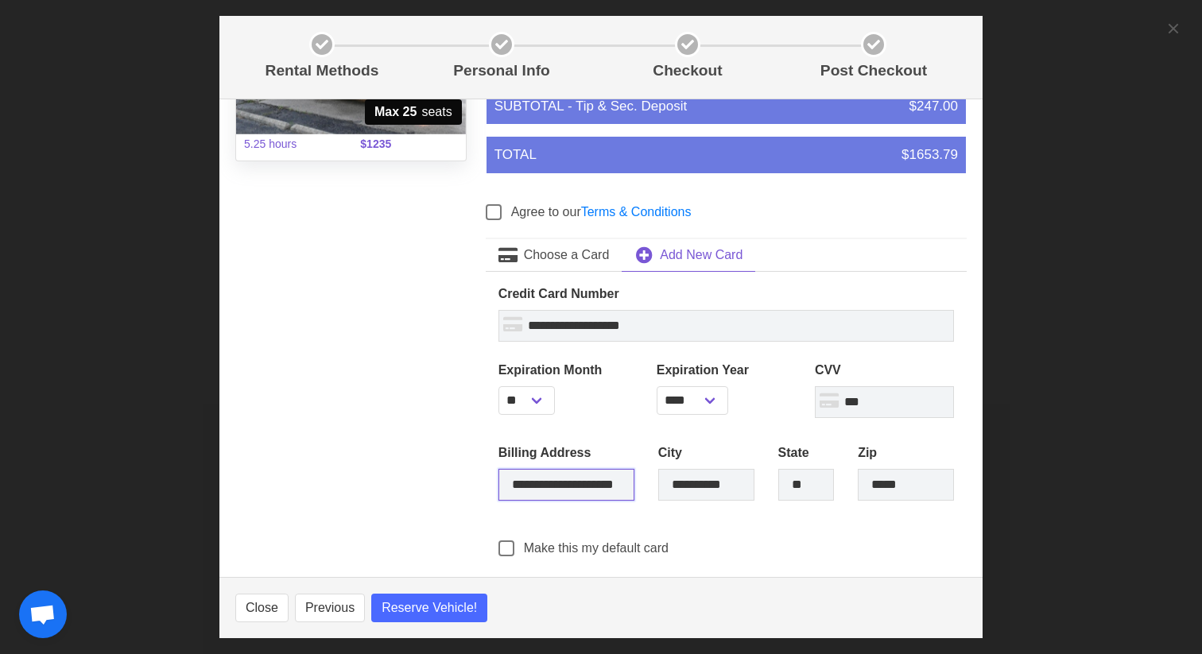
scroll to position [313, 0]
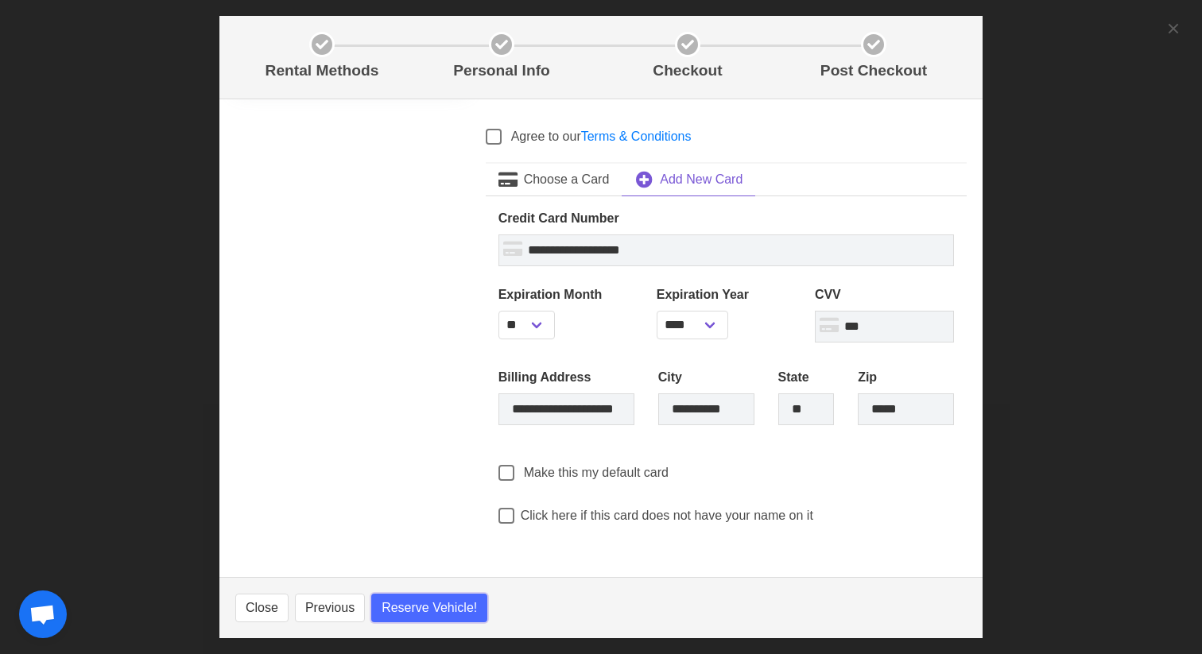
click at [435, 611] on span "Reserve Vehicle!" at bounding box center [428, 607] width 95 height 19
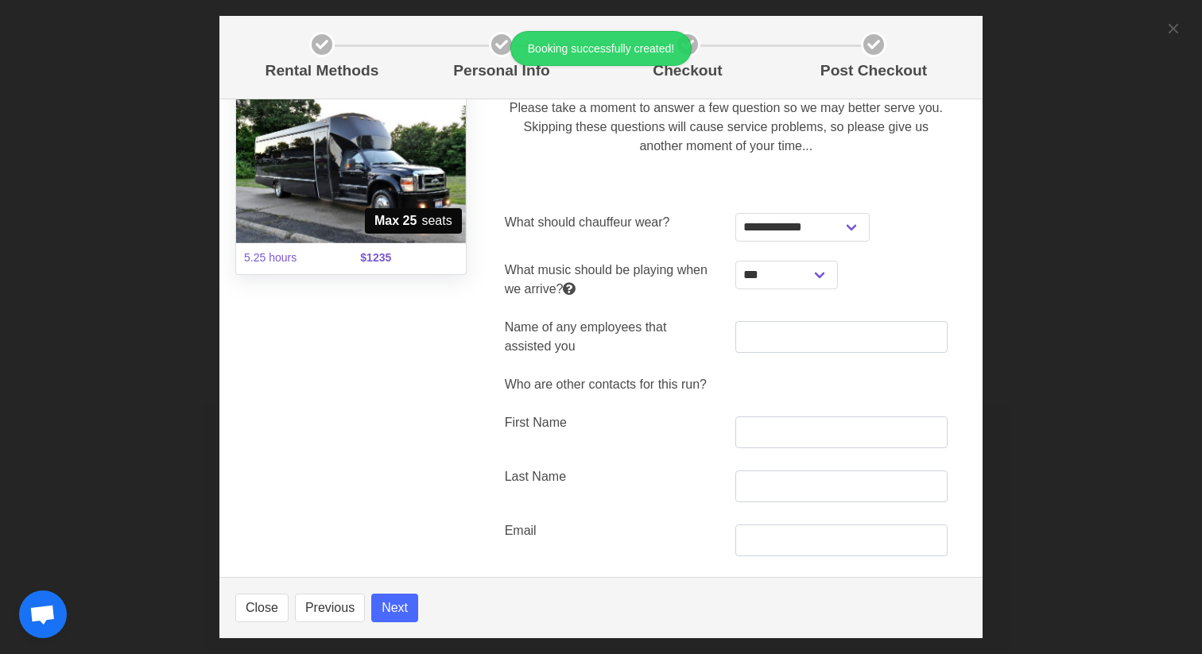
scroll to position [126, 0]
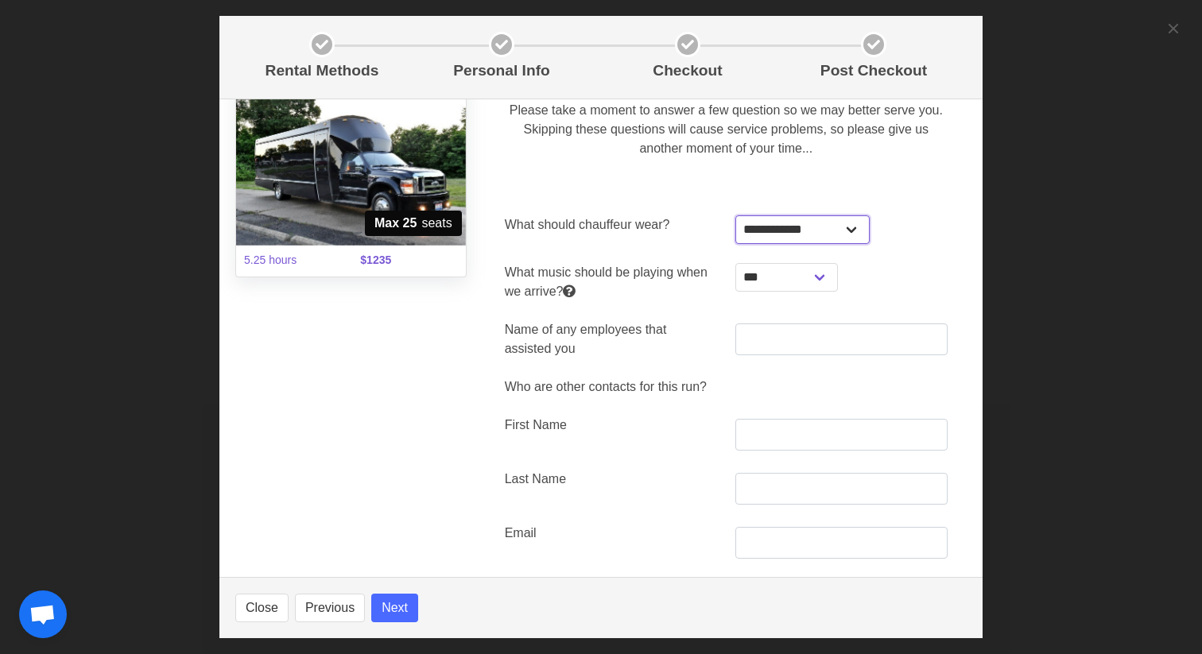
click at [772, 240] on select "**********" at bounding box center [802, 229] width 134 height 29
click at [778, 288] on select "**********" at bounding box center [786, 277] width 103 height 29
click at [804, 279] on select "**********" at bounding box center [786, 277] width 103 height 29
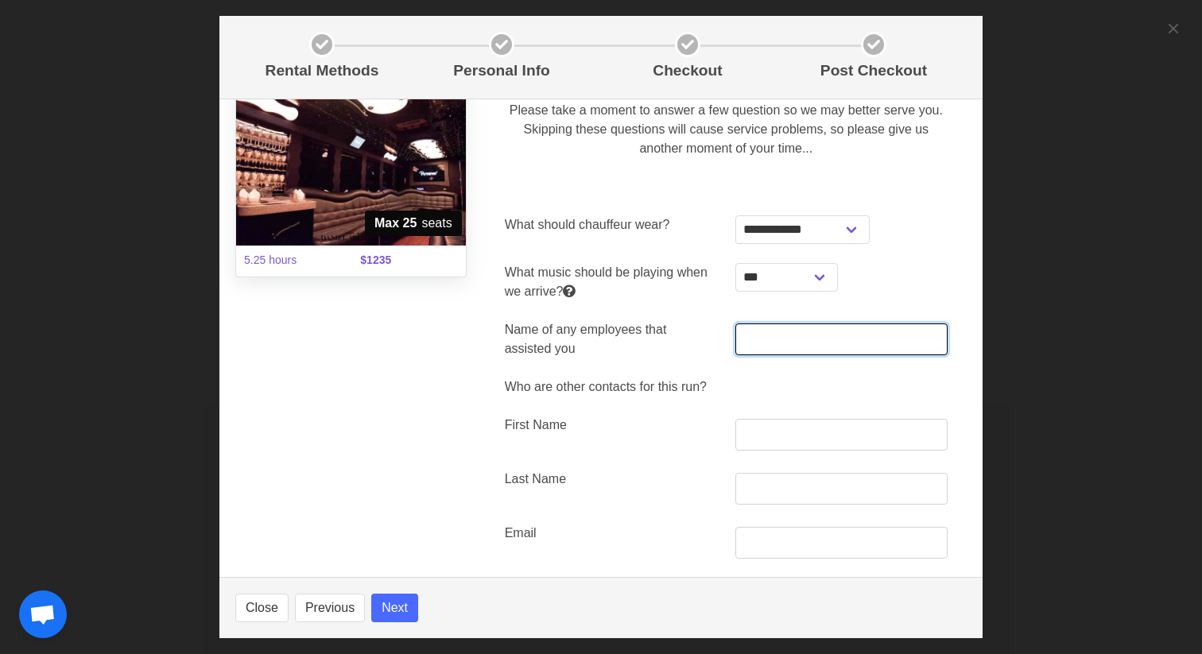
click at [759, 340] on input "text" at bounding box center [841, 339] width 212 height 32
click at [693, 360] on div "Name of any employees that assisted you" at bounding box center [610, 339] width 231 height 57
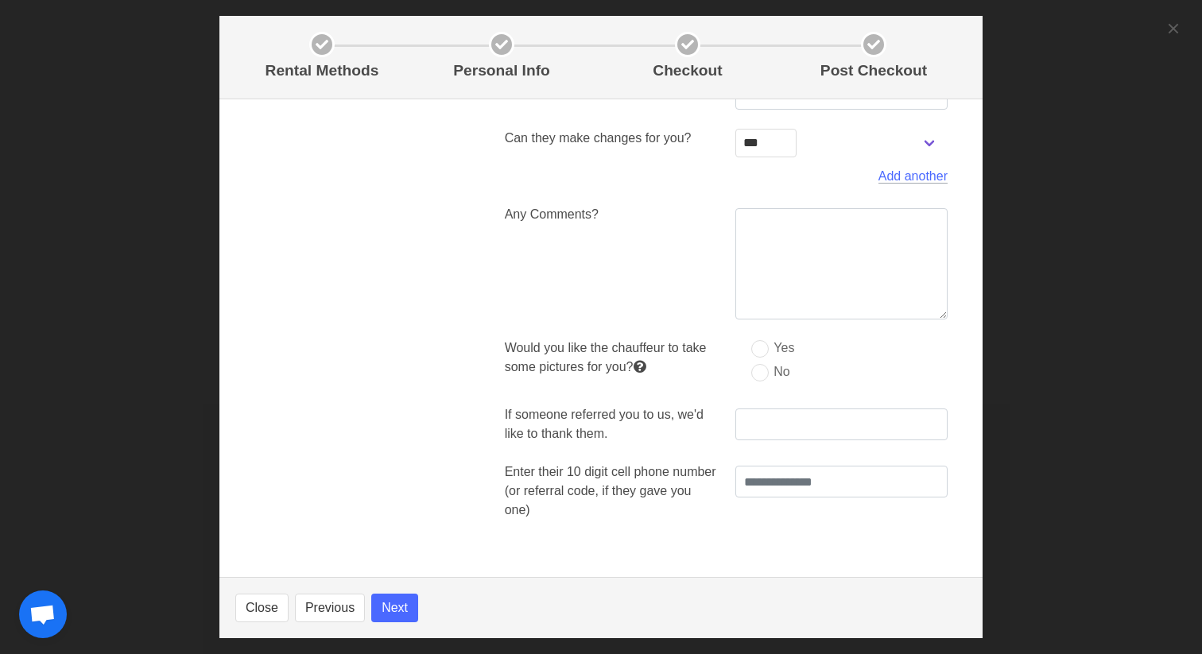
scroll to position [687, 0]
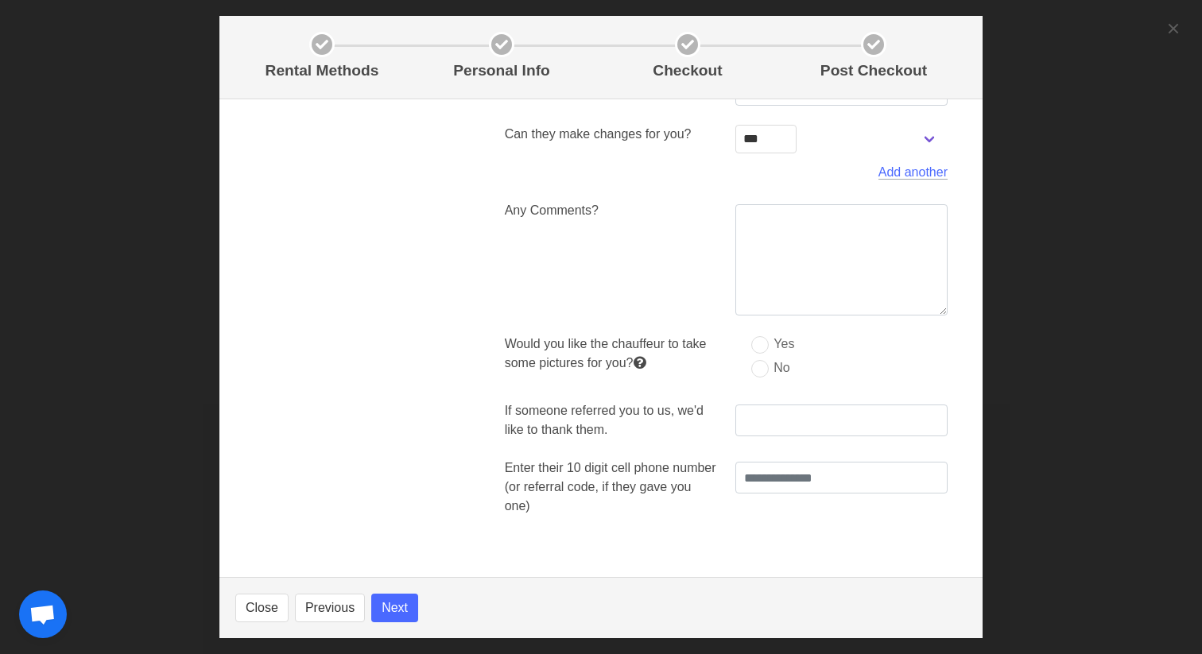
click at [762, 368] on label "No" at bounding box center [770, 368] width 38 height 16
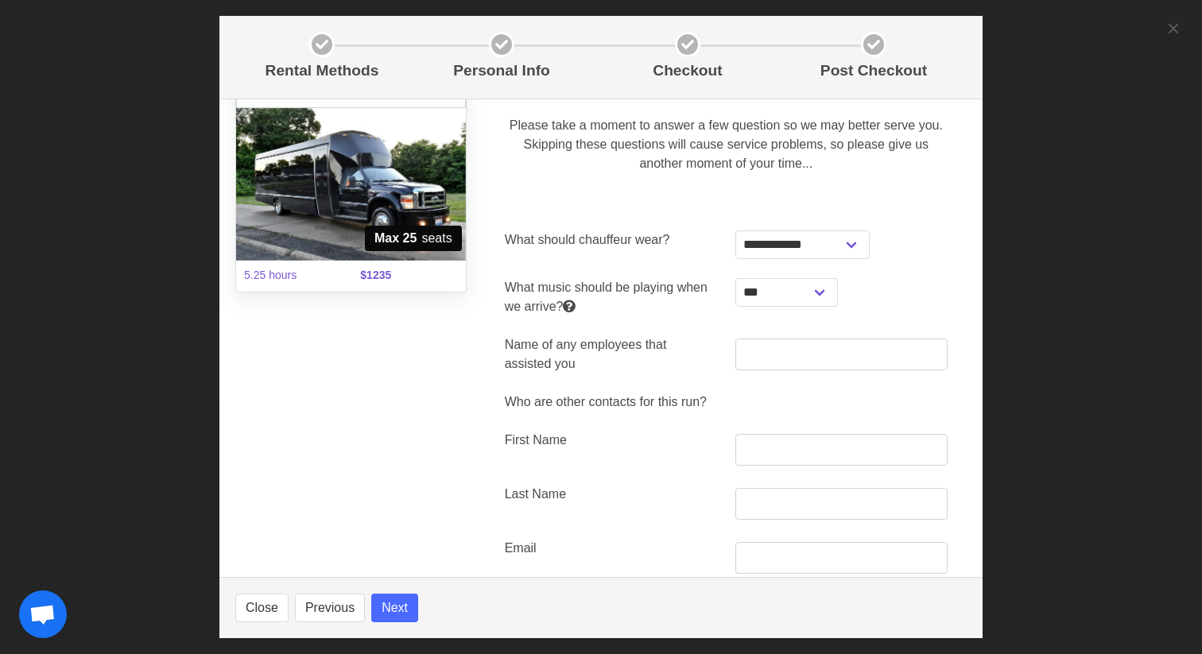
scroll to position [108, 0]
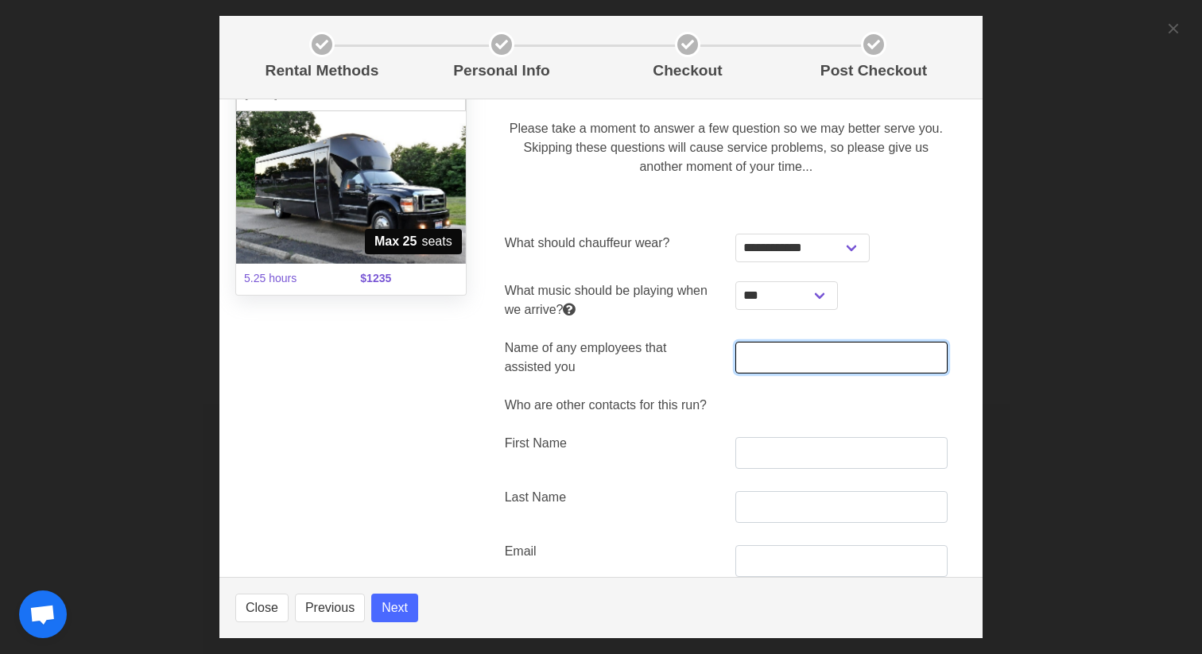
click at [770, 347] on input "text" at bounding box center [841, 358] width 212 height 32
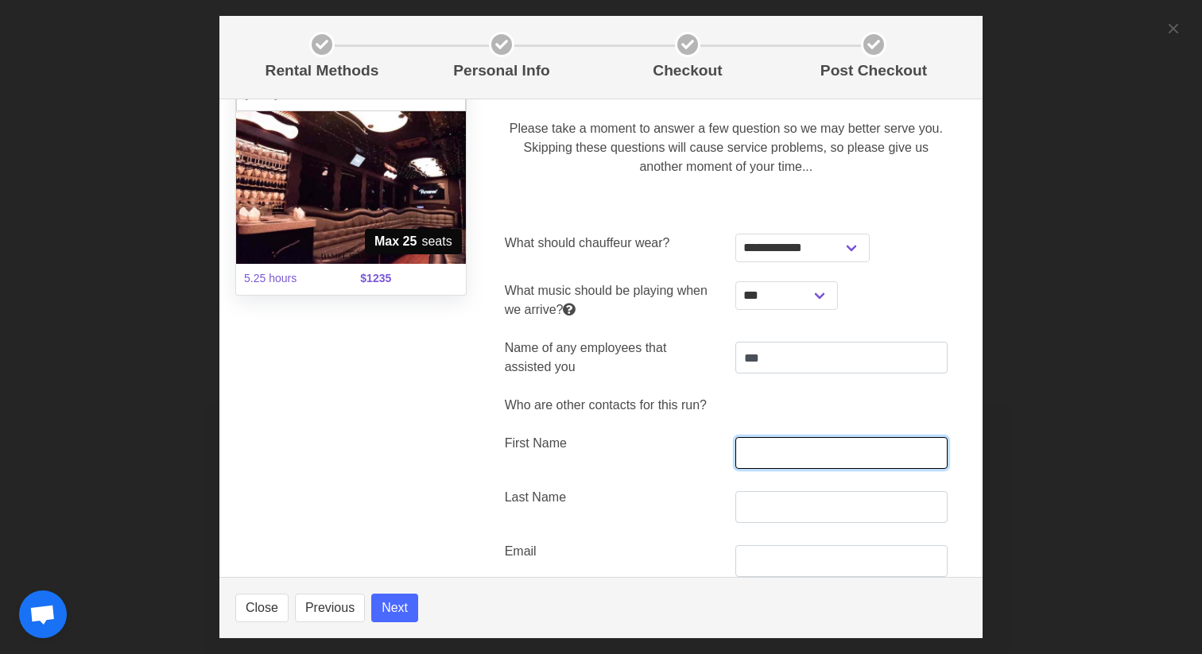
click at [797, 446] on input "text" at bounding box center [841, 453] width 212 height 32
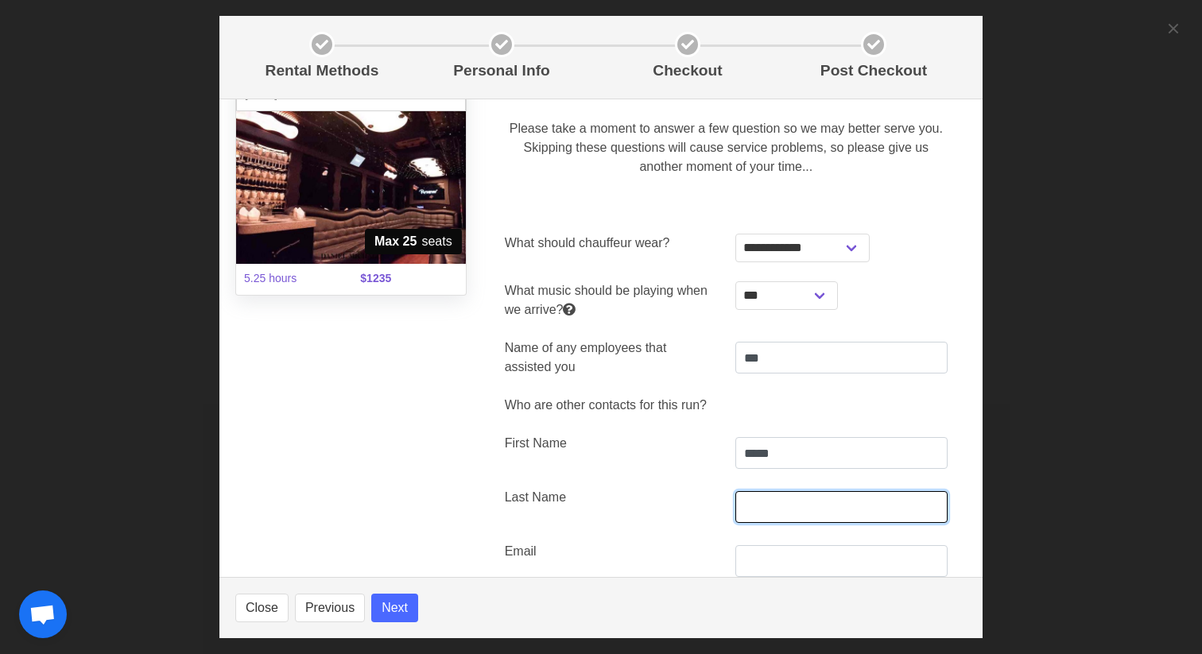
click at [794, 498] on input "text" at bounding box center [841, 507] width 212 height 32
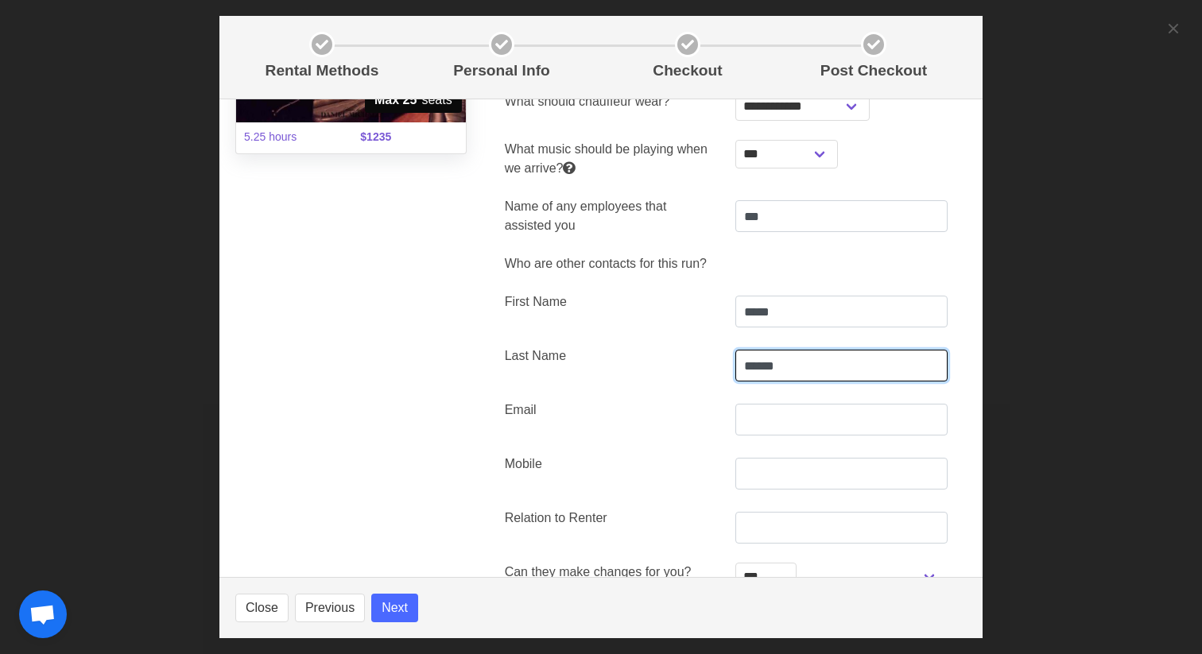
scroll to position [250, 0]
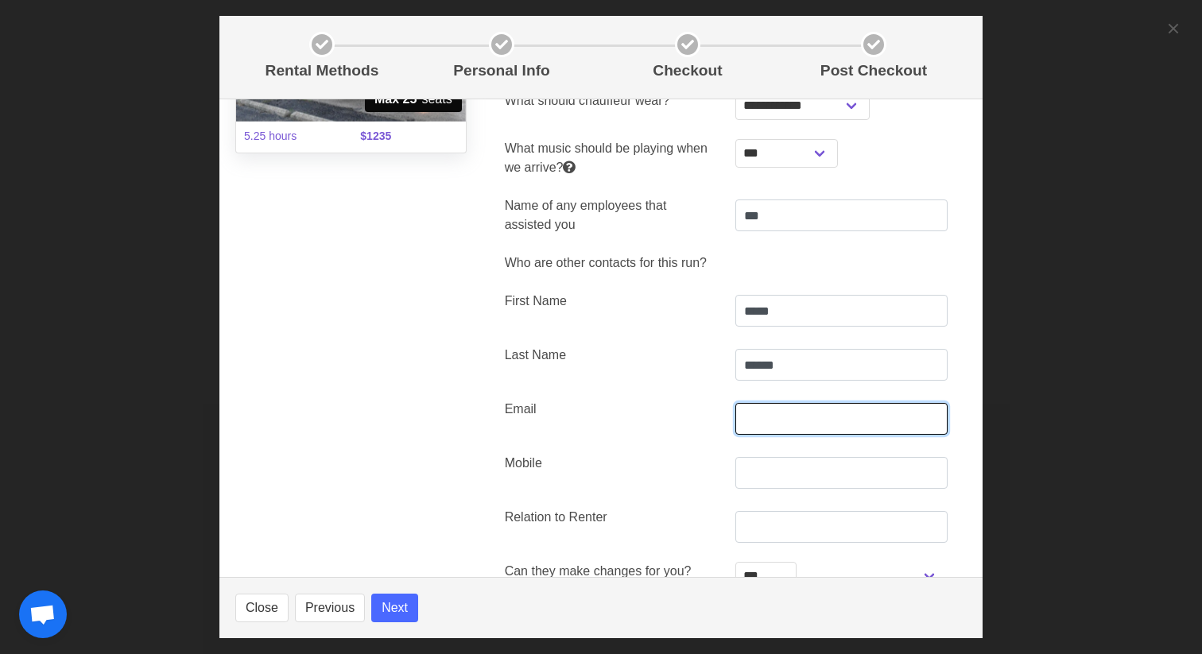
click at [802, 422] on input "text" at bounding box center [841, 419] width 212 height 32
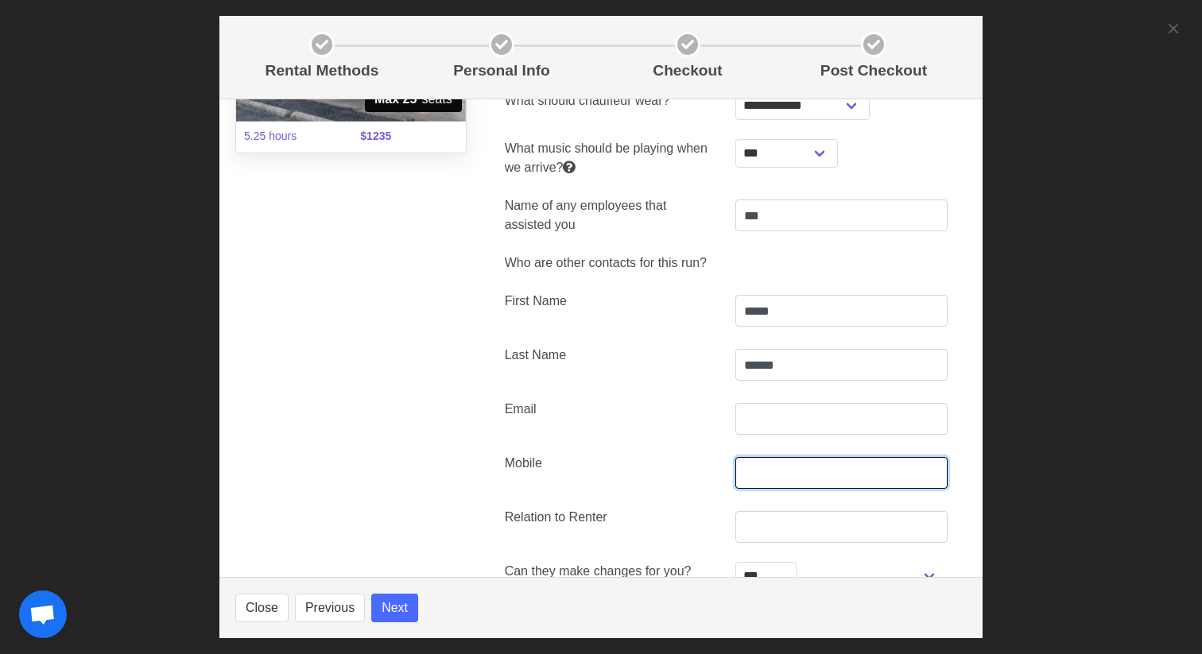
click at [756, 479] on input "text" at bounding box center [841, 473] width 212 height 32
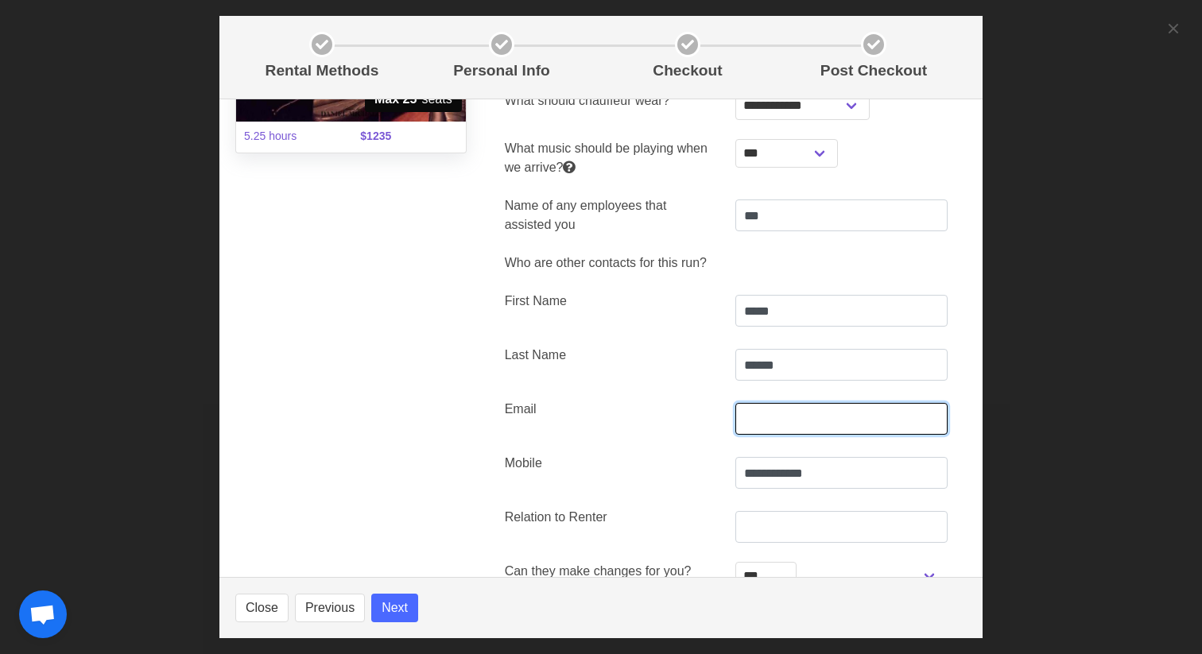
click at [789, 422] on input "text" at bounding box center [841, 419] width 212 height 32
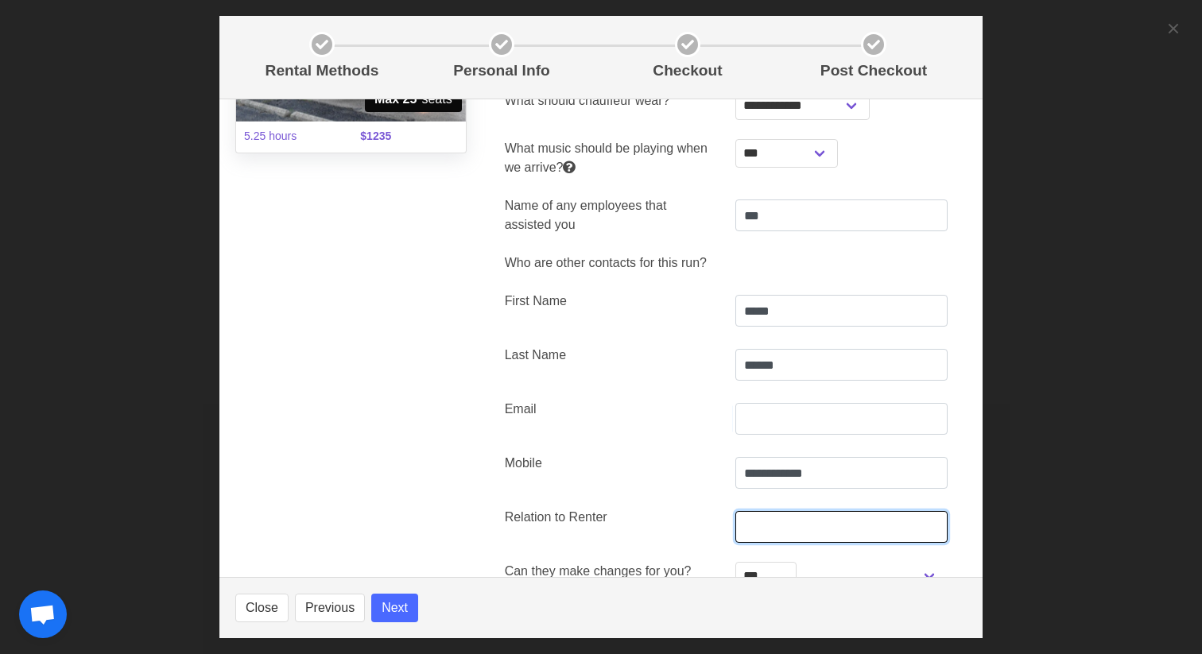
click at [773, 528] on input "text" at bounding box center [841, 527] width 212 height 32
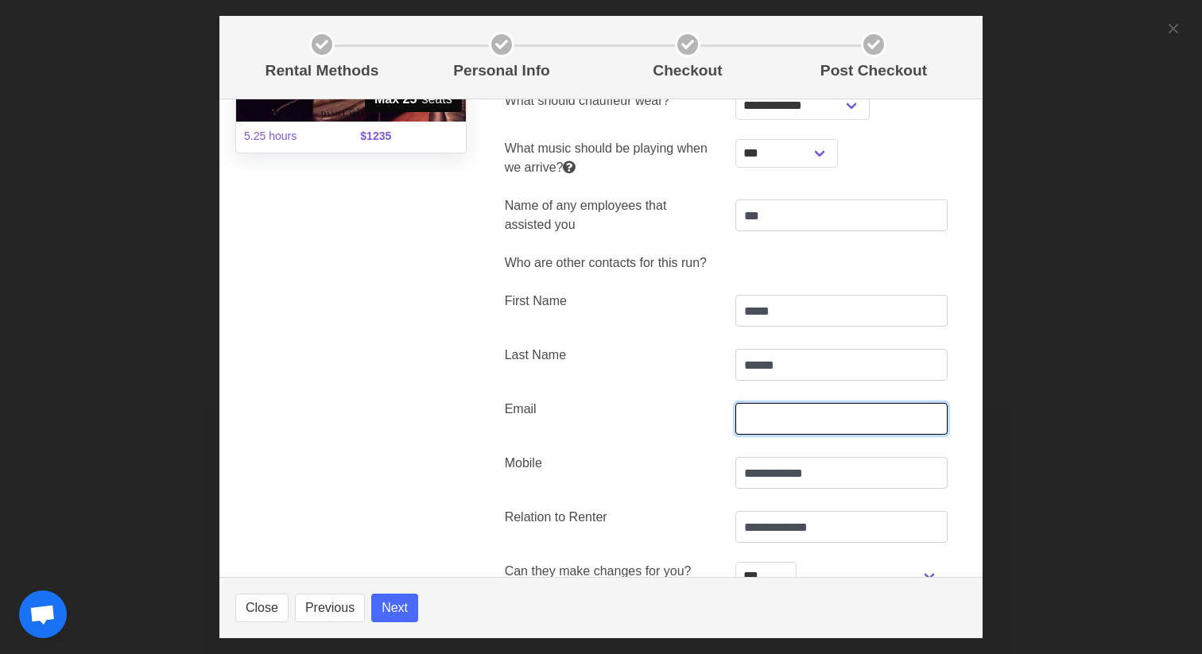
click at [811, 413] on input "text" at bounding box center [841, 419] width 212 height 32
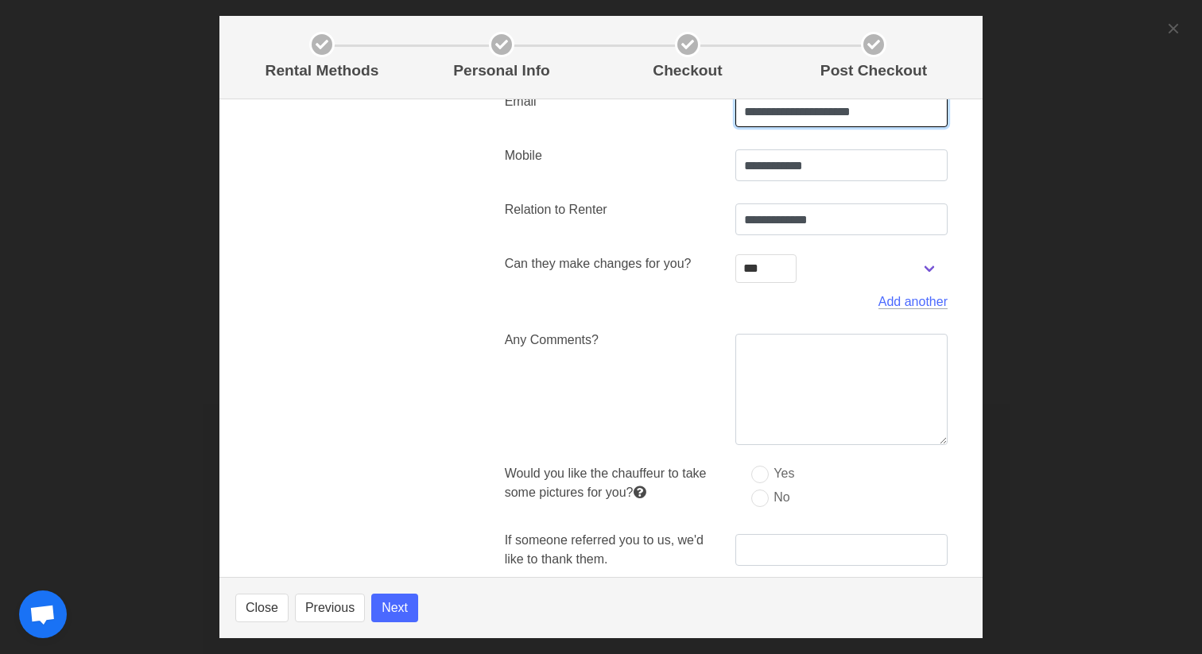
scroll to position [562, 0]
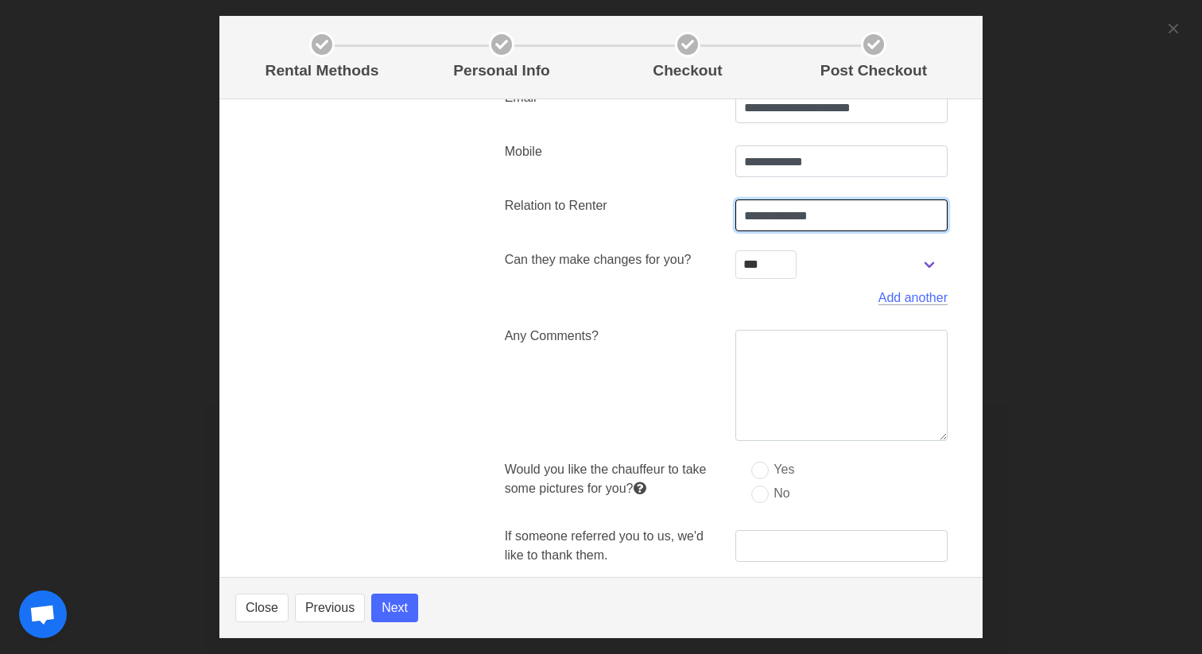
click at [837, 217] on input "**********" at bounding box center [841, 215] width 212 height 32
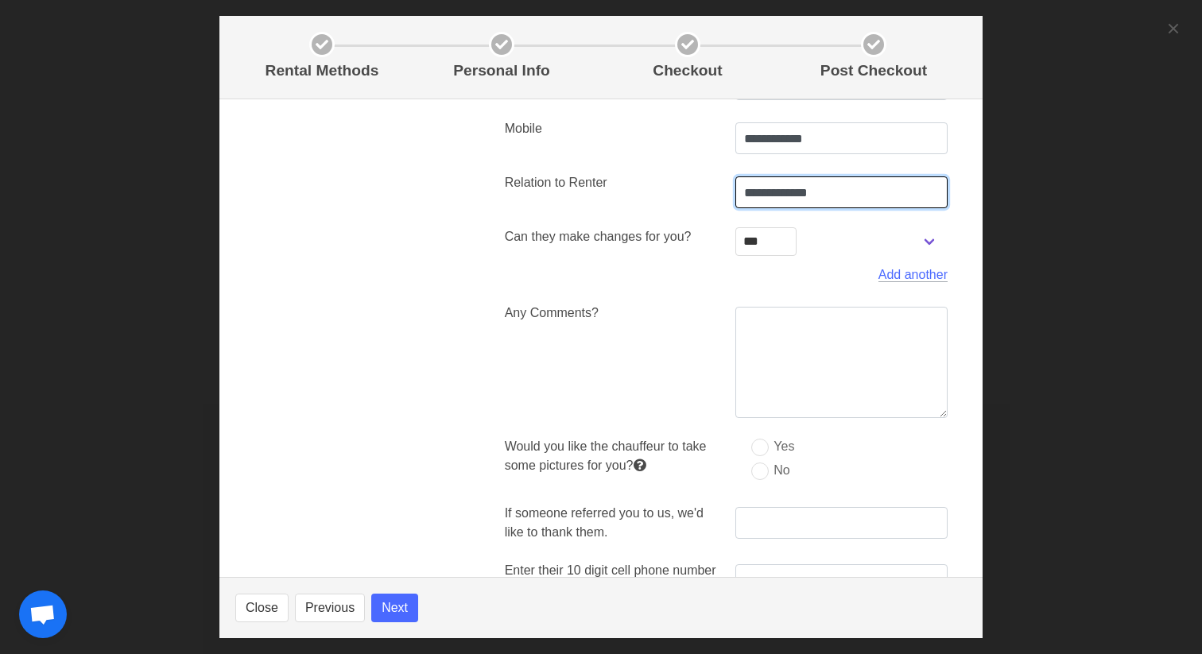
scroll to position [690, 0]
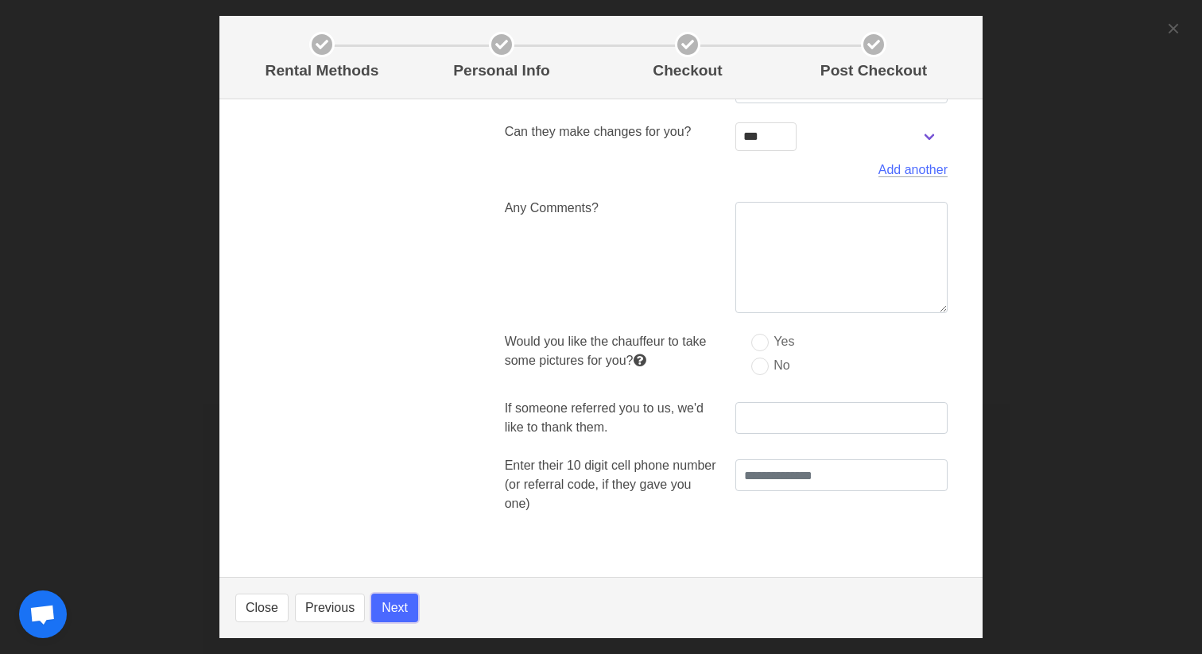
click at [398, 611] on button "Next" at bounding box center [394, 608] width 47 height 29
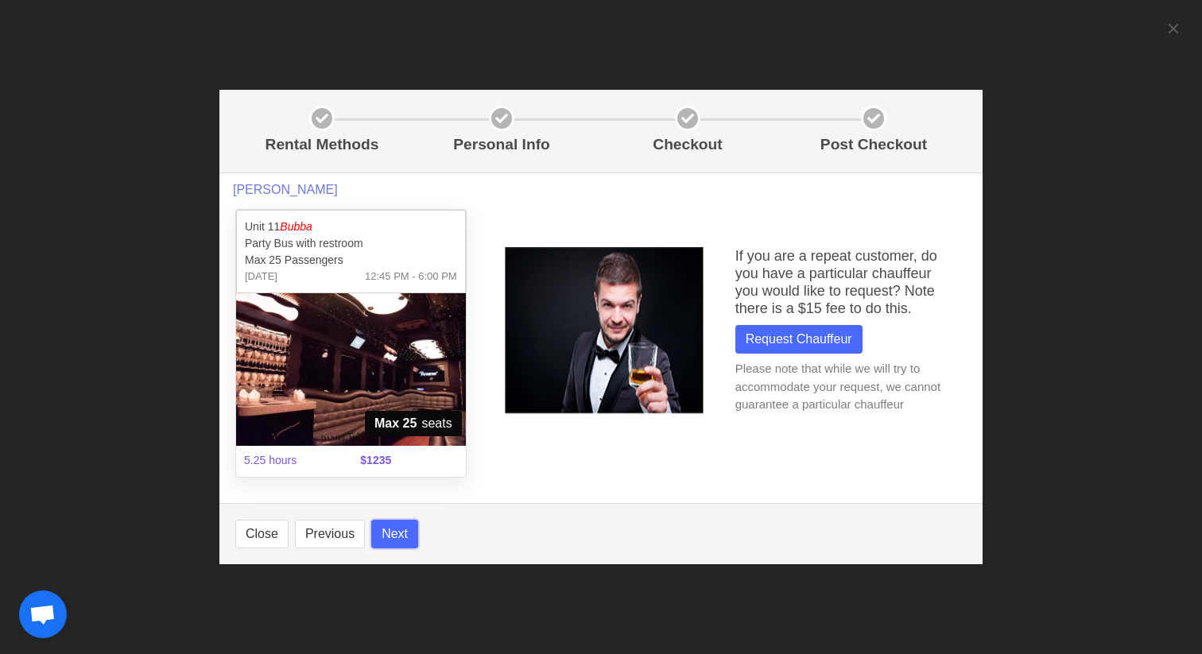
click at [400, 530] on button "Next" at bounding box center [394, 534] width 47 height 29
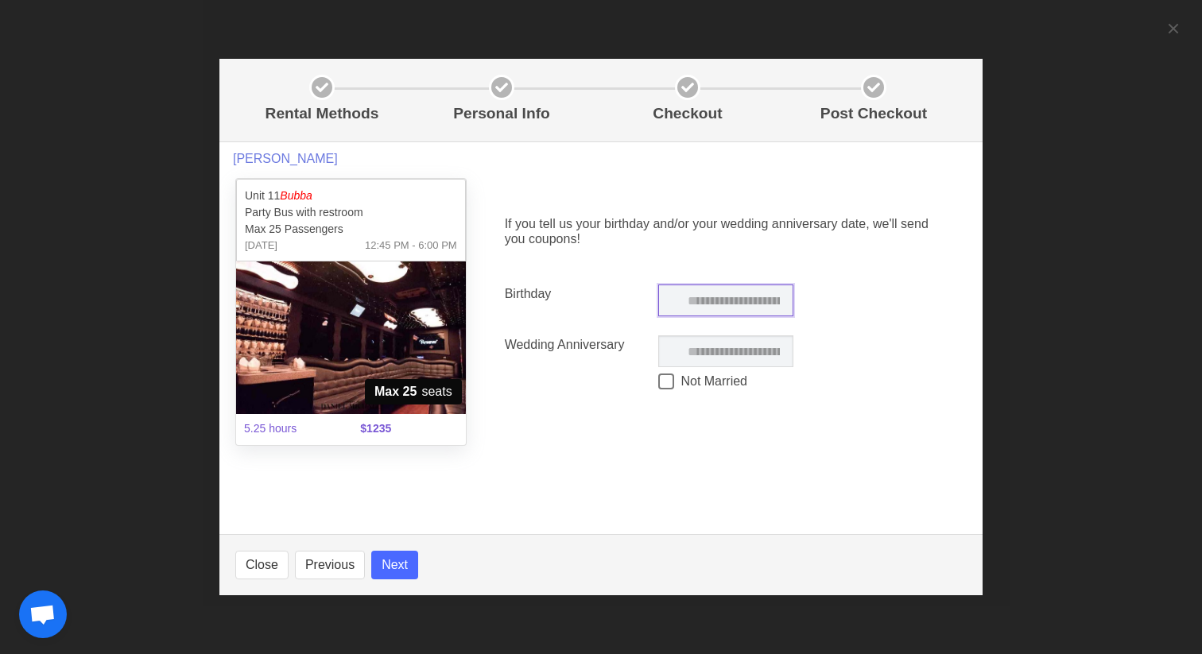
click at [702, 291] on input "text" at bounding box center [725, 301] width 135 height 32
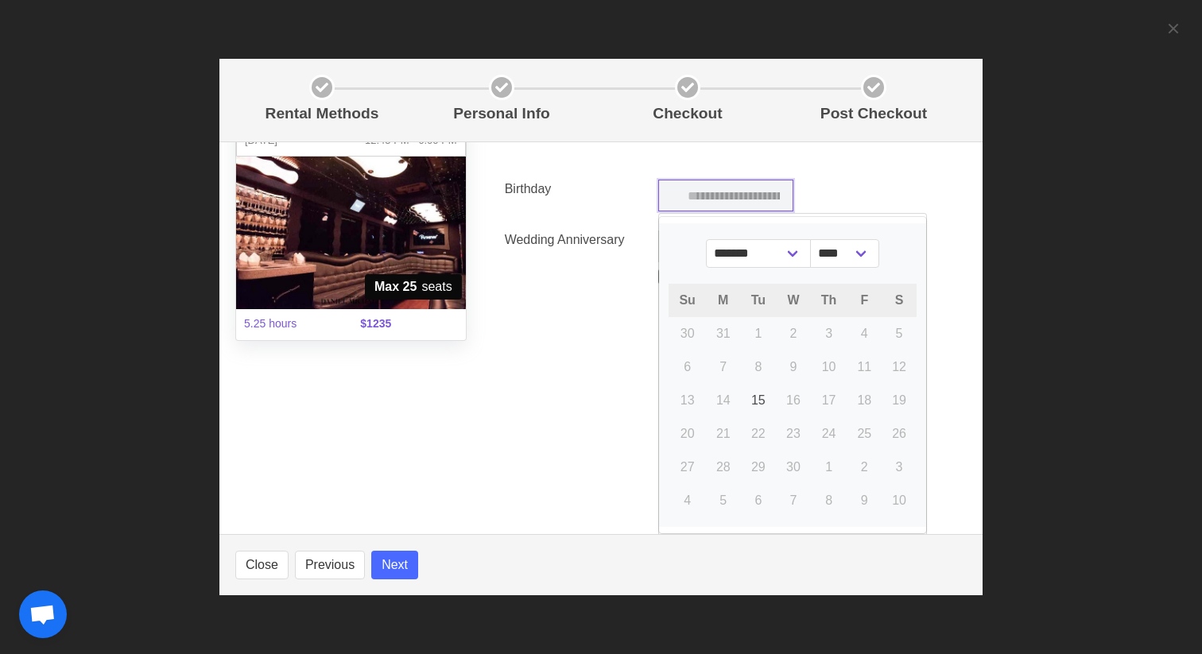
scroll to position [110, 0]
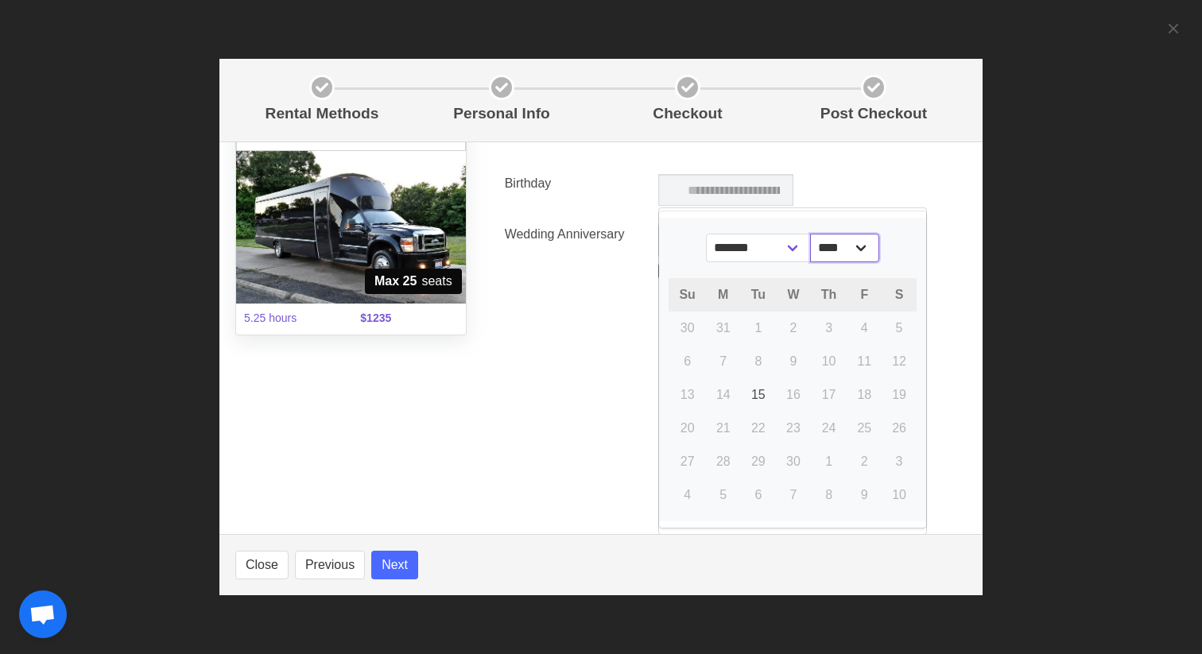
click at [858, 243] on select "****" at bounding box center [844, 248] width 69 height 29
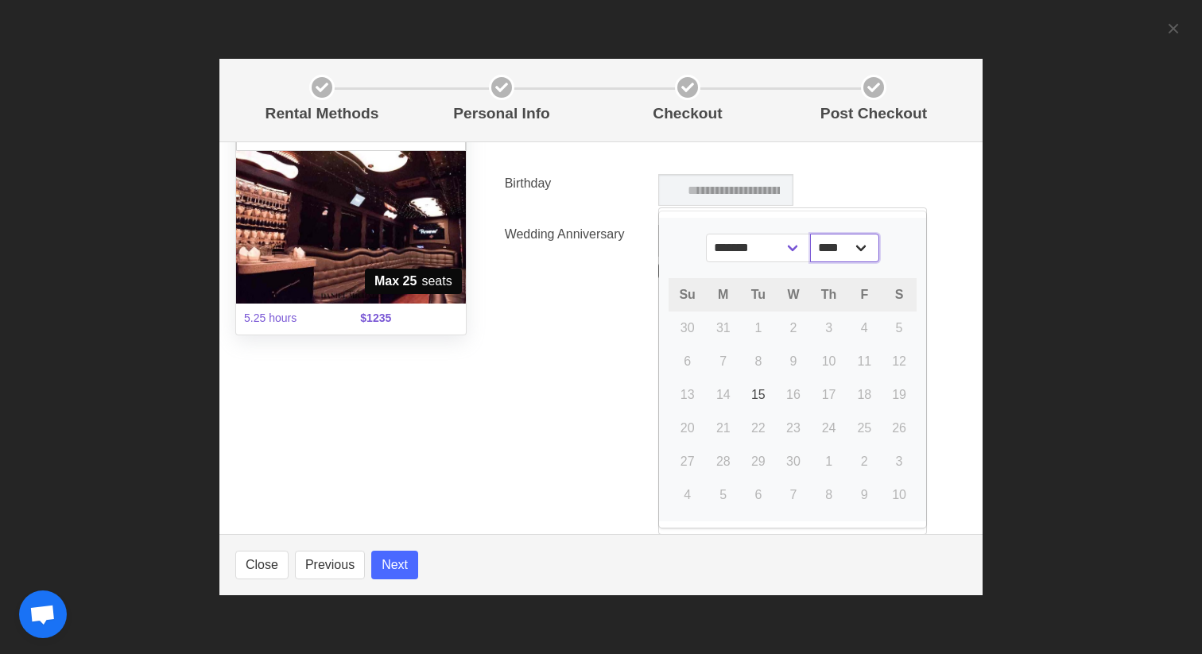
click at [850, 248] on select "****" at bounding box center [844, 248] width 69 height 29
click at [785, 250] on select "******* ******** ***** ***** *** **** **** ****** ********* ******* ******** **…" at bounding box center [758, 248] width 105 height 29
click at [874, 242] on select "****" at bounding box center [844, 248] width 69 height 29
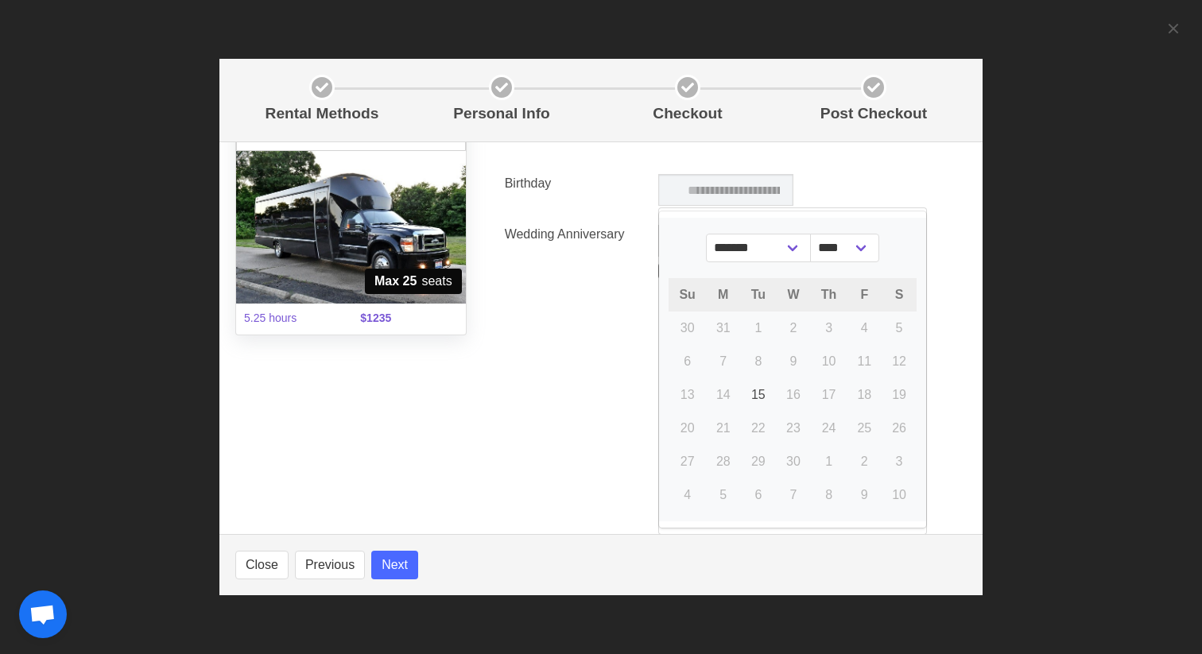
click at [579, 357] on section "Jo Carver Unit 11 Bubba Party Bus with restroom Max 25 Passengers Fri. 10-3-202…" at bounding box center [600, 338] width 763 height 393
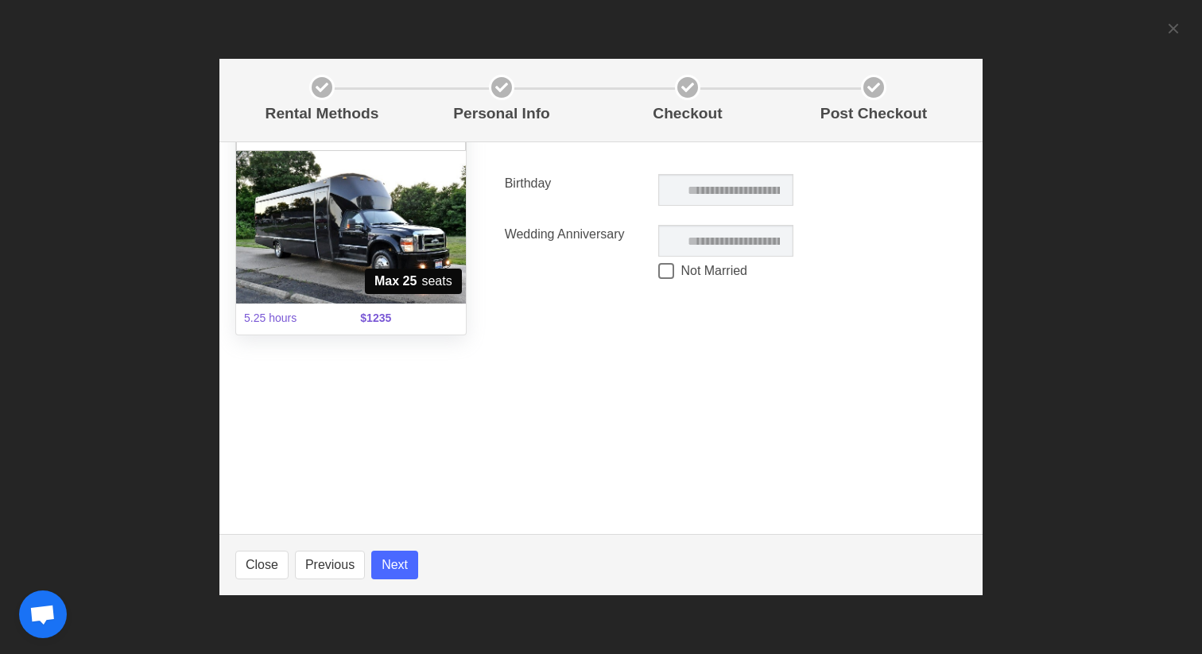
scroll to position [0, 0]
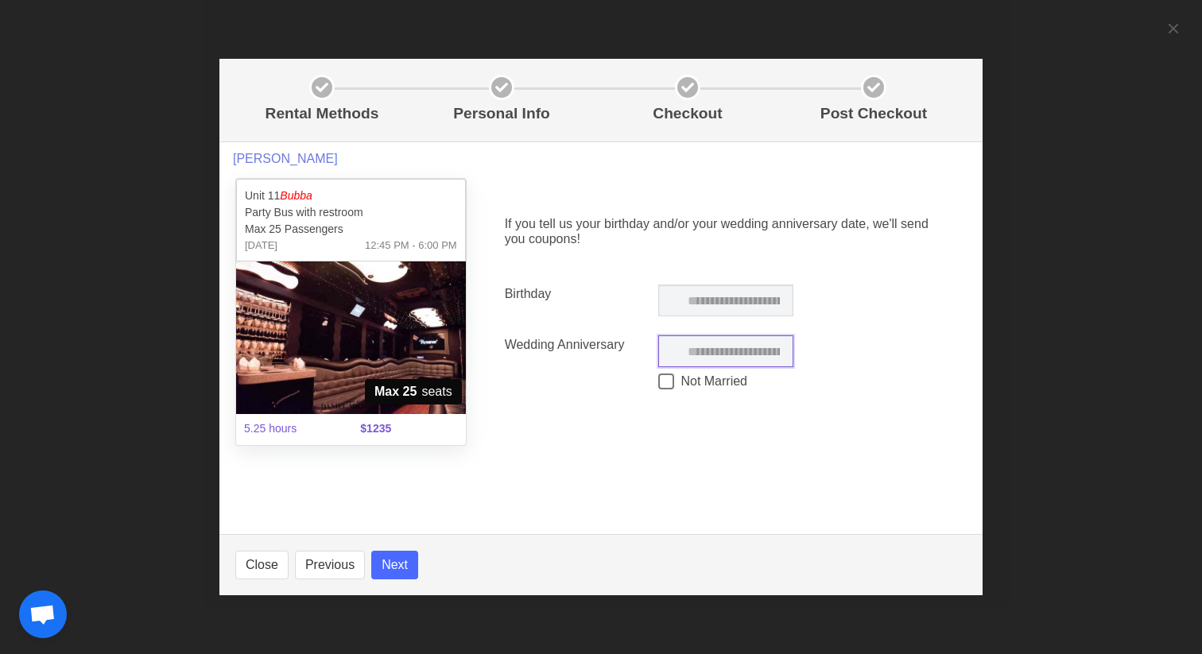
click at [694, 353] on input "text" at bounding box center [725, 351] width 135 height 32
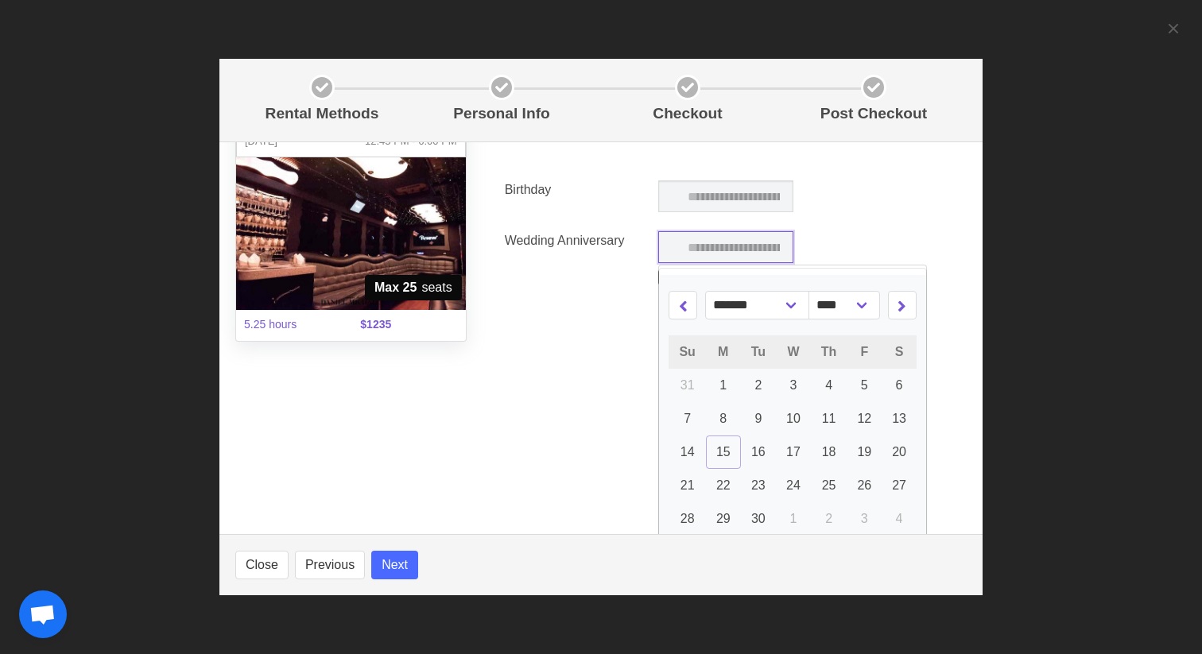
scroll to position [109, 0]
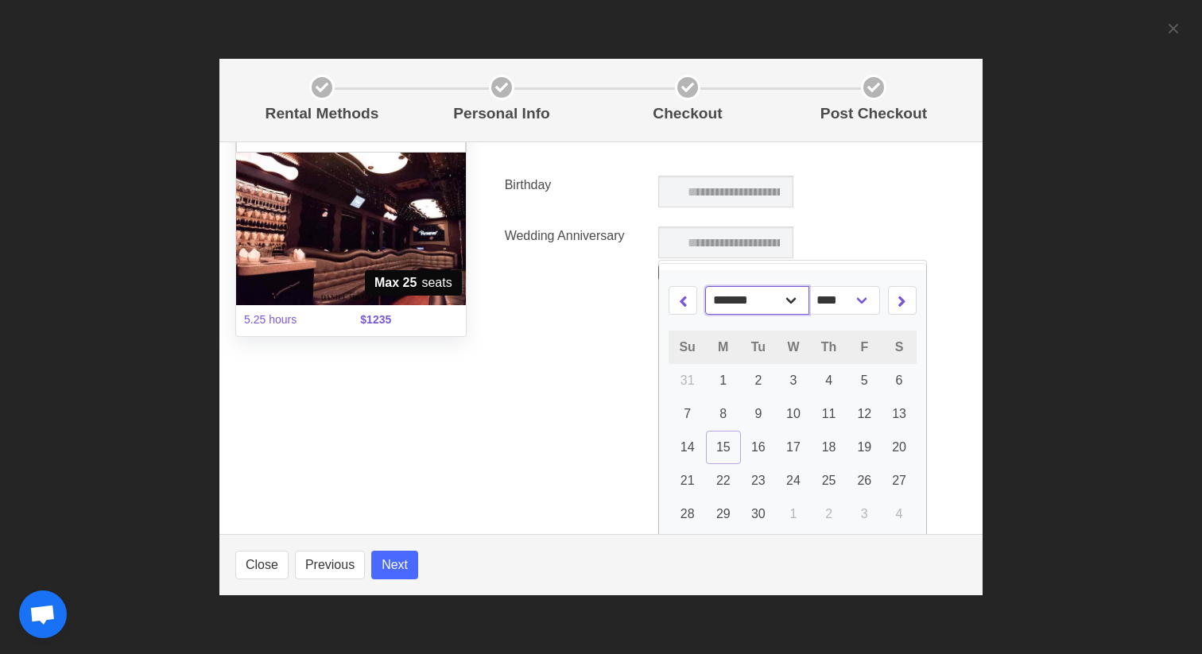
click at [791, 304] on select "******* ******** ***** ***** *** **** **** ****** ********* ******* ******** **…" at bounding box center [757, 300] width 105 height 29
click at [871, 382] on link "3" at bounding box center [863, 380] width 35 height 33
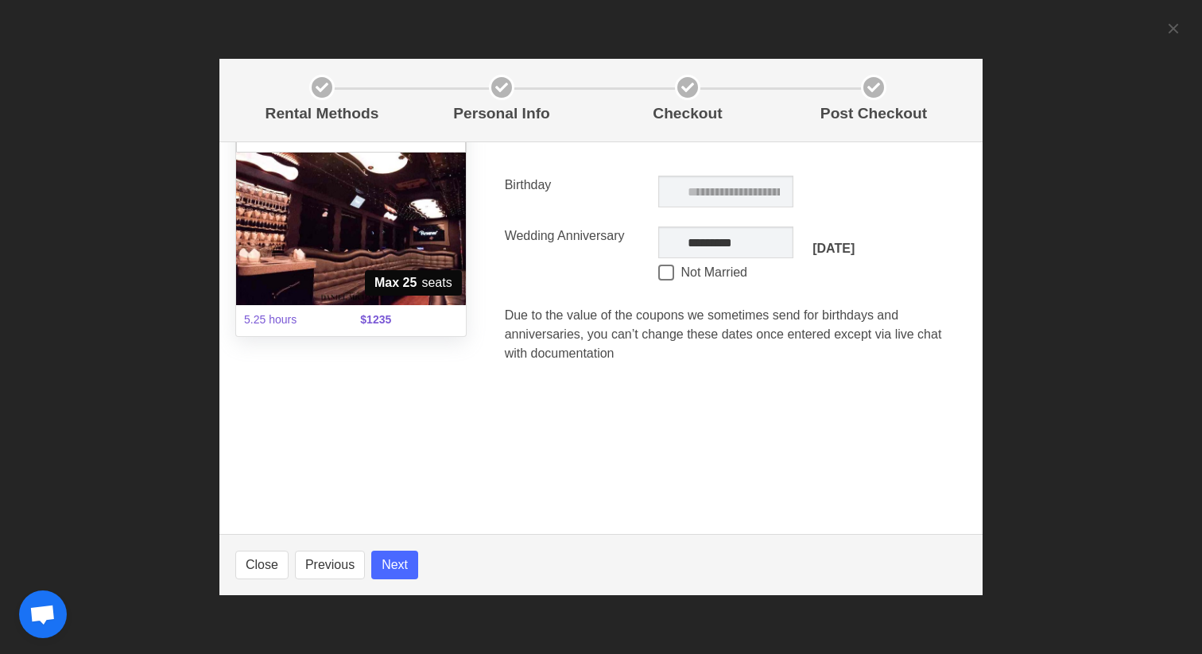
scroll to position [1, 0]
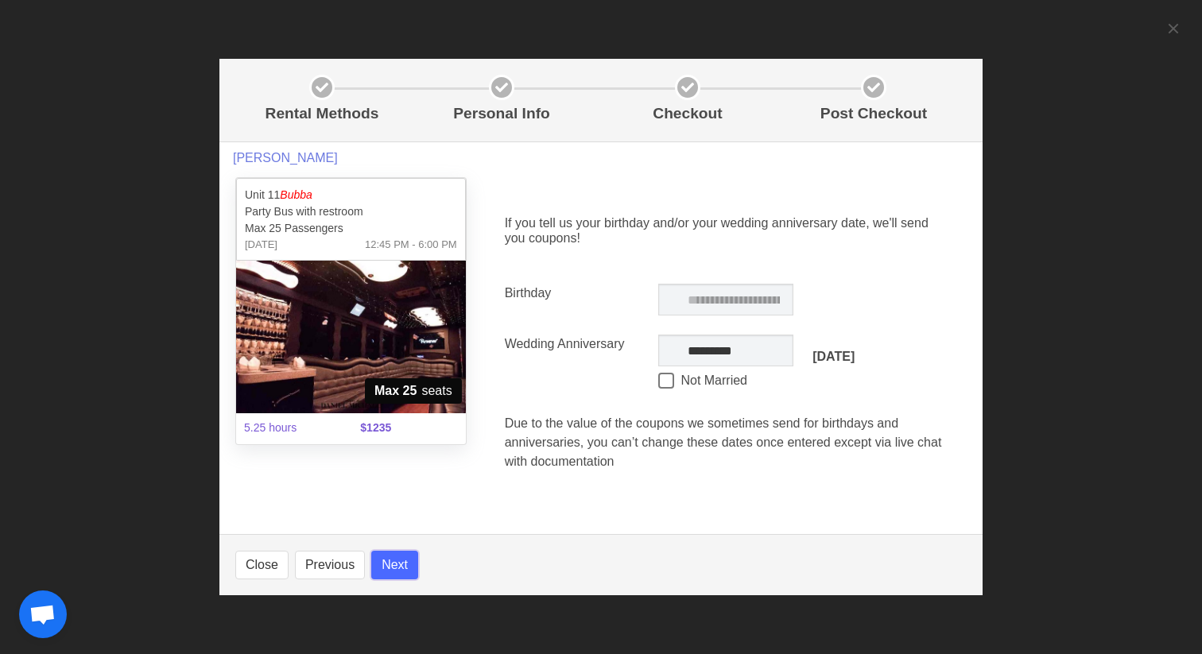
click at [401, 564] on button "Next" at bounding box center [394, 565] width 47 height 29
